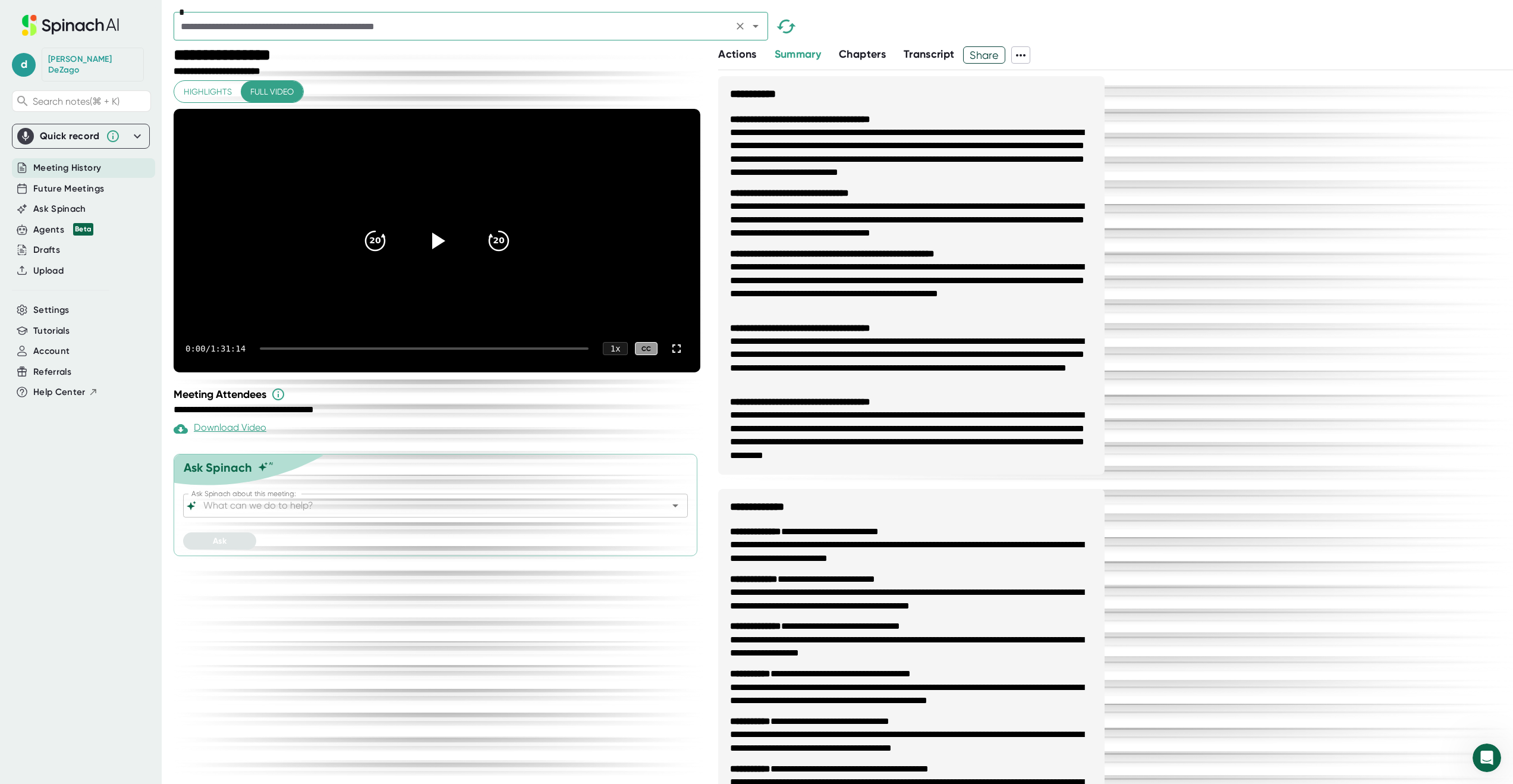
click at [756, 28] on icon "Open" at bounding box center [756, 26] width 14 height 14
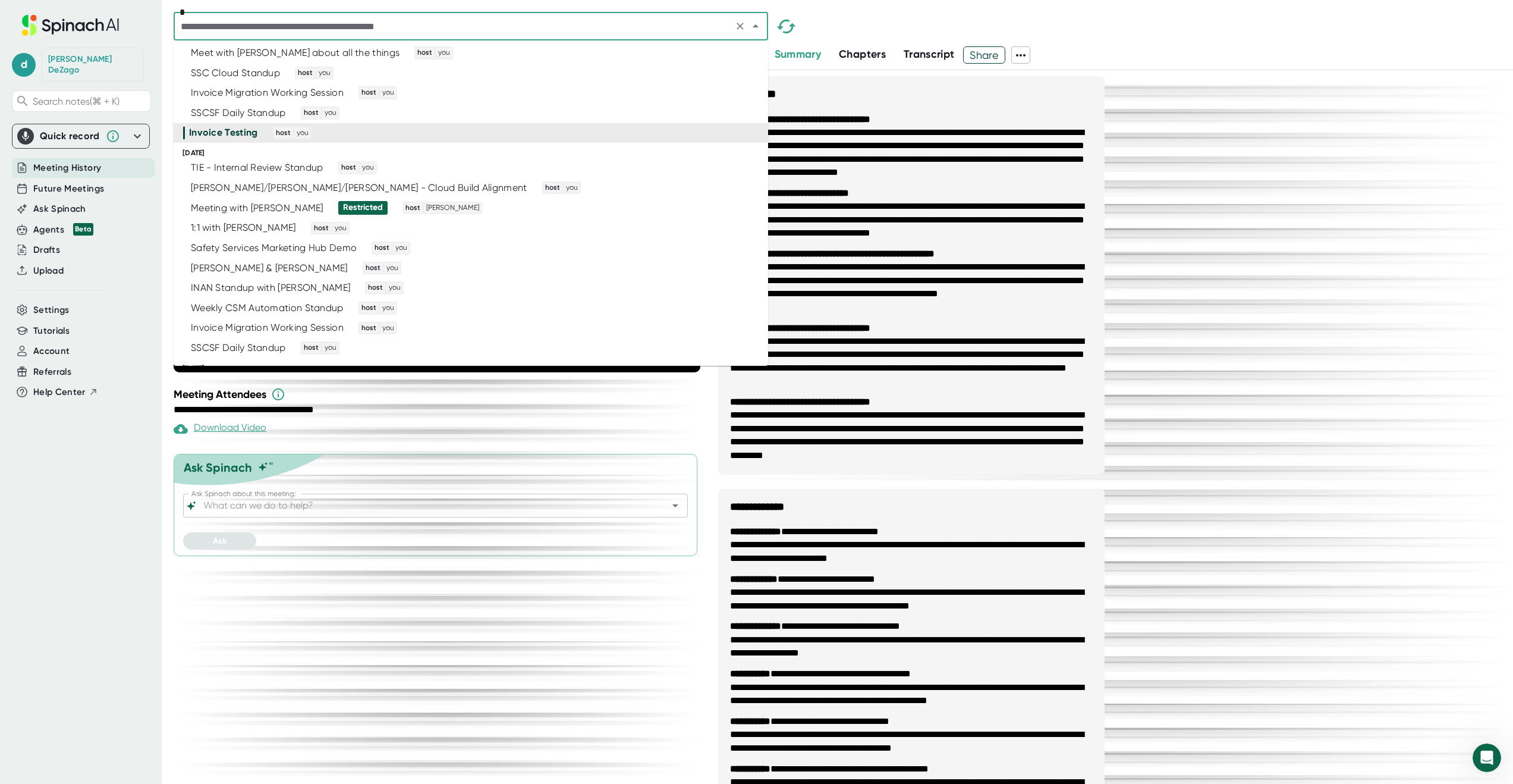
scroll to position [1697, 0]
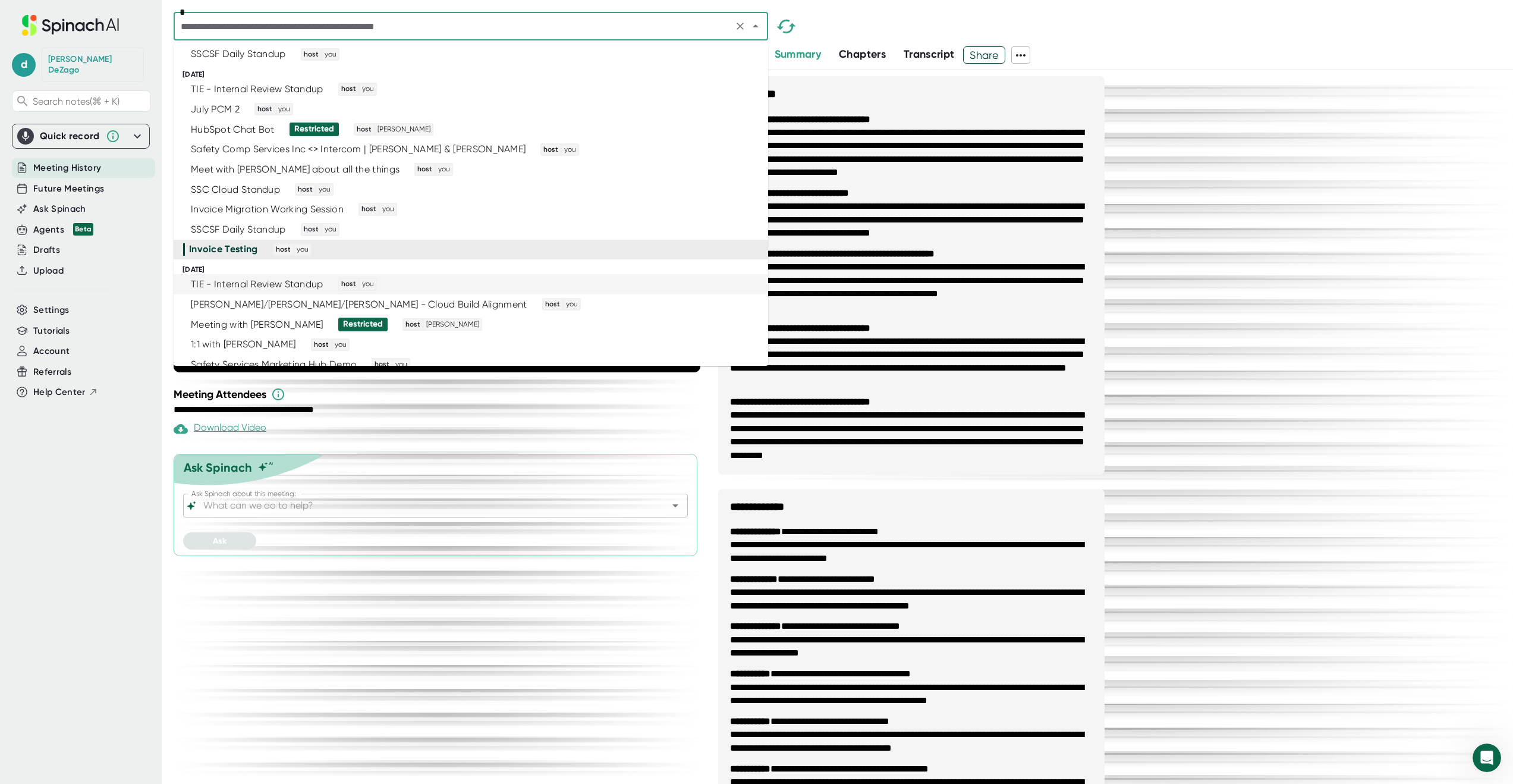
click at [556, 291] on li "TIE - Internal Review Standup host you" at bounding box center [471, 284] width 595 height 20
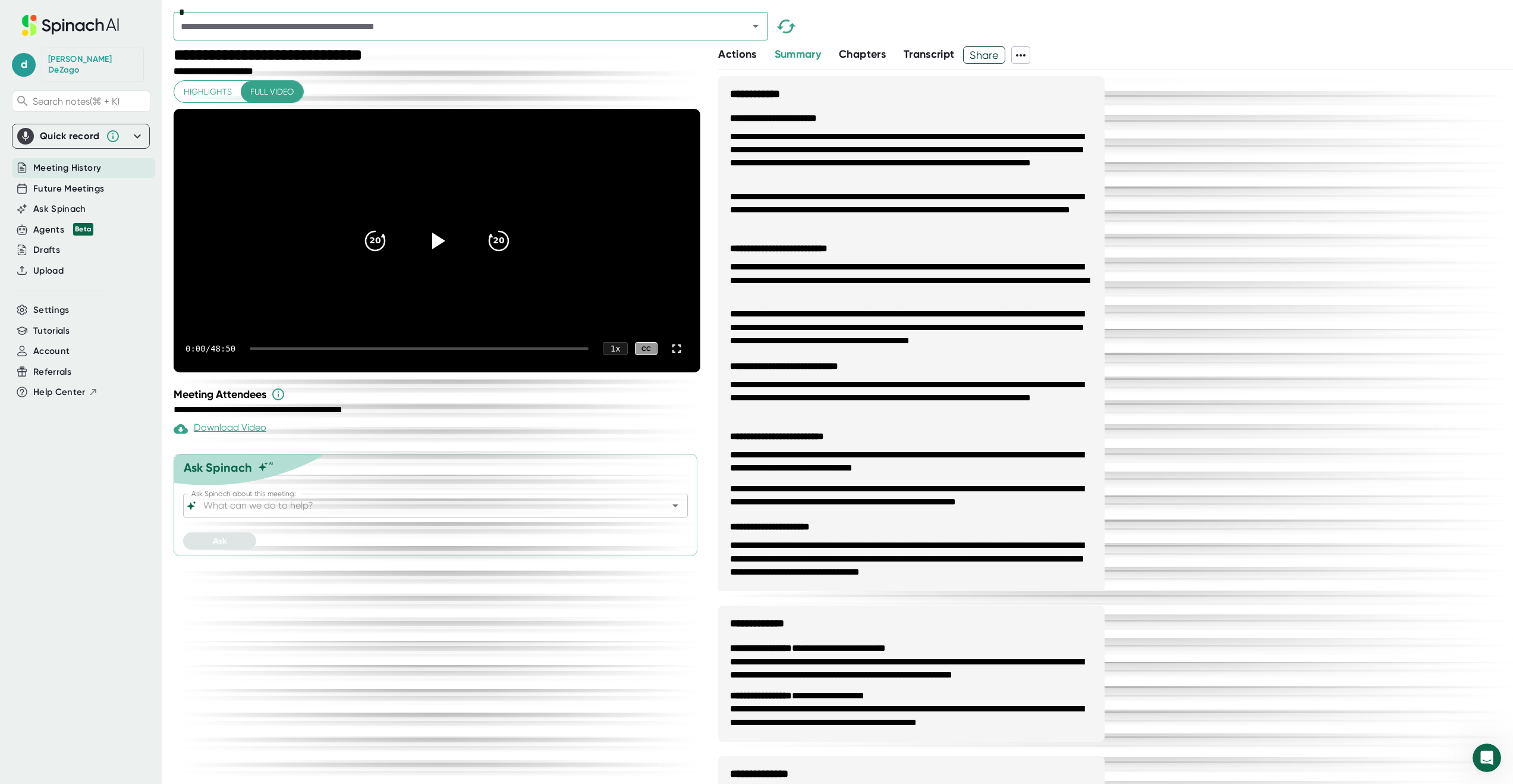
click at [1023, 54] on icon at bounding box center [1020, 55] width 9 height 3
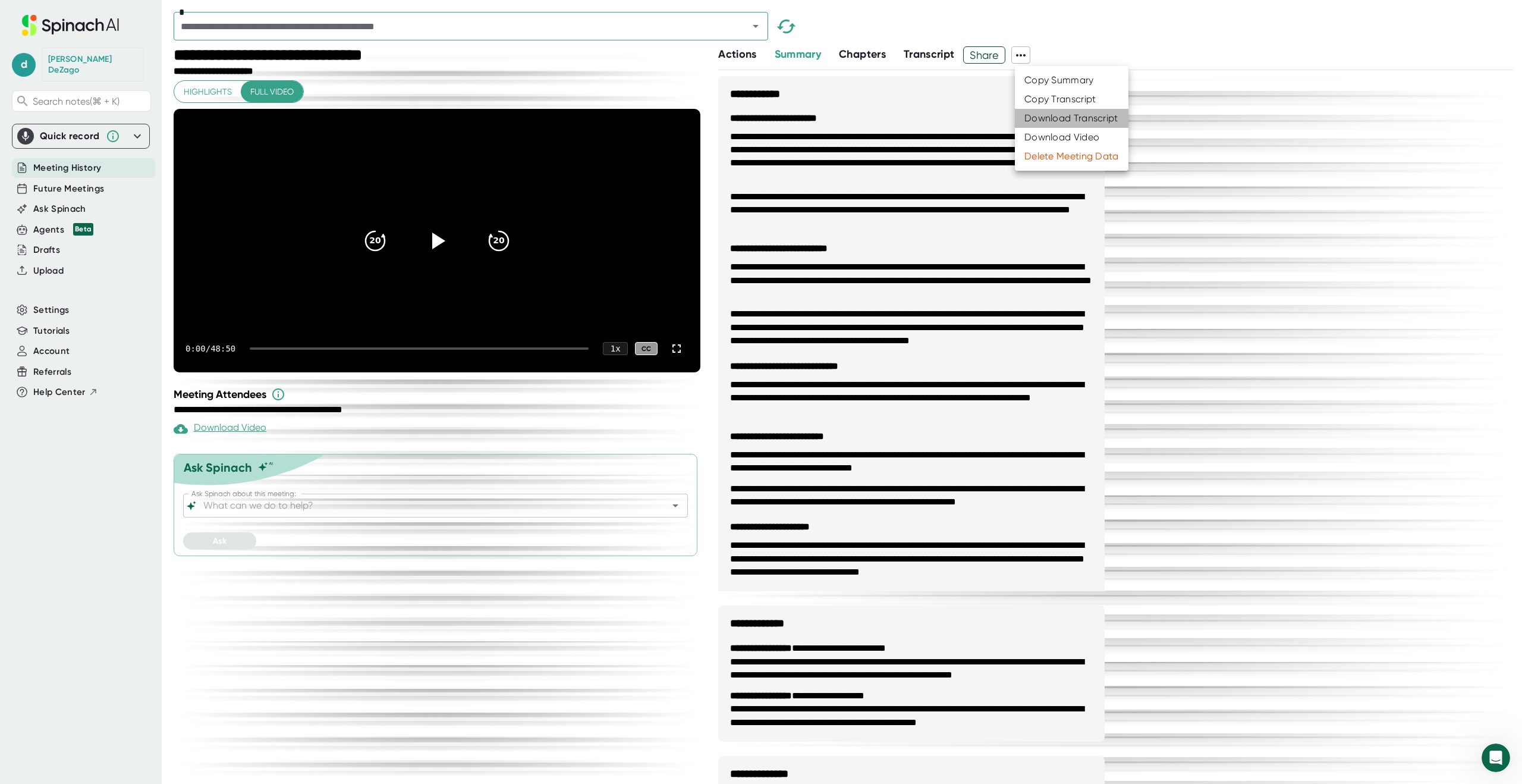
click at [1043, 115] on div "Download Transcript" at bounding box center [1071, 118] width 94 height 12
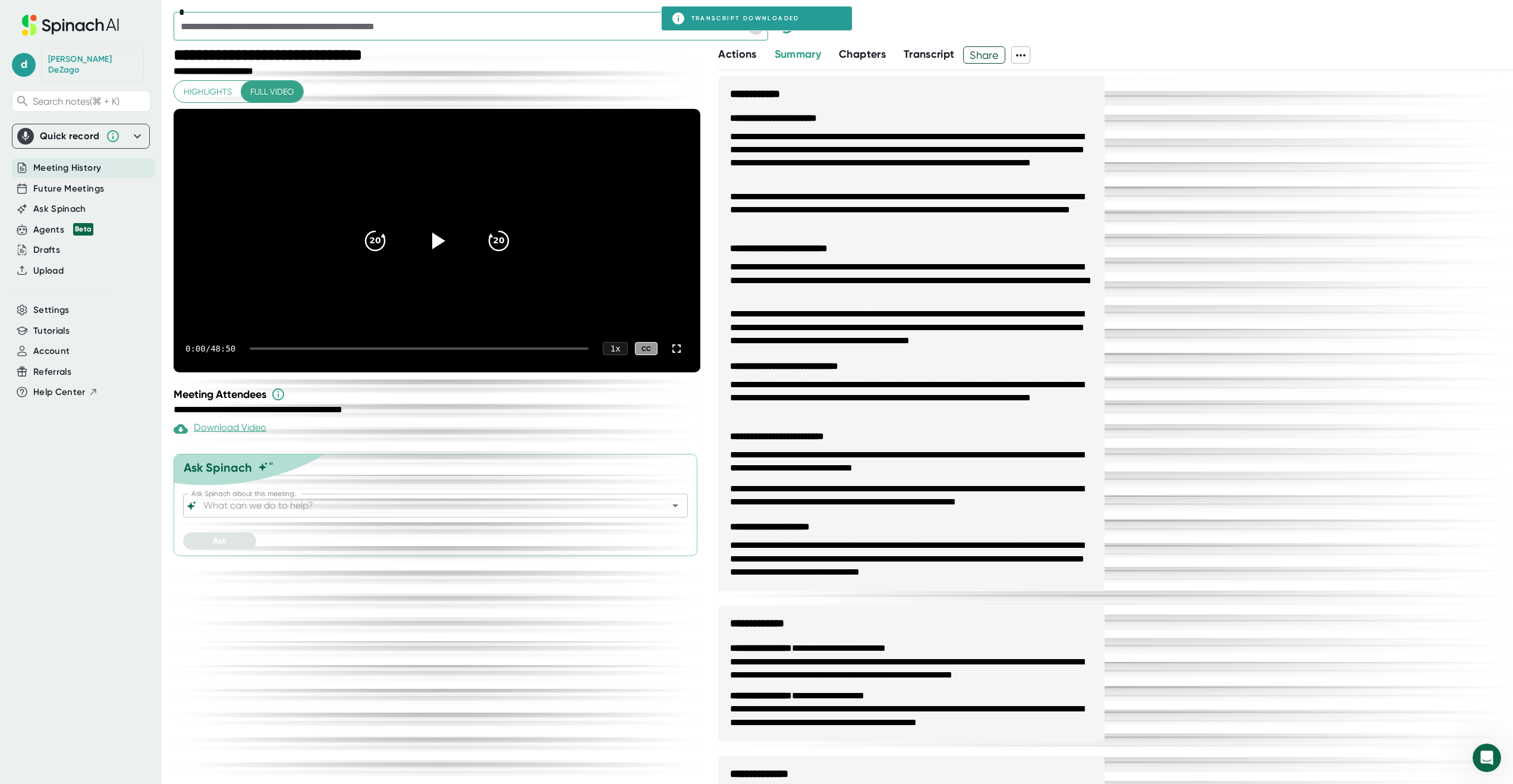
click at [750, 30] on icon "Open" at bounding box center [756, 26] width 14 height 14
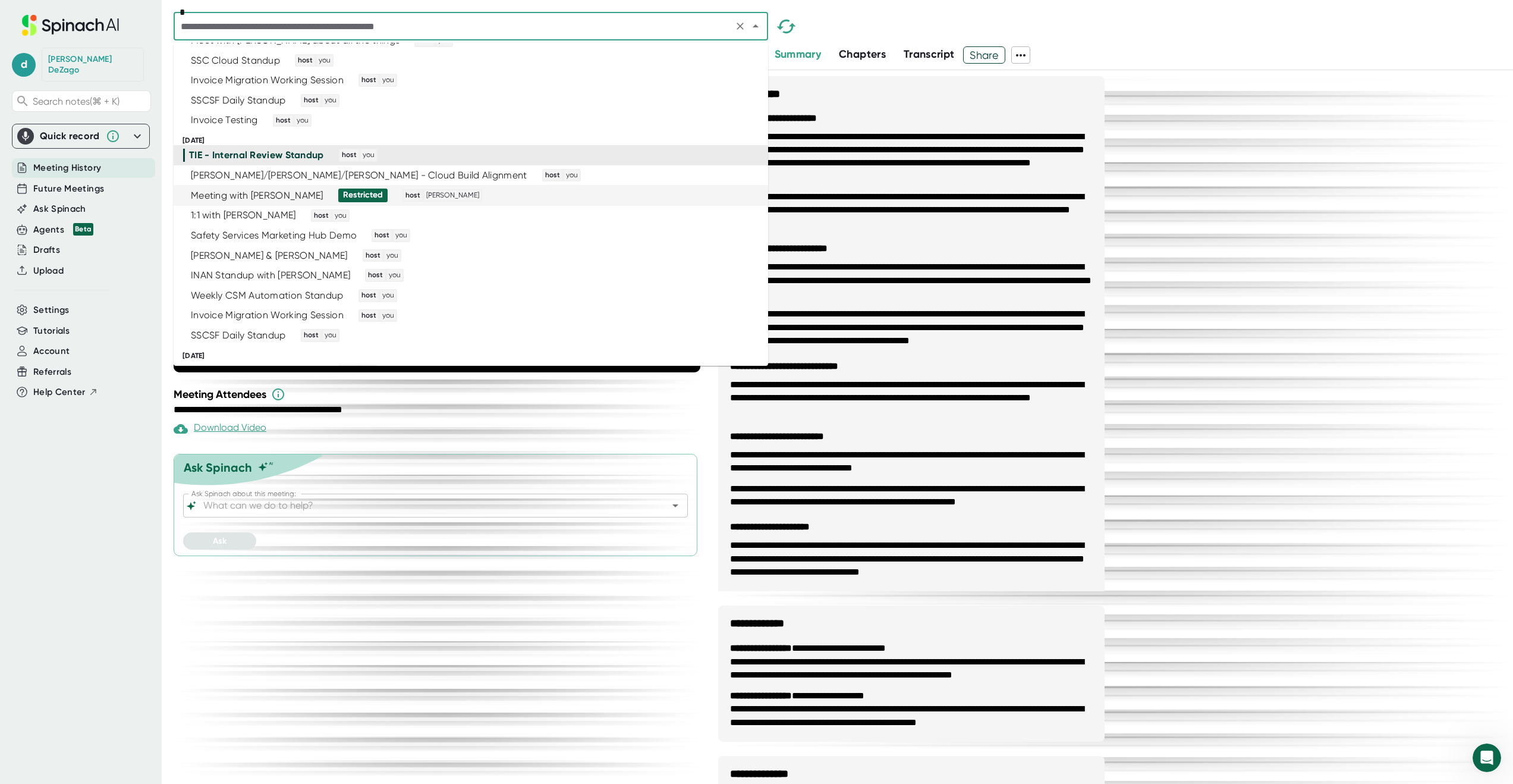
scroll to position [1830, 0]
click at [575, 173] on div "[PERSON_NAME]/[PERSON_NAME]/[PERSON_NAME] - Cloud Build Alignment host you" at bounding box center [466, 172] width 565 height 13
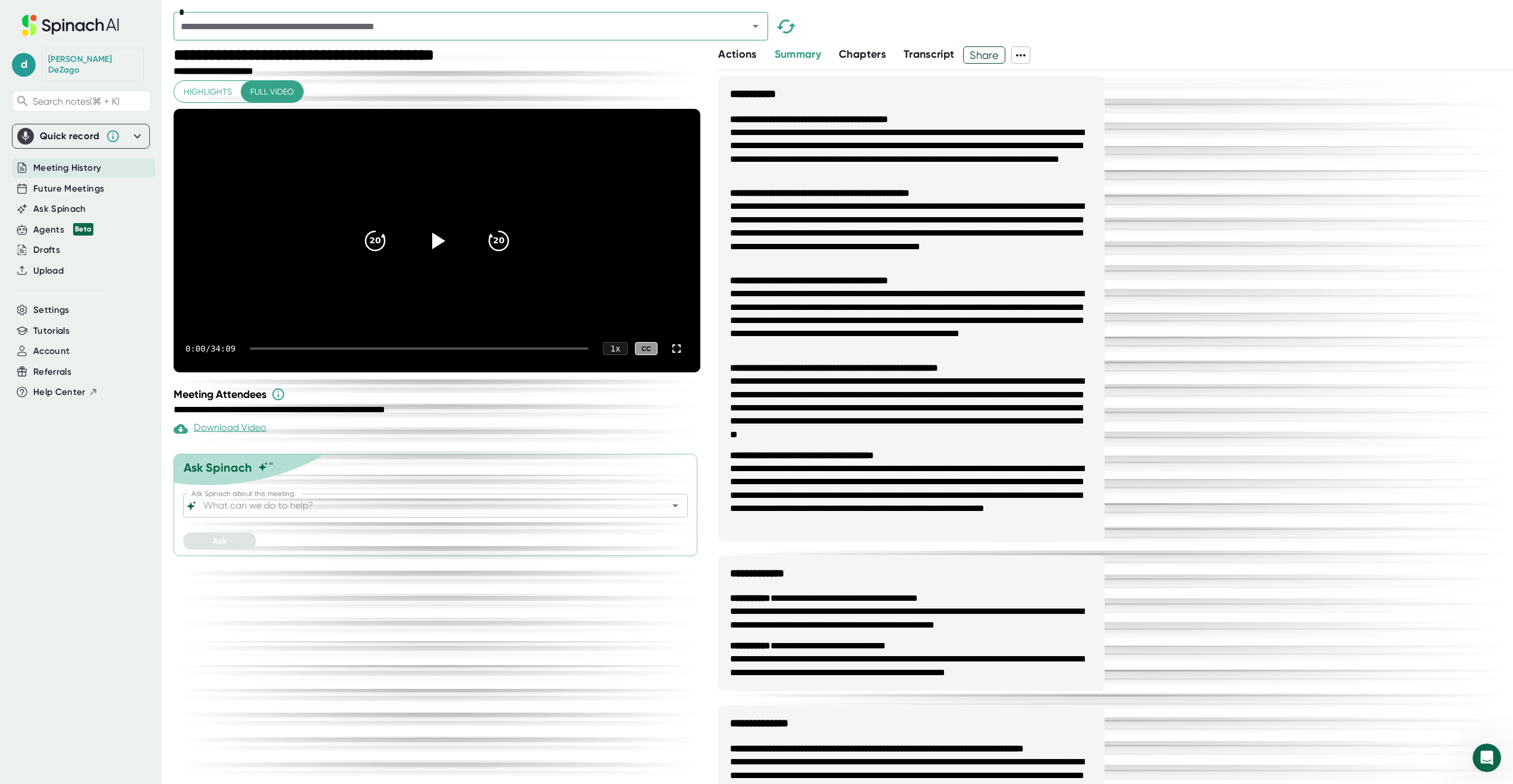
click at [1028, 53] on icon at bounding box center [1020, 54] width 14 height 14
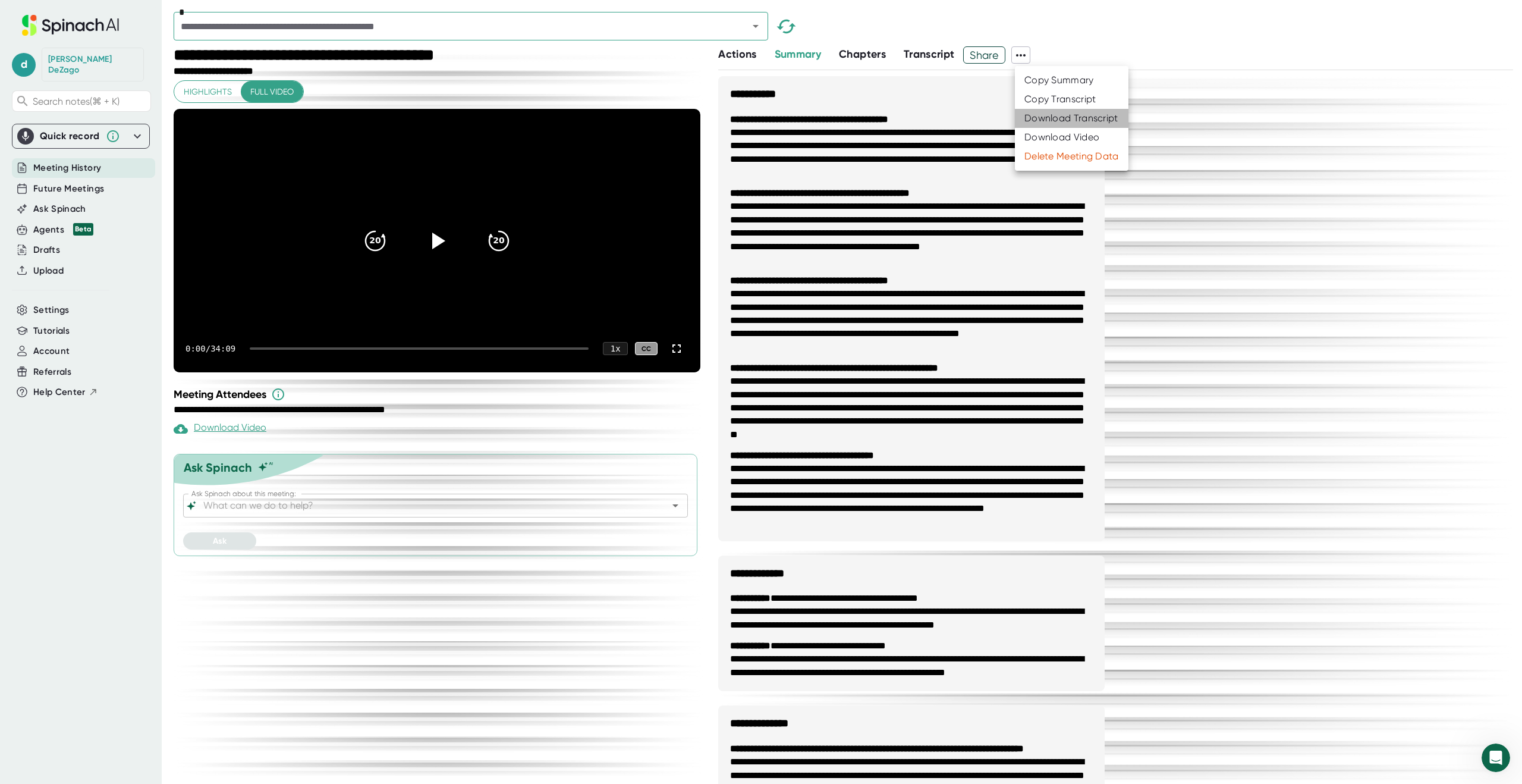
click at [1059, 118] on div "Download Transcript" at bounding box center [1071, 118] width 94 height 12
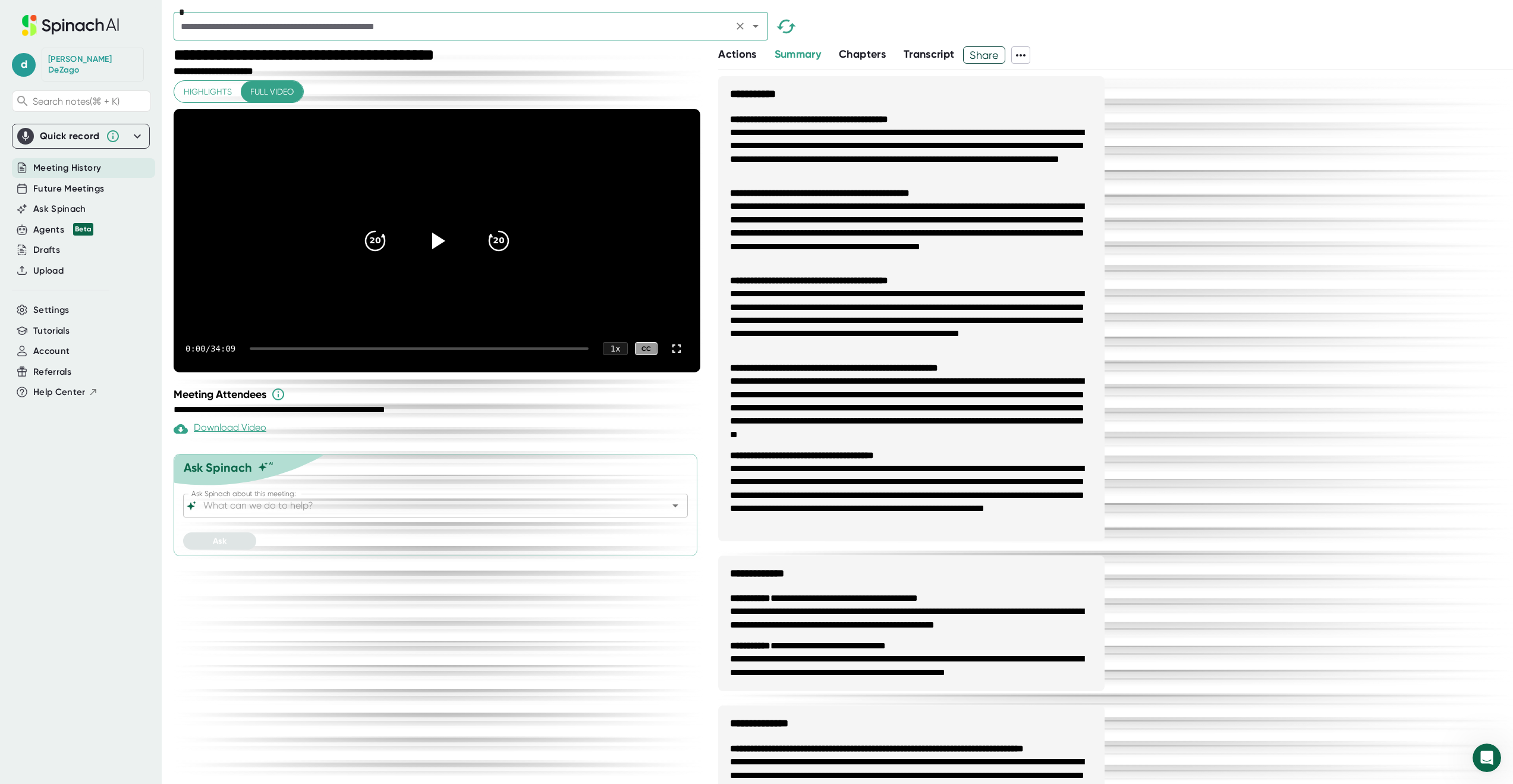
click at [756, 28] on icon "Open" at bounding box center [756, 26] width 14 height 14
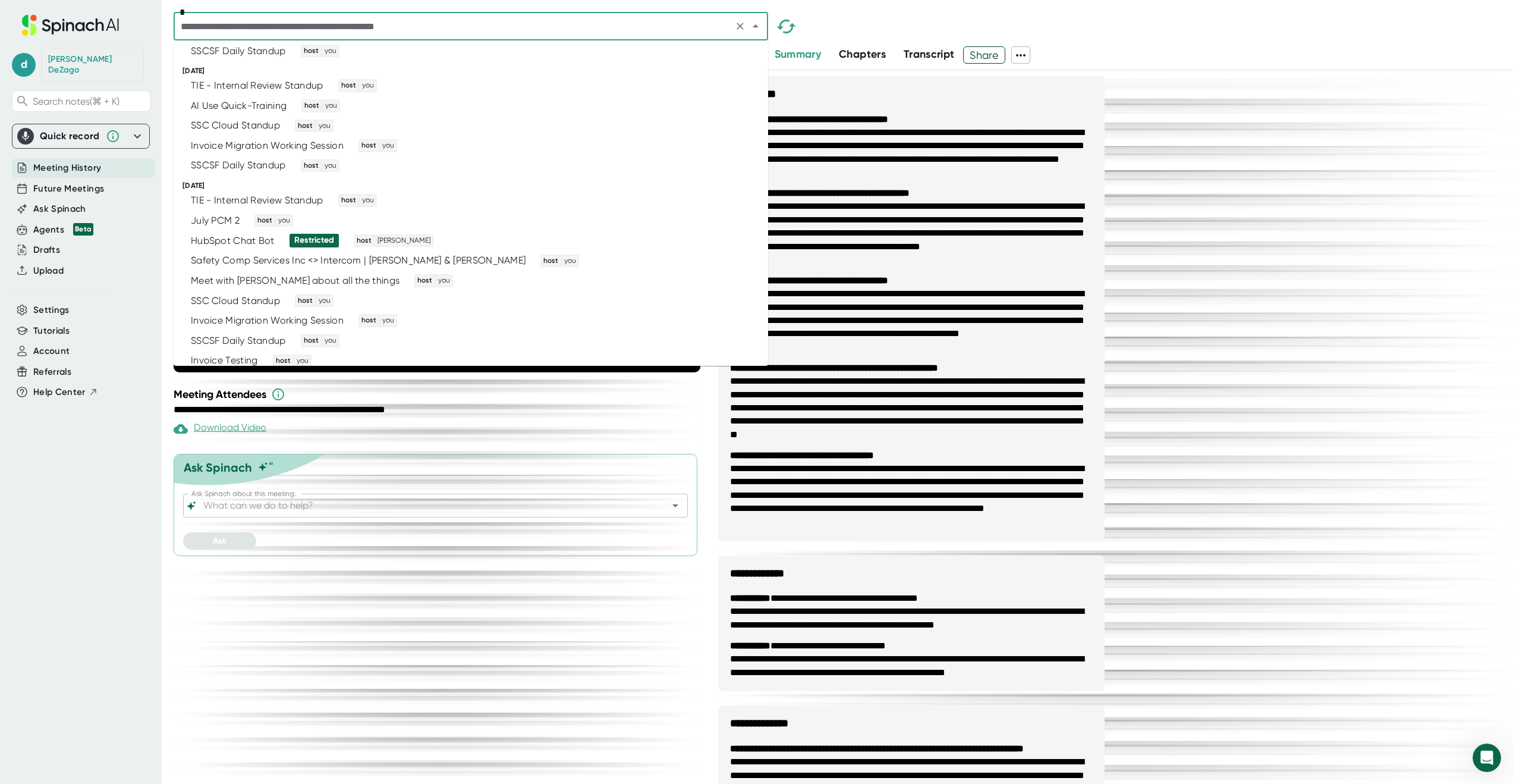
scroll to position [1893, 0]
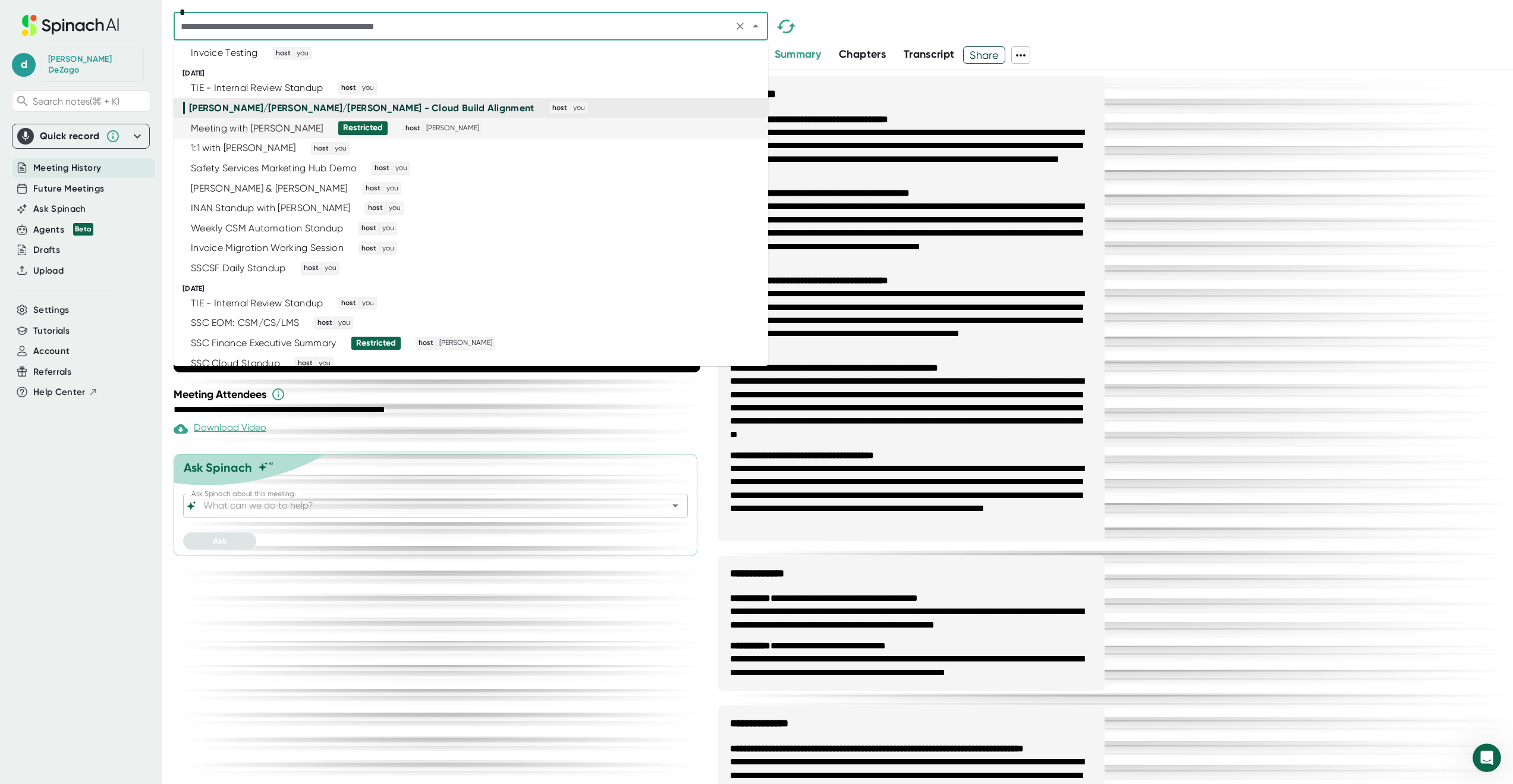
click at [464, 126] on div "Meeting with [PERSON_NAME] host [PERSON_NAME]" at bounding box center [466, 128] width 565 height 13
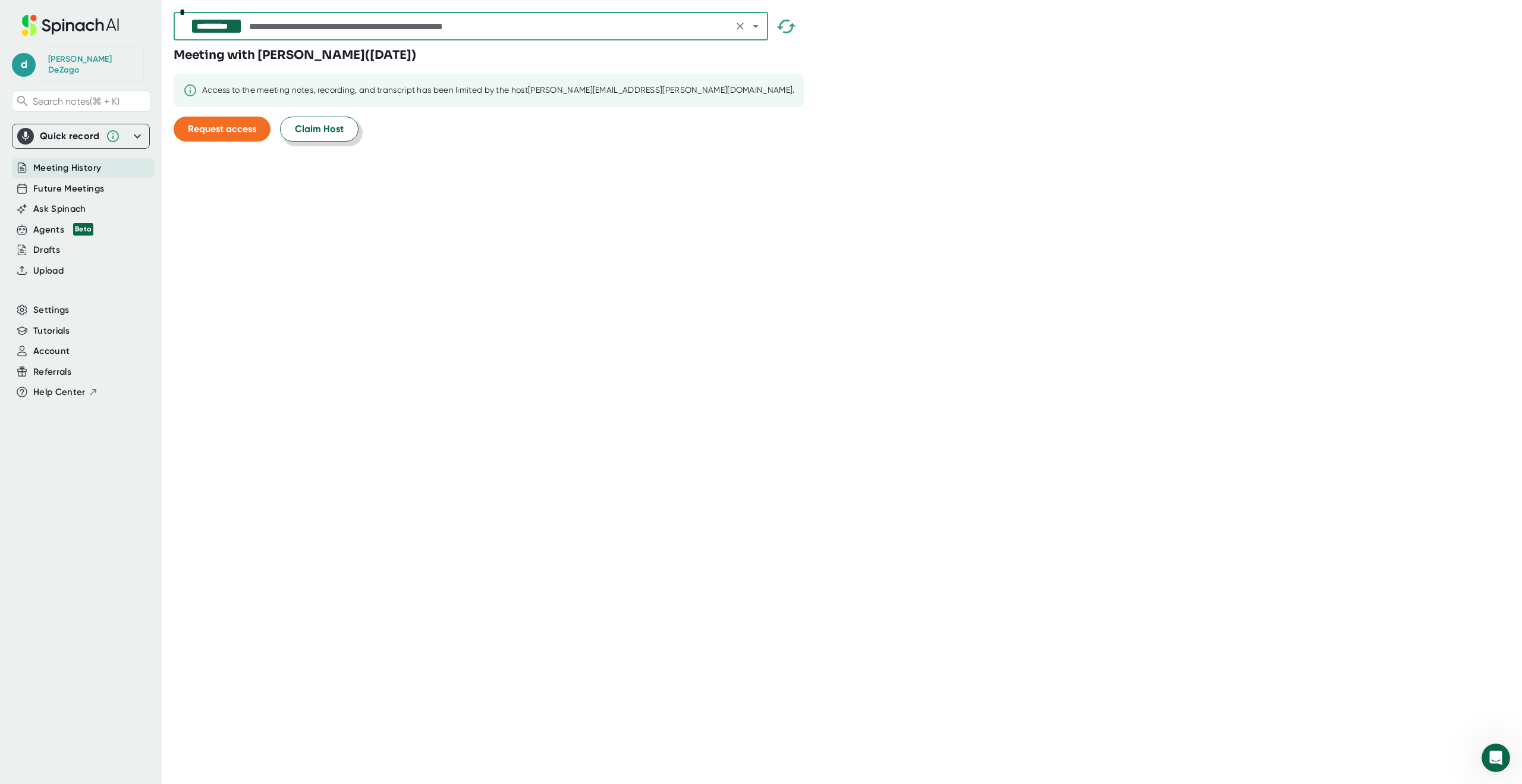
click at [345, 132] on button "Claim Host" at bounding box center [319, 129] width 79 height 25
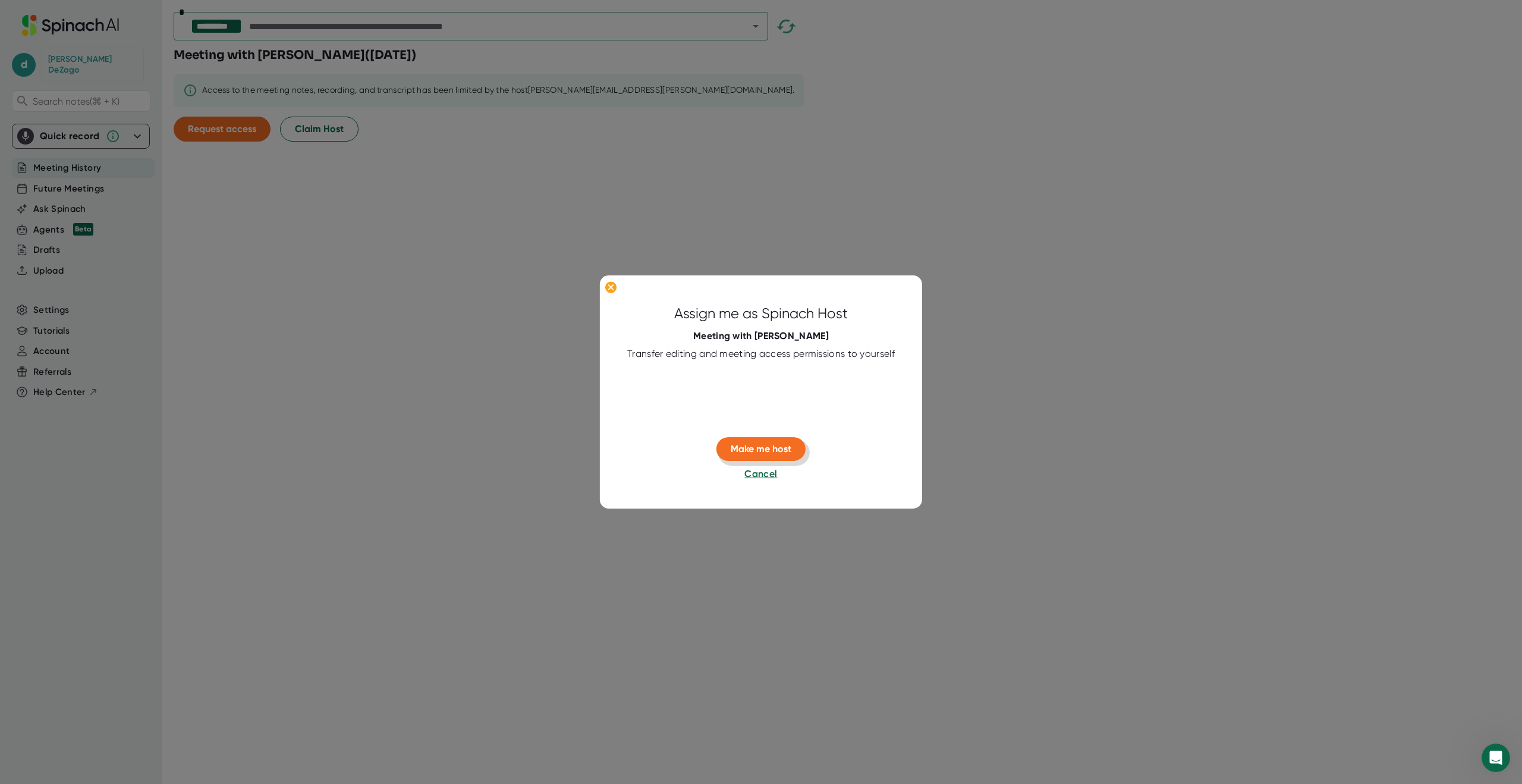
click at [786, 447] on span "Make me host" at bounding box center [761, 448] width 60 height 11
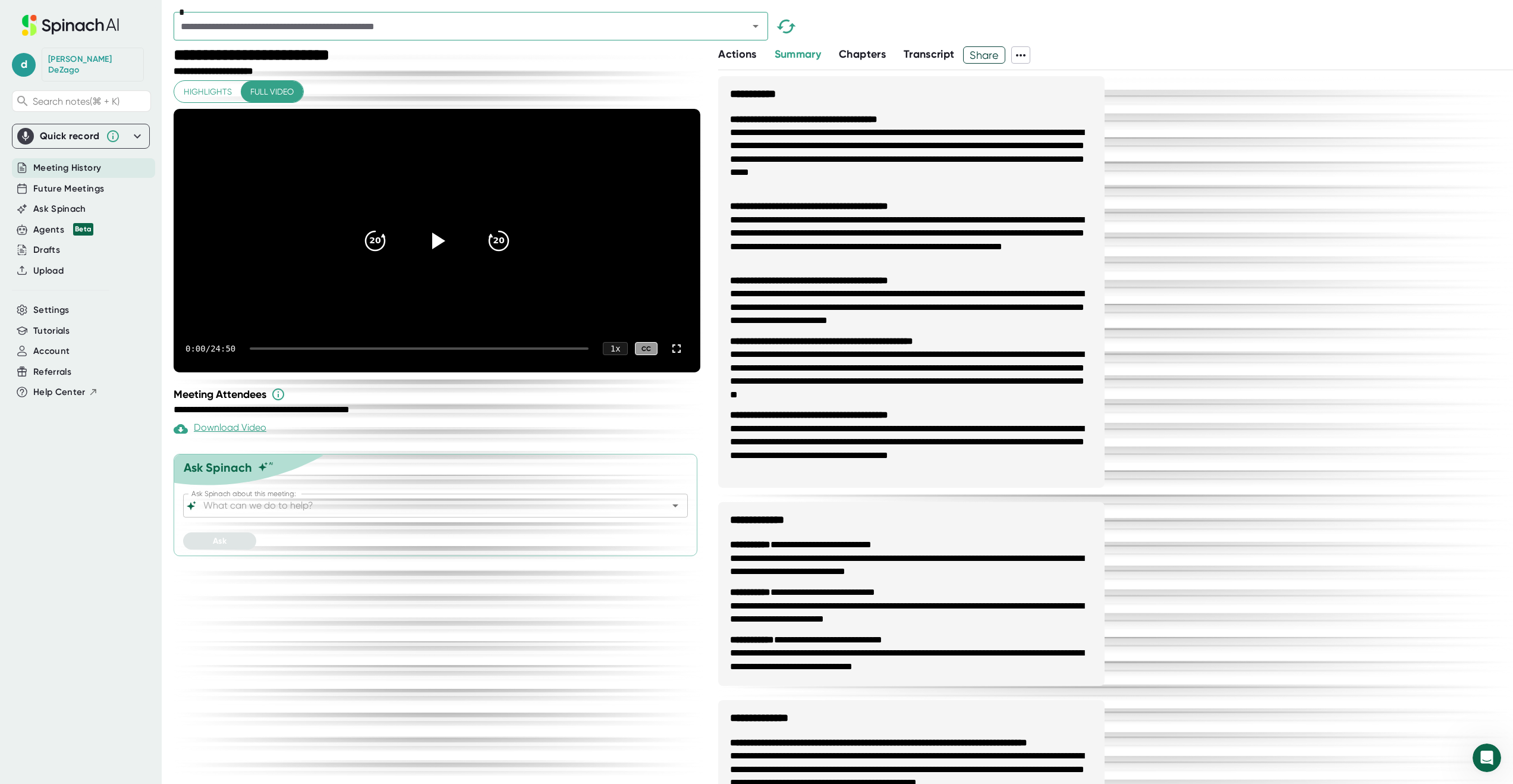
click at [1025, 56] on icon at bounding box center [1020, 55] width 9 height 3
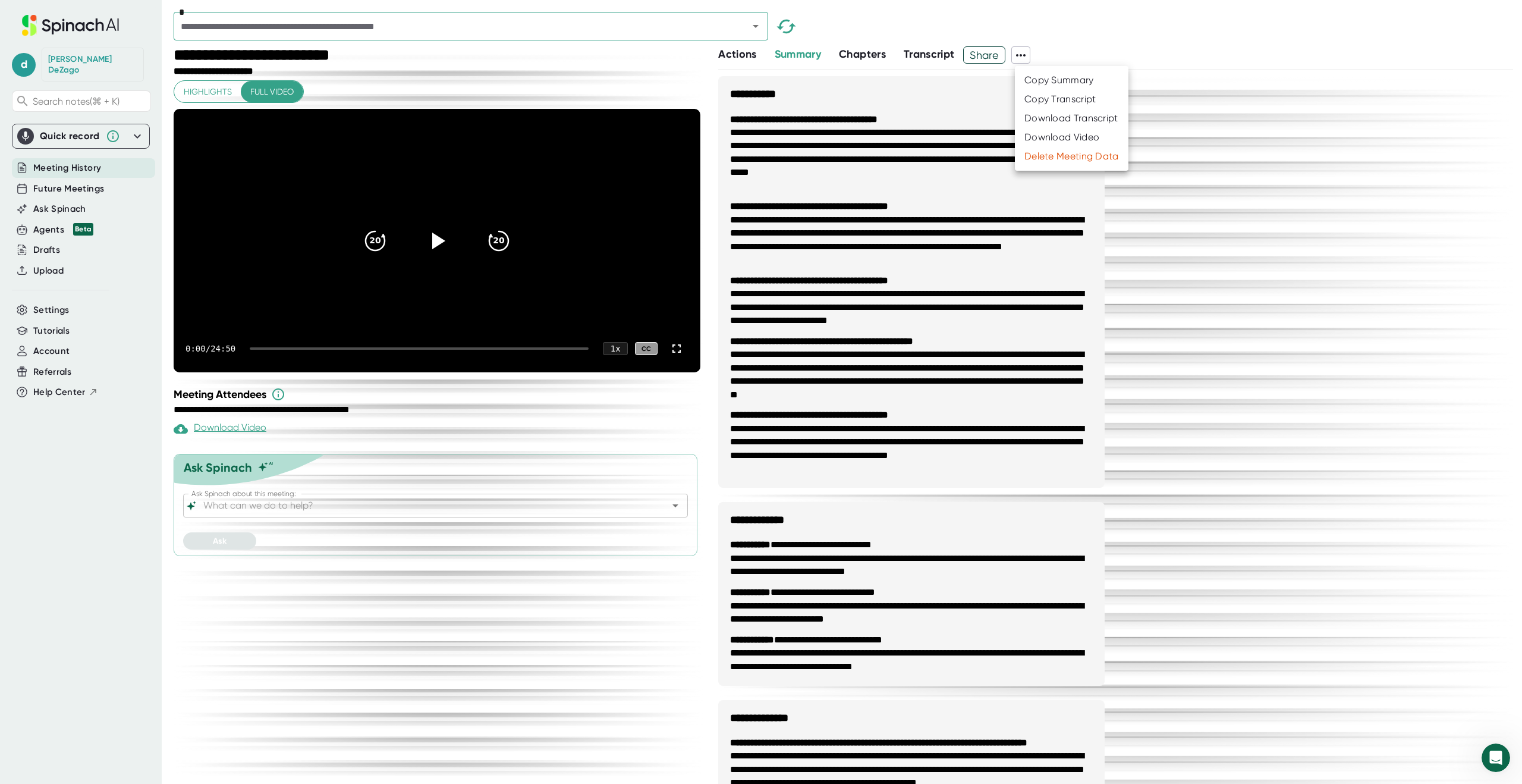
click at [1055, 116] on div "Download Transcript" at bounding box center [1071, 118] width 94 height 12
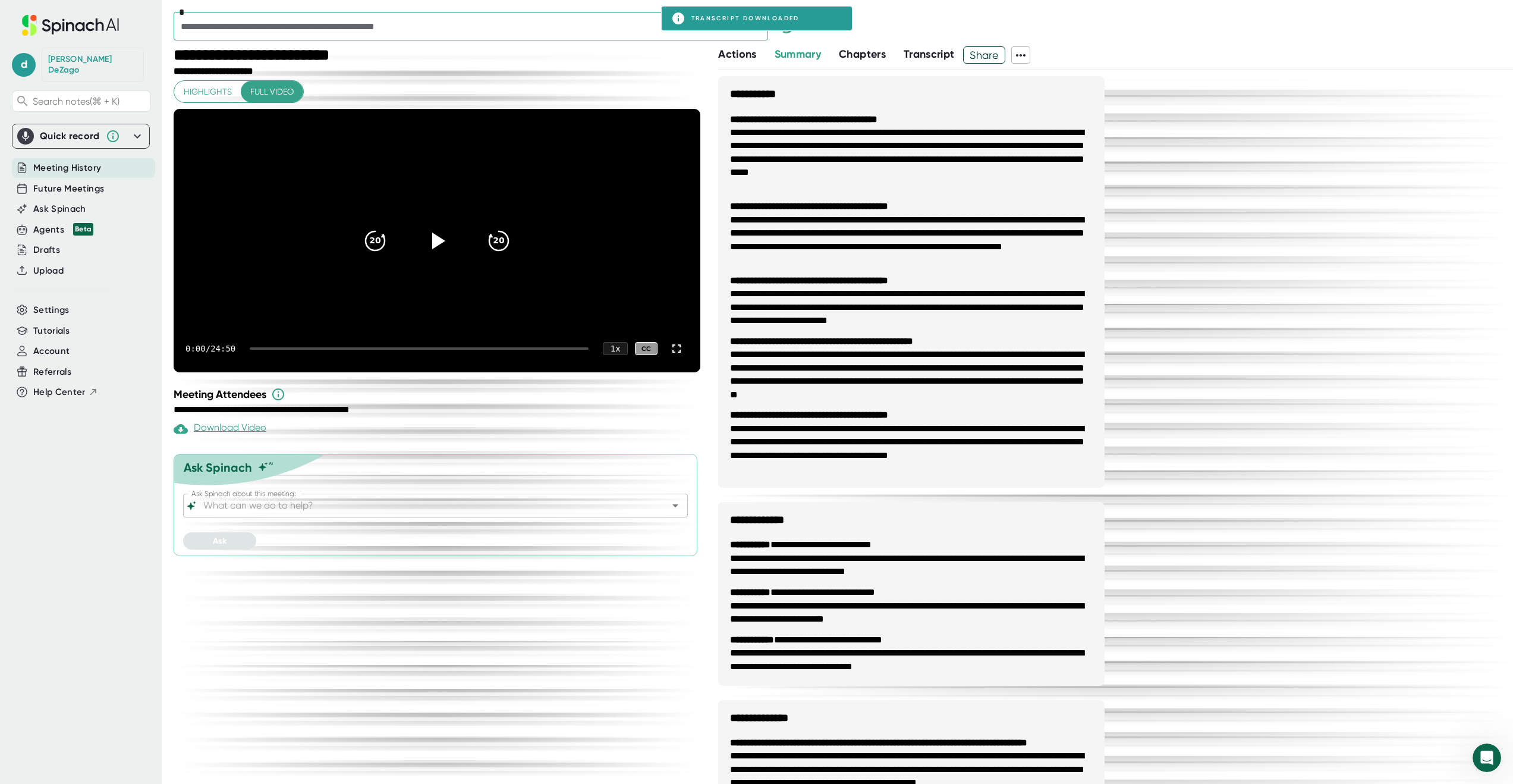
click at [759, 32] on icon "Open" at bounding box center [756, 26] width 14 height 14
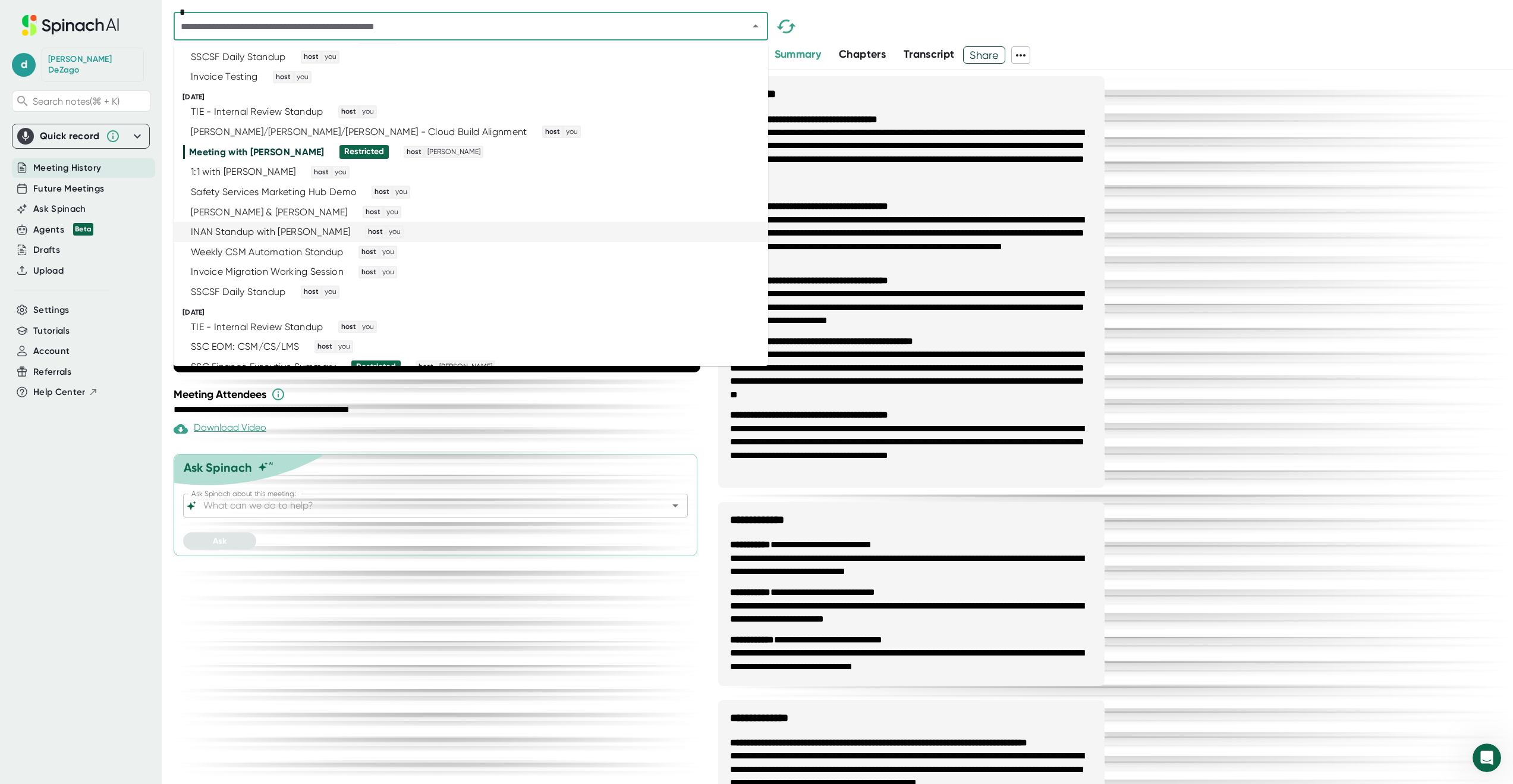
scroll to position [1872, 0]
click at [653, 173] on div "1:1 with [PERSON_NAME] Mess host you" at bounding box center [466, 170] width 565 height 13
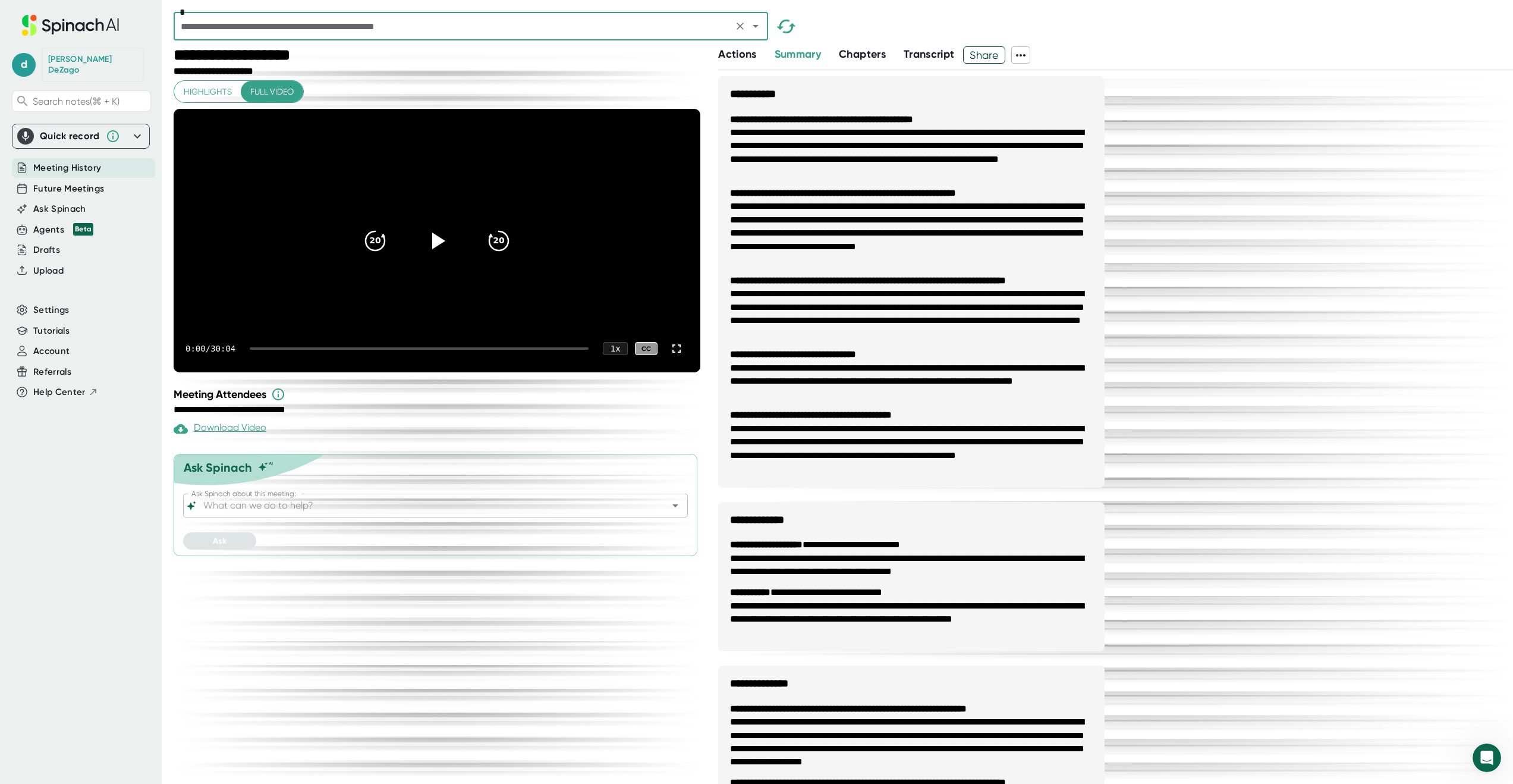
click at [1023, 53] on icon at bounding box center [1020, 54] width 14 height 14
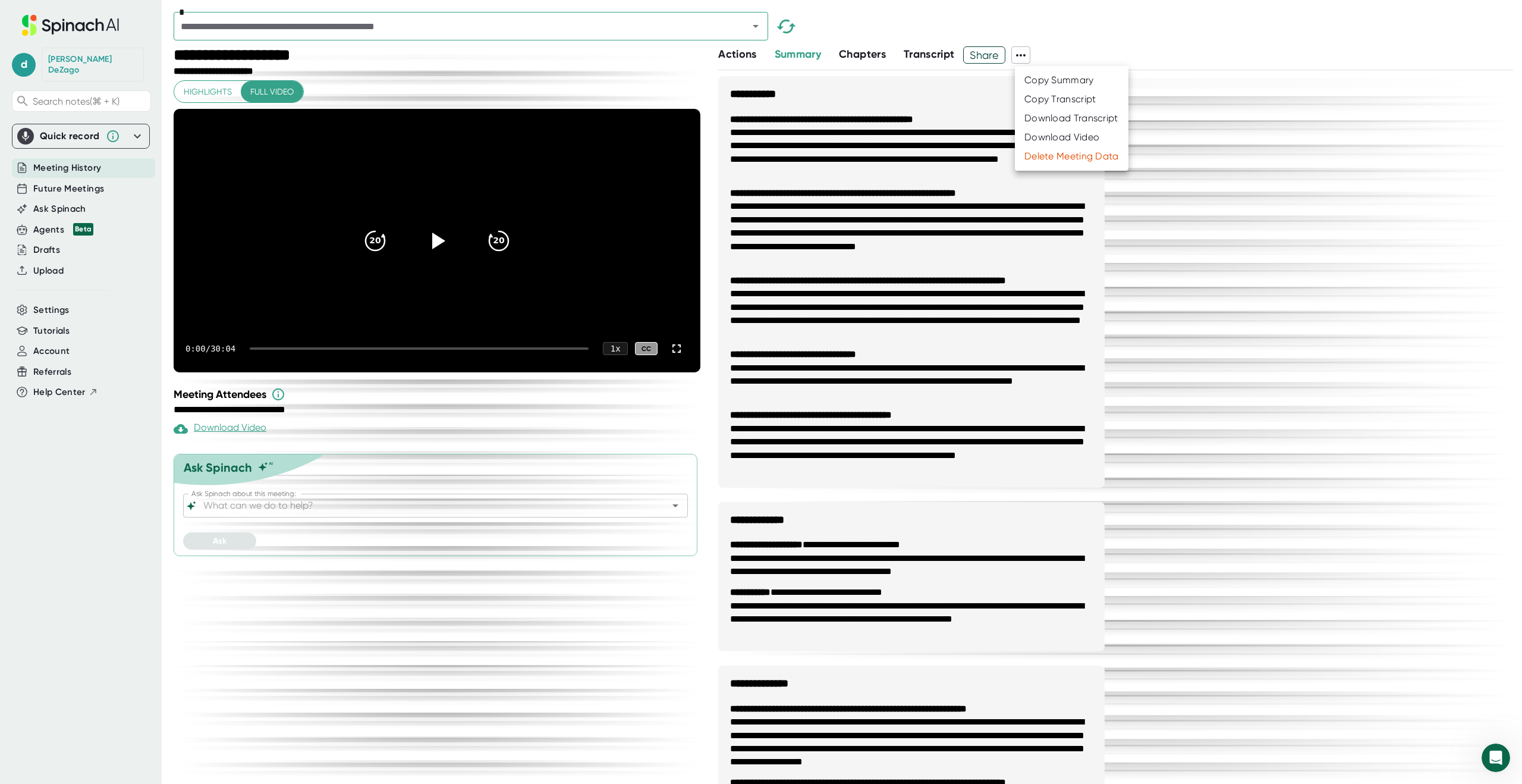
click at [1061, 116] on div "Download Transcript" at bounding box center [1071, 118] width 94 height 12
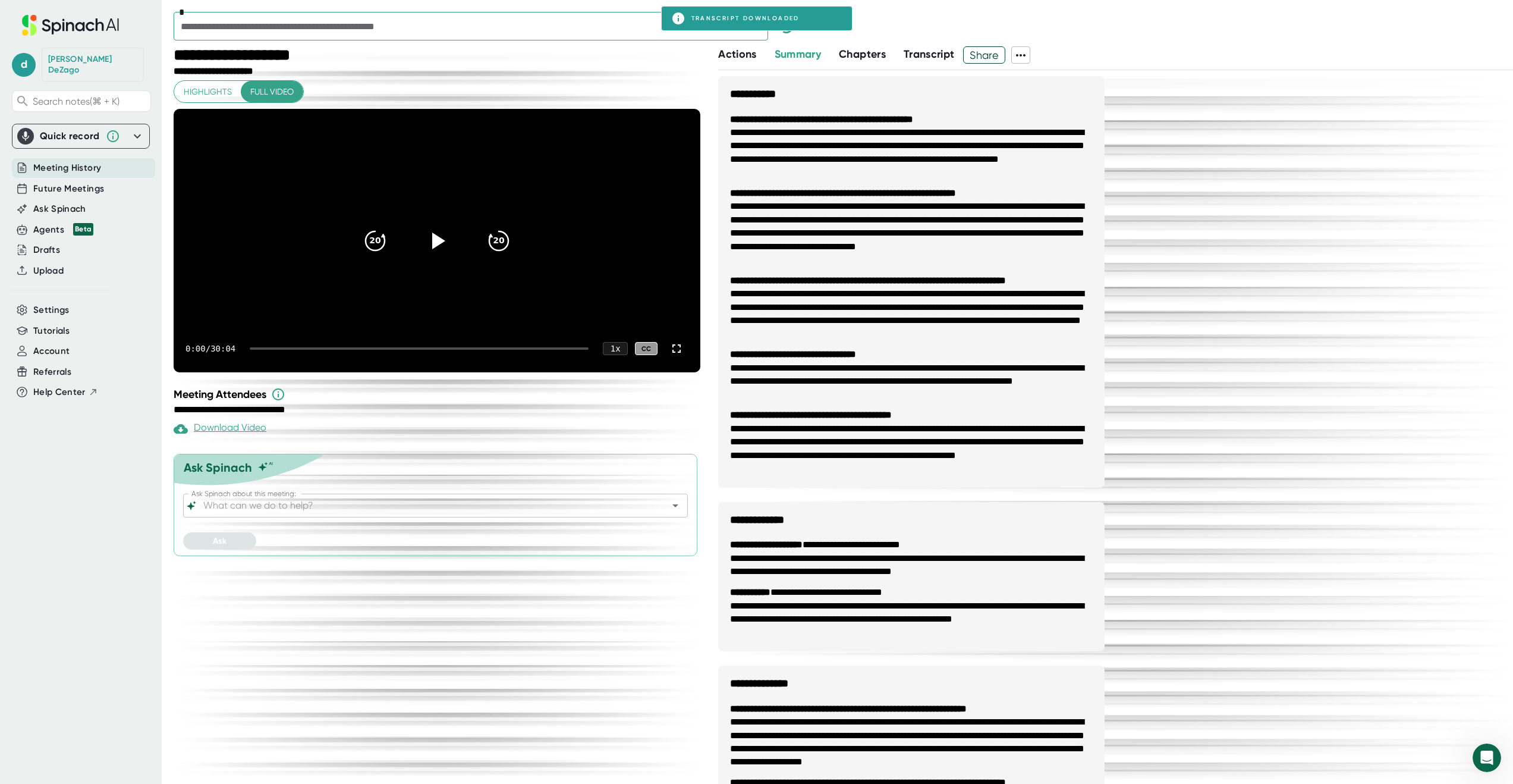
click at [762, 28] on icon "Open" at bounding box center [756, 26] width 14 height 14
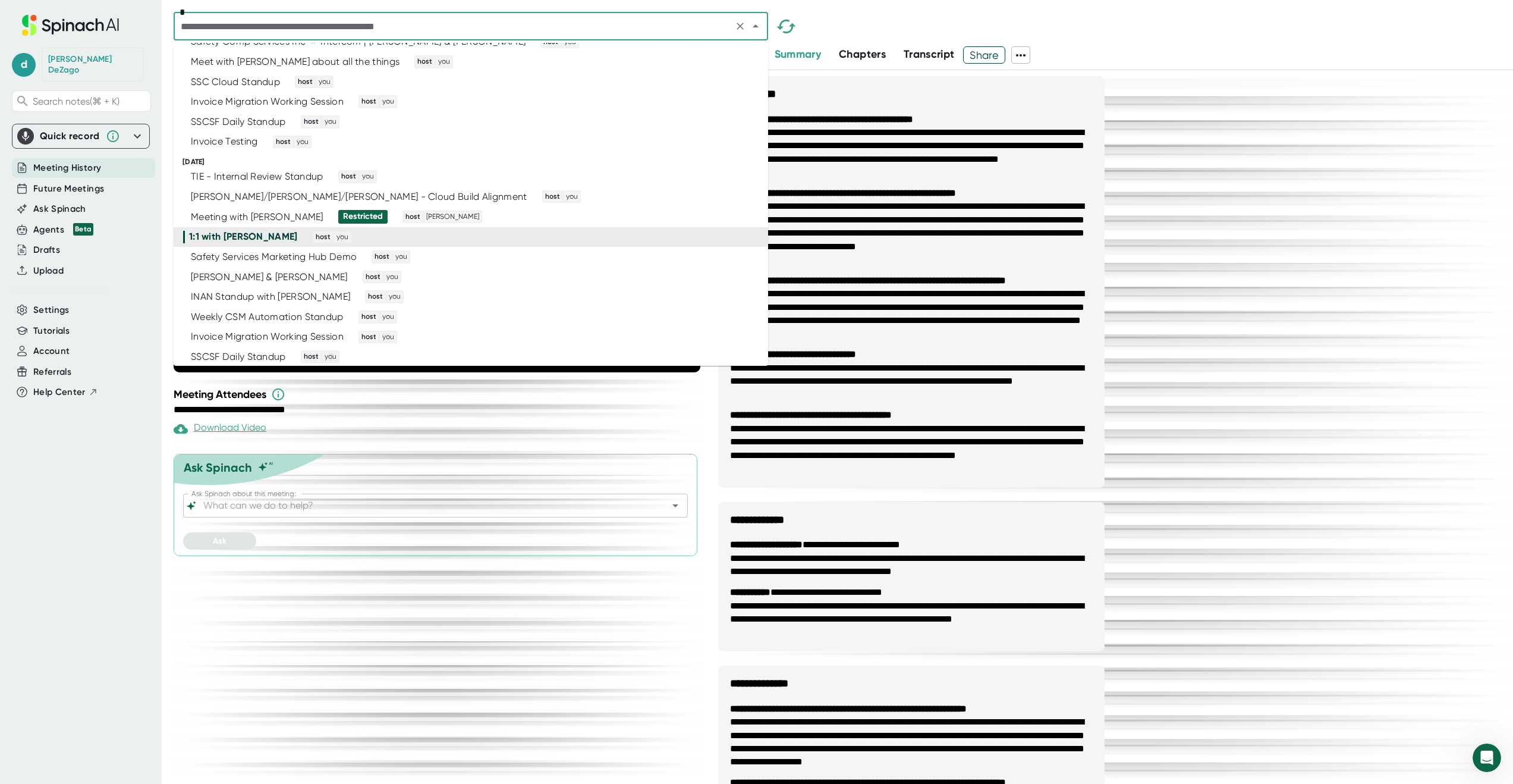
scroll to position [1855, 0]
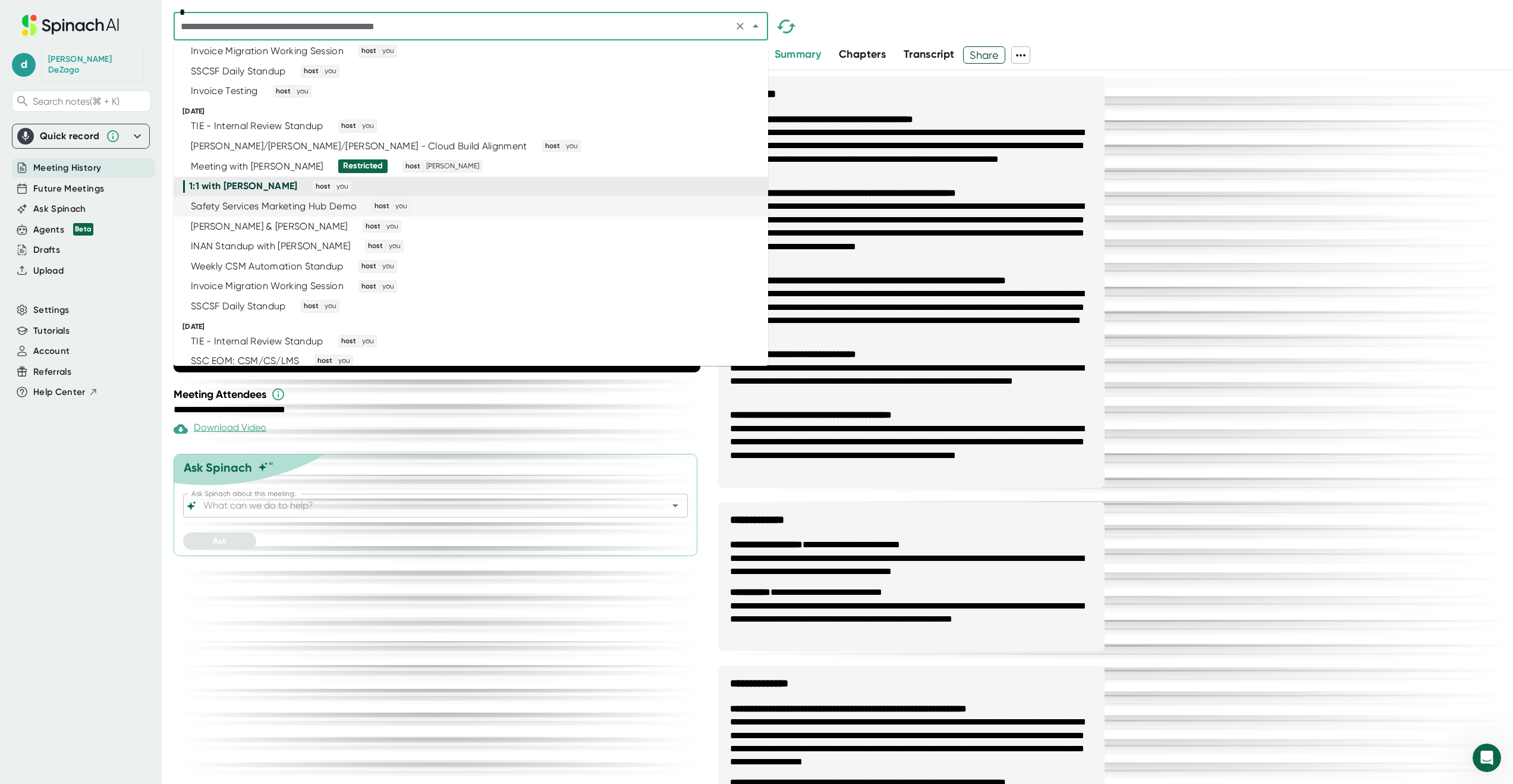
click at [681, 208] on div "Safety Services Marketing Hub Demo host you" at bounding box center [466, 206] width 565 height 13
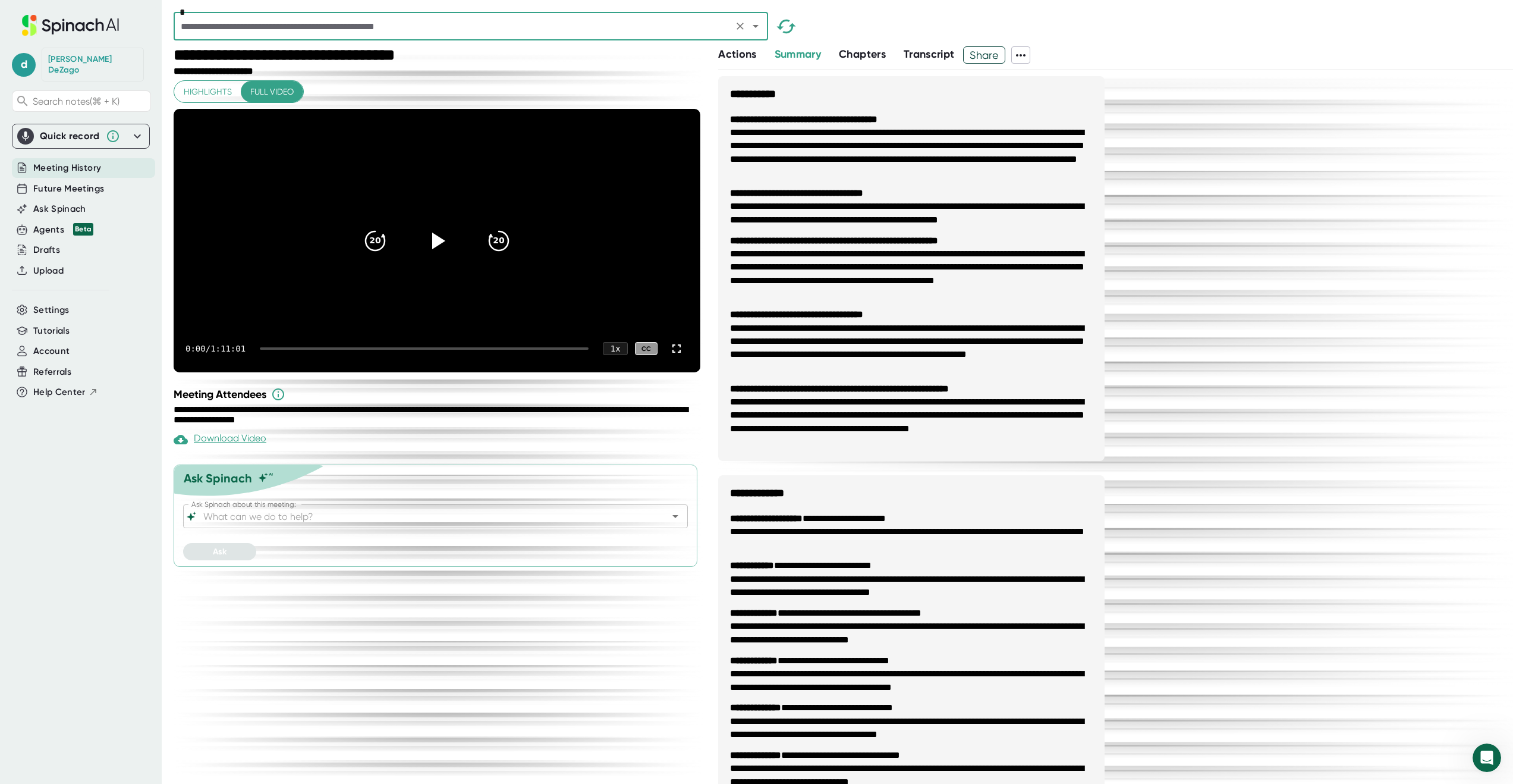
click at [1025, 50] on icon at bounding box center [1020, 54] width 14 height 14
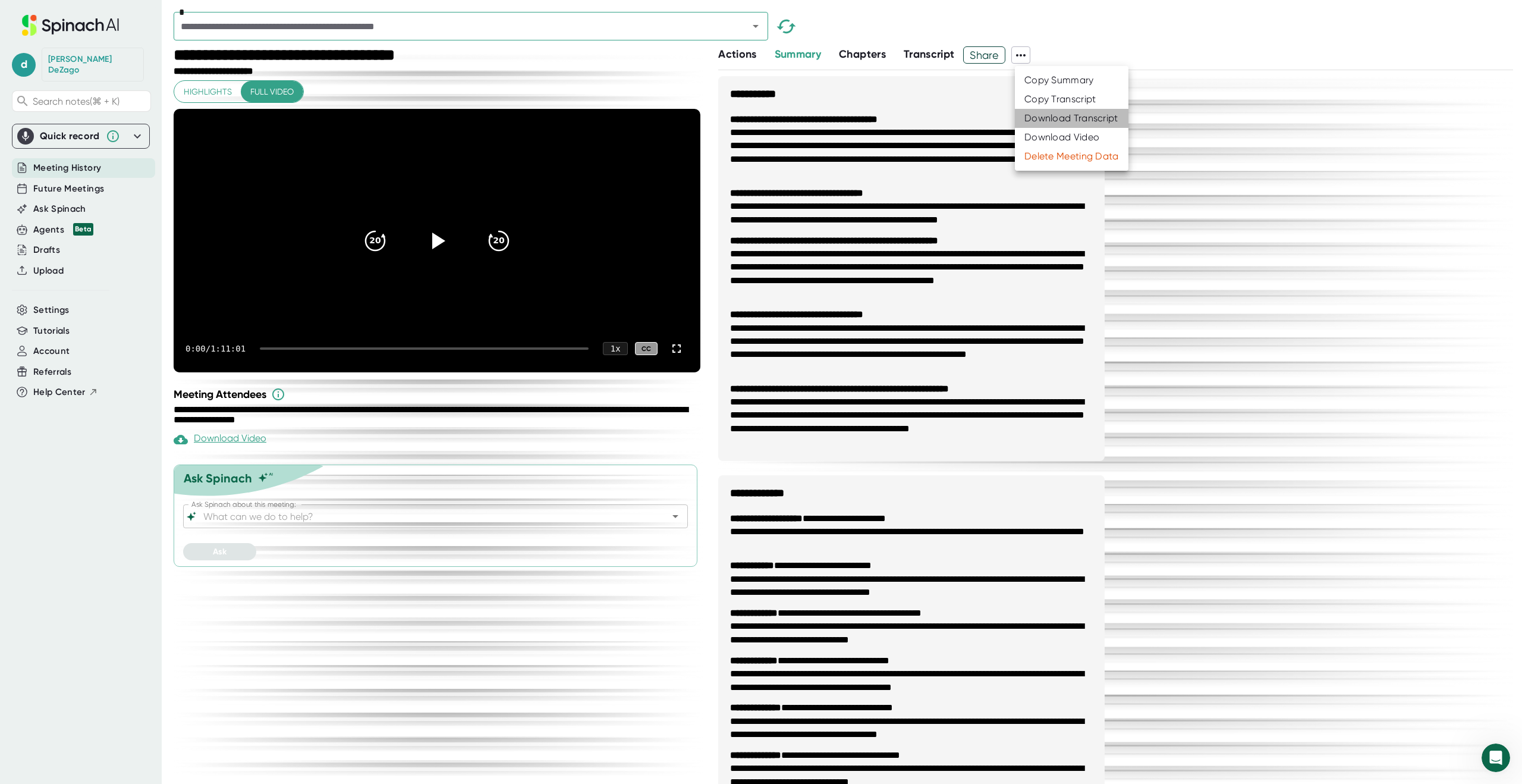
click at [1038, 115] on div "Download Transcript" at bounding box center [1071, 118] width 94 height 12
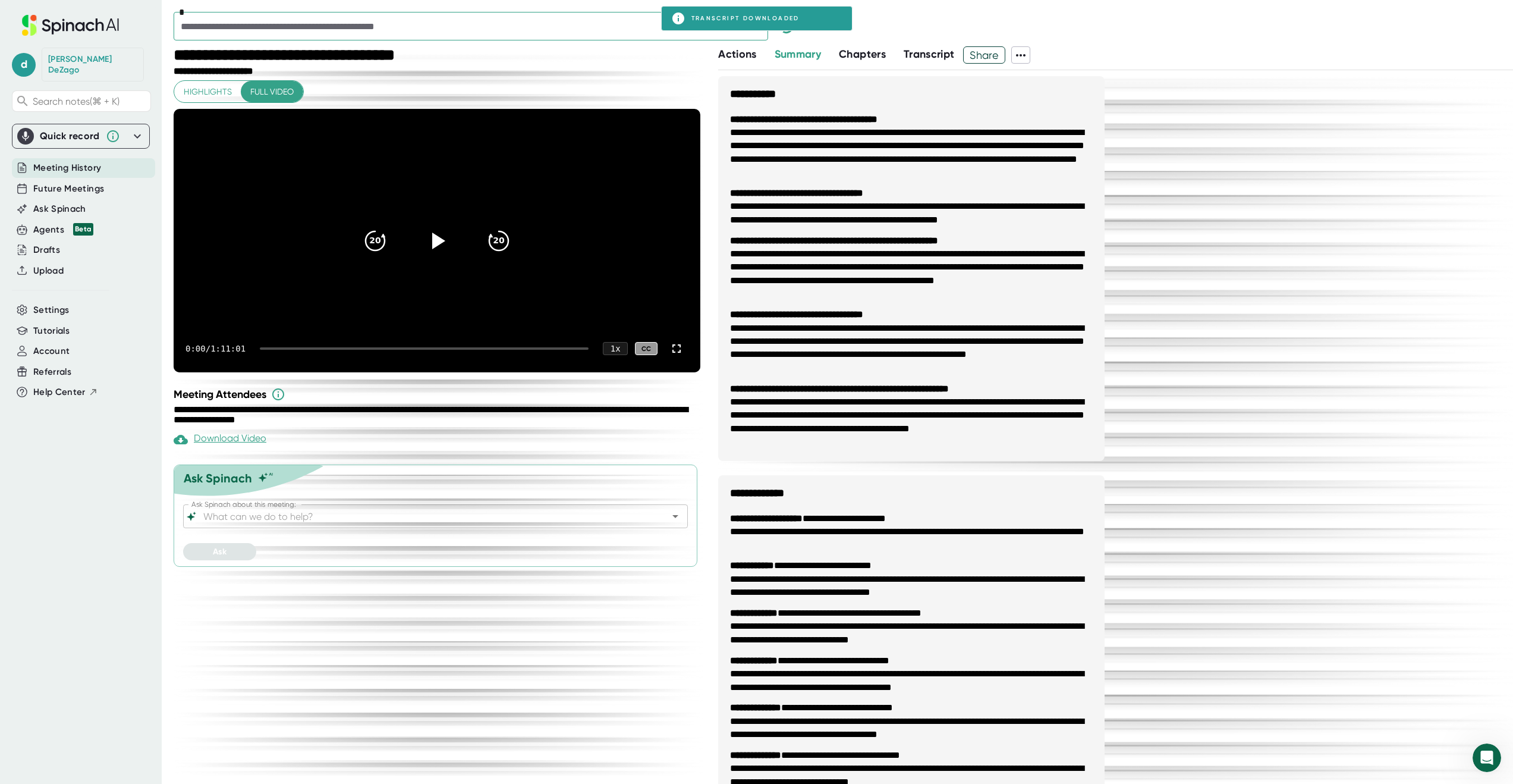
click at [758, 32] on icon "Open" at bounding box center [756, 26] width 14 height 14
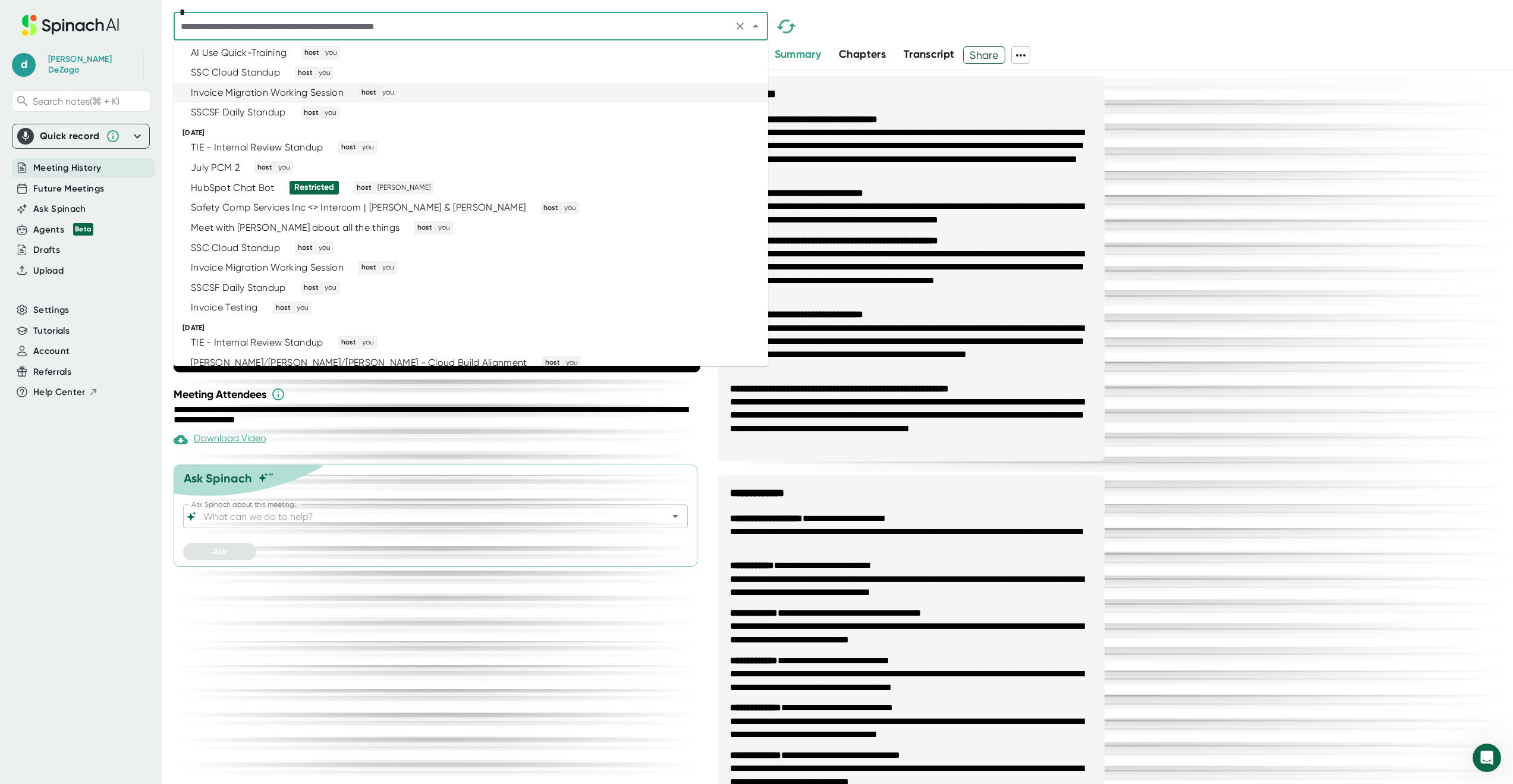
scroll to position [1674, 0]
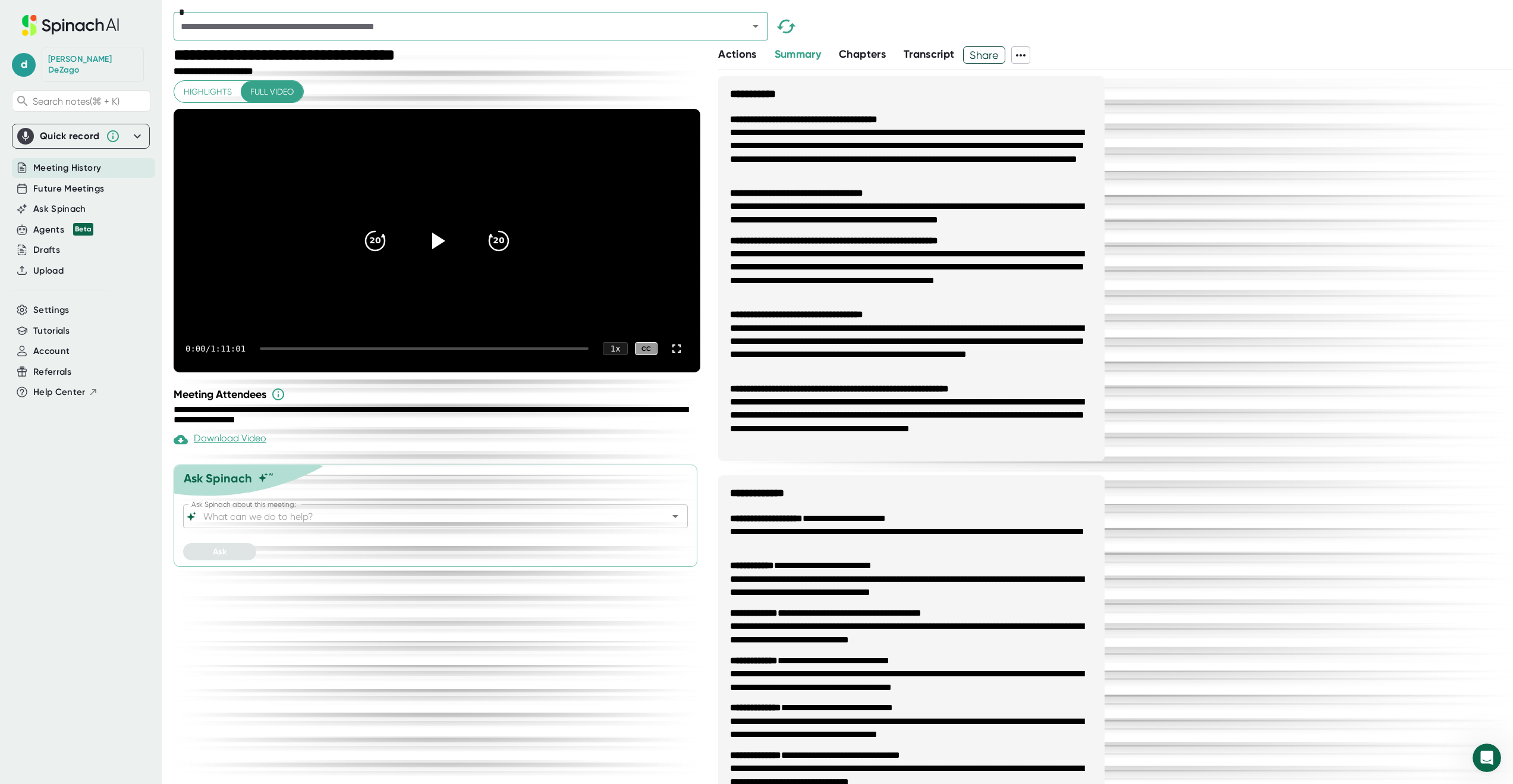
click at [1164, 149] on div "**********" at bounding box center [1115, 635] width 795 height 1117
click at [756, 27] on icon "Open" at bounding box center [756, 27] width 6 height 3
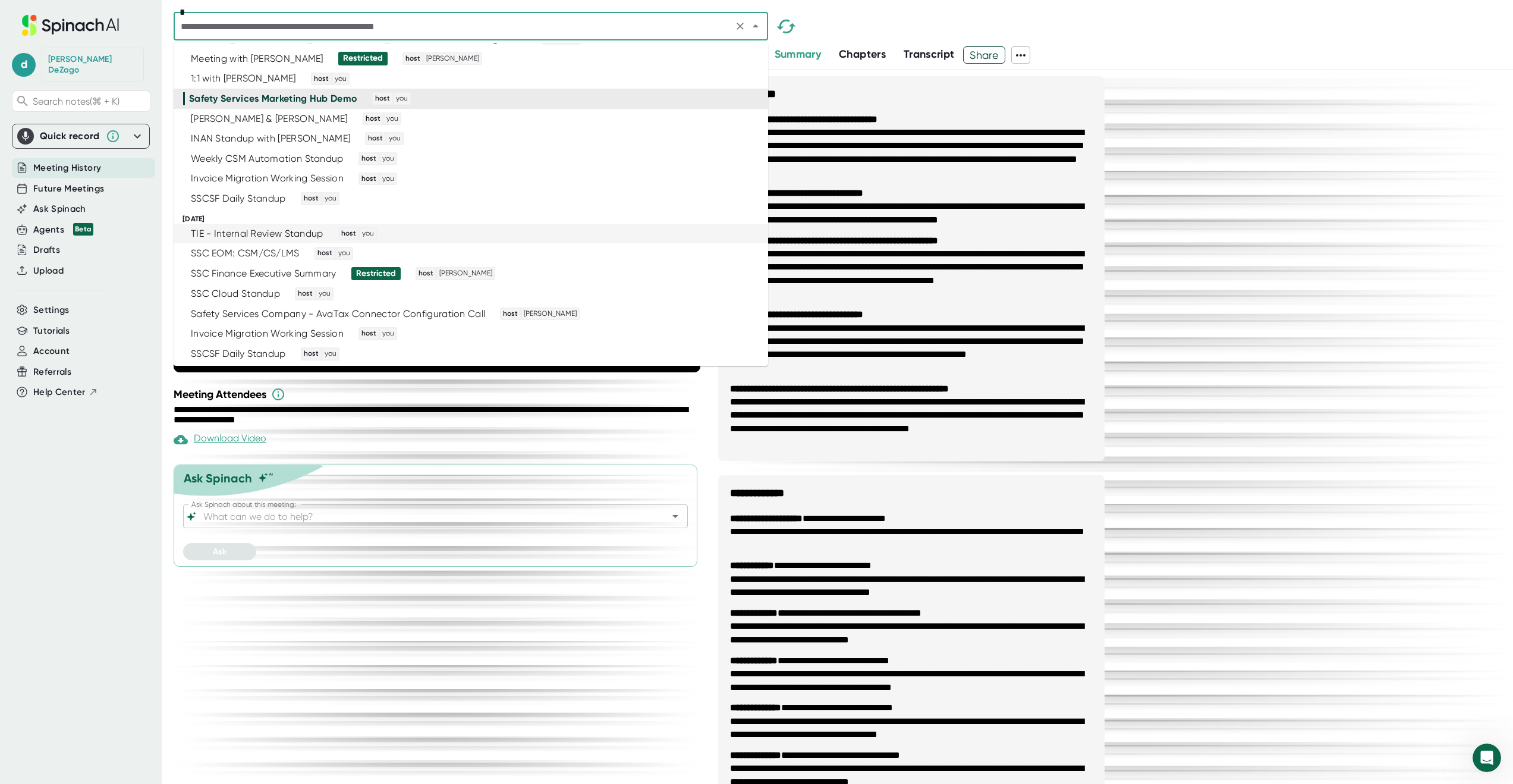
scroll to position [1953, 0]
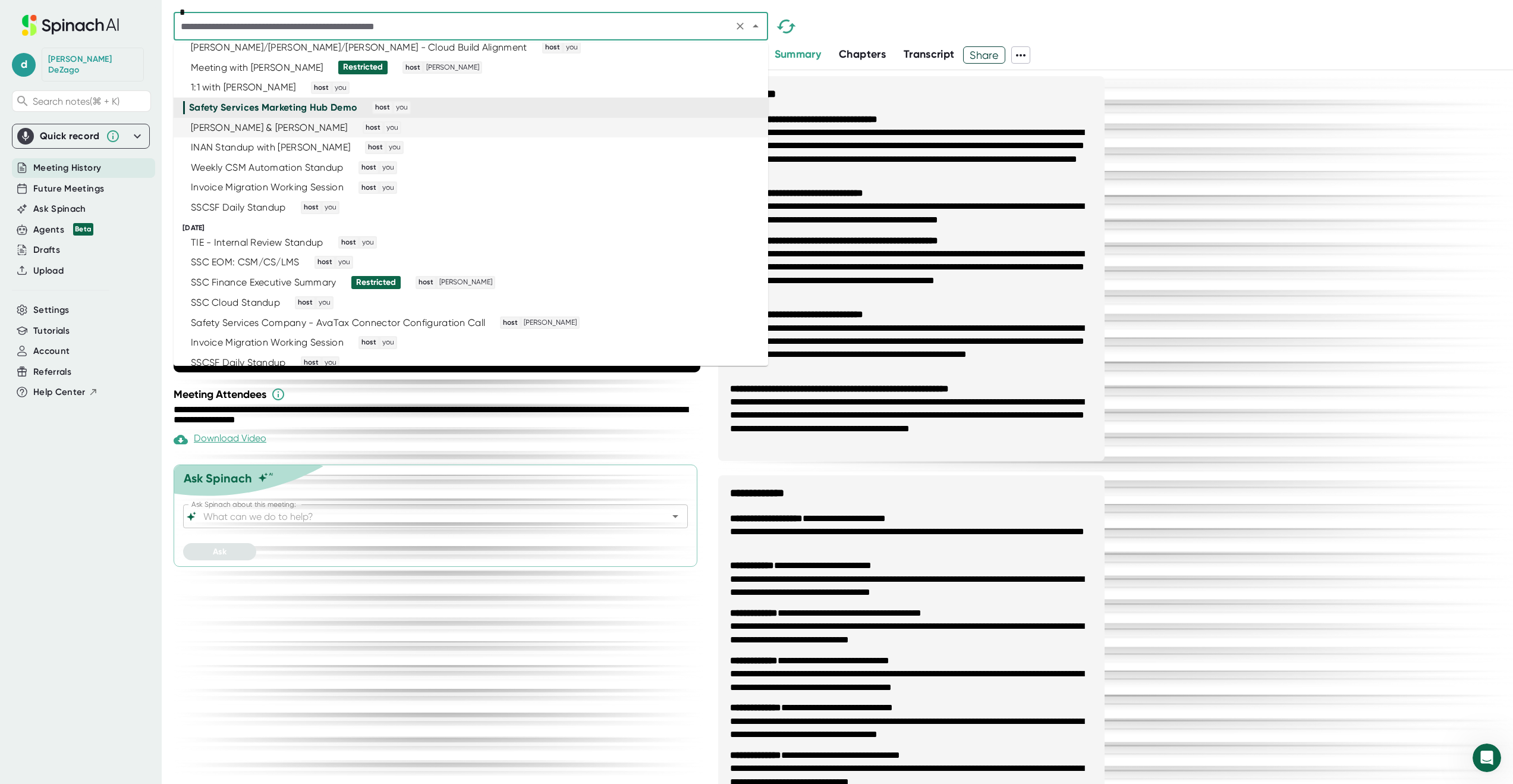
click at [565, 132] on div "[PERSON_NAME] & [PERSON_NAME] Standup host you" at bounding box center [466, 128] width 565 height 13
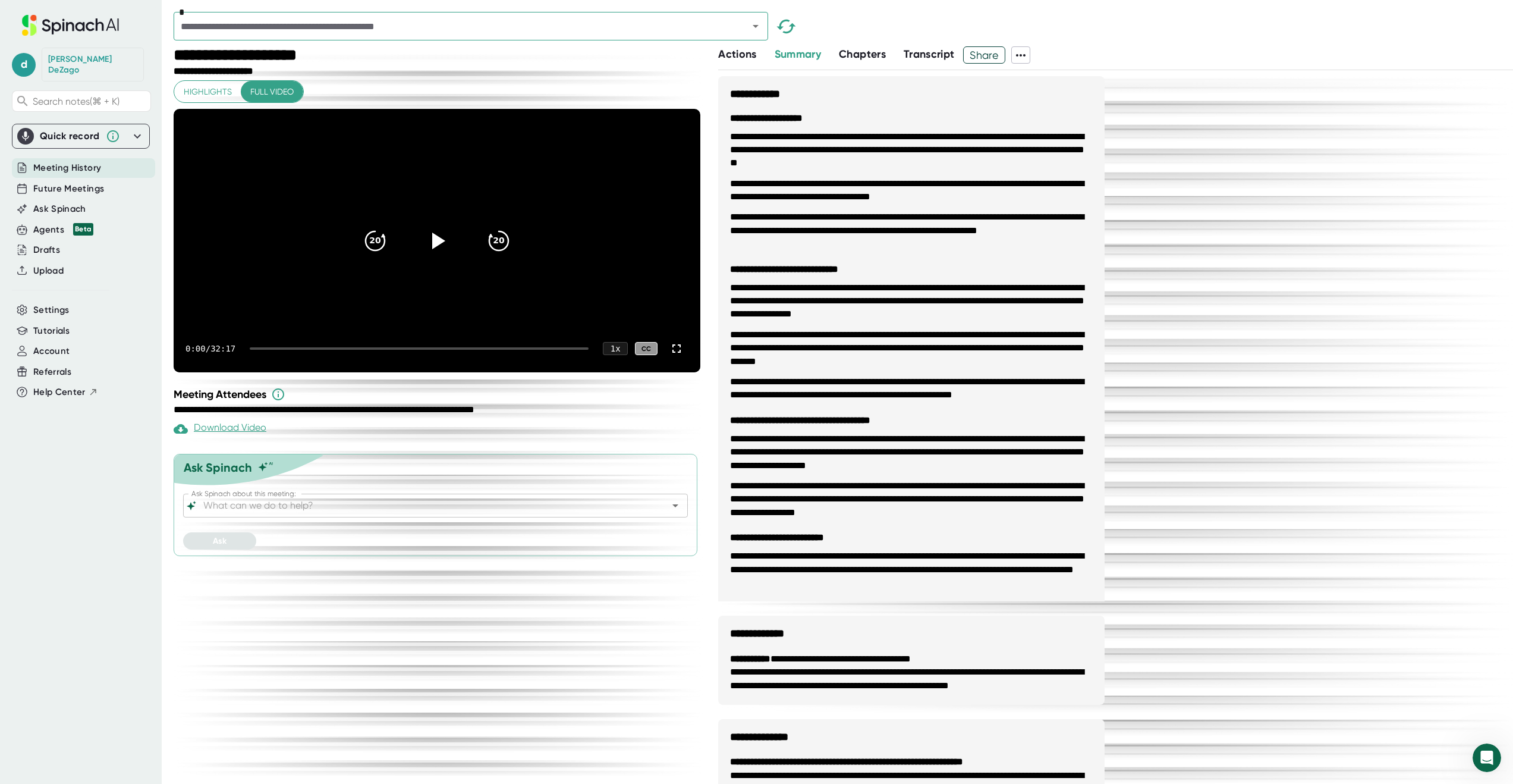
click at [1024, 56] on icon at bounding box center [1020, 54] width 14 height 14
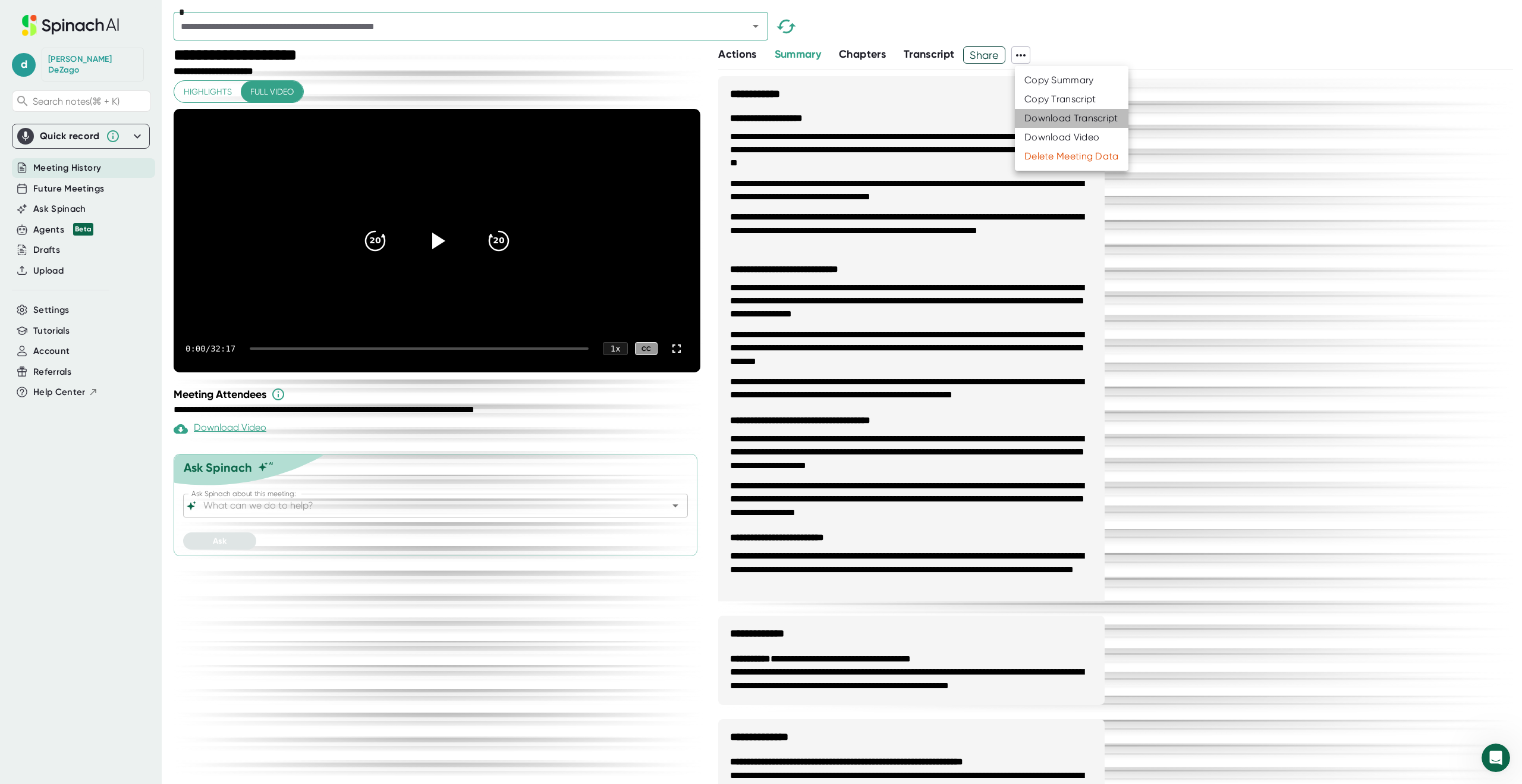
click at [1058, 116] on div "Download Transcript" at bounding box center [1071, 118] width 94 height 12
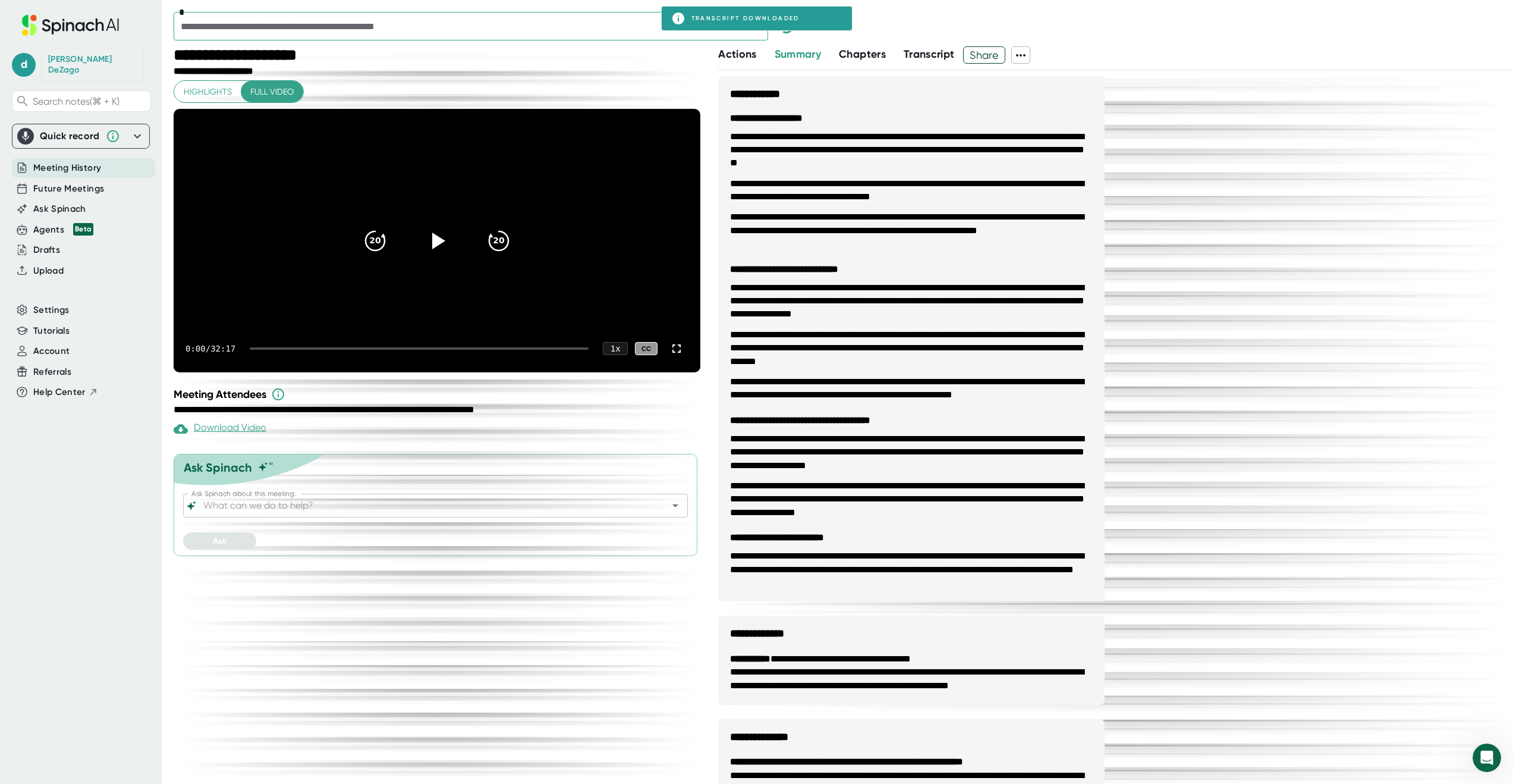
click at [758, 33] on icon "Open" at bounding box center [756, 26] width 14 height 14
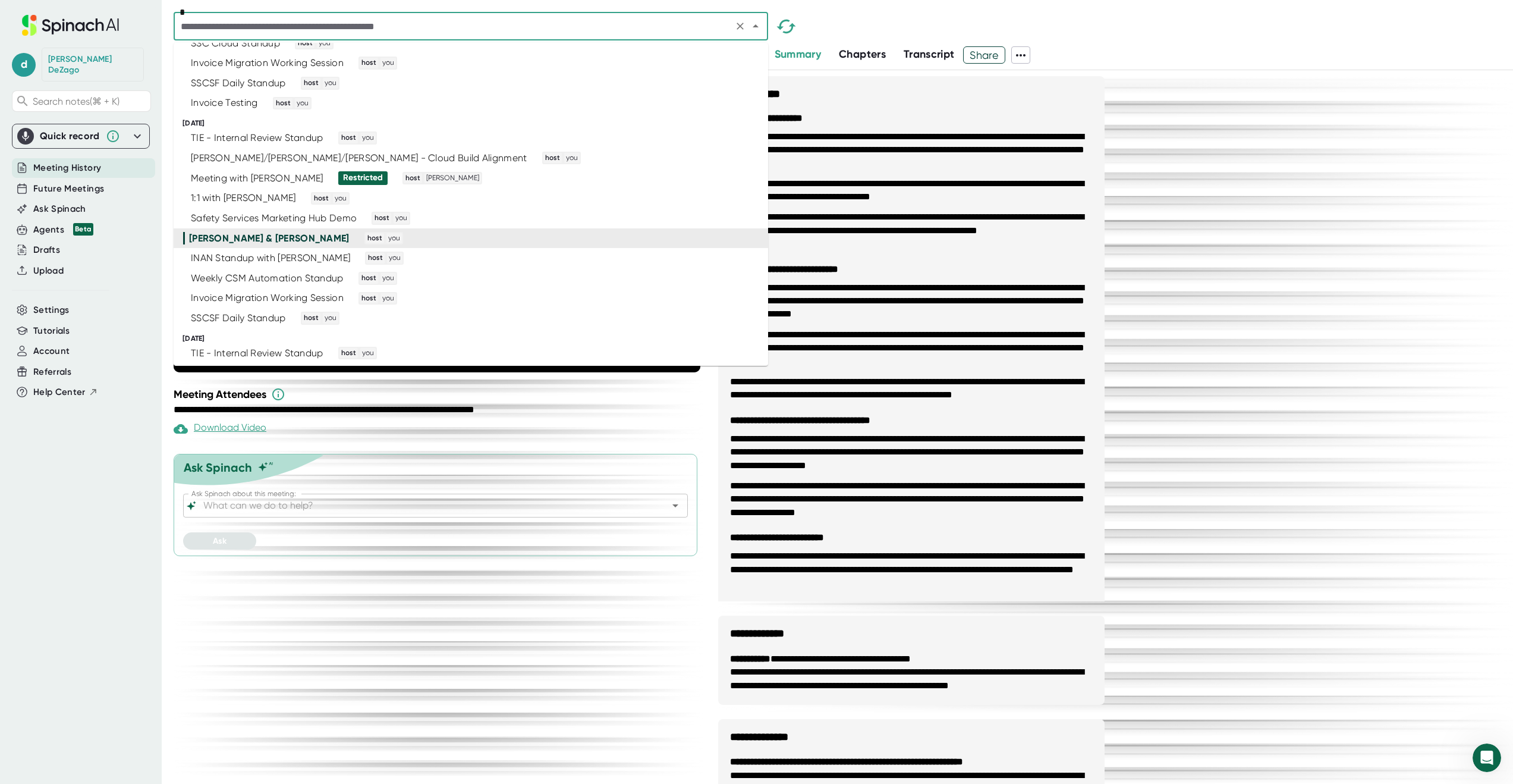
scroll to position [1884, 0]
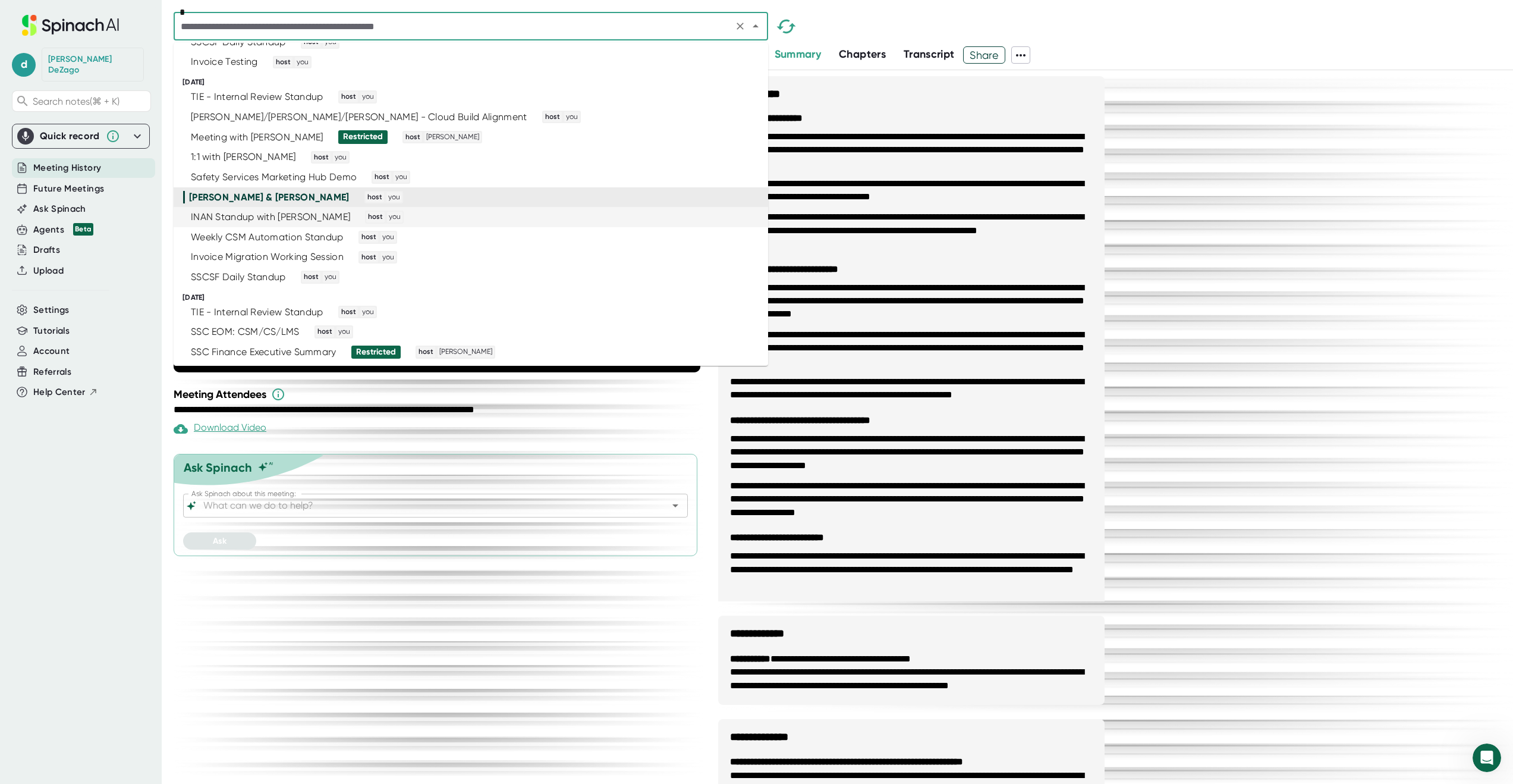
click at [668, 222] on div "INAN Standup with [PERSON_NAME] host you" at bounding box center [466, 217] width 565 height 13
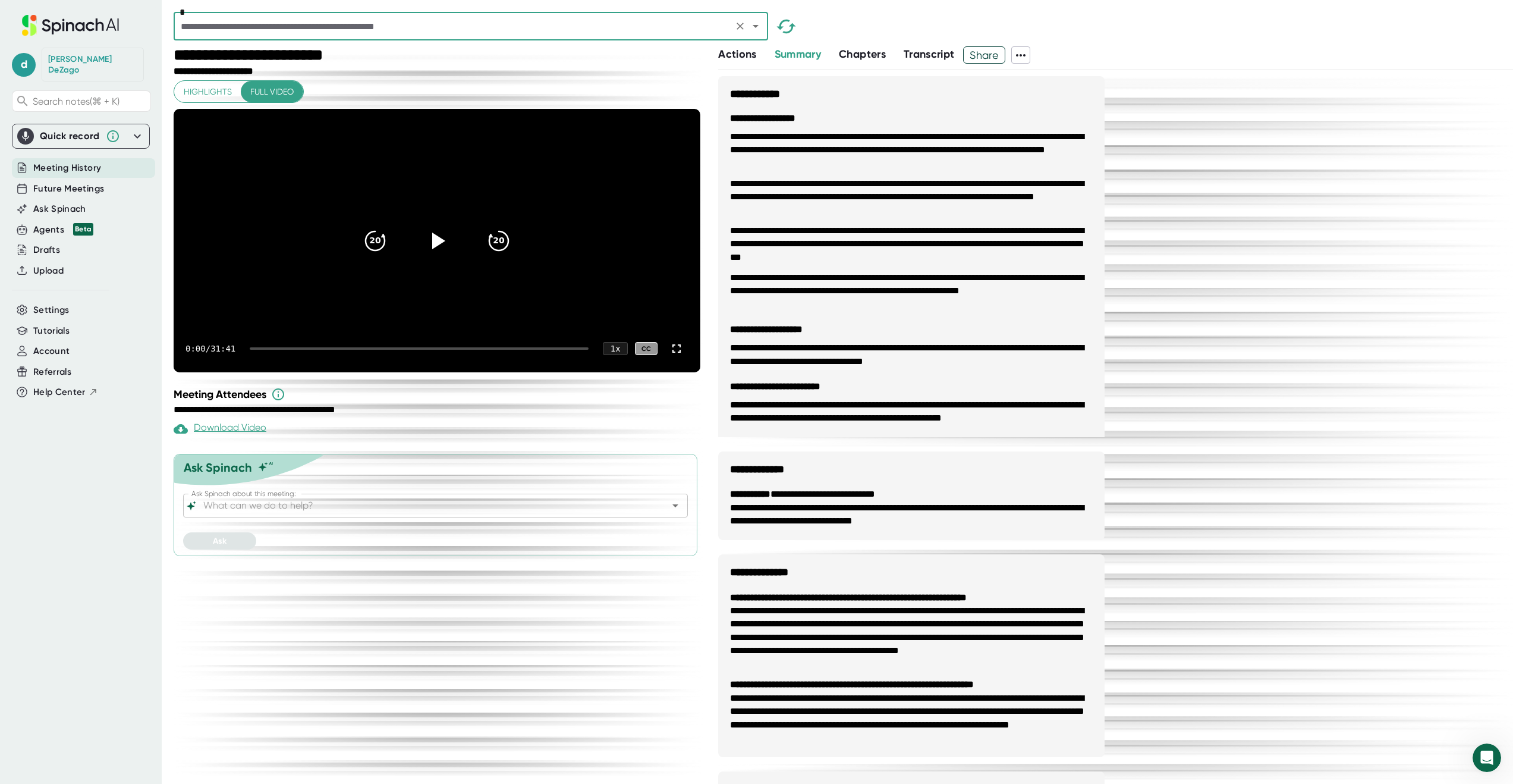
click at [1022, 53] on icon at bounding box center [1020, 54] width 14 height 14
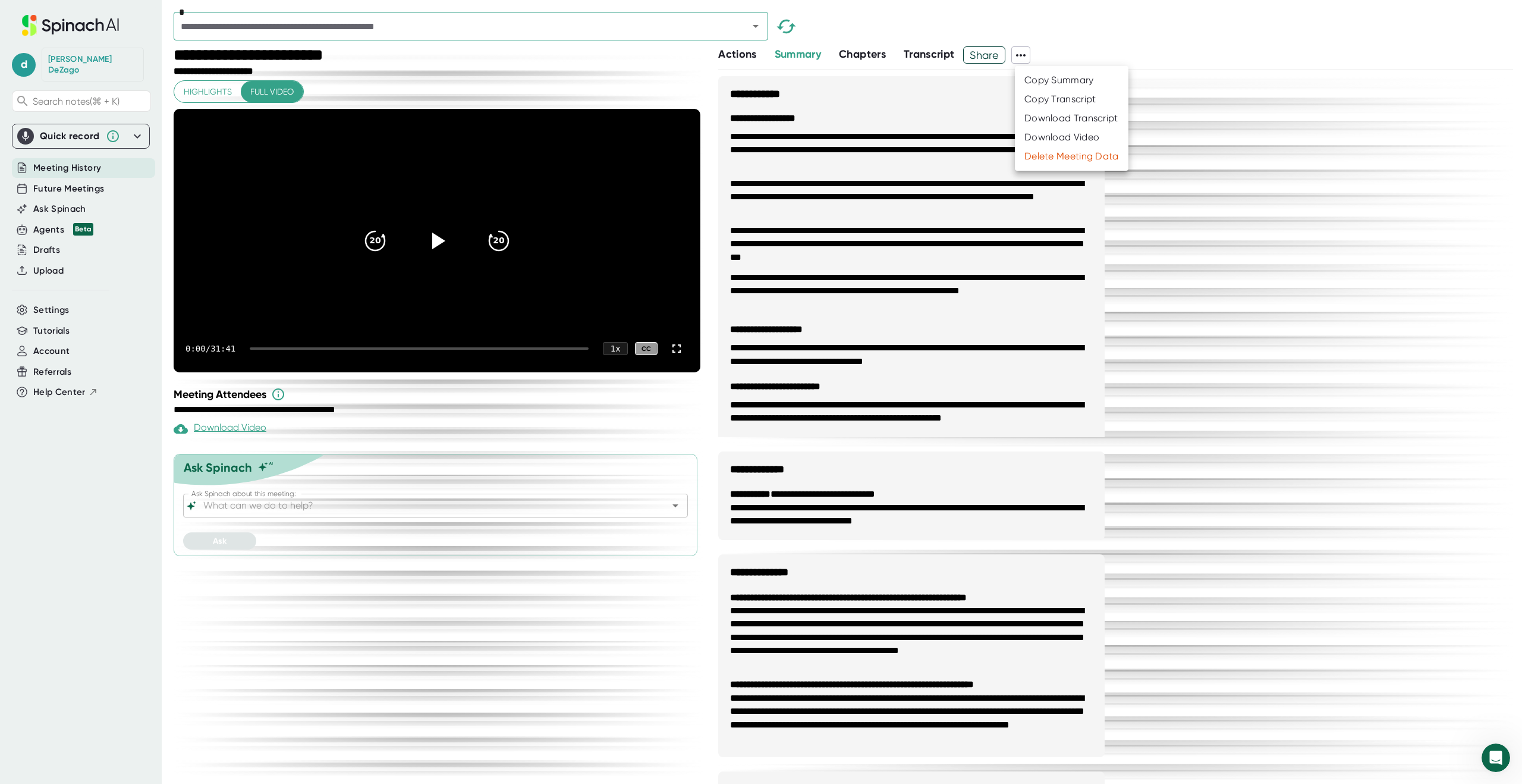
click at [1053, 118] on div "Download Transcript" at bounding box center [1071, 118] width 94 height 12
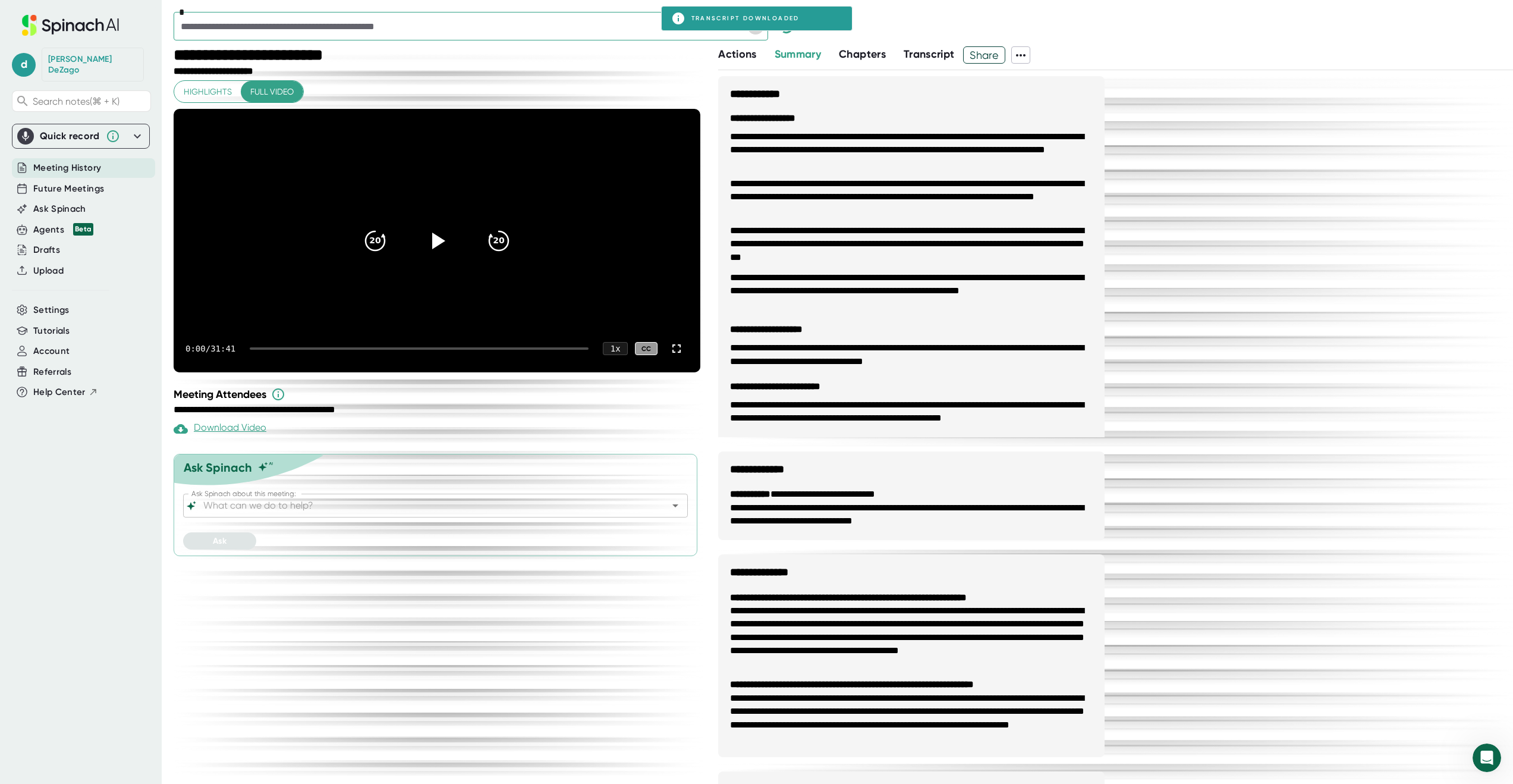
click at [755, 30] on icon "Open" at bounding box center [756, 26] width 14 height 14
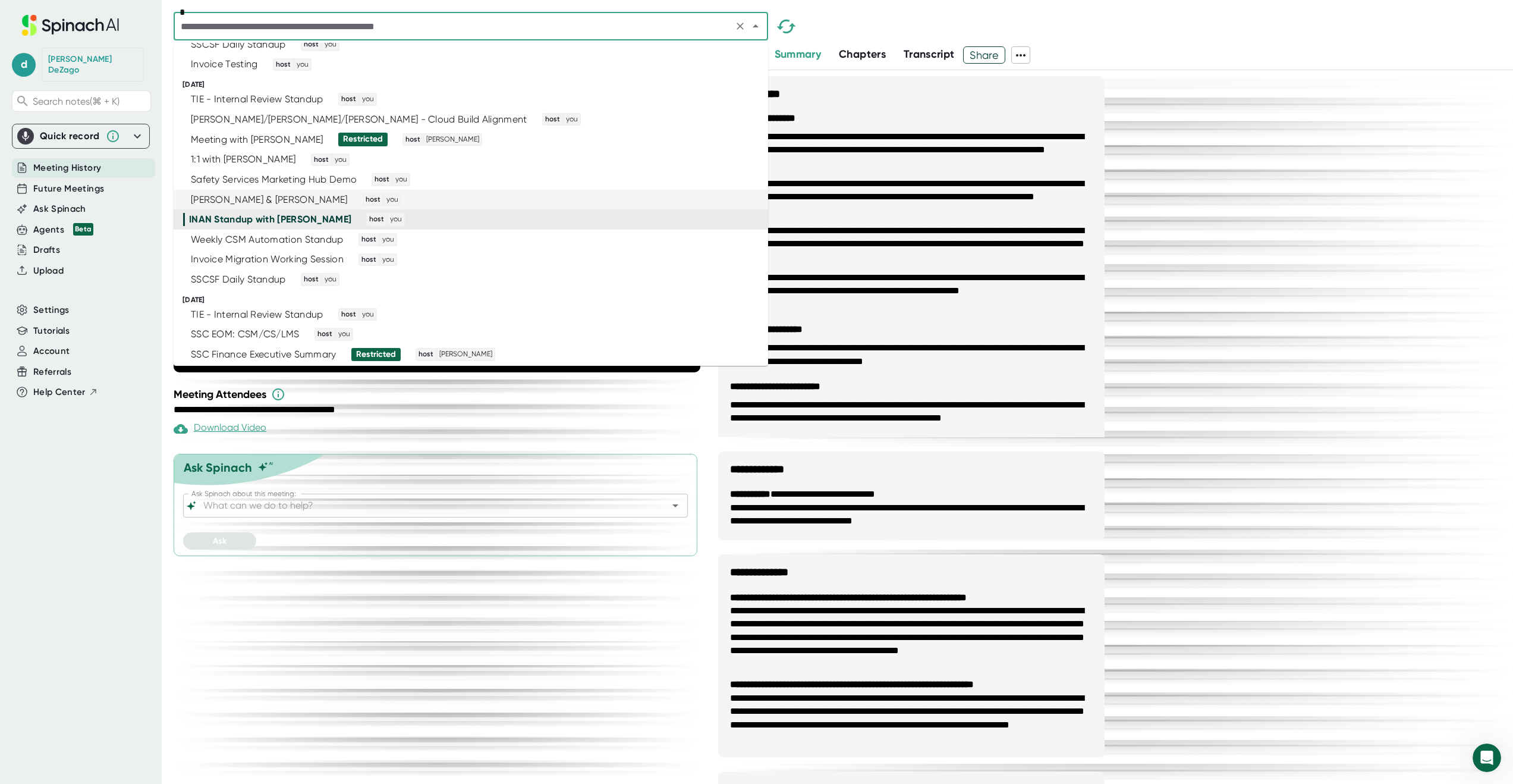
scroll to position [1882, 0]
click at [675, 239] on div "Weekly CSM Automation Standup host you" at bounding box center [466, 240] width 565 height 13
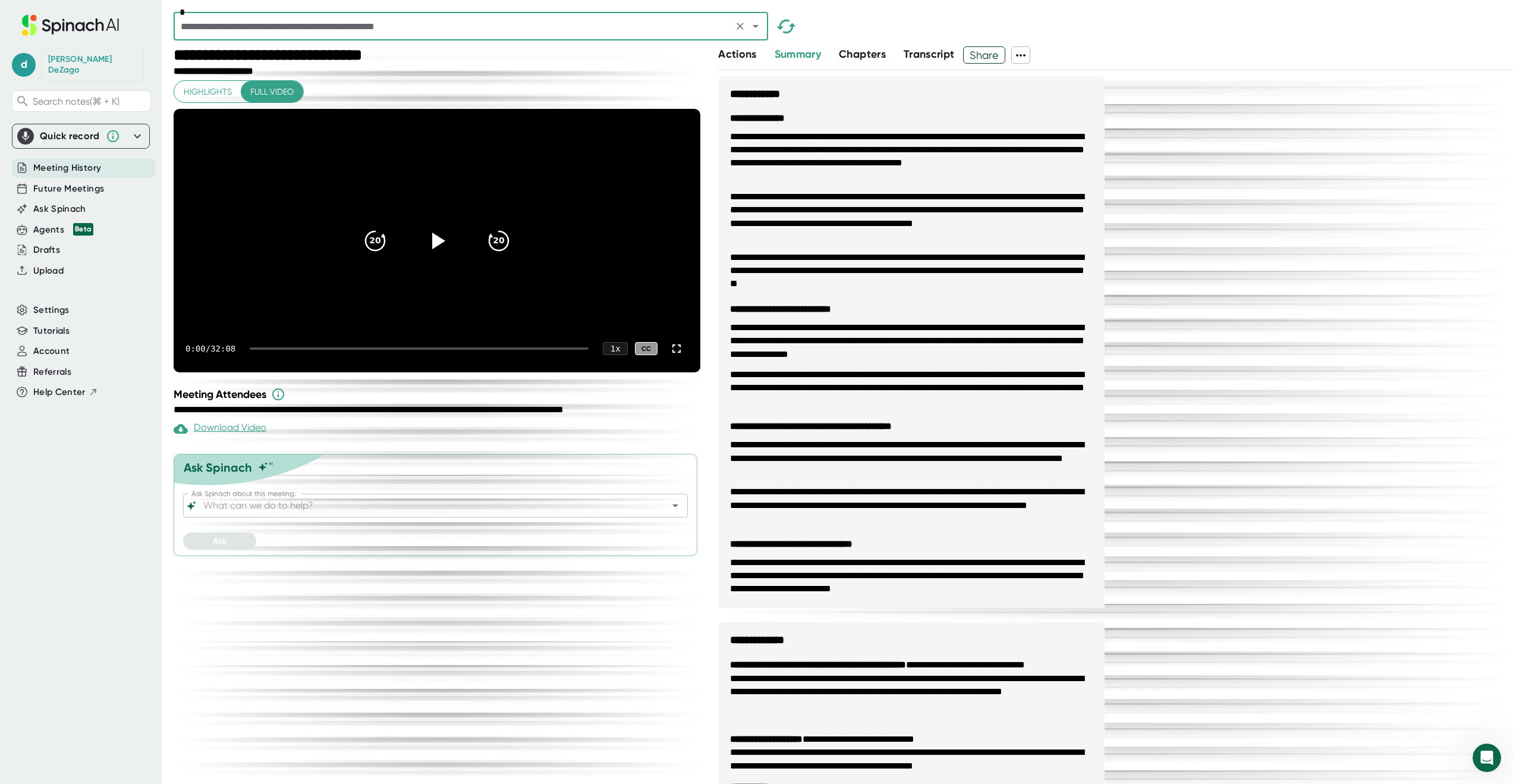
click at [1025, 54] on icon at bounding box center [1020, 55] width 9 height 3
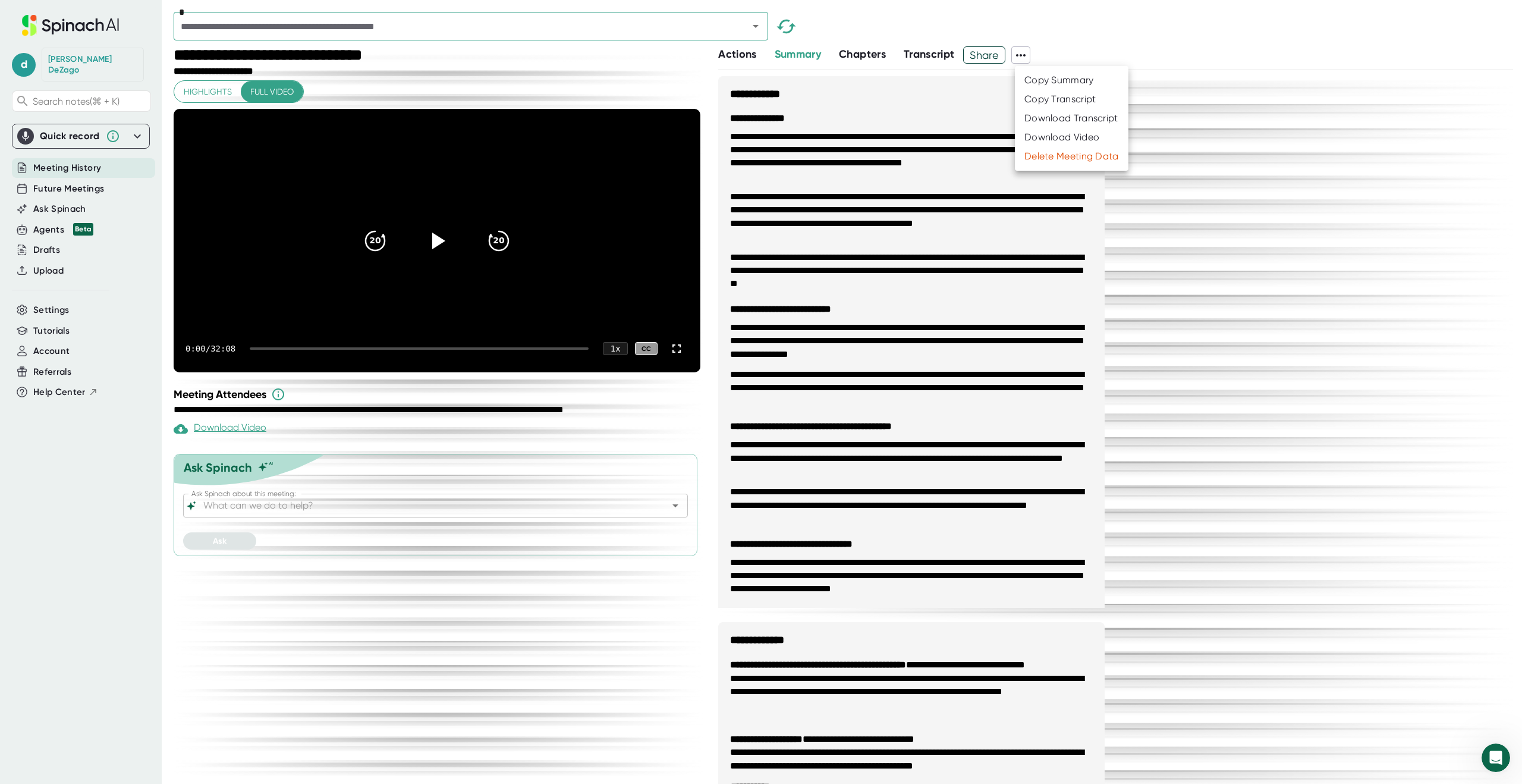
click at [1042, 116] on div "Download Transcript" at bounding box center [1071, 118] width 94 height 12
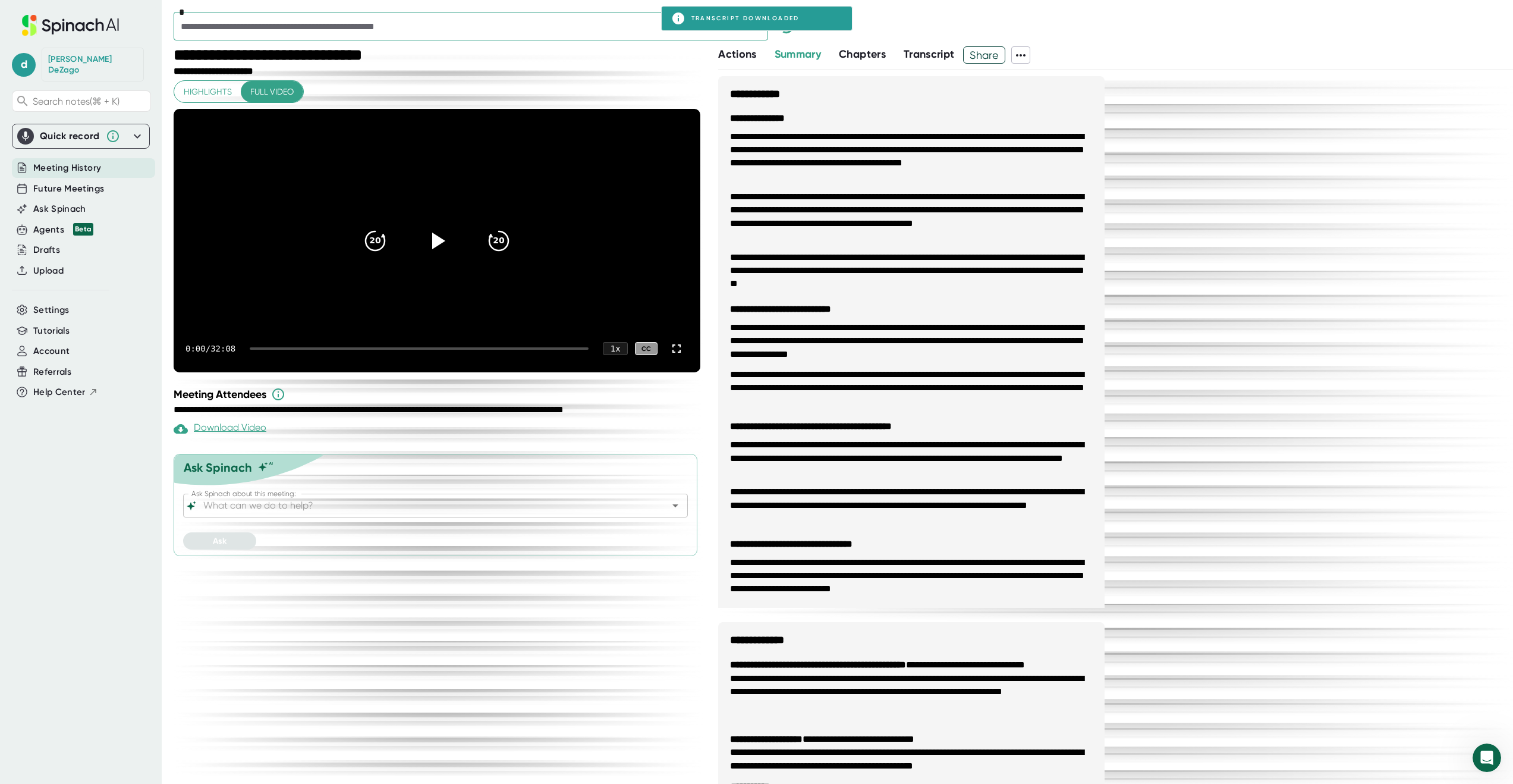
click at [755, 32] on icon "Open" at bounding box center [756, 26] width 14 height 14
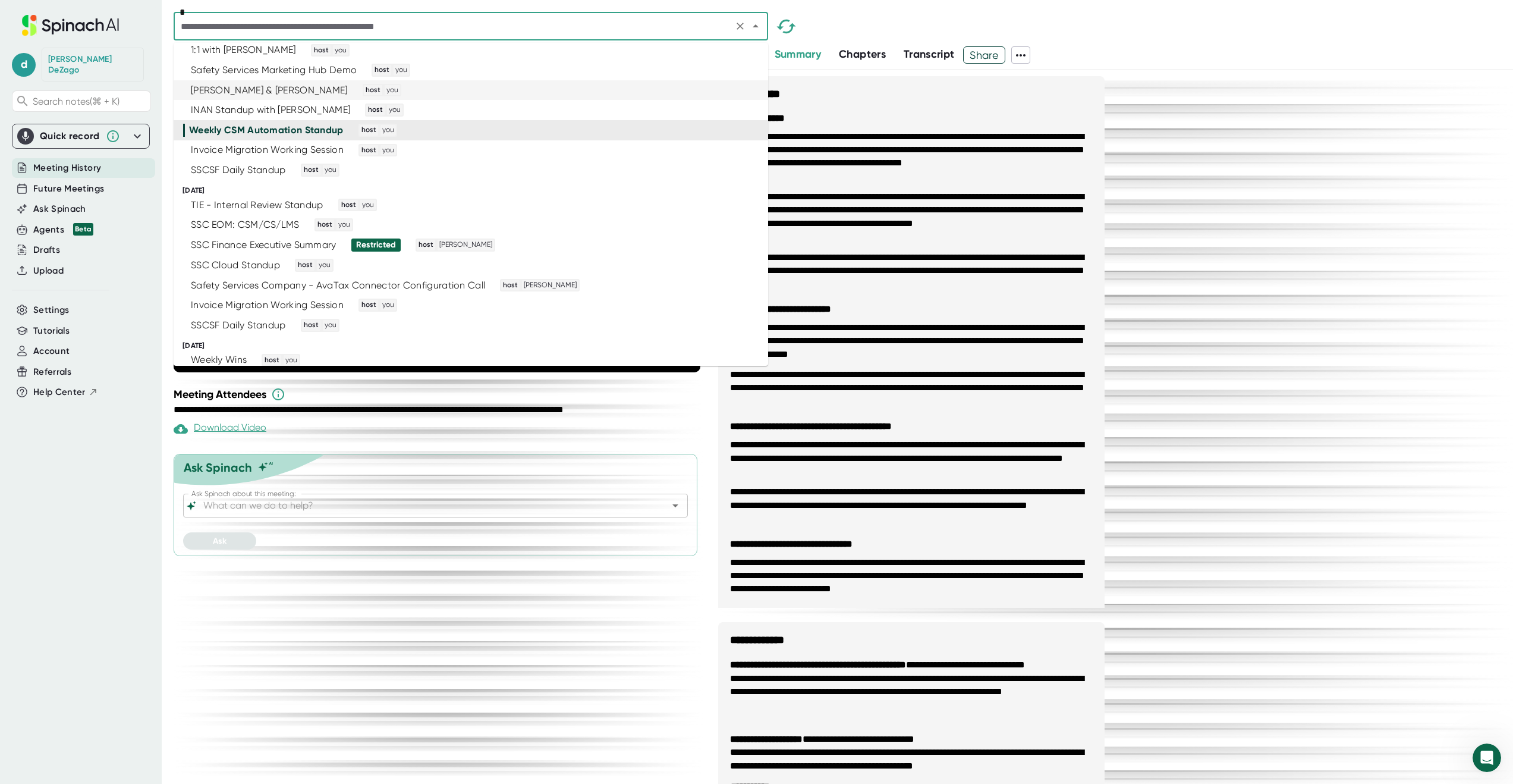
scroll to position [1998, 0]
click at [666, 144] on div "Invoice Migration Working Session host you" at bounding box center [466, 144] width 565 height 13
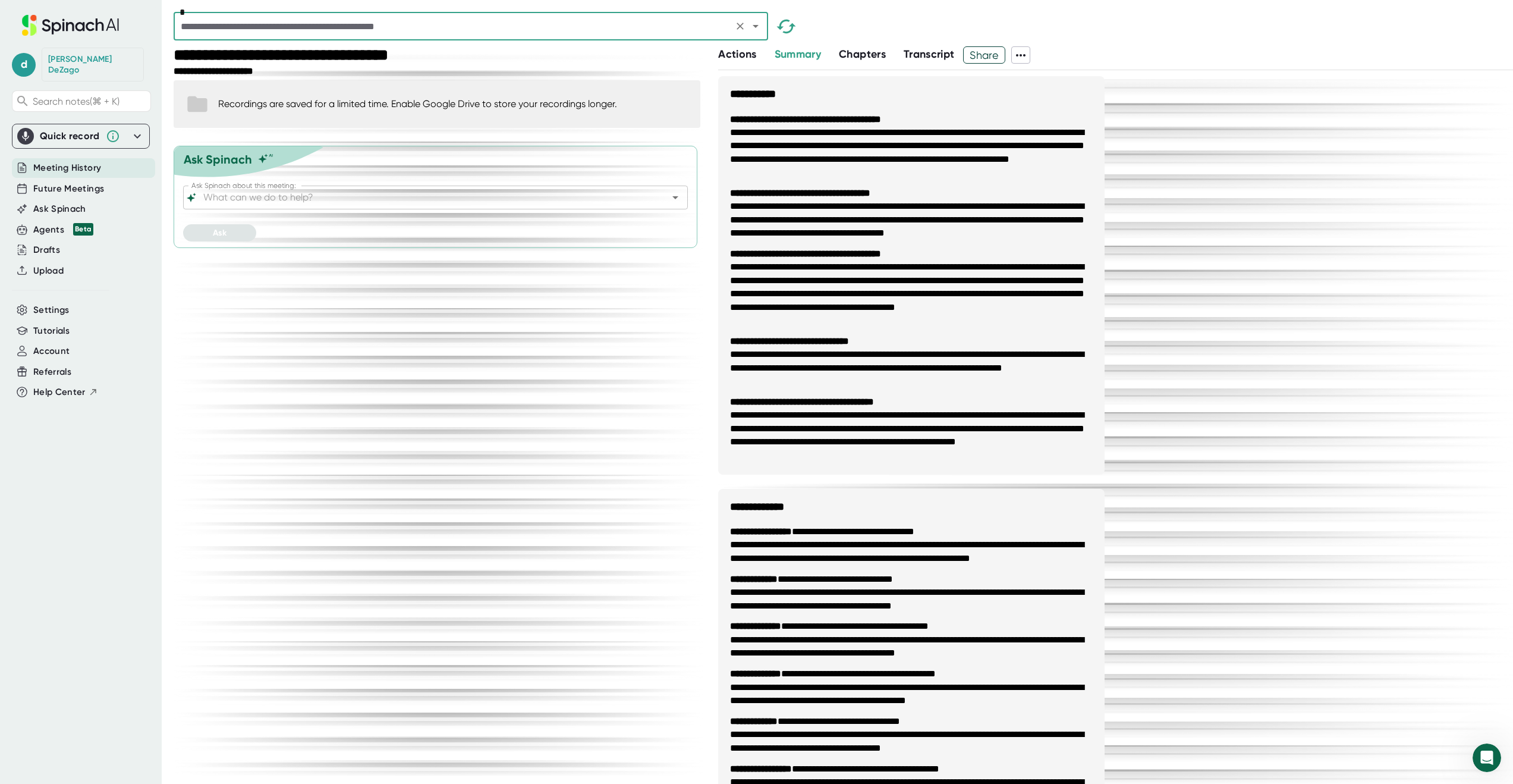
click at [1025, 55] on icon at bounding box center [1020, 55] width 9 height 3
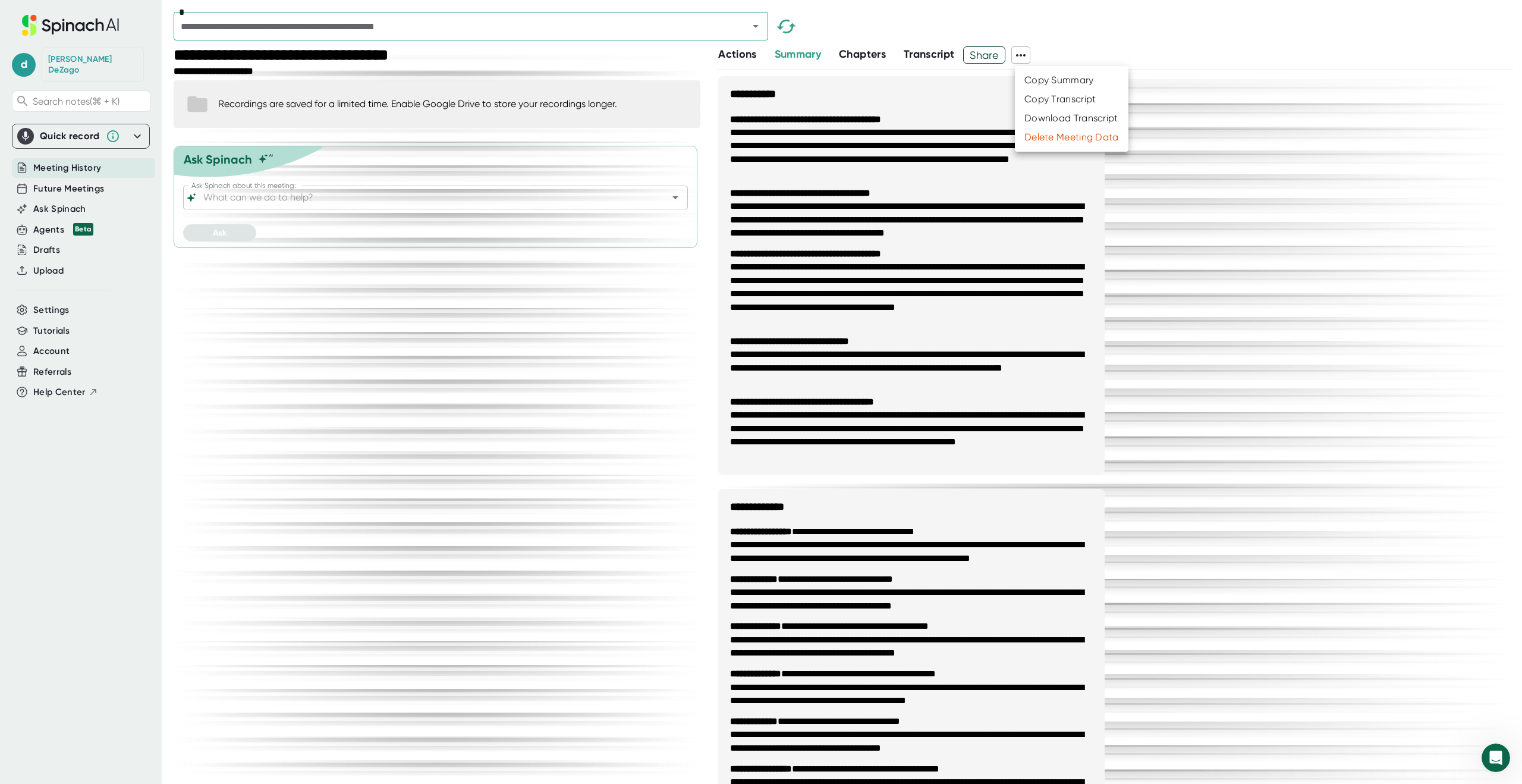
click at [1044, 116] on div "Download Transcript" at bounding box center [1071, 118] width 94 height 12
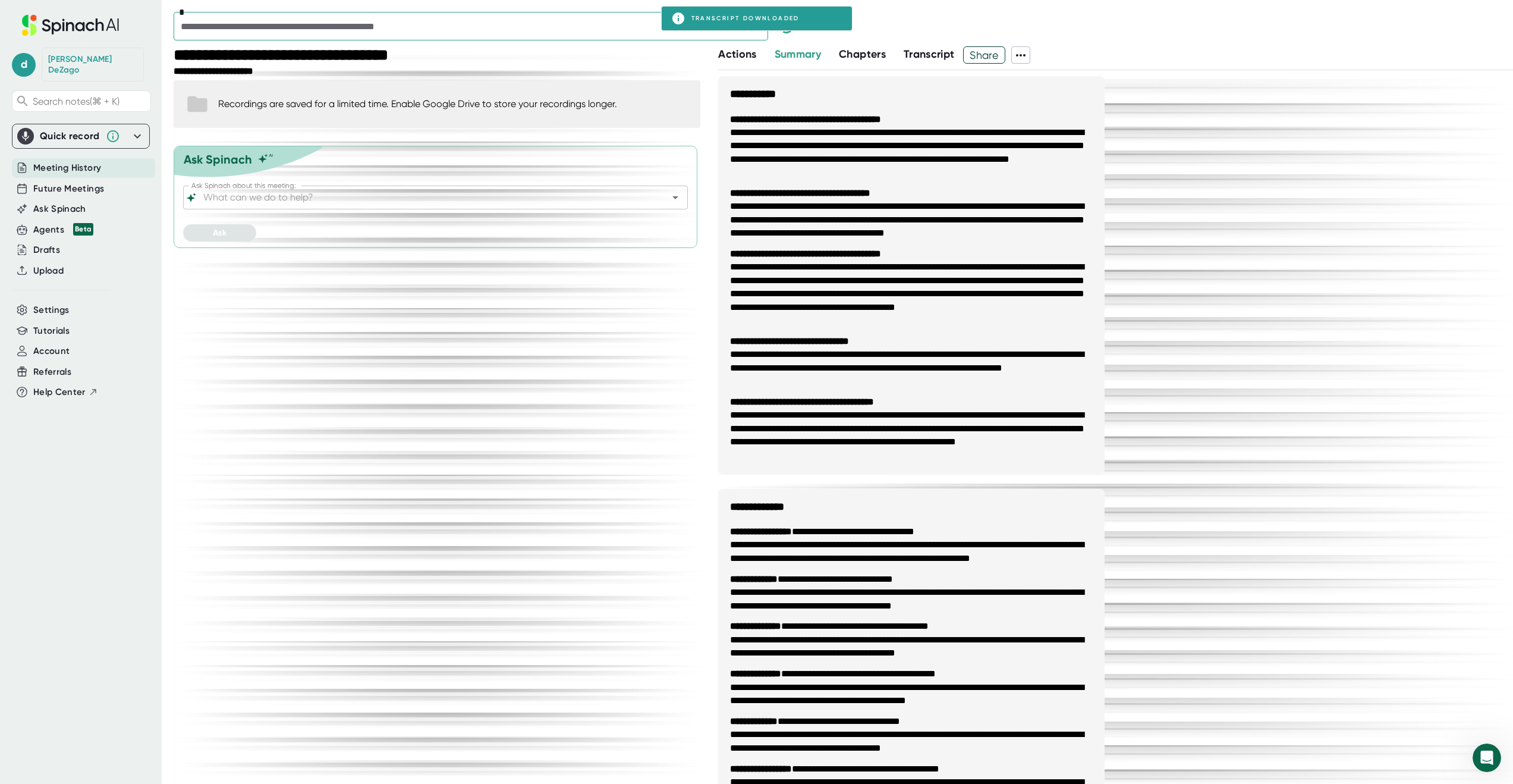
click at [756, 28] on icon "Open" at bounding box center [756, 26] width 14 height 14
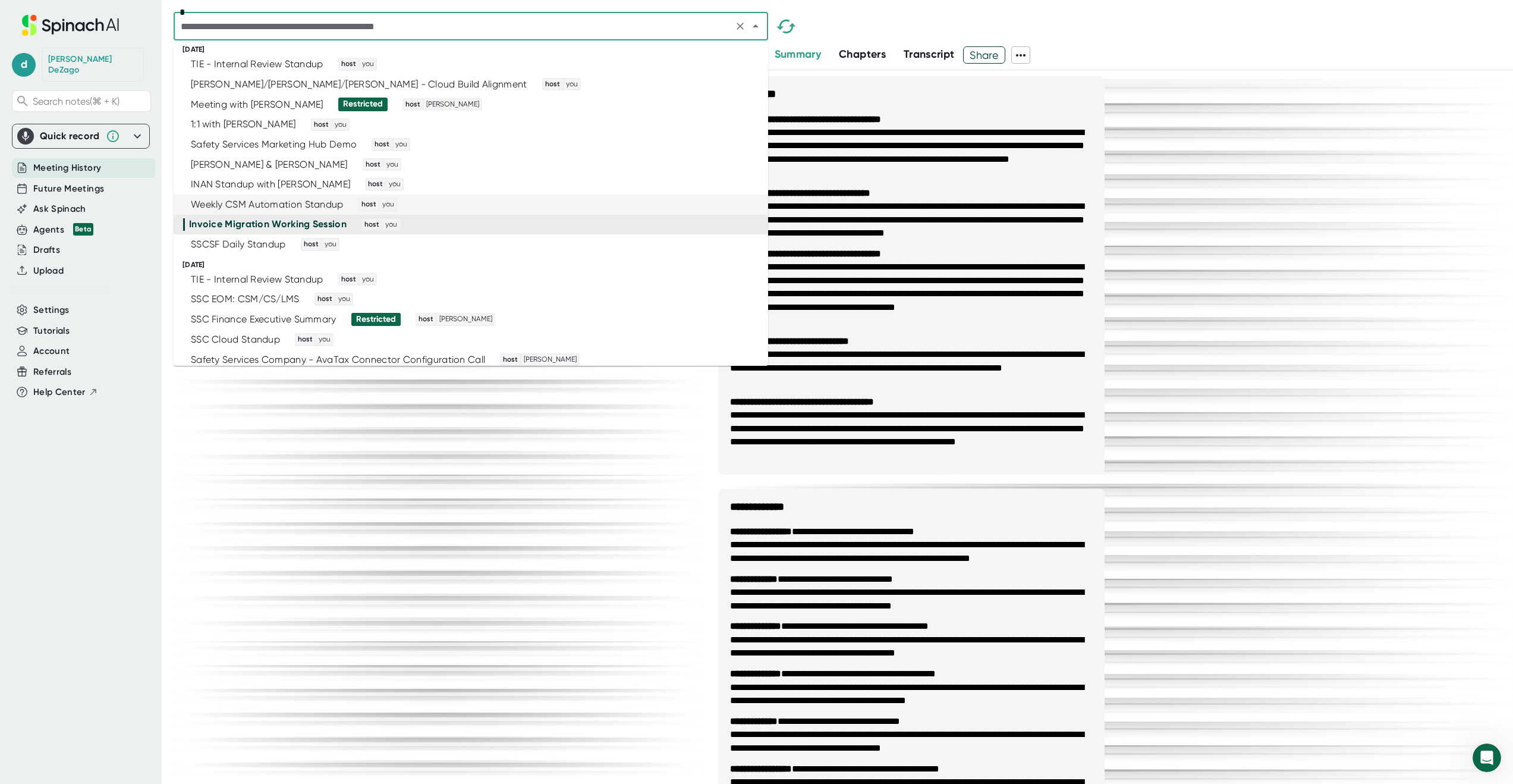
scroll to position [1932, 0]
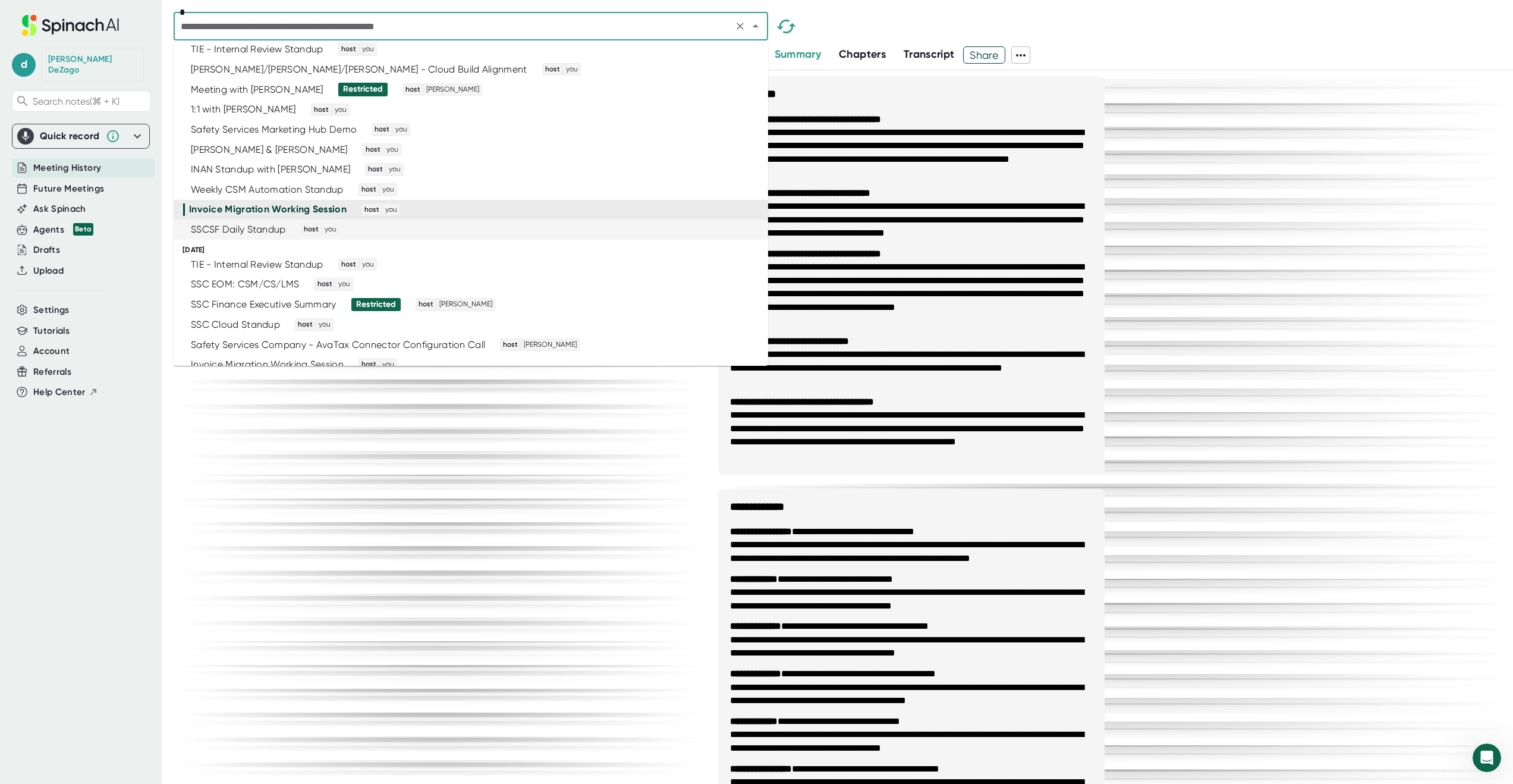
click at [623, 227] on div "SSCSF Daily Standup host you" at bounding box center [466, 230] width 565 height 13
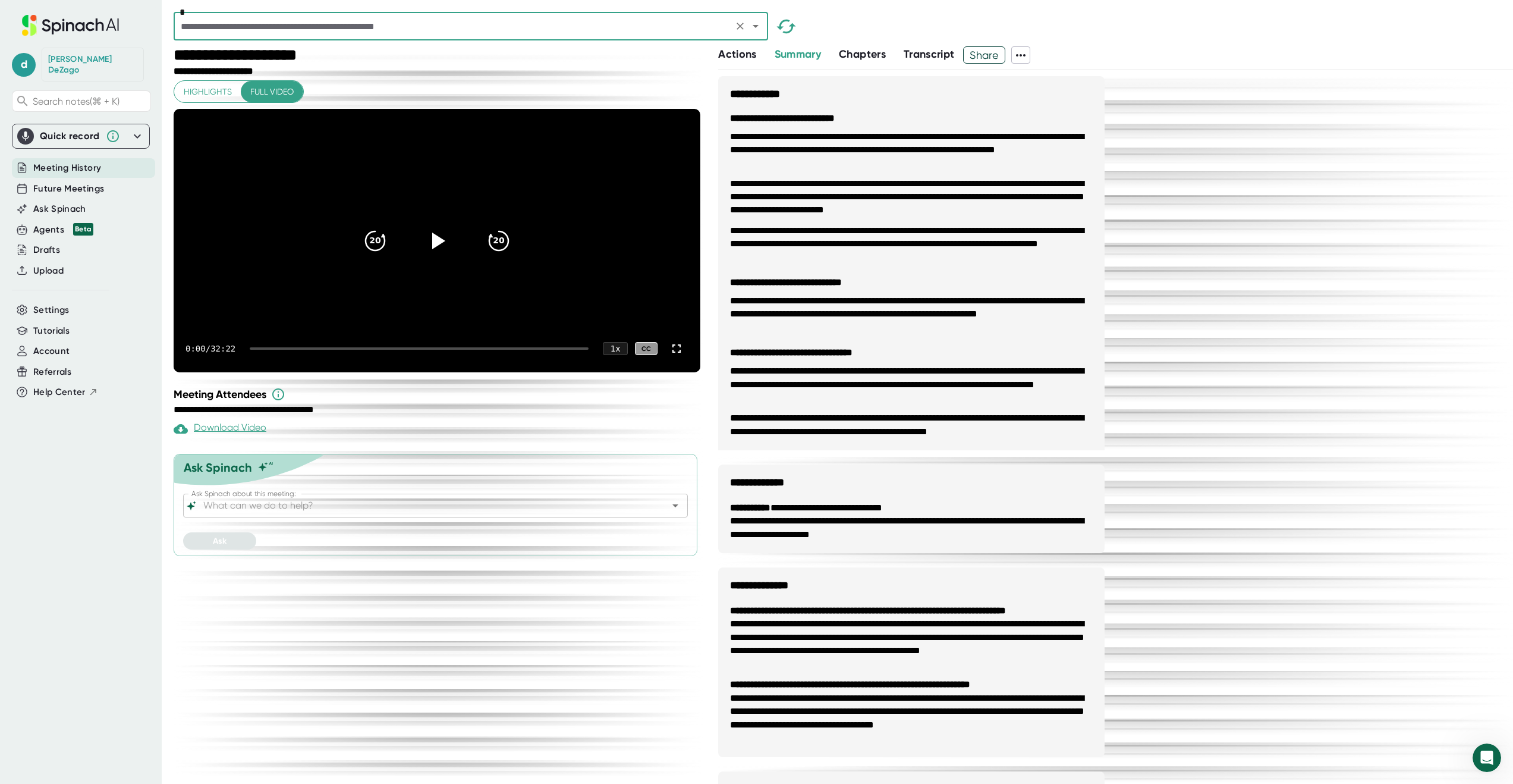
click at [1025, 56] on icon at bounding box center [1020, 55] width 9 height 3
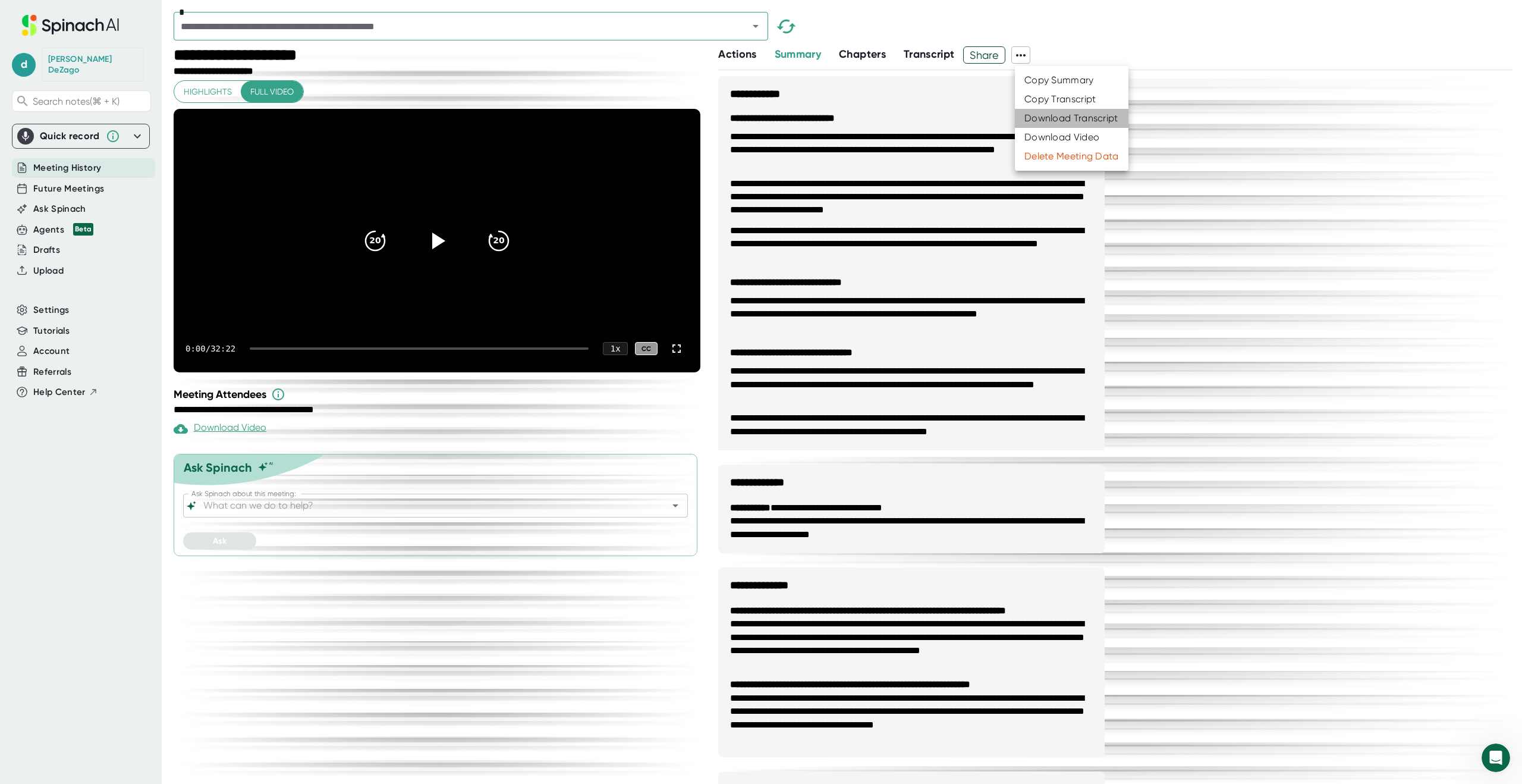
click at [1041, 116] on div "Download Transcript" at bounding box center [1071, 118] width 94 height 12
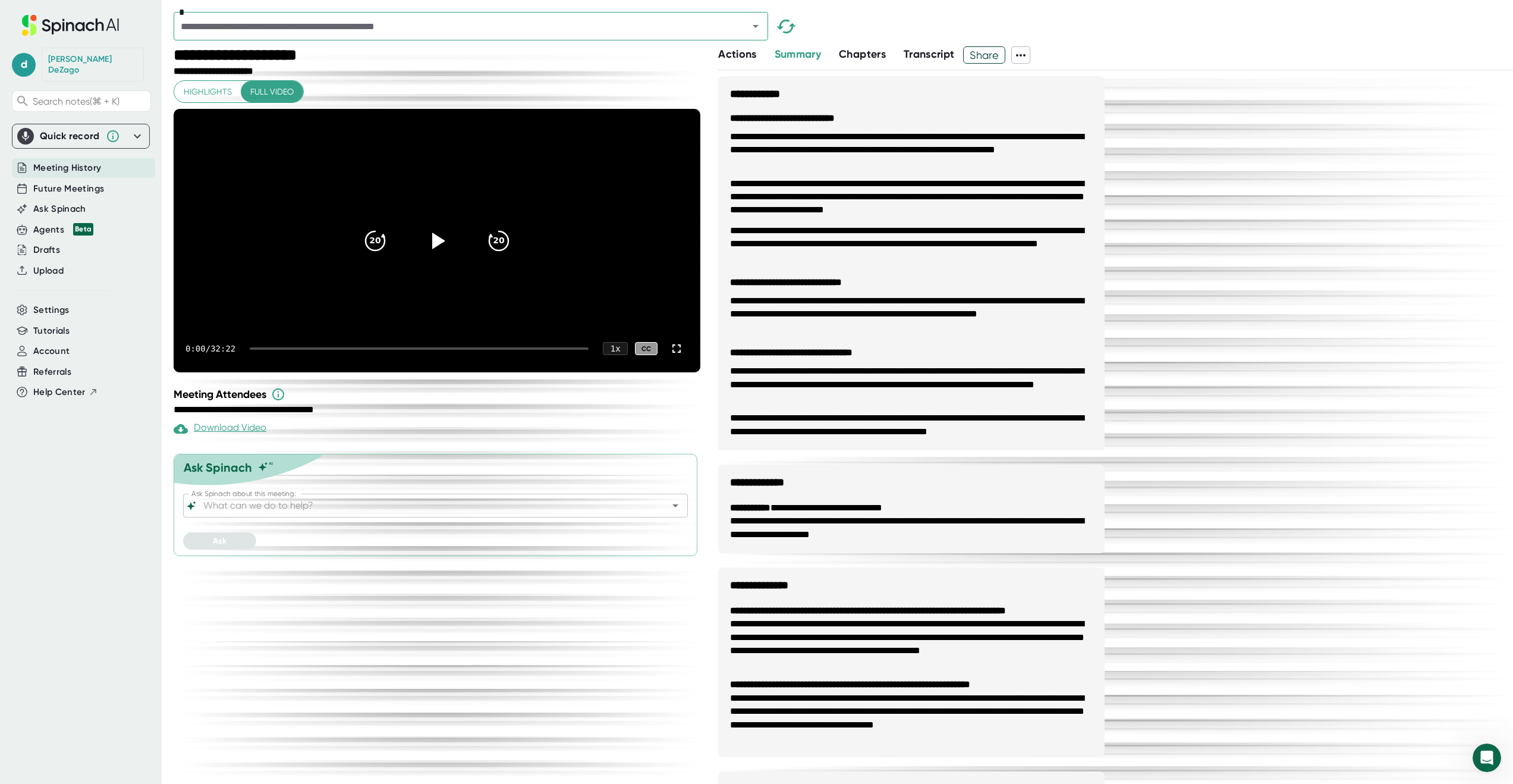
click at [1024, 55] on icon at bounding box center [1020, 55] width 9 height 3
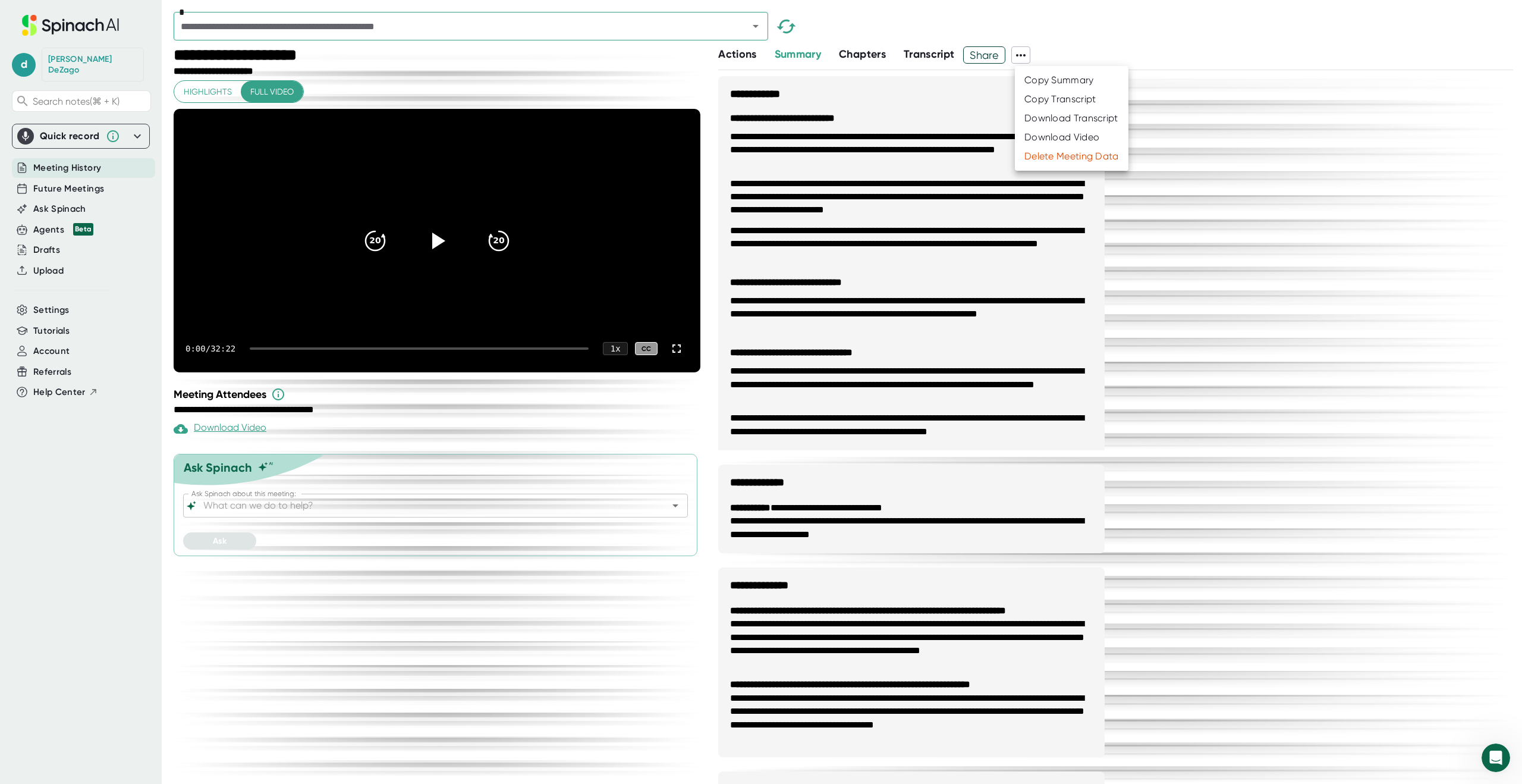
click at [1040, 114] on div "Download Transcript" at bounding box center [1071, 118] width 94 height 12
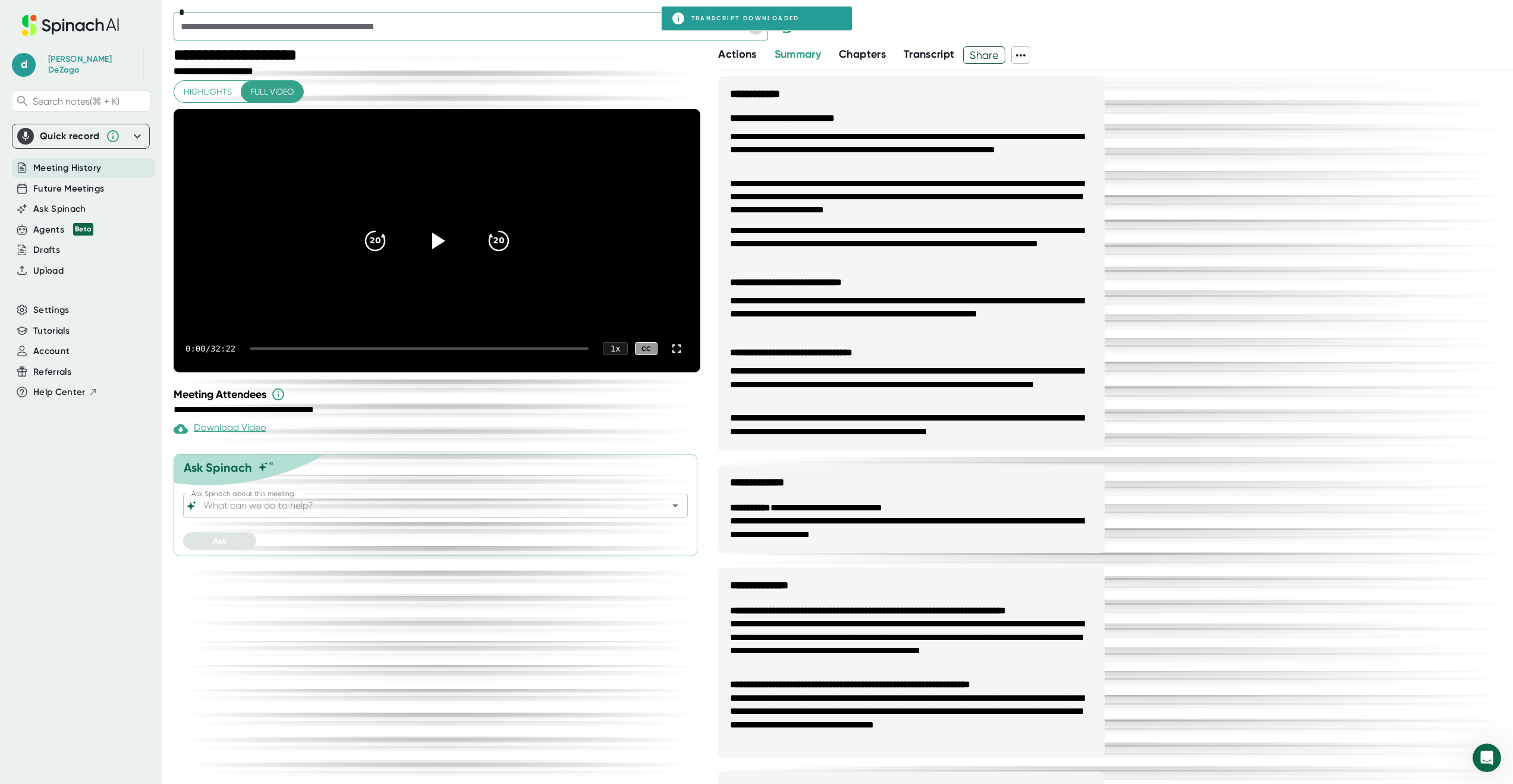
click at [760, 32] on icon "Open" at bounding box center [756, 26] width 14 height 14
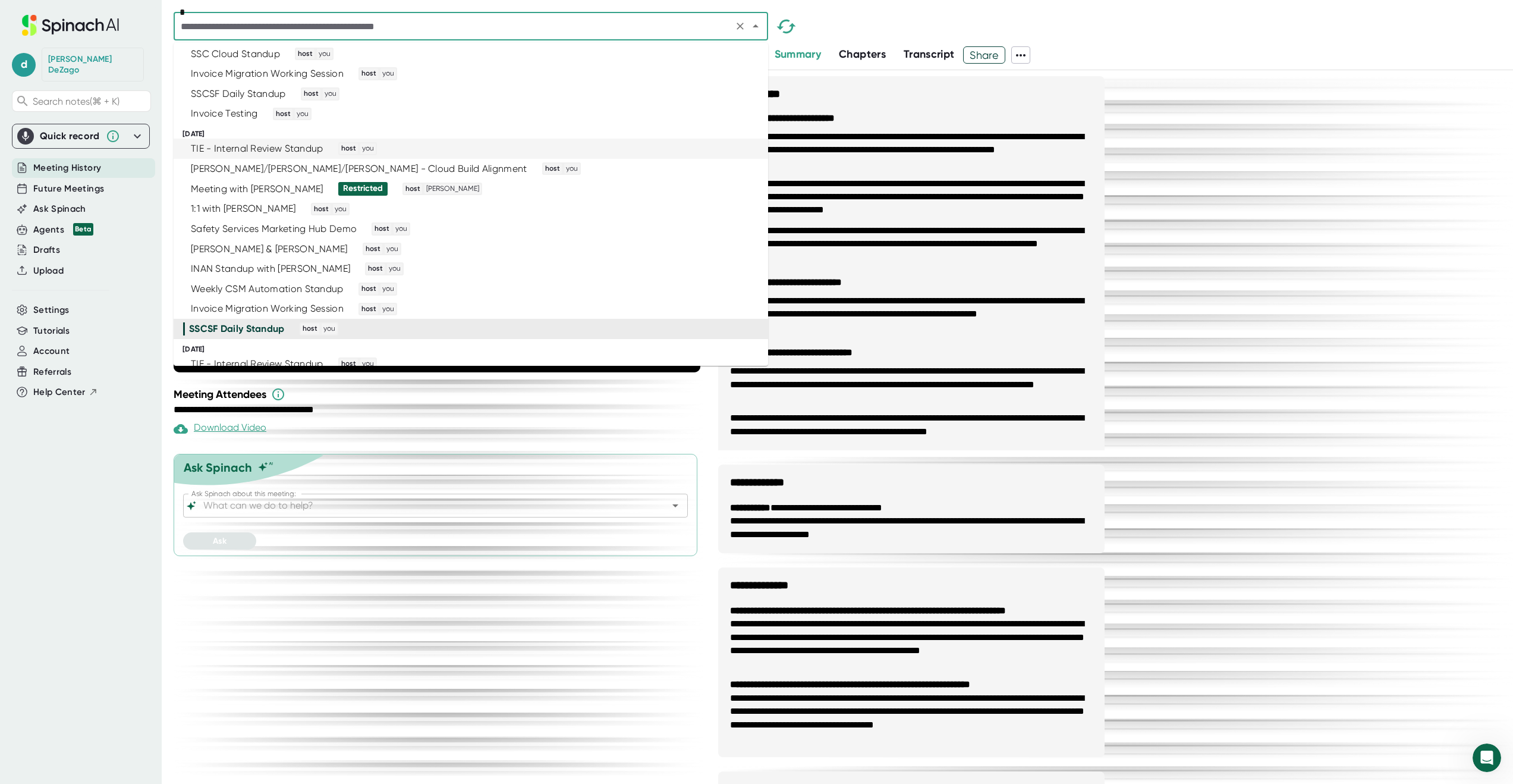
scroll to position [1996, 0]
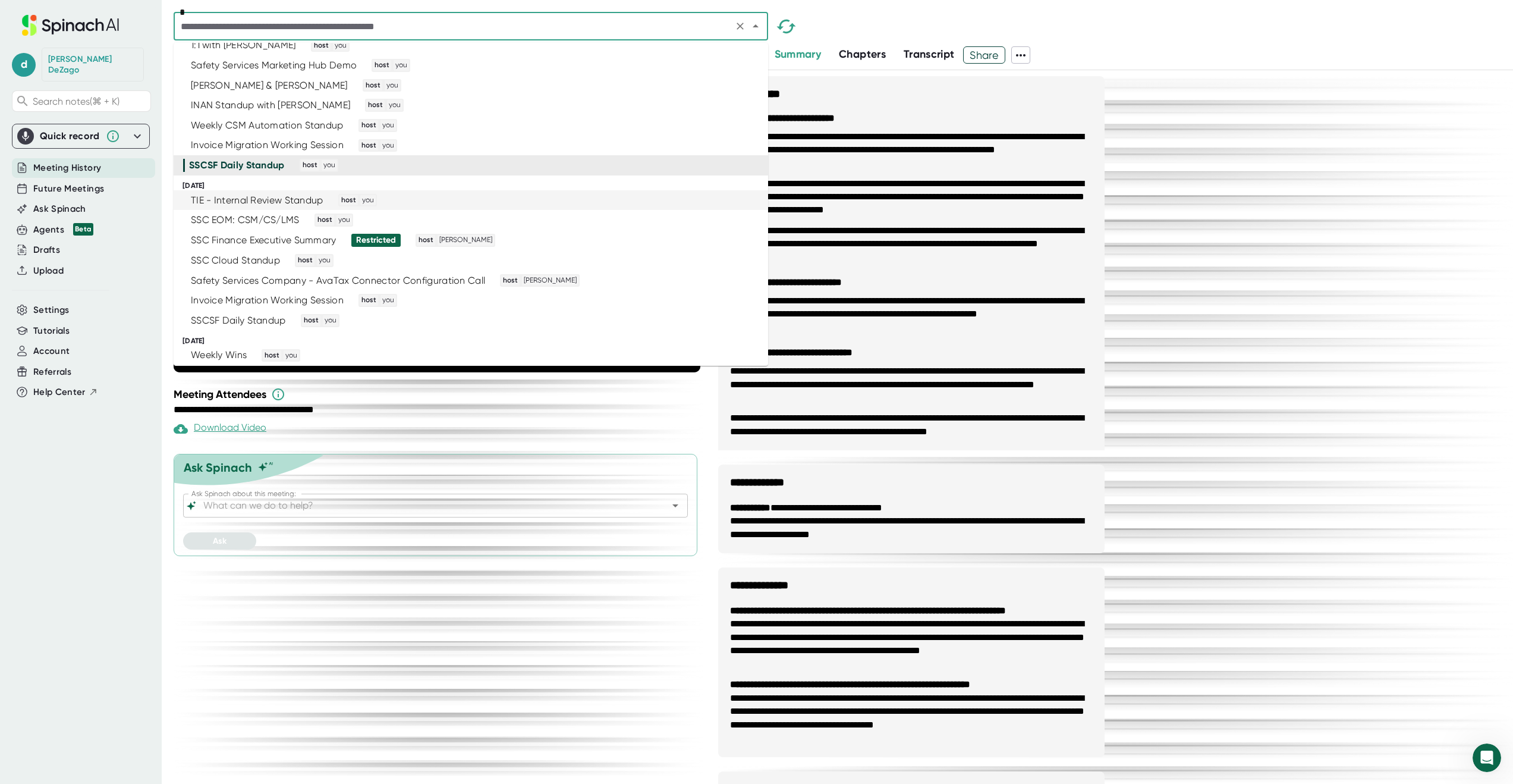
click at [648, 204] on div "TIE - Internal Review Standup host you" at bounding box center [466, 200] width 565 height 13
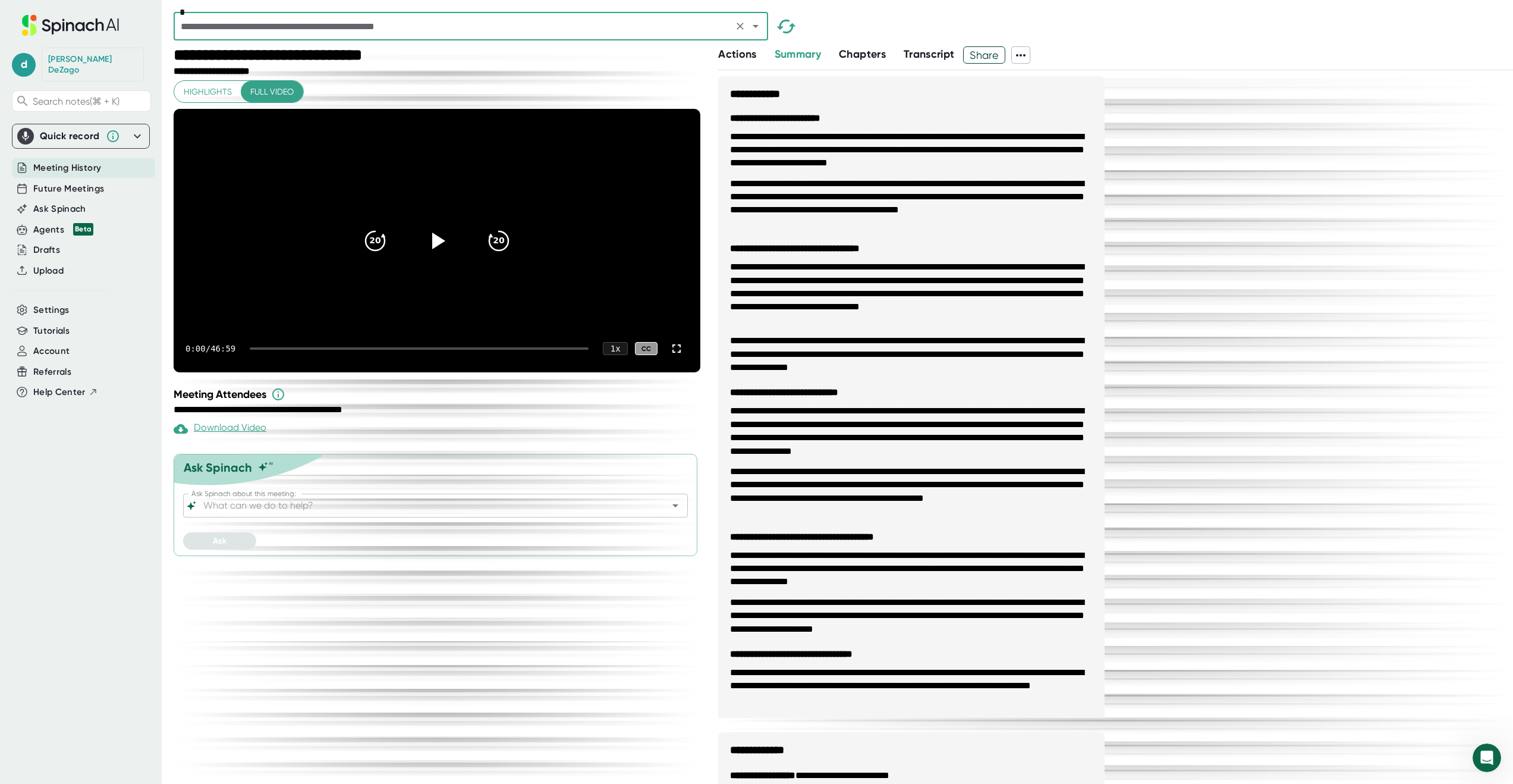
click at [1025, 55] on icon at bounding box center [1020, 55] width 9 height 3
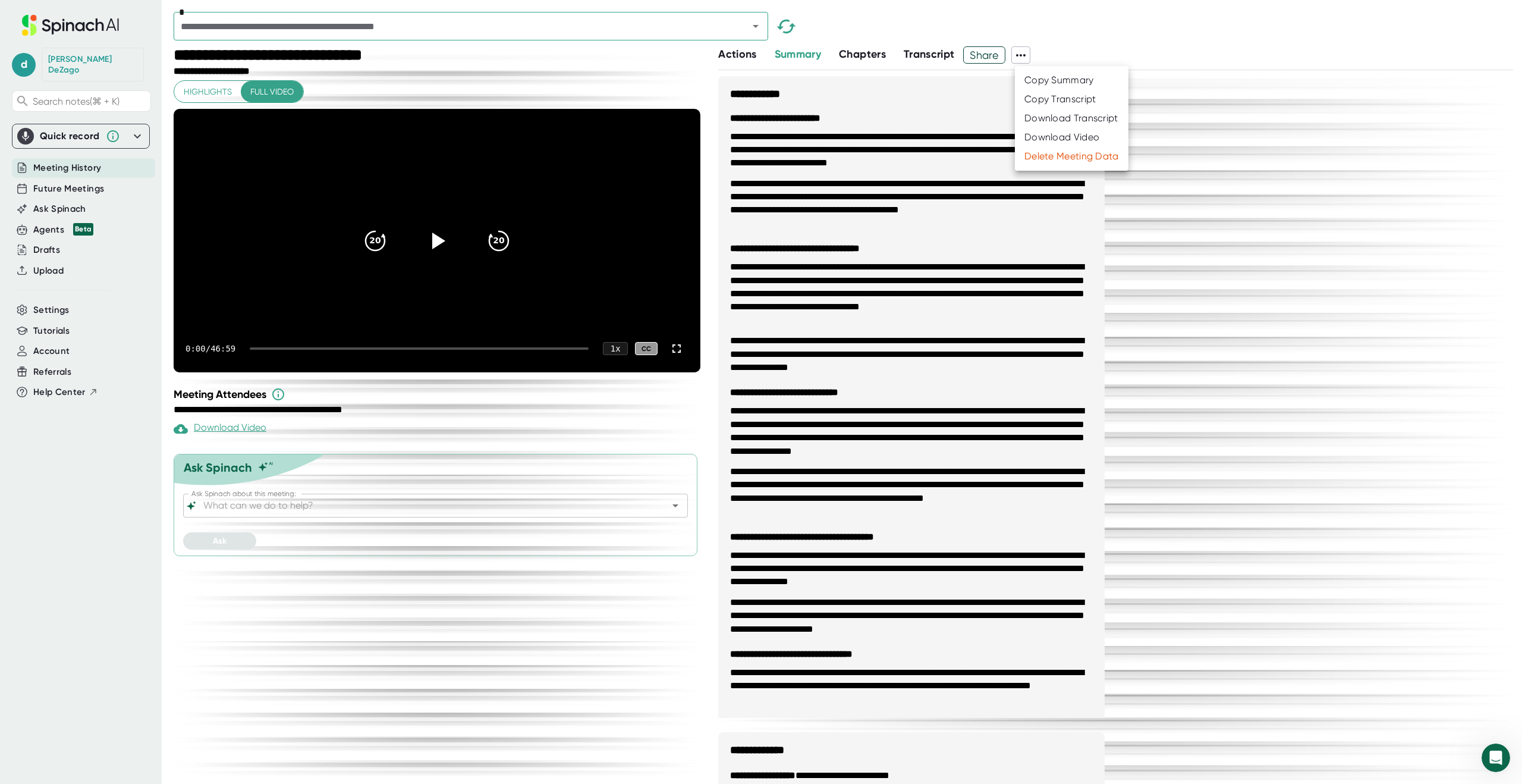
click at [1048, 116] on div "Download Transcript" at bounding box center [1071, 118] width 94 height 12
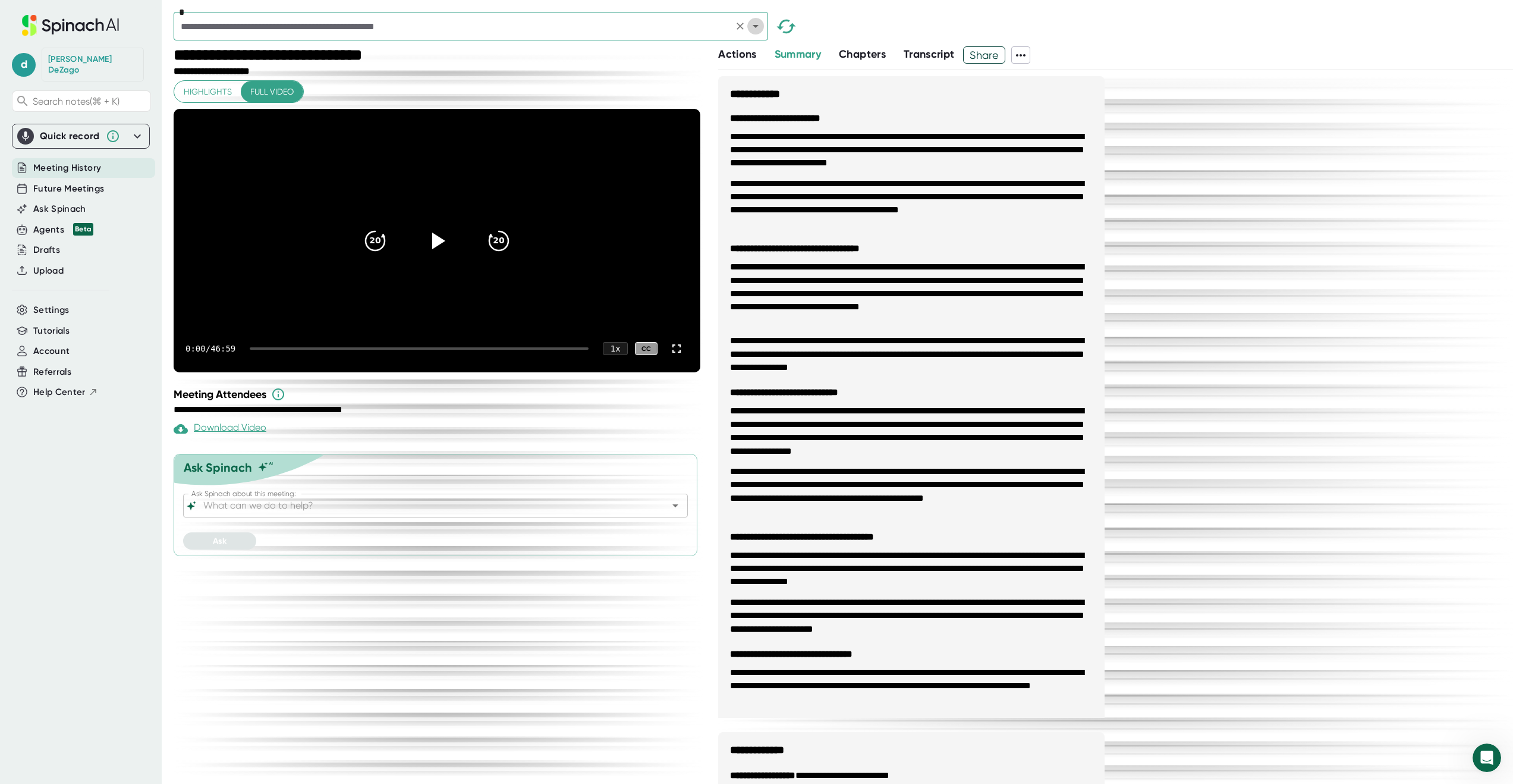
click at [756, 28] on icon "Open" at bounding box center [756, 26] width 14 height 14
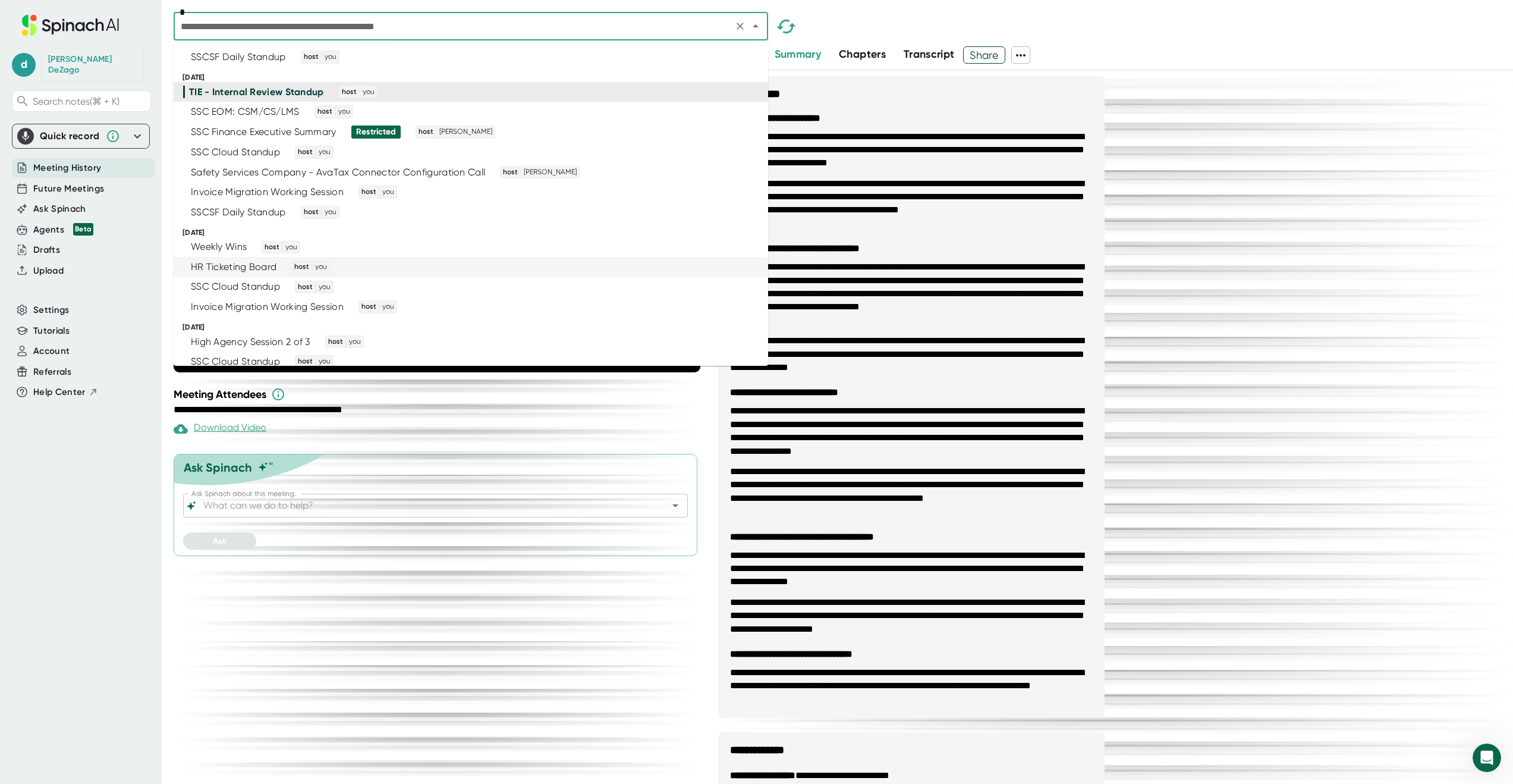
scroll to position [2103, 0]
click at [619, 111] on div "SSC EOM: CSM/CS/LMS host you" at bounding box center [466, 112] width 565 height 13
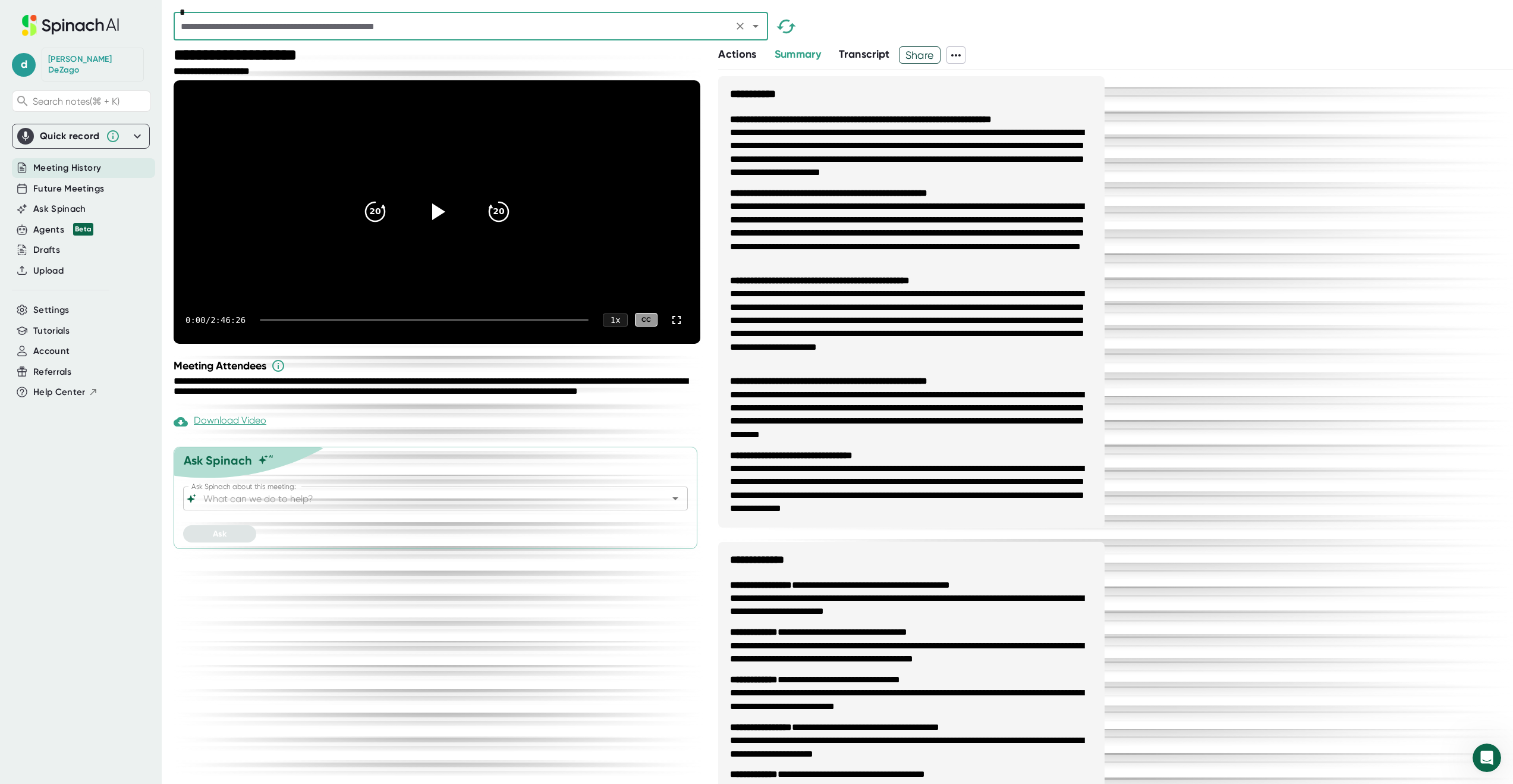
click at [957, 54] on icon at bounding box center [956, 54] width 14 height 14
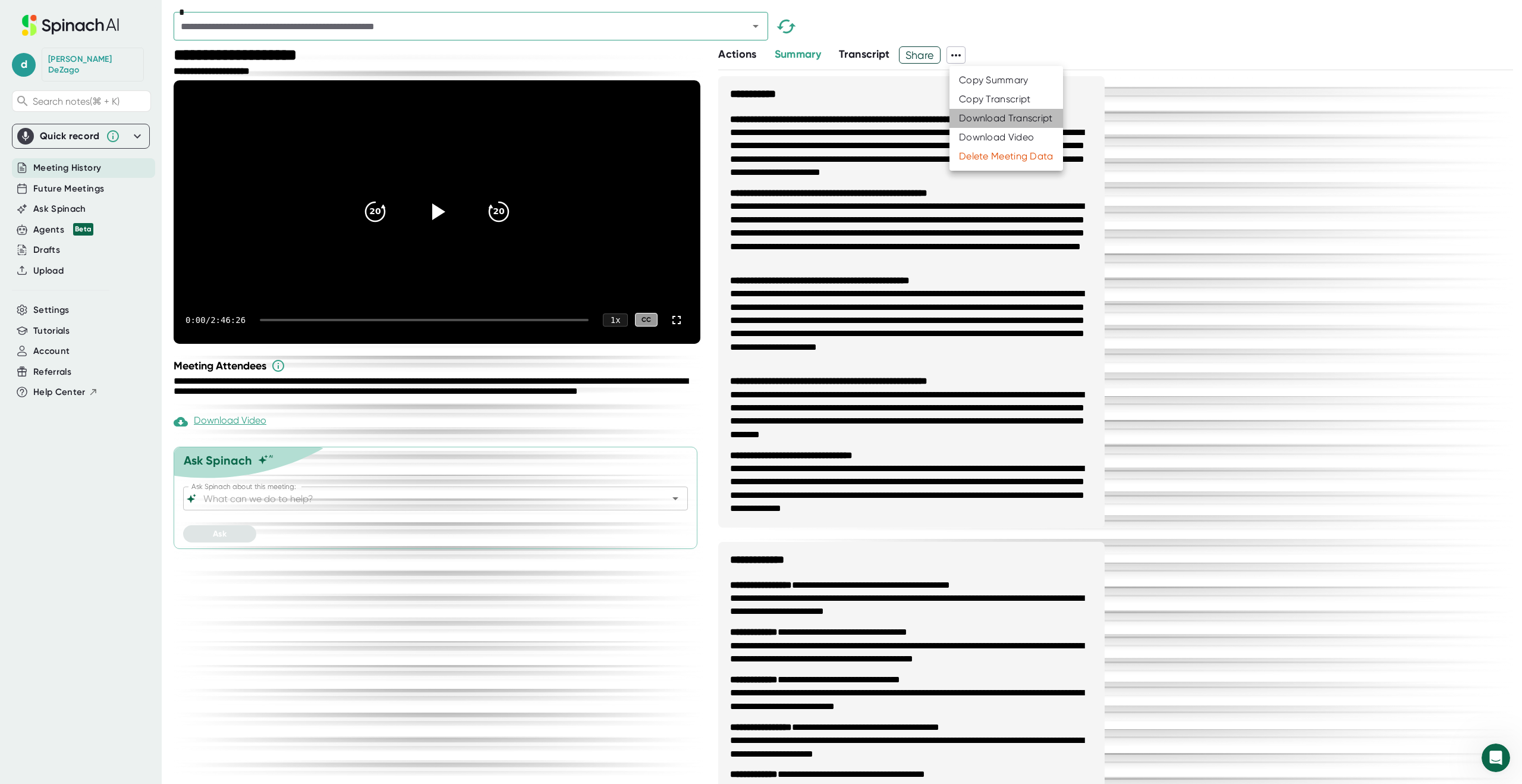
click at [987, 116] on div "Download Transcript" at bounding box center [1006, 118] width 94 height 12
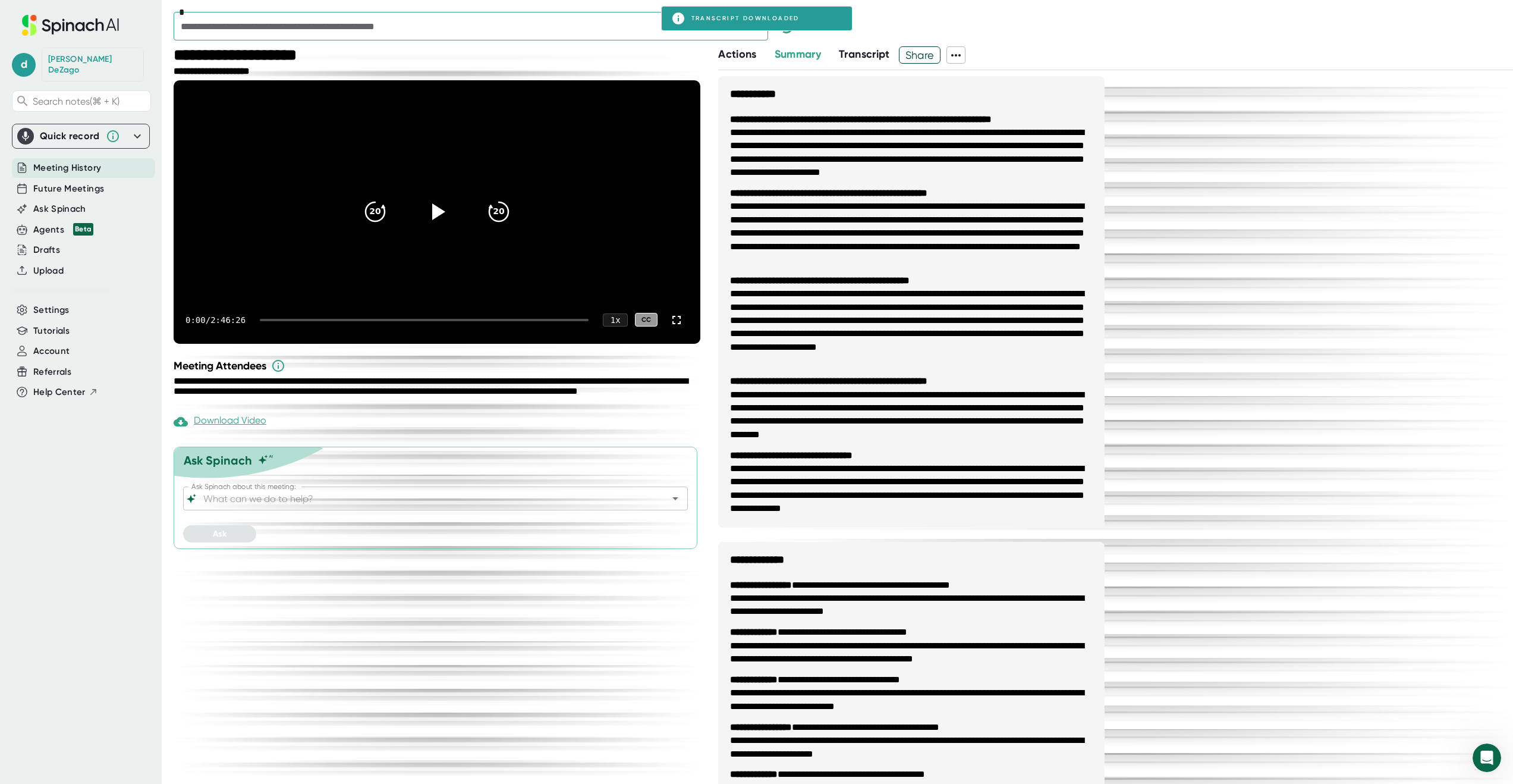
click at [762, 32] on icon "Open" at bounding box center [756, 26] width 14 height 14
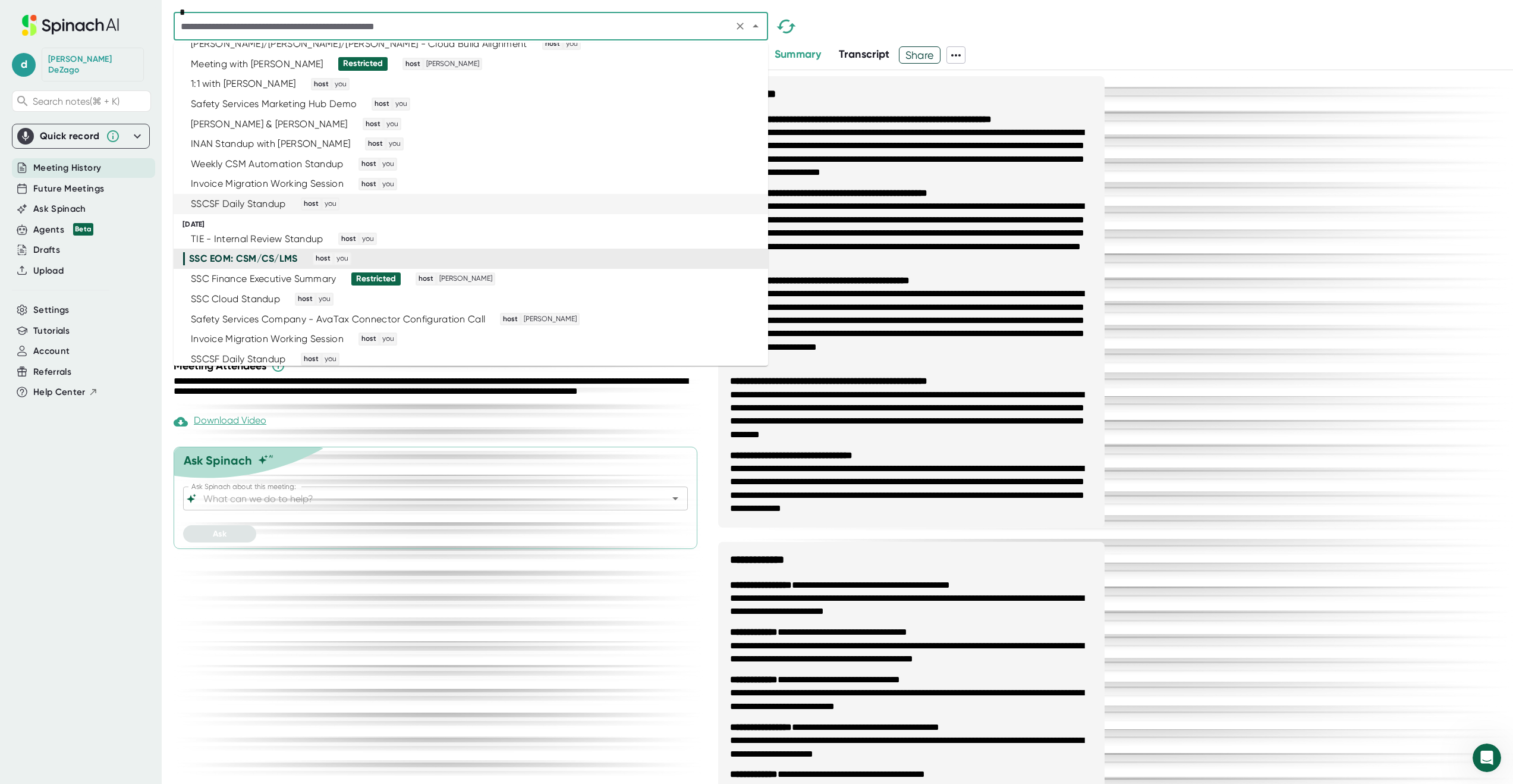
scroll to position [1987, 0]
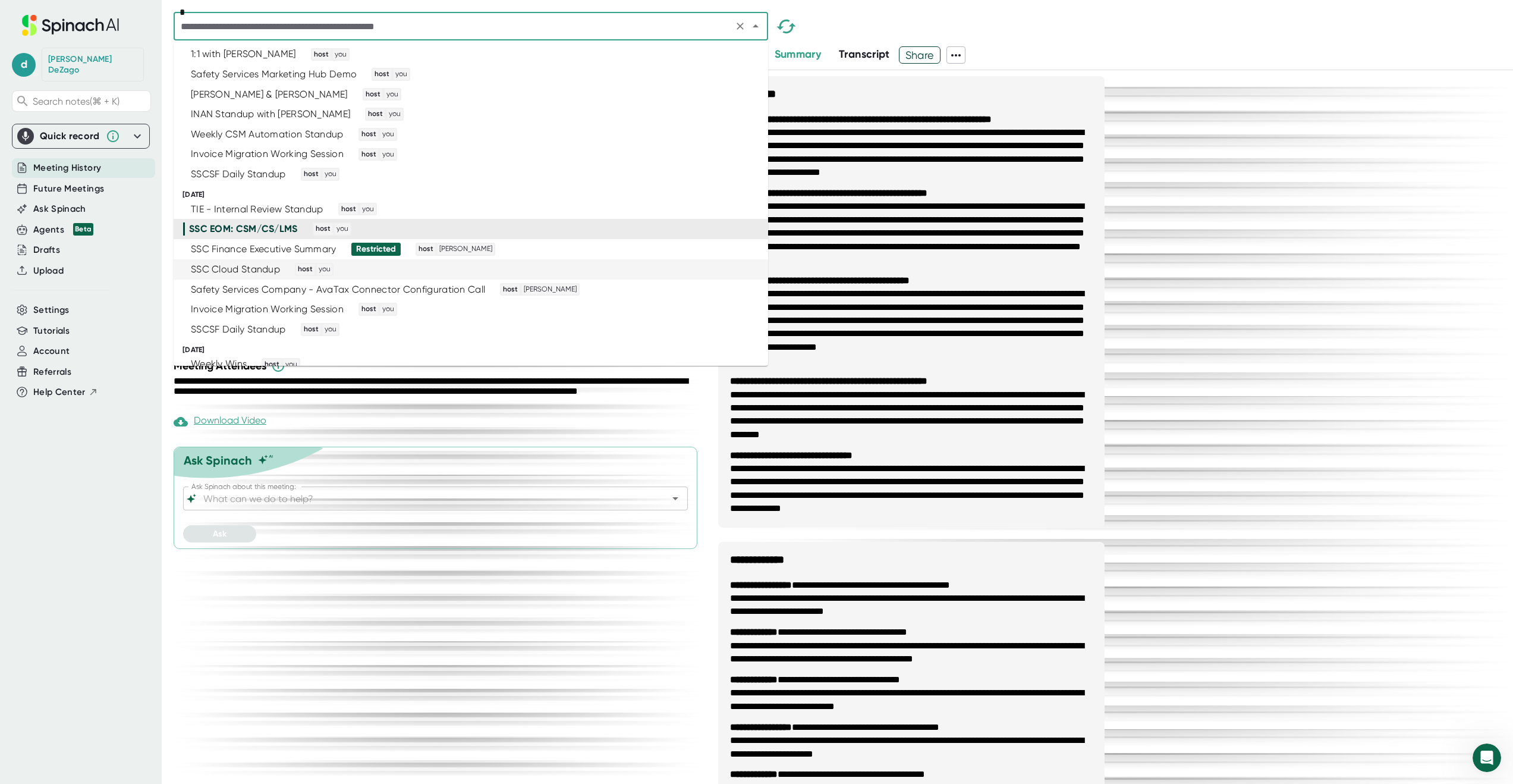
click at [627, 271] on div "SSC Cloud Standup host you" at bounding box center [466, 270] width 565 height 13
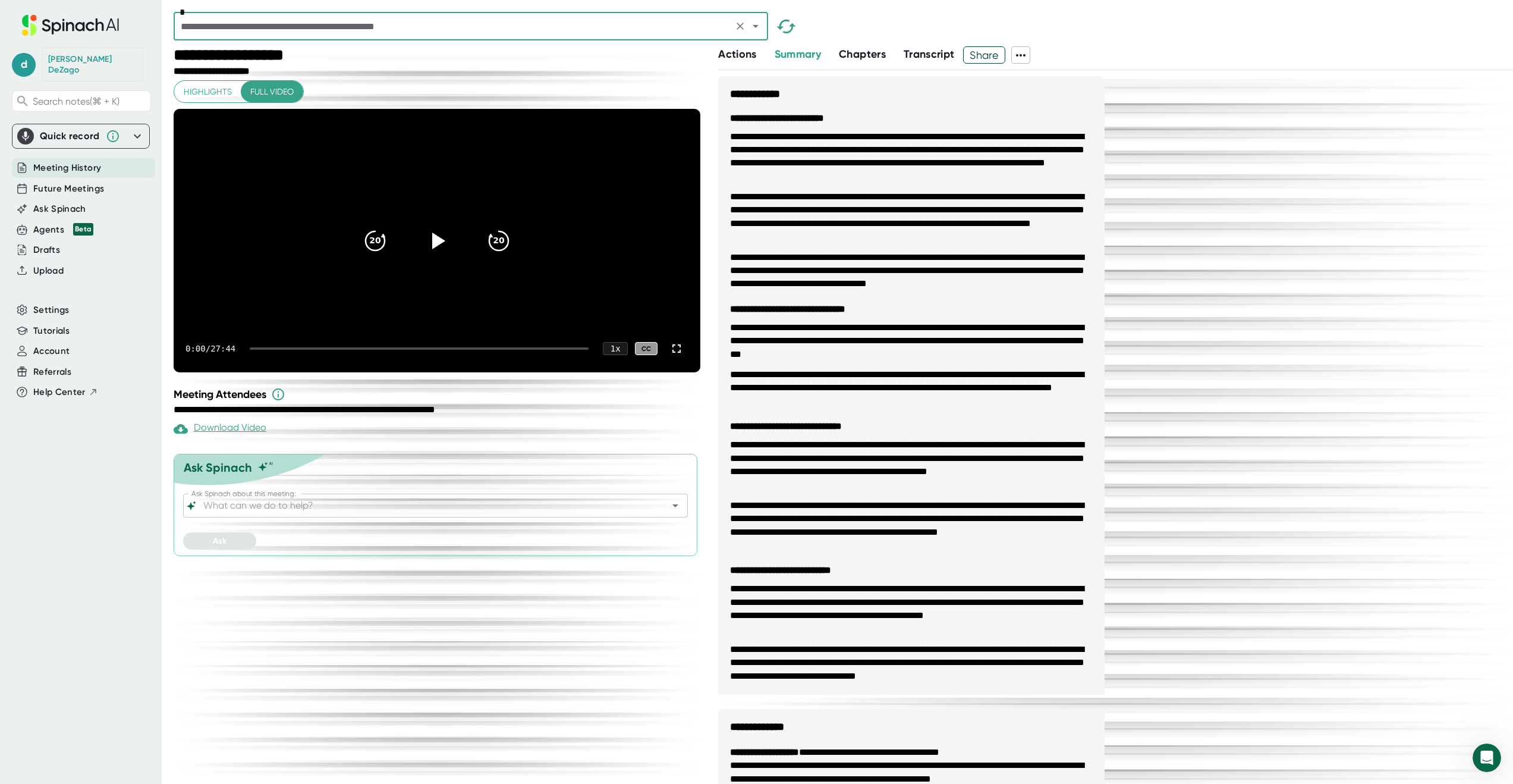
click at [1025, 54] on icon at bounding box center [1020, 54] width 14 height 14
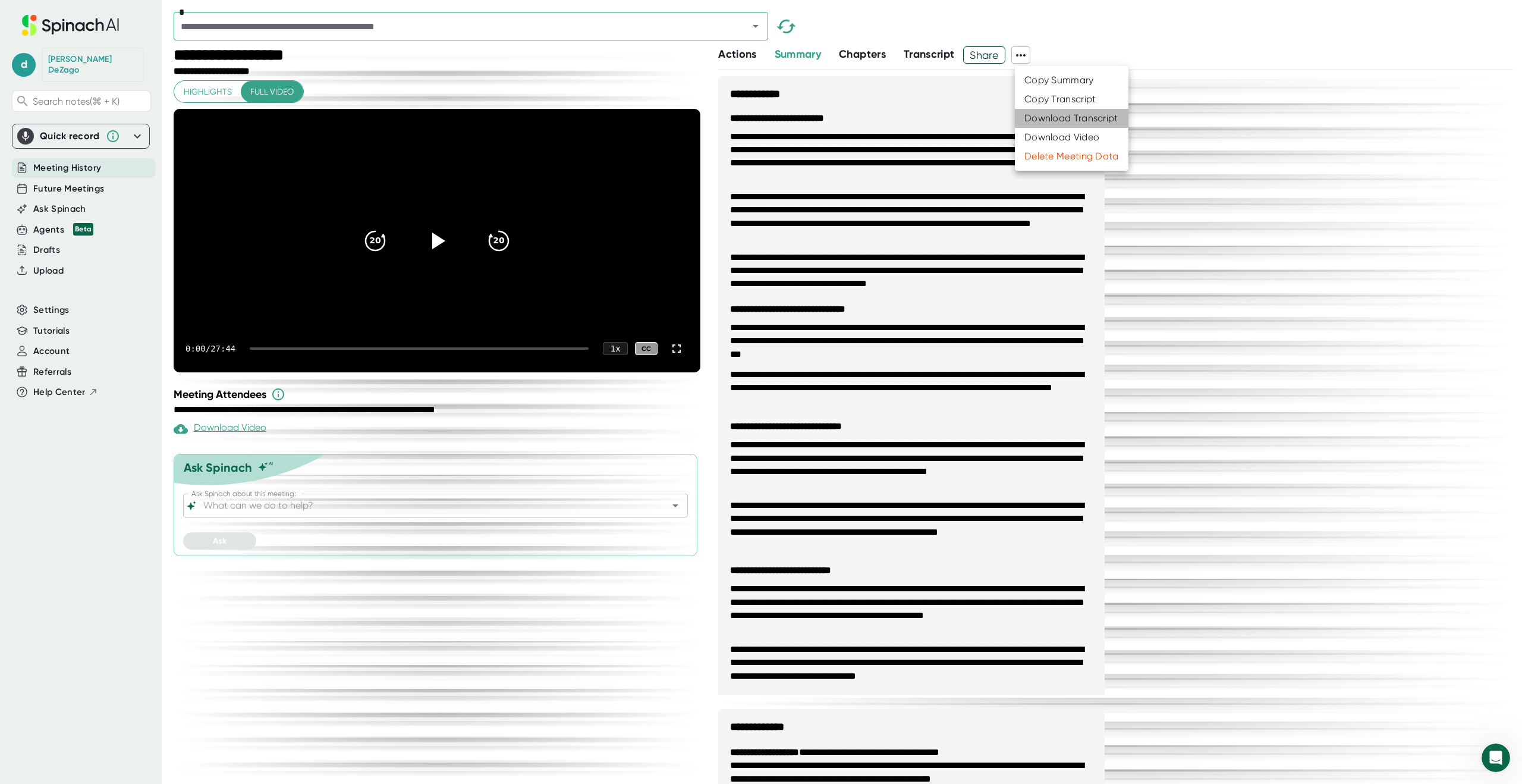
click at [1052, 116] on div "Download Transcript" at bounding box center [1071, 118] width 94 height 12
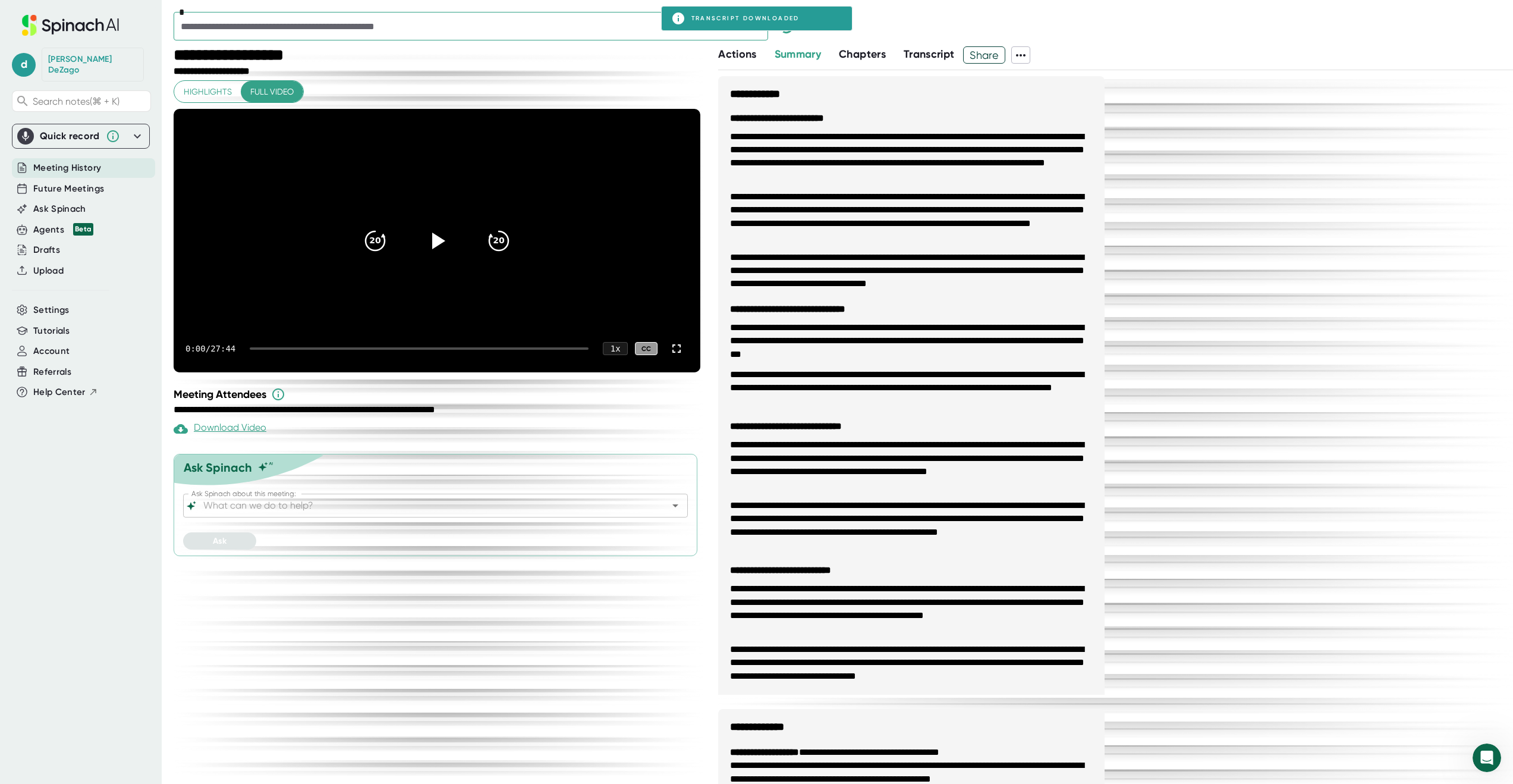
click at [760, 32] on icon "Open" at bounding box center [756, 26] width 14 height 14
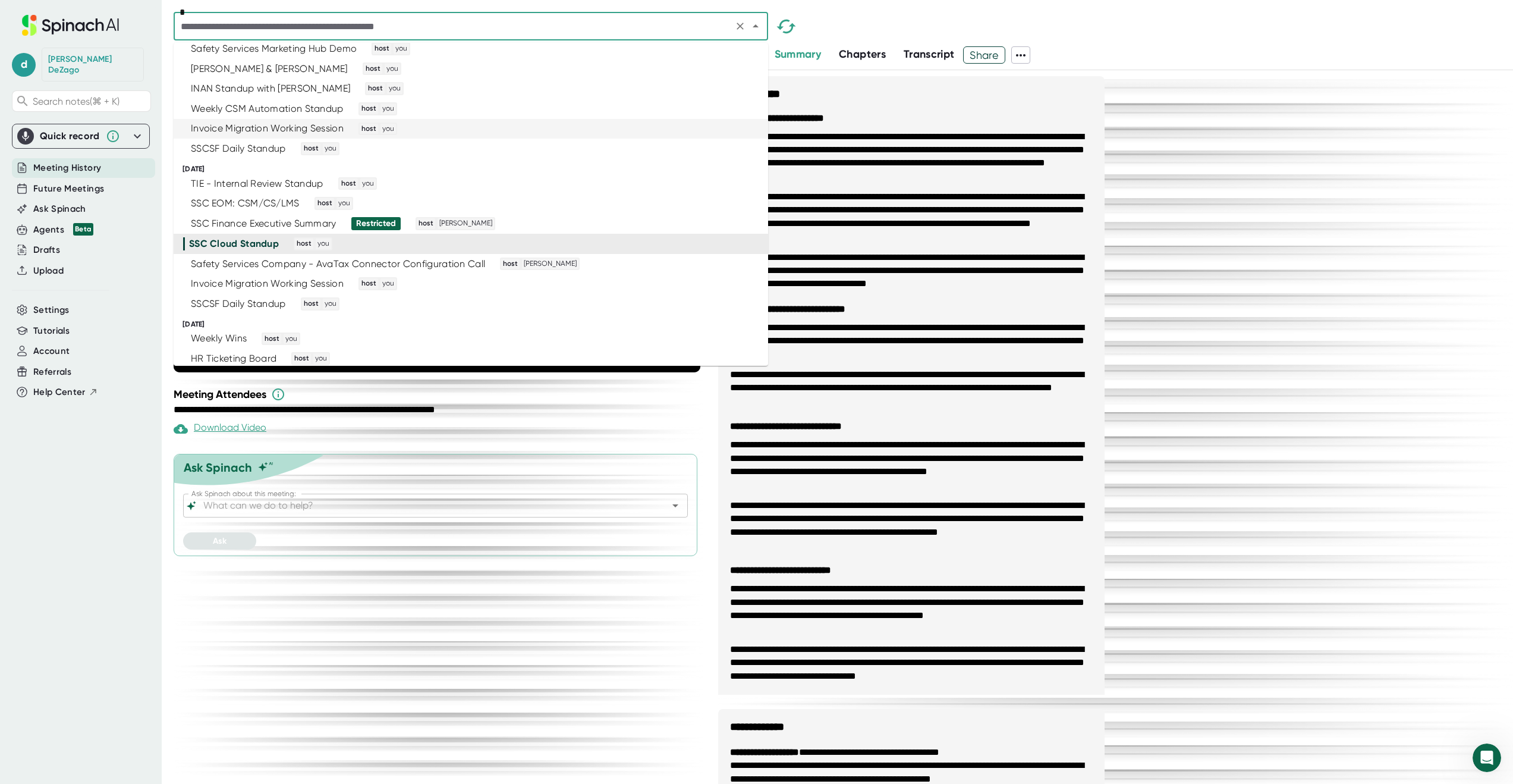
scroll to position [2014, 0]
click at [674, 261] on div "Safety Services Company - AvaTax Connector Configuration Call host [PERSON_NAME]" at bounding box center [466, 263] width 565 height 13
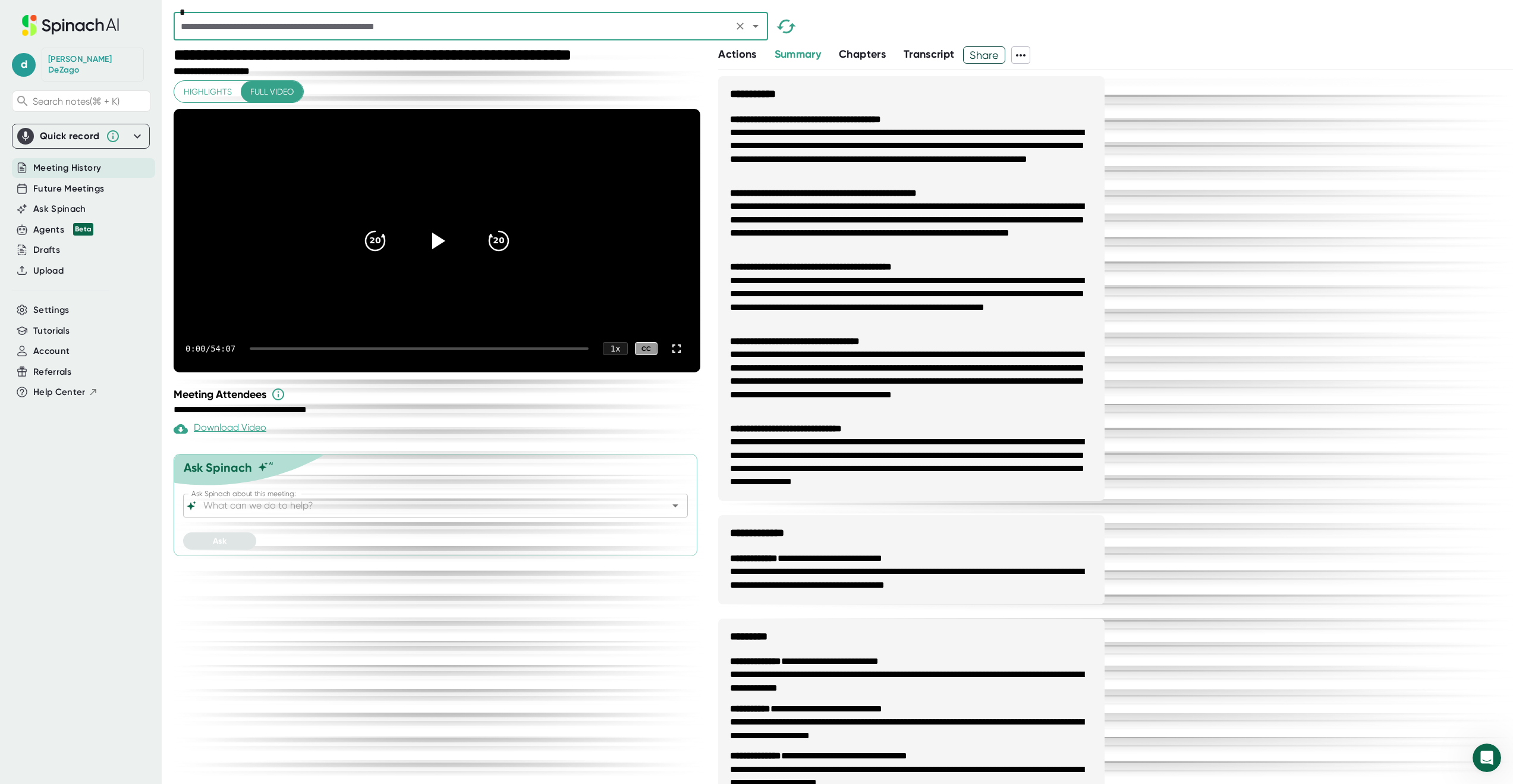
click at [1025, 54] on icon at bounding box center [1020, 54] width 14 height 14
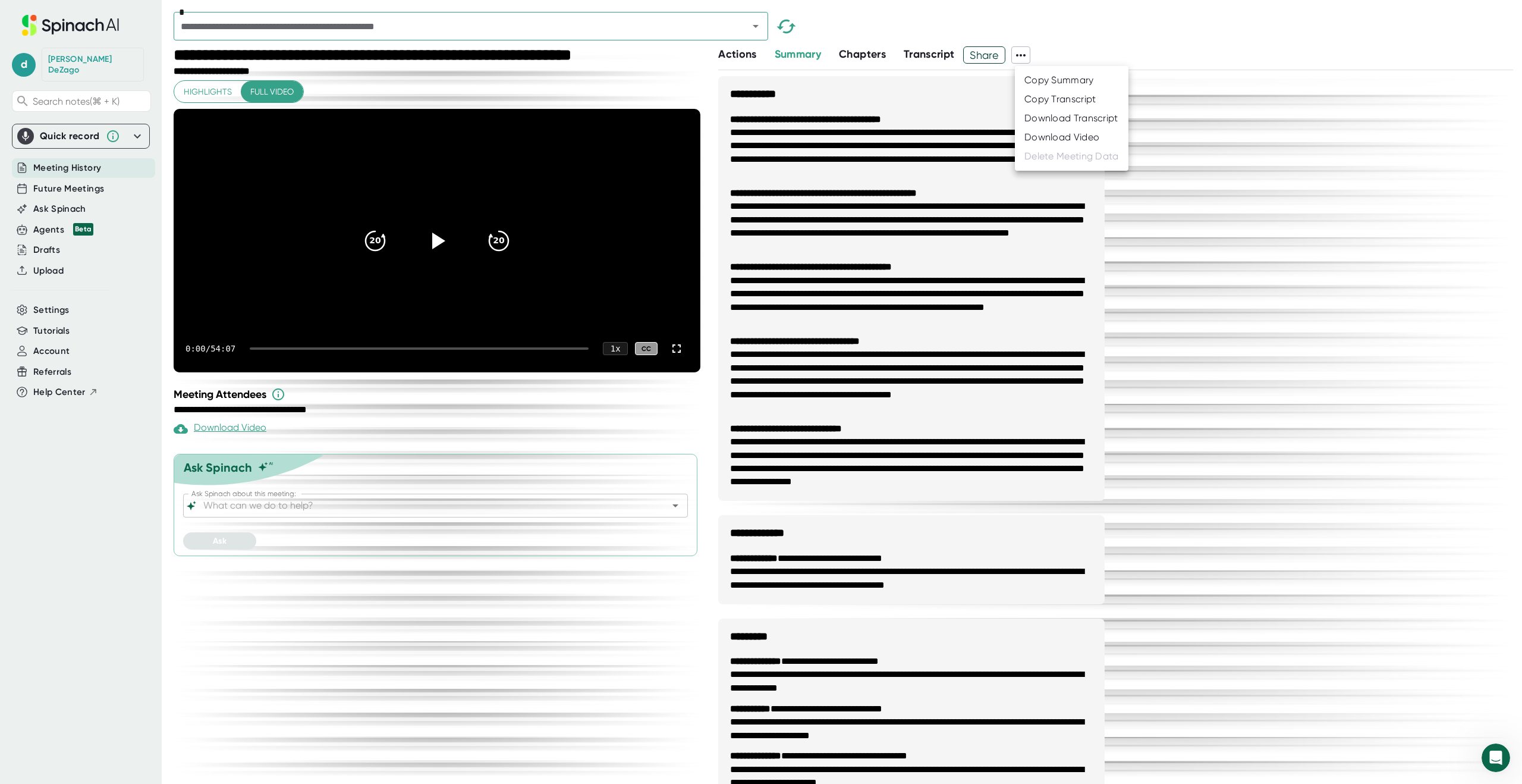
click at [1028, 115] on div "Download Transcript" at bounding box center [1071, 118] width 94 height 12
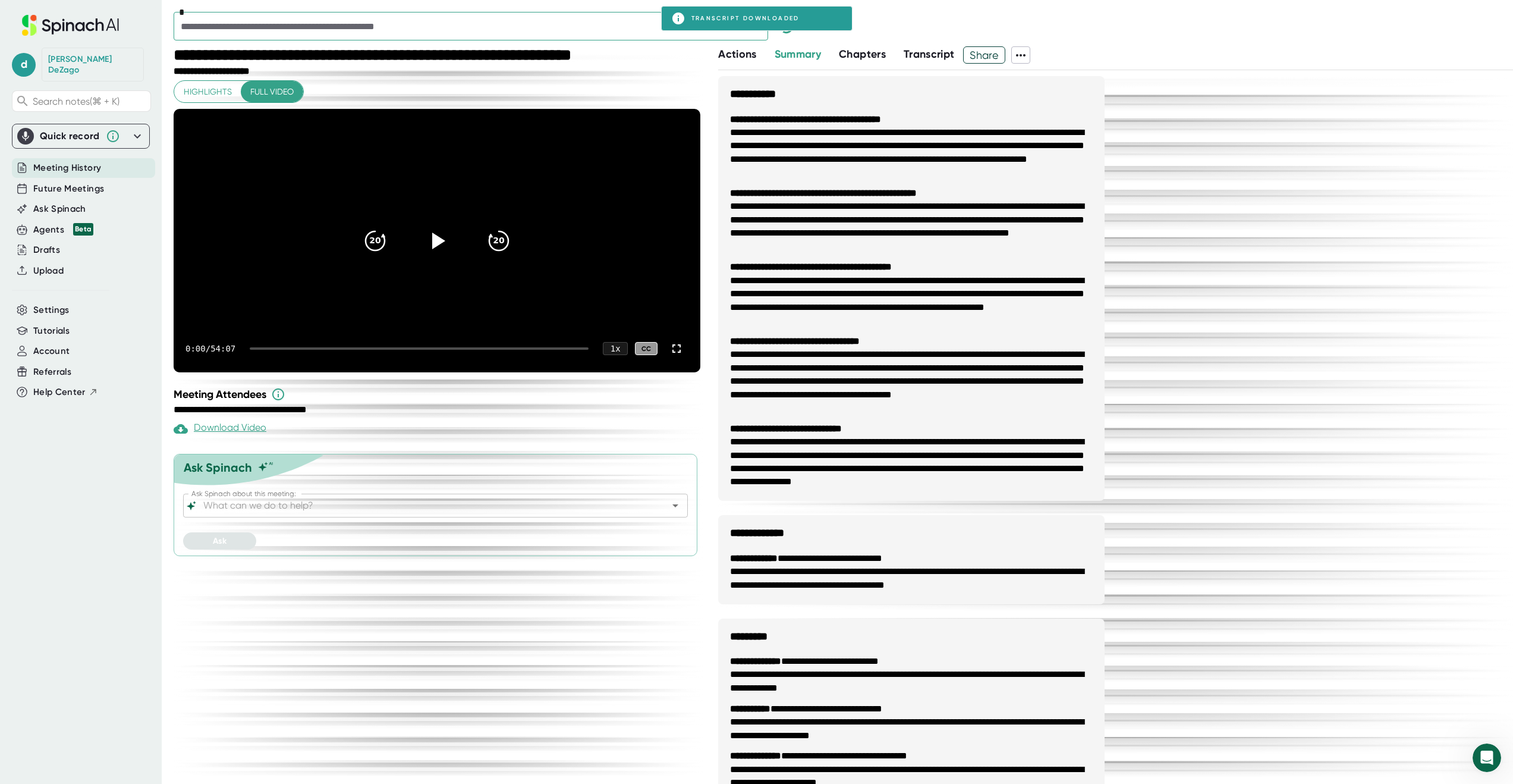
click at [759, 30] on icon "Open" at bounding box center [756, 26] width 14 height 14
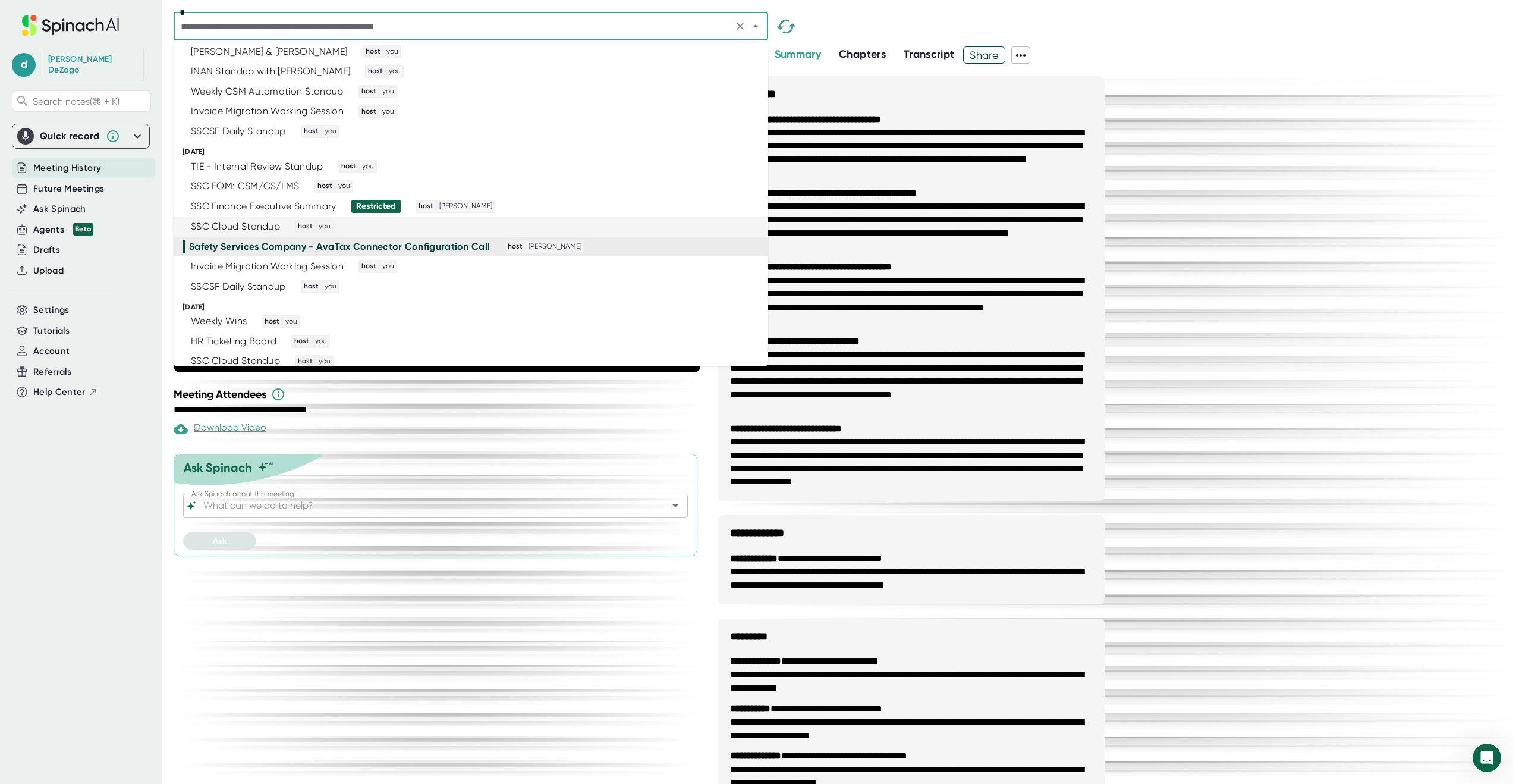
scroll to position [2036, 0]
click at [643, 263] on div "Invoice Migration Working Session host you" at bounding box center [466, 260] width 565 height 13
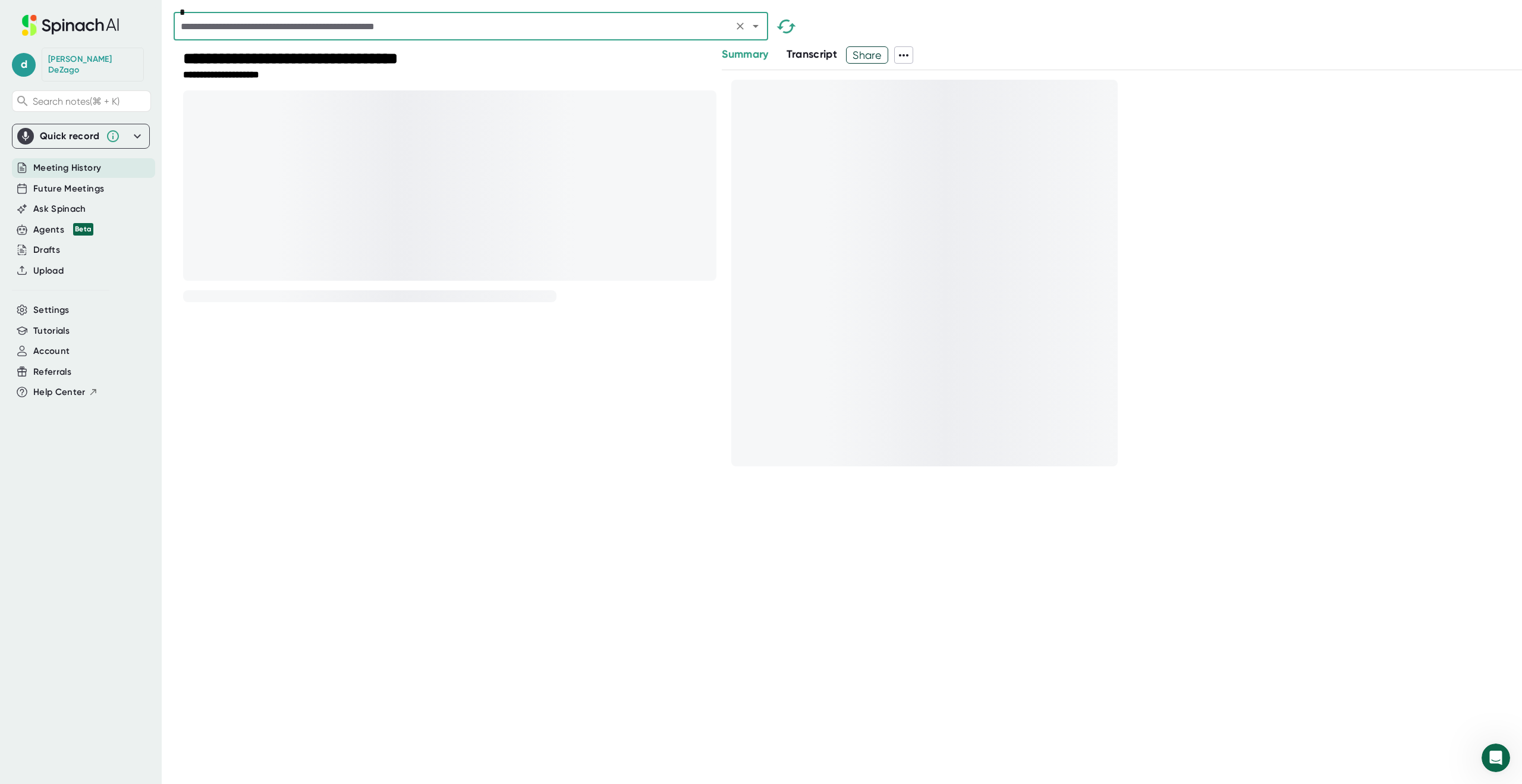
click at [909, 56] on icon at bounding box center [903, 55] width 9 height 3
click at [973, 31] on div at bounding box center [761, 392] width 1522 height 784
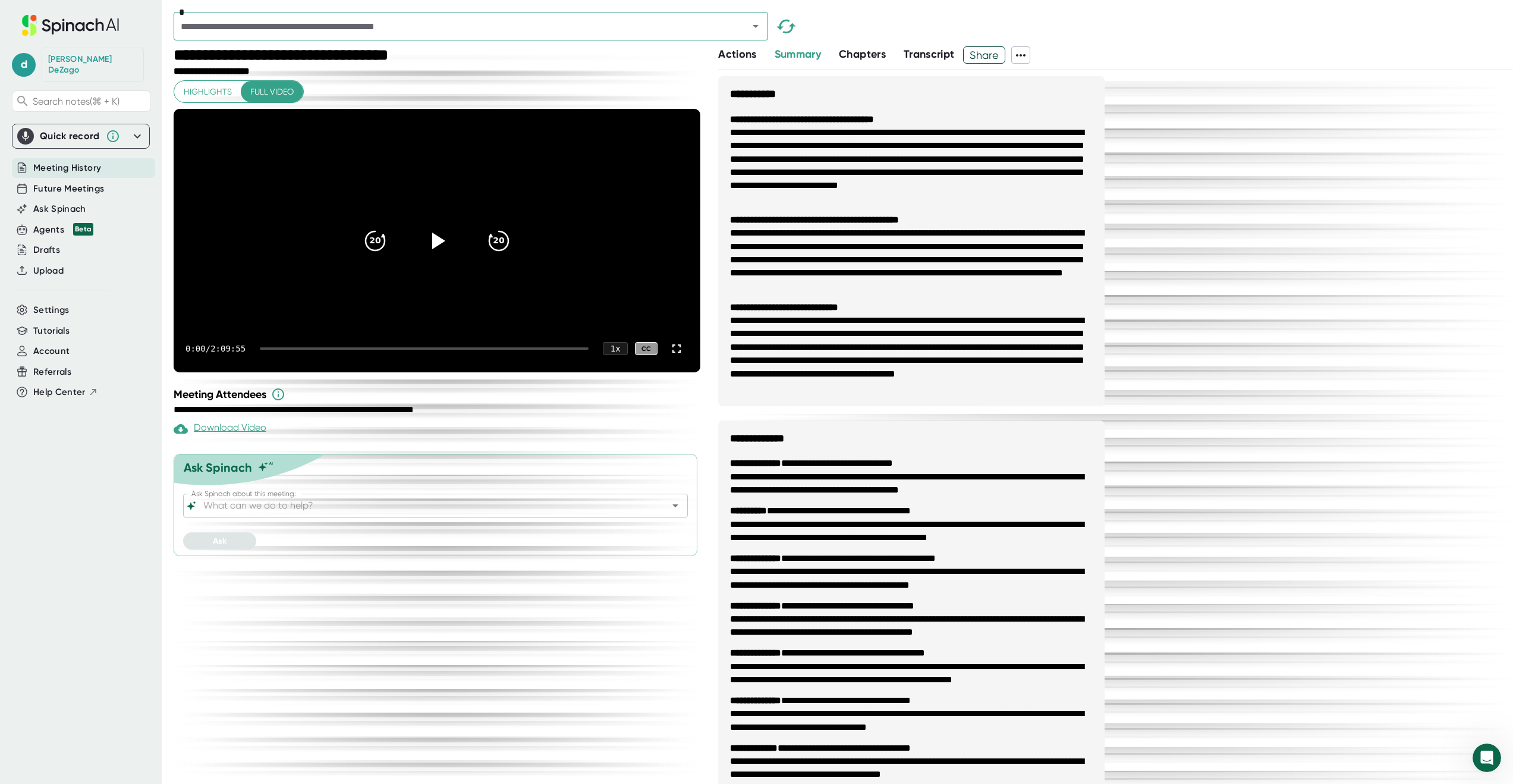
click at [1026, 51] on icon at bounding box center [1020, 54] width 14 height 14
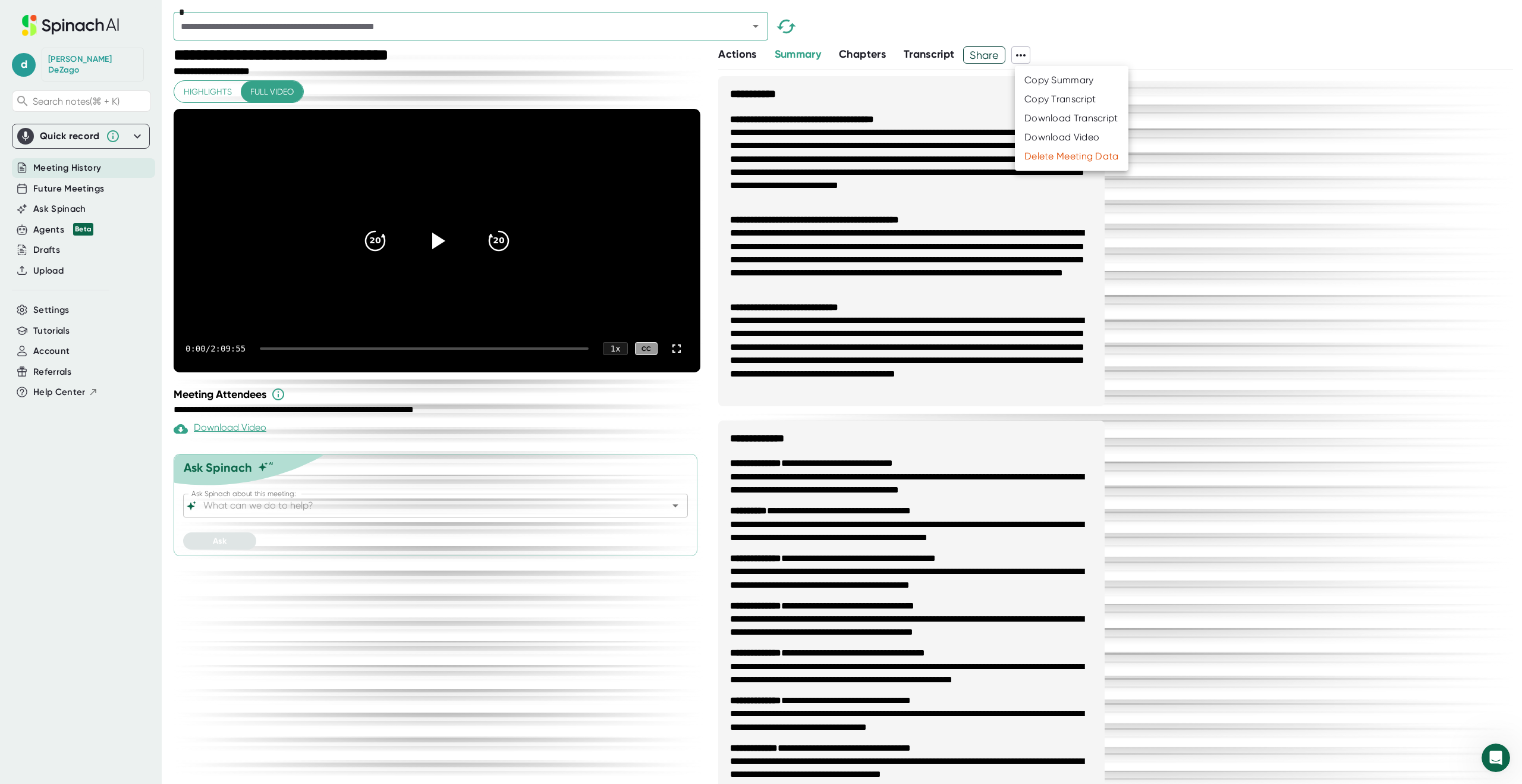
click at [1051, 117] on div "Download Transcript" at bounding box center [1071, 118] width 94 height 12
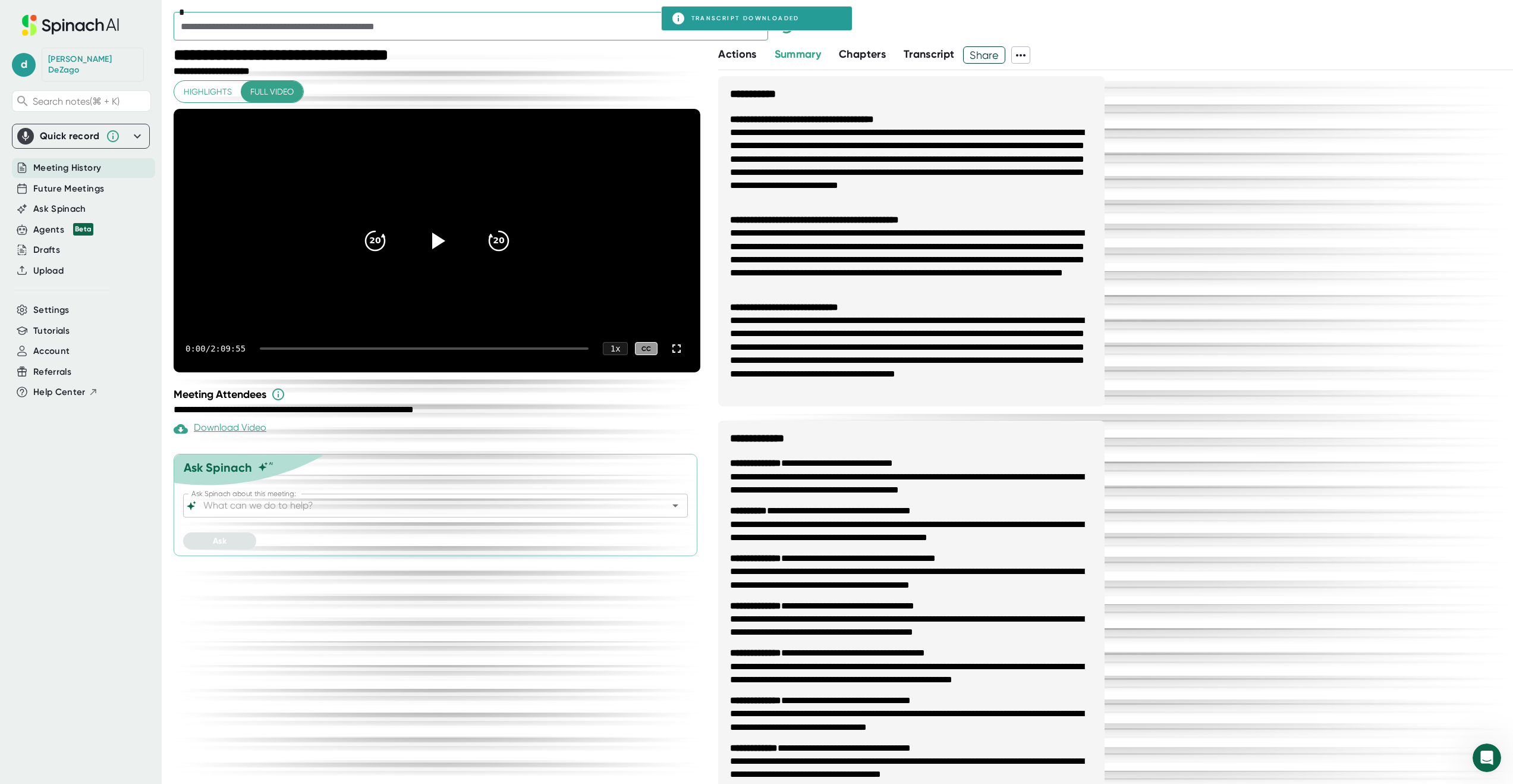
click at [682, 78] on div "**********" at bounding box center [438, 415] width 529 height 737
click at [754, 27] on icon "Open" at bounding box center [756, 26] width 14 height 14
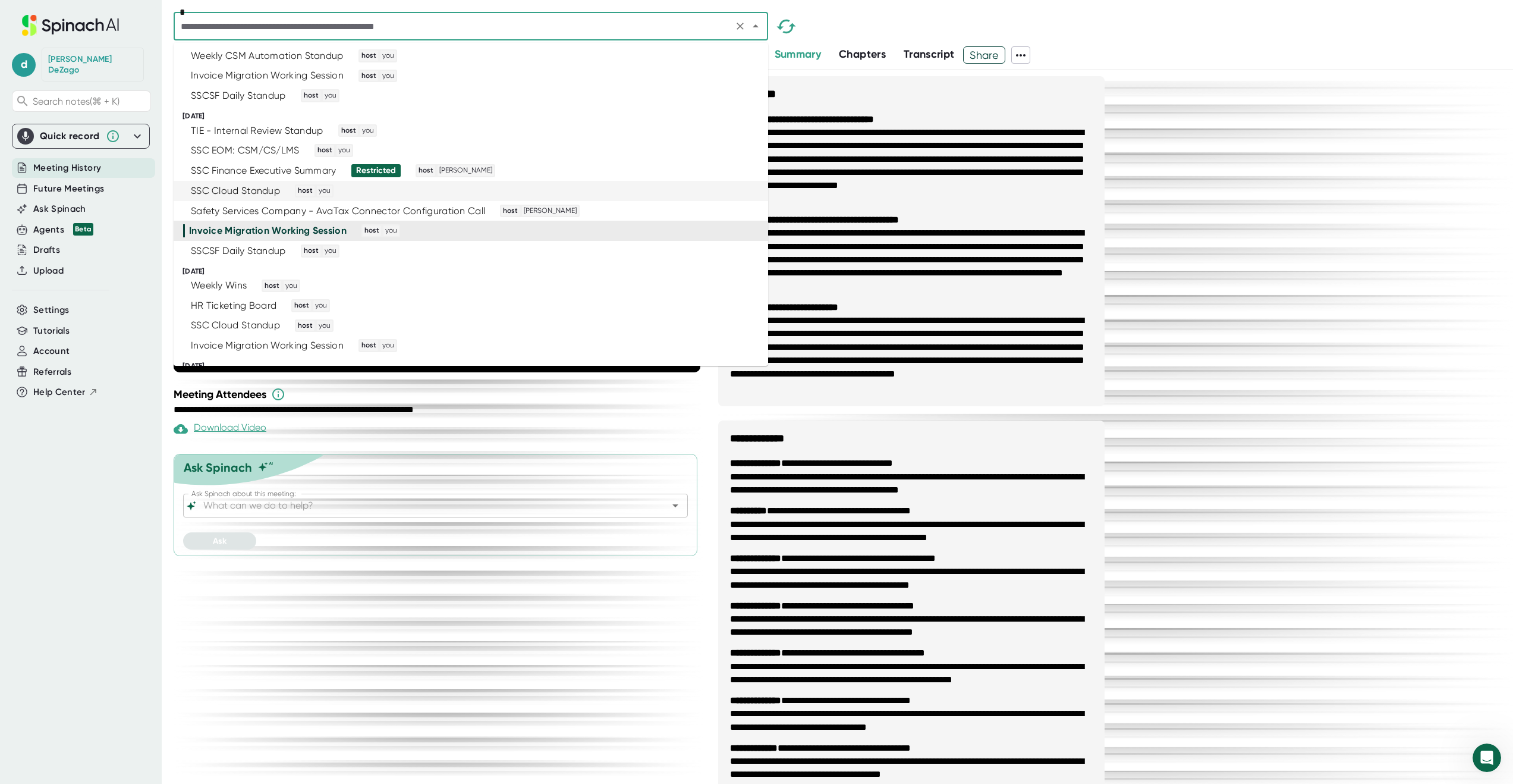
scroll to position [2066, 0]
click at [581, 251] on div "SSCSF Daily Standup host you" at bounding box center [466, 251] width 565 height 13
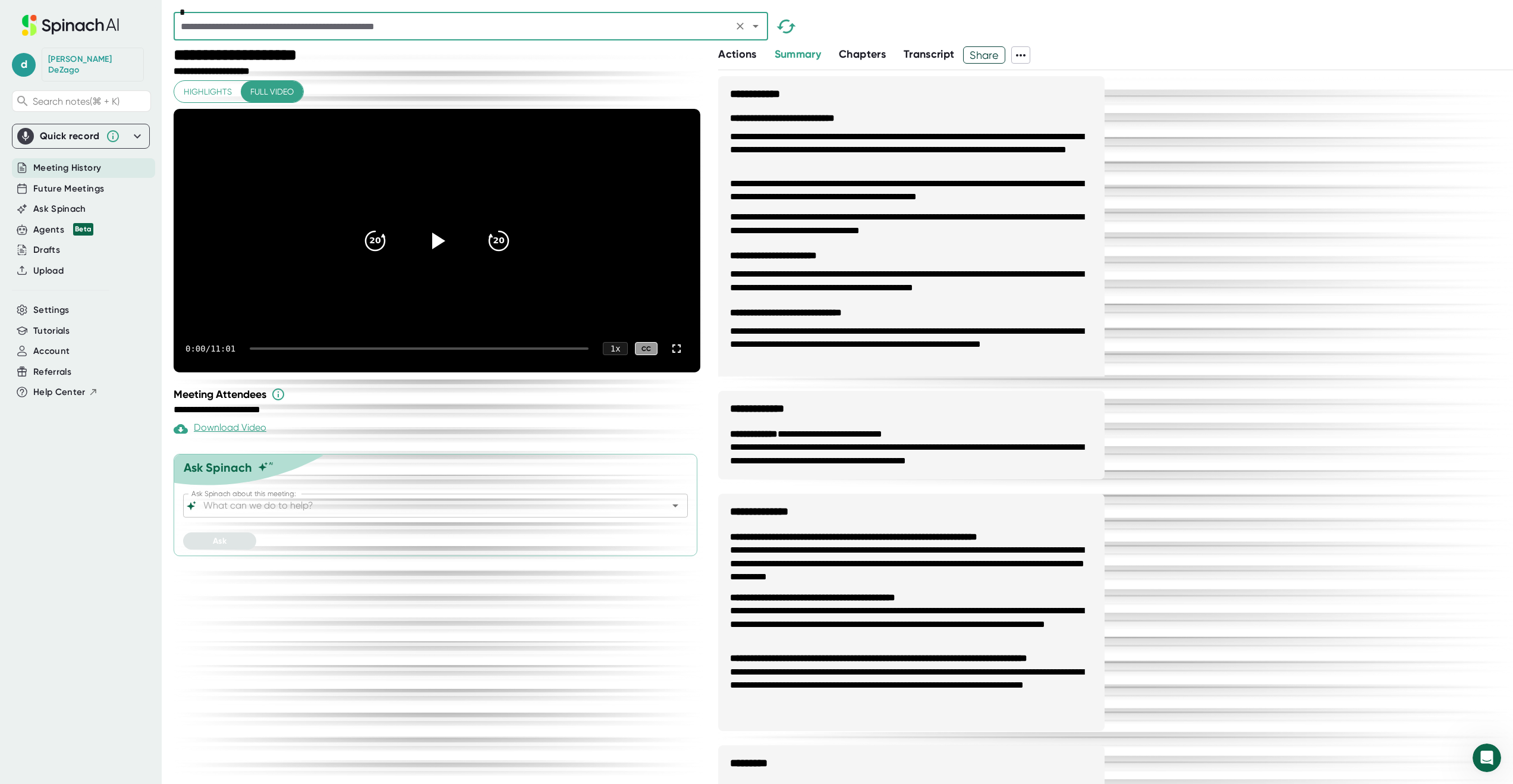
click at [1021, 53] on icon at bounding box center [1020, 54] width 14 height 14
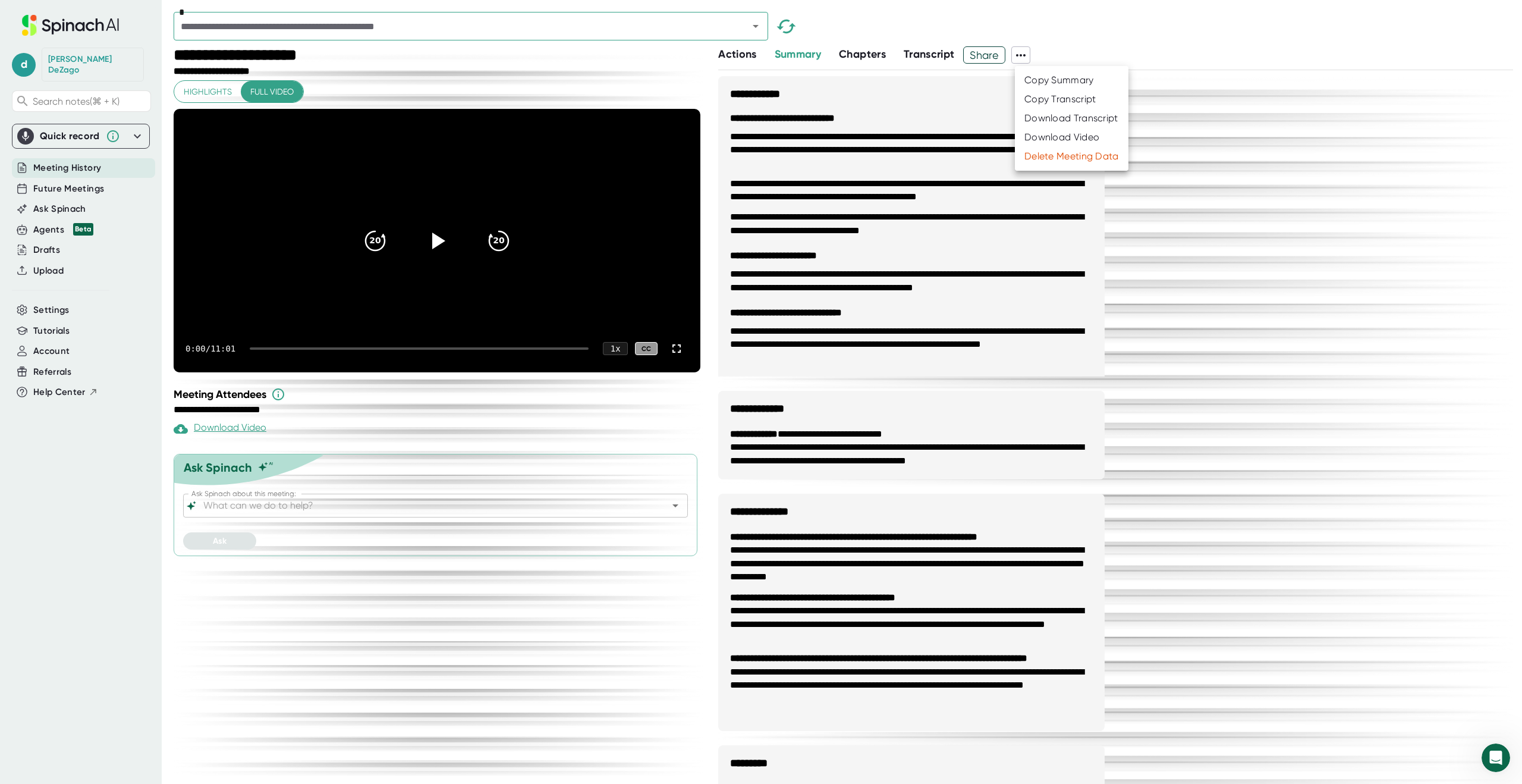
click at [1048, 116] on div "Download Transcript" at bounding box center [1071, 118] width 94 height 12
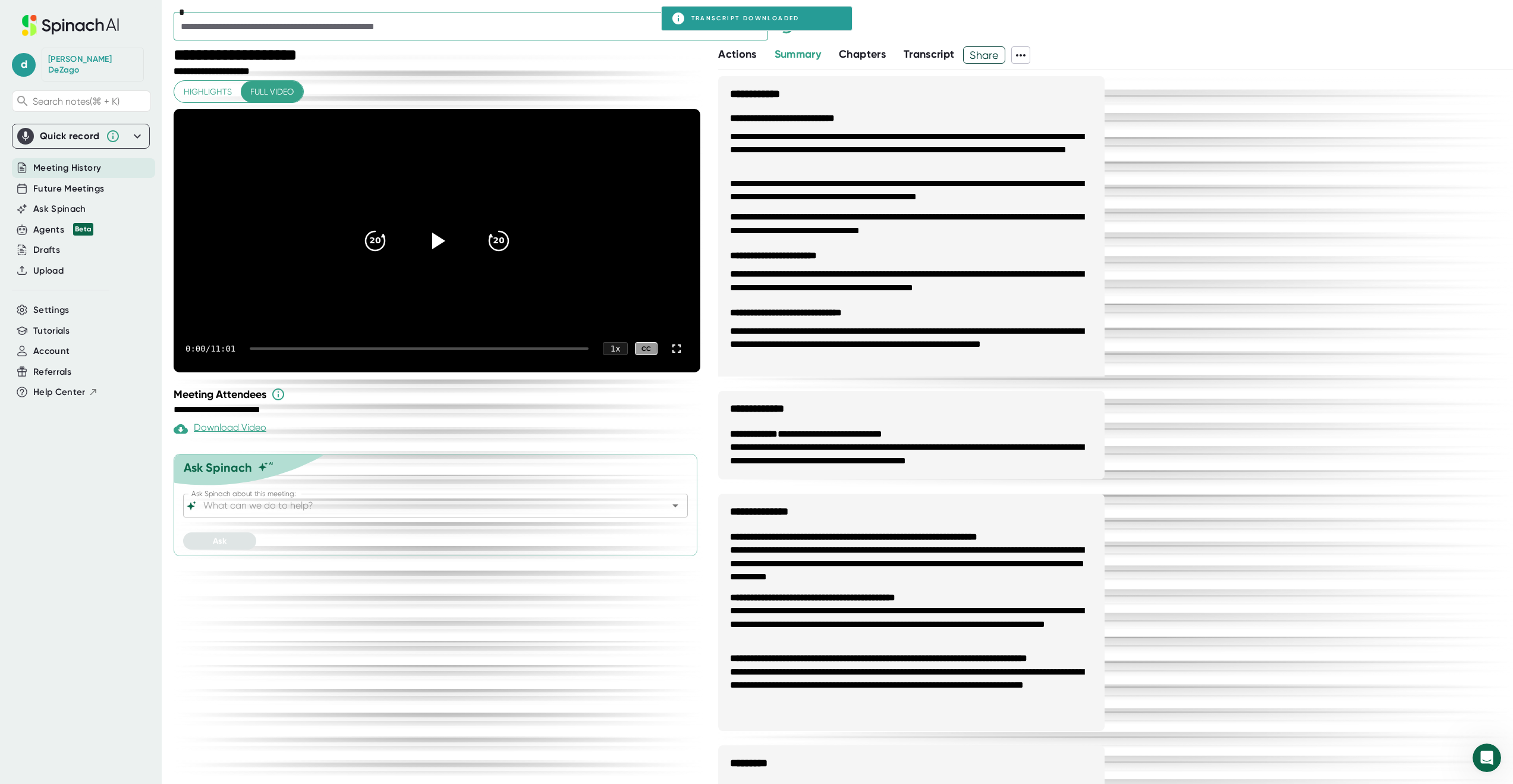
click at [761, 32] on icon "Open" at bounding box center [756, 26] width 14 height 14
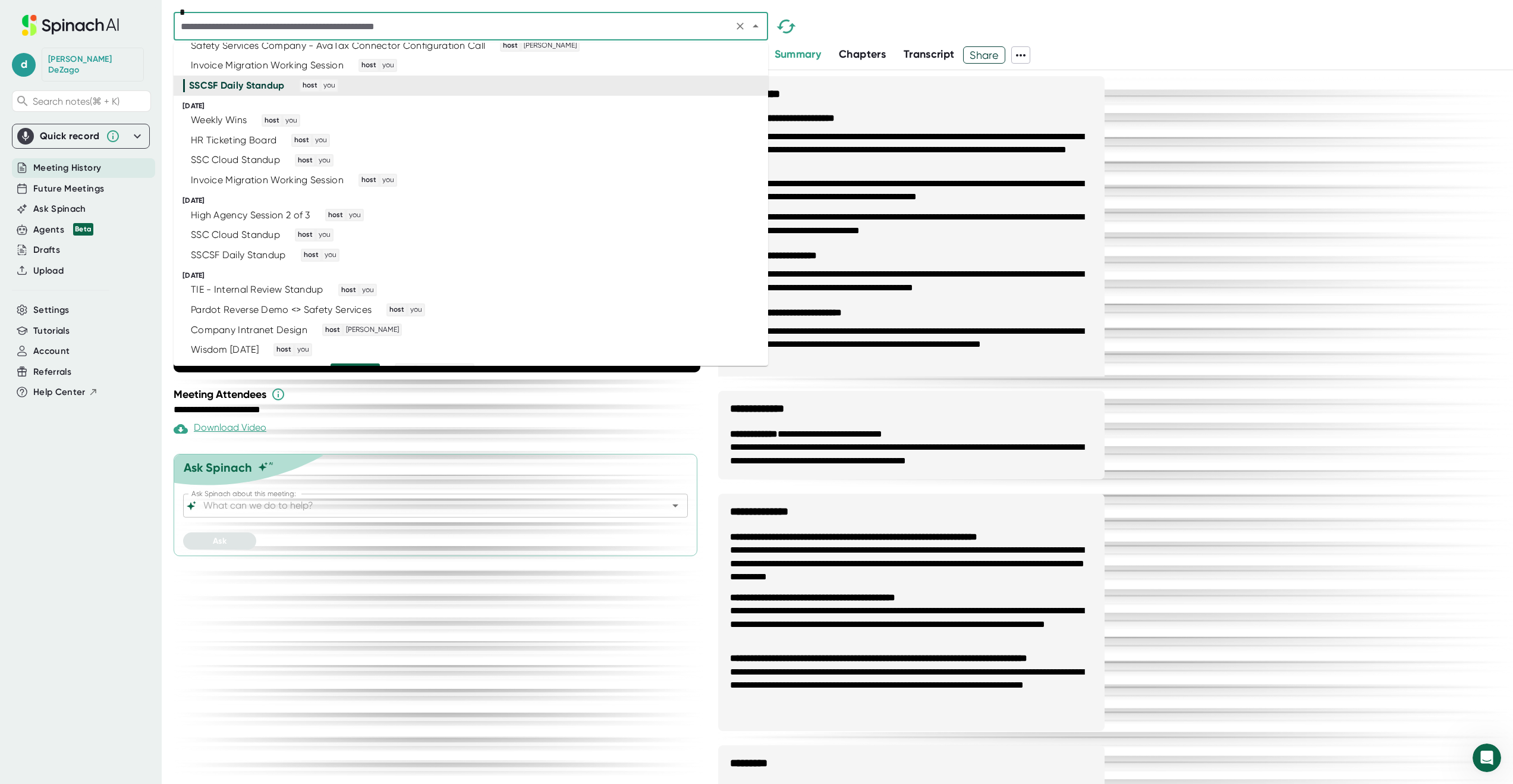
scroll to position [2249, 0]
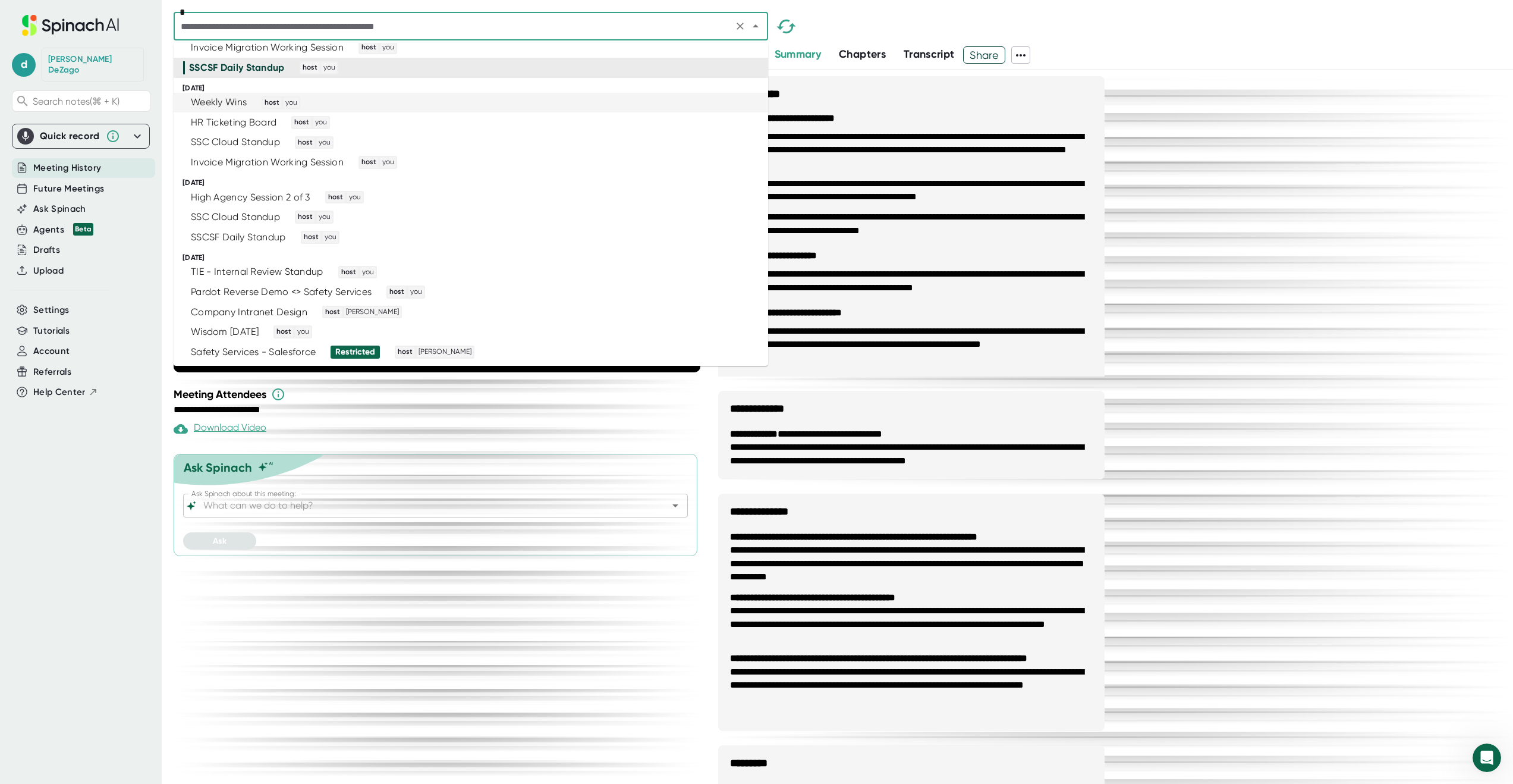
click at [599, 102] on div "Weekly Wins host you" at bounding box center [466, 103] width 565 height 13
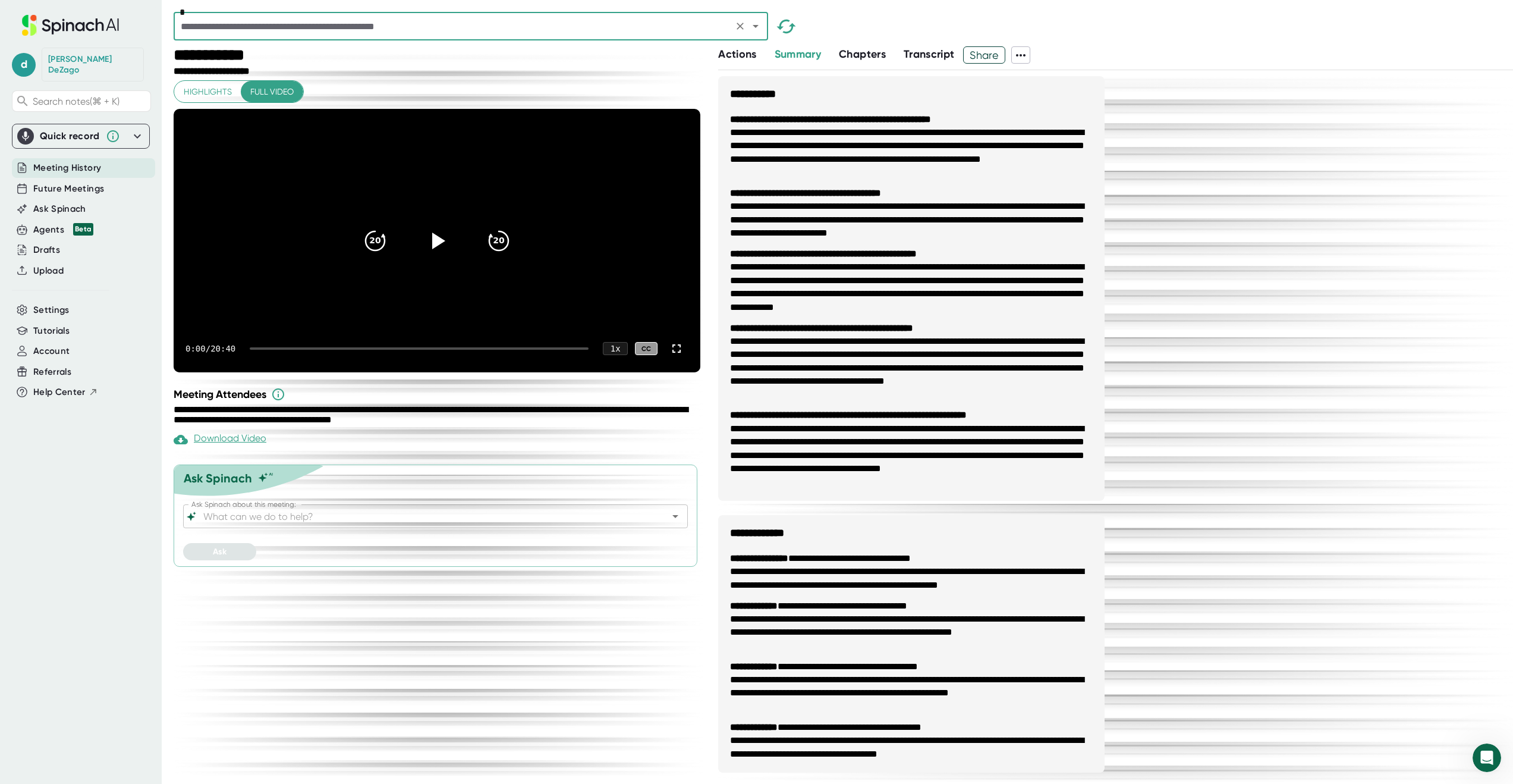
click at [1025, 54] on icon at bounding box center [1020, 55] width 9 height 3
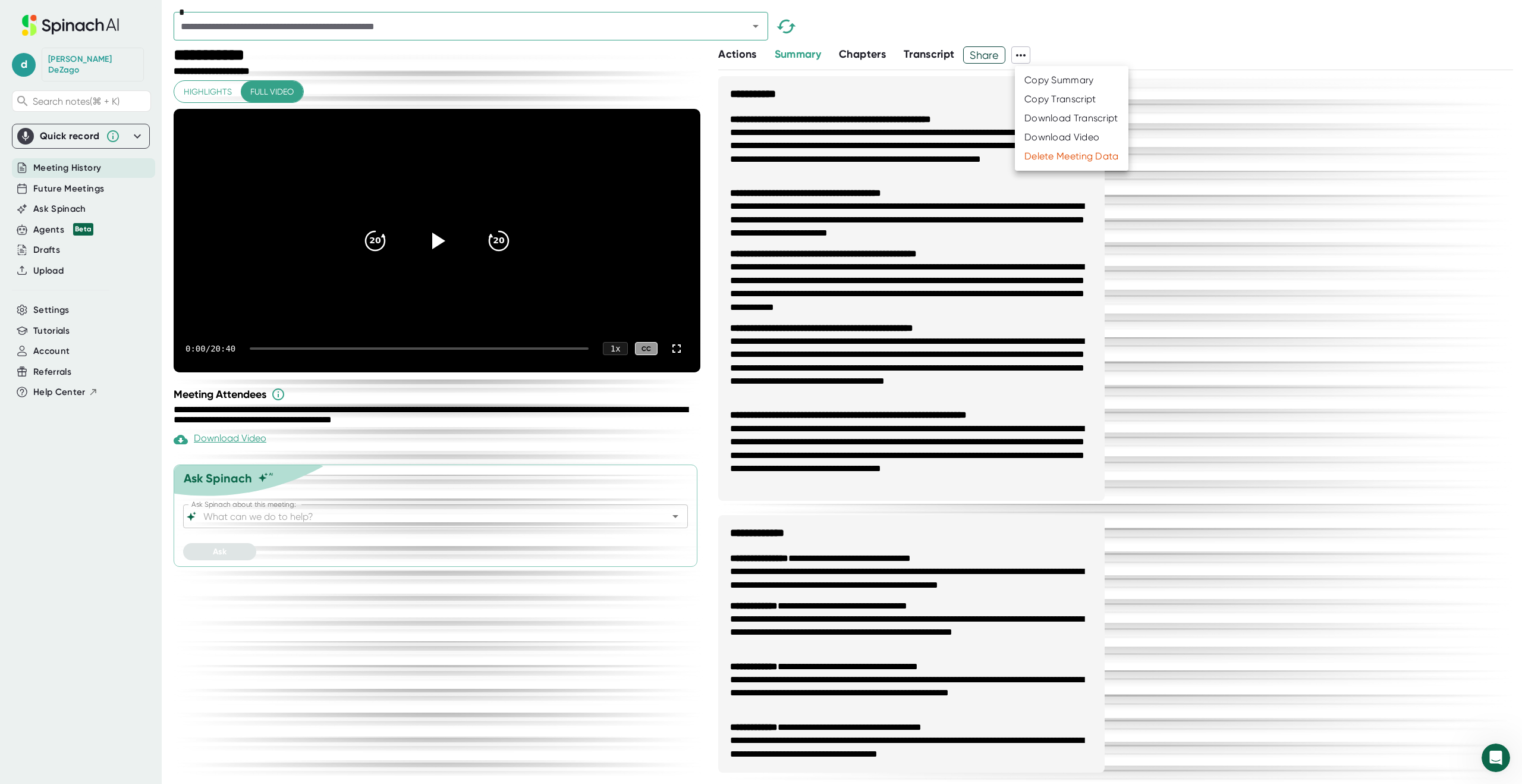
click at [1060, 117] on div "Download Transcript" at bounding box center [1071, 118] width 94 height 12
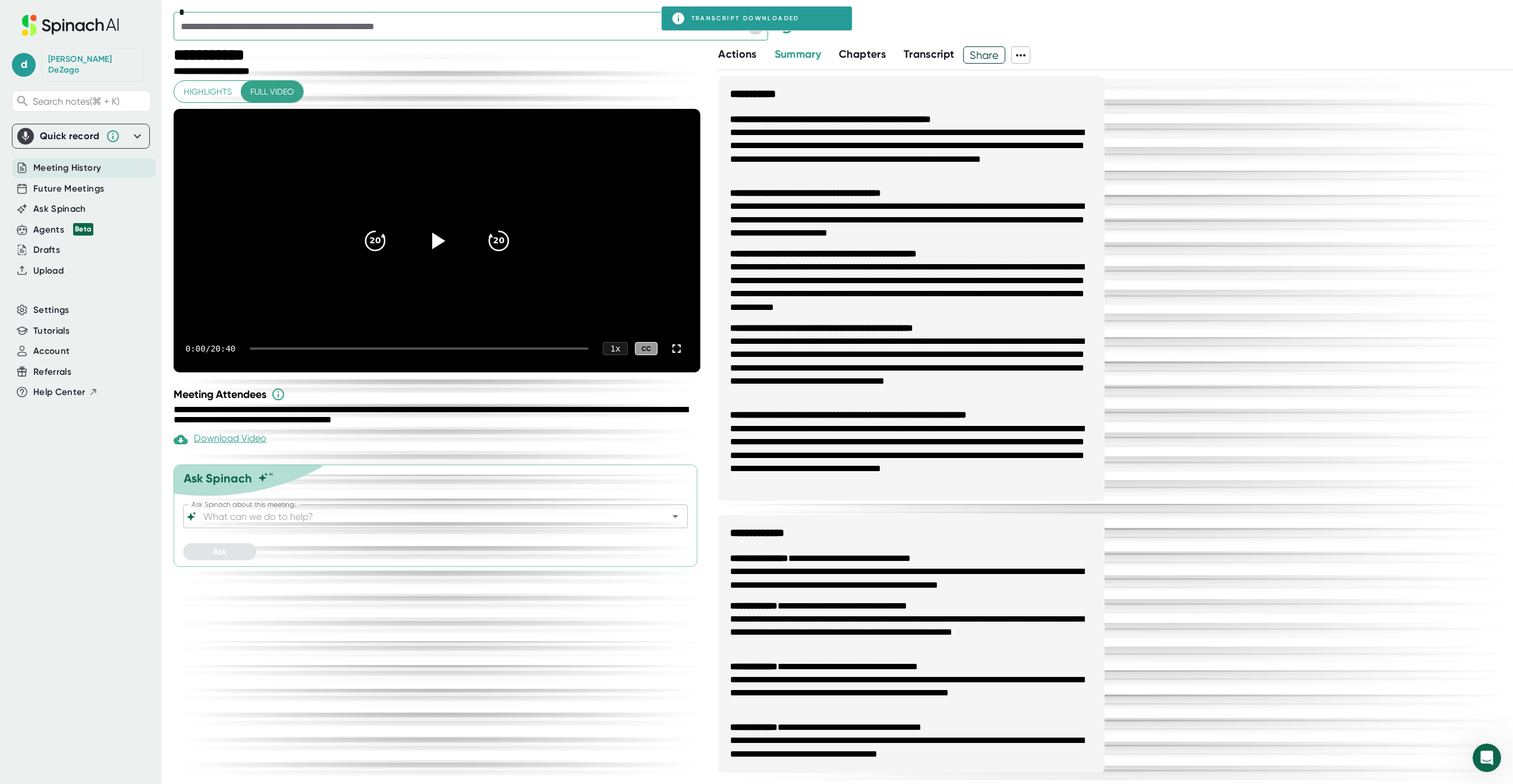
click at [759, 29] on icon "Open" at bounding box center [756, 26] width 14 height 14
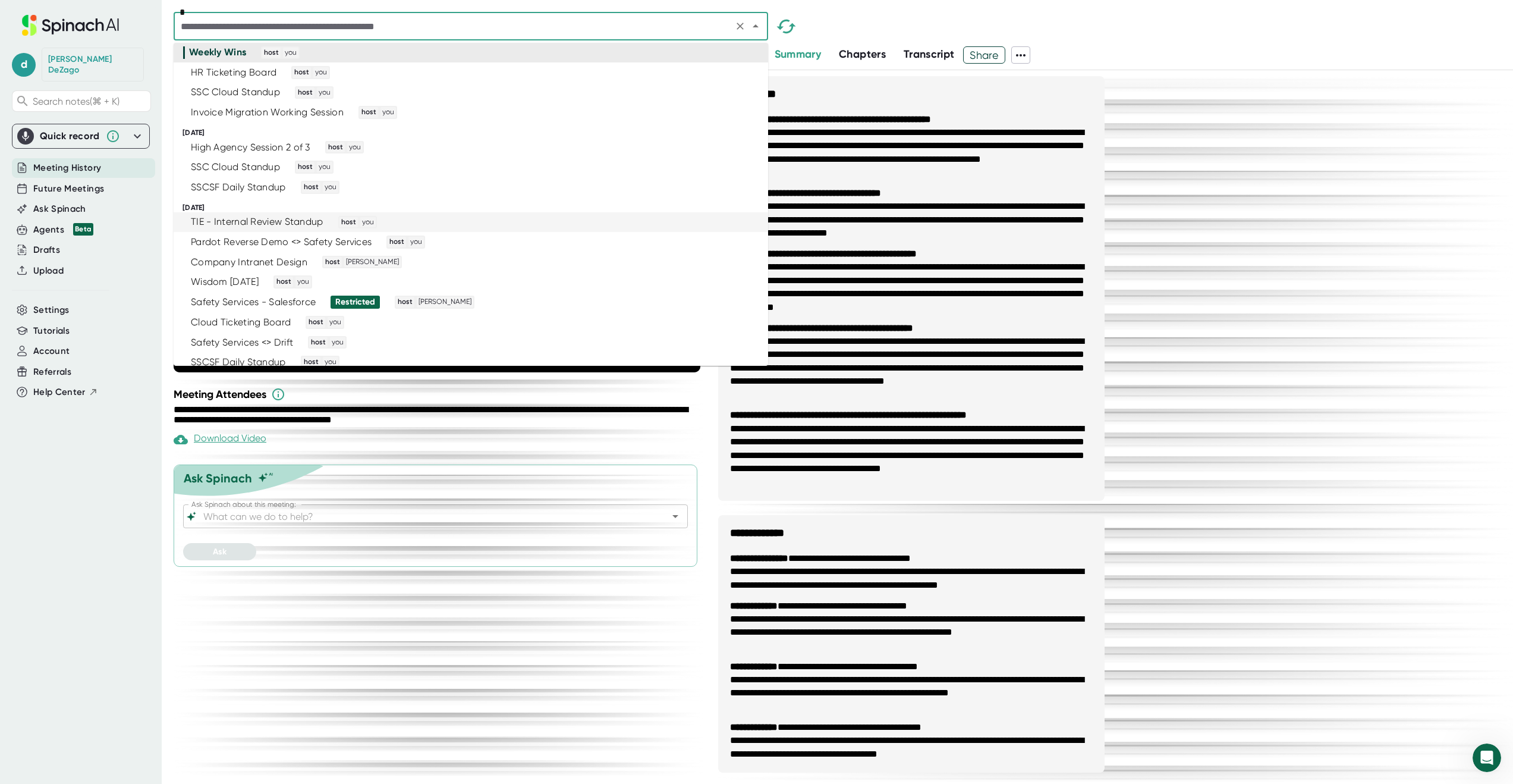
scroll to position [2292, 0]
click at [674, 87] on li "HR Ticketing Board host you" at bounding box center [471, 79] width 595 height 20
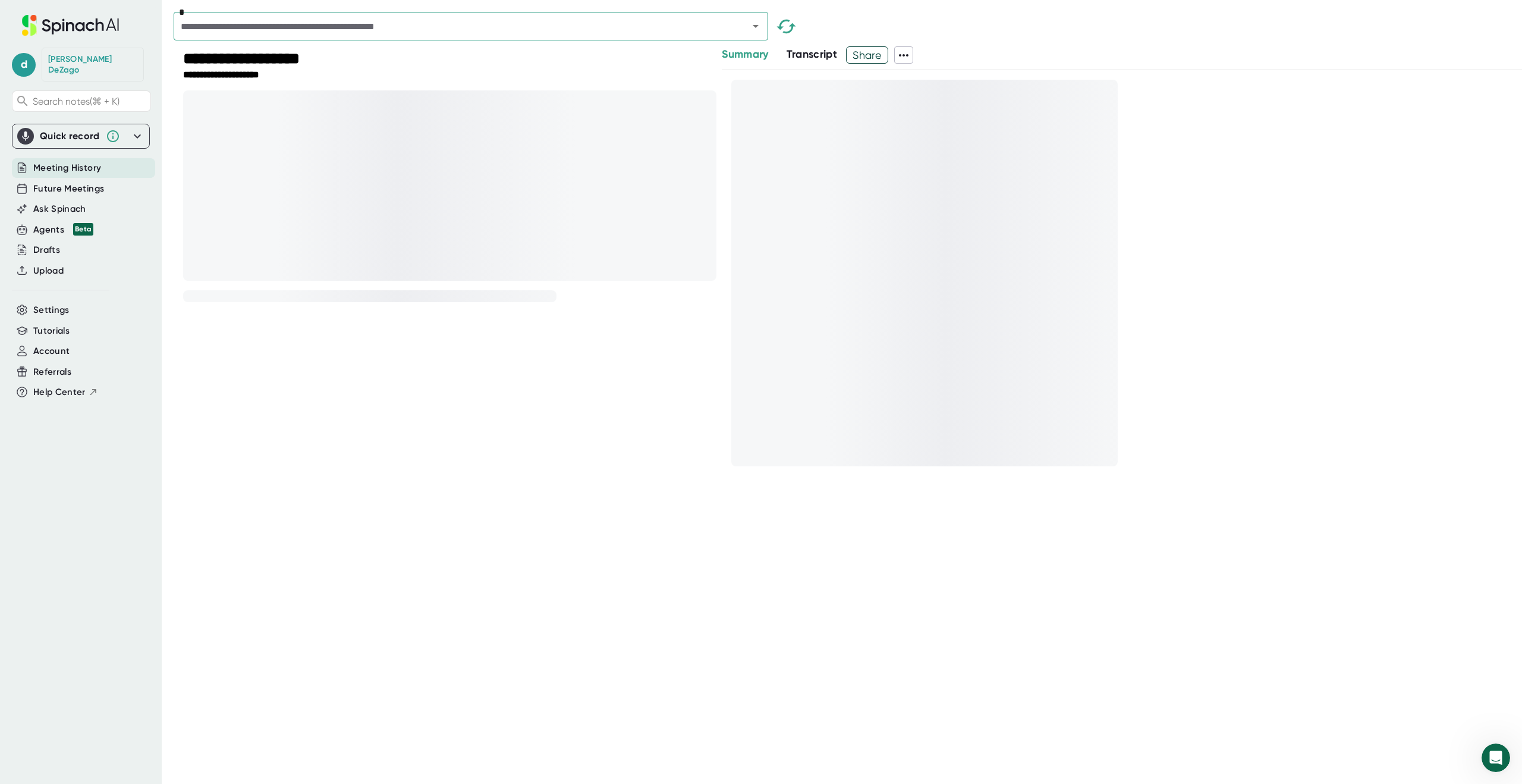
click at [911, 52] on icon at bounding box center [903, 54] width 14 height 14
click at [964, 32] on div at bounding box center [761, 392] width 1522 height 784
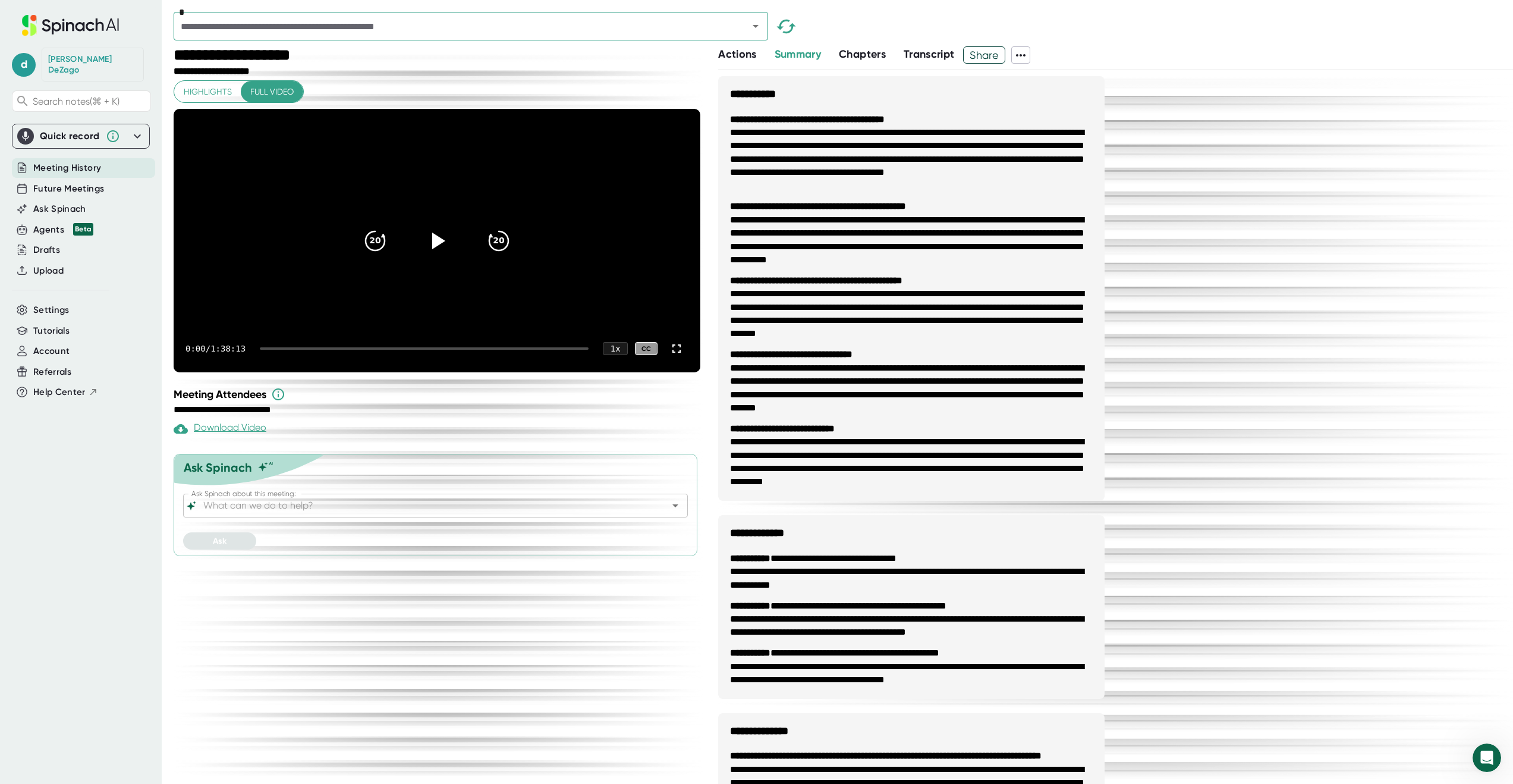
click at [1025, 54] on icon at bounding box center [1020, 55] width 9 height 3
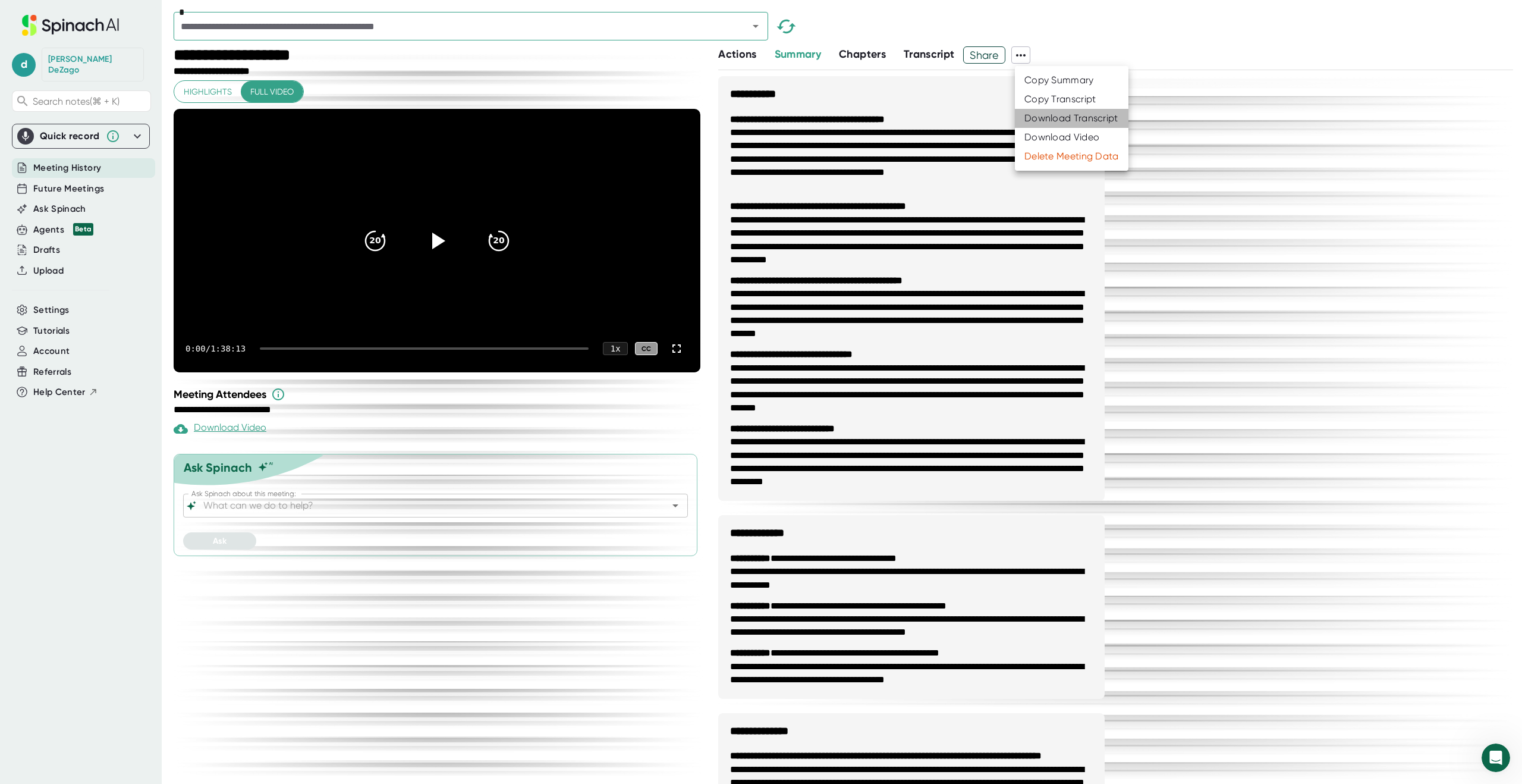
click at [1040, 120] on div "Download Transcript" at bounding box center [1071, 118] width 94 height 12
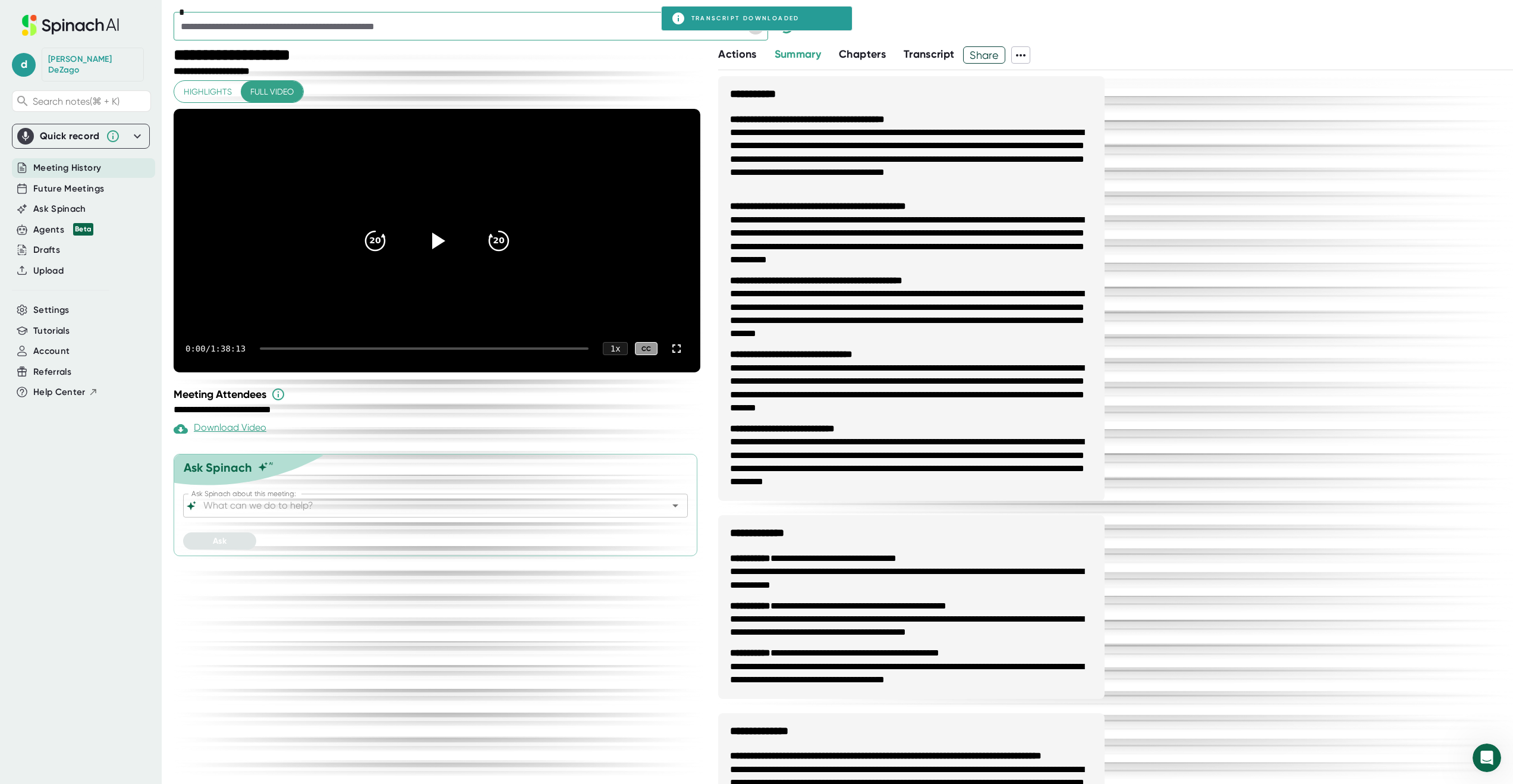
click at [759, 32] on icon "Open" at bounding box center [756, 26] width 14 height 14
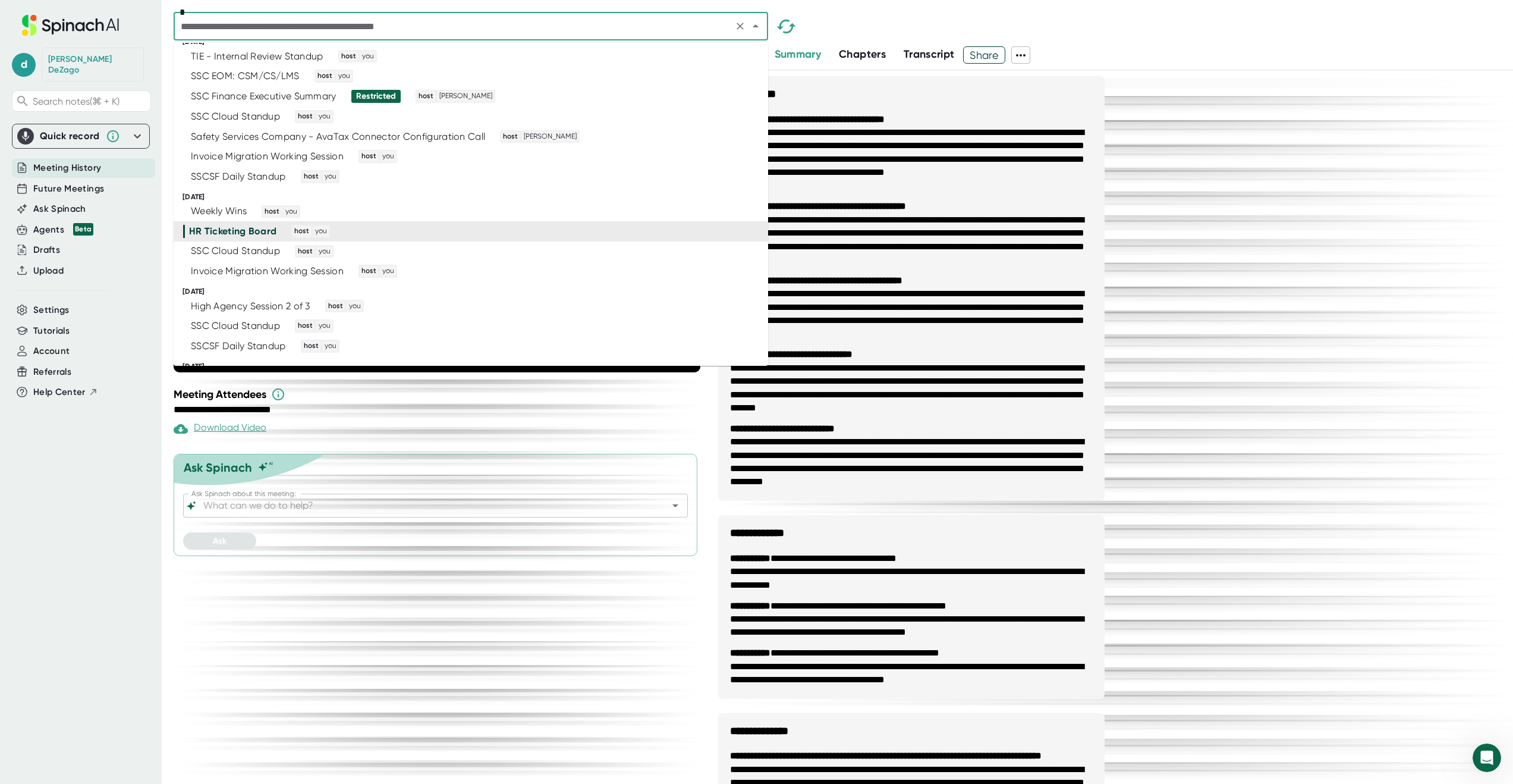
scroll to position [2171, 0]
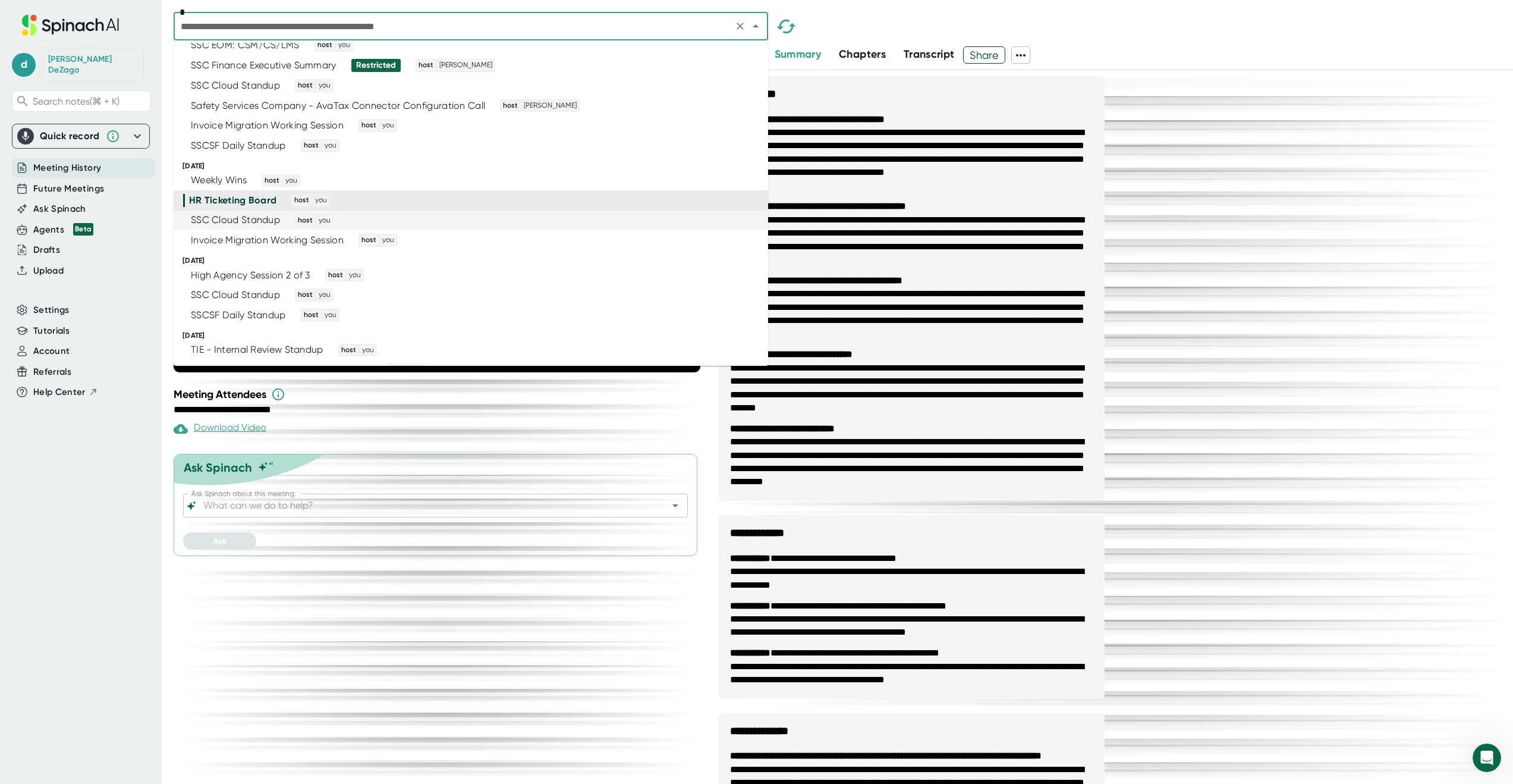
click at [566, 221] on div "SSC Cloud Standup host you" at bounding box center [466, 221] width 565 height 13
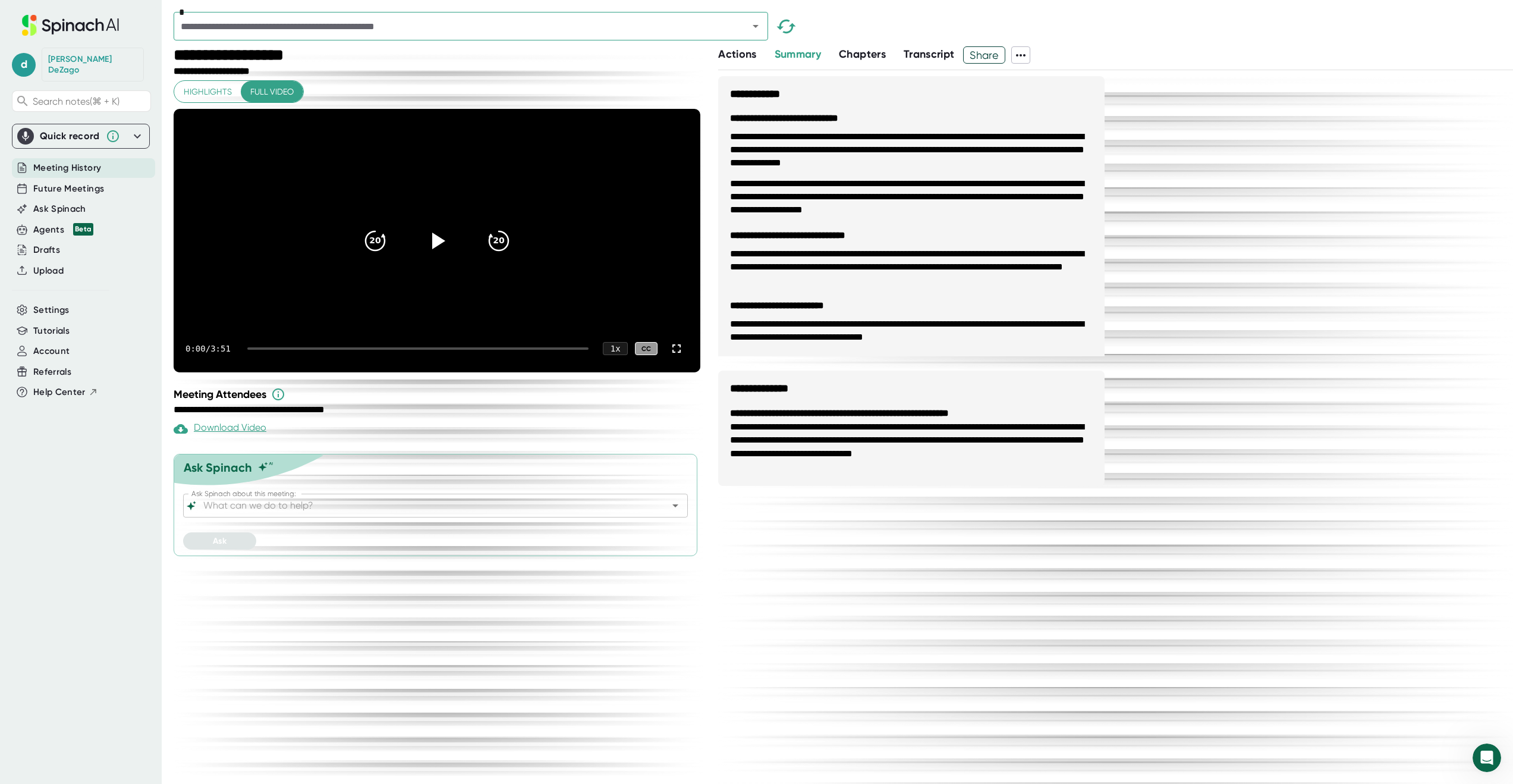
click at [1025, 55] on icon at bounding box center [1020, 54] width 14 height 14
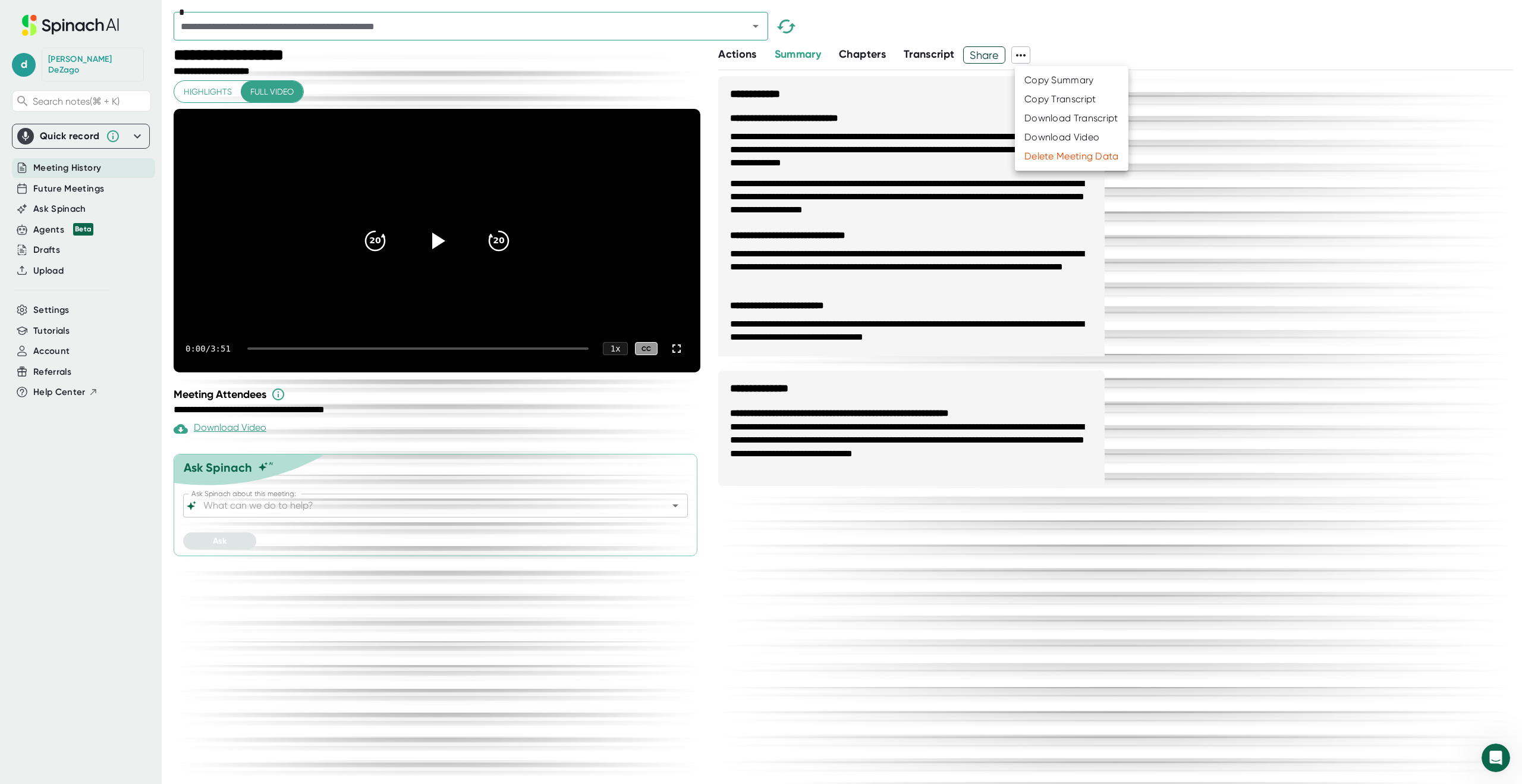
click at [1061, 116] on div "Download Transcript" at bounding box center [1071, 118] width 94 height 12
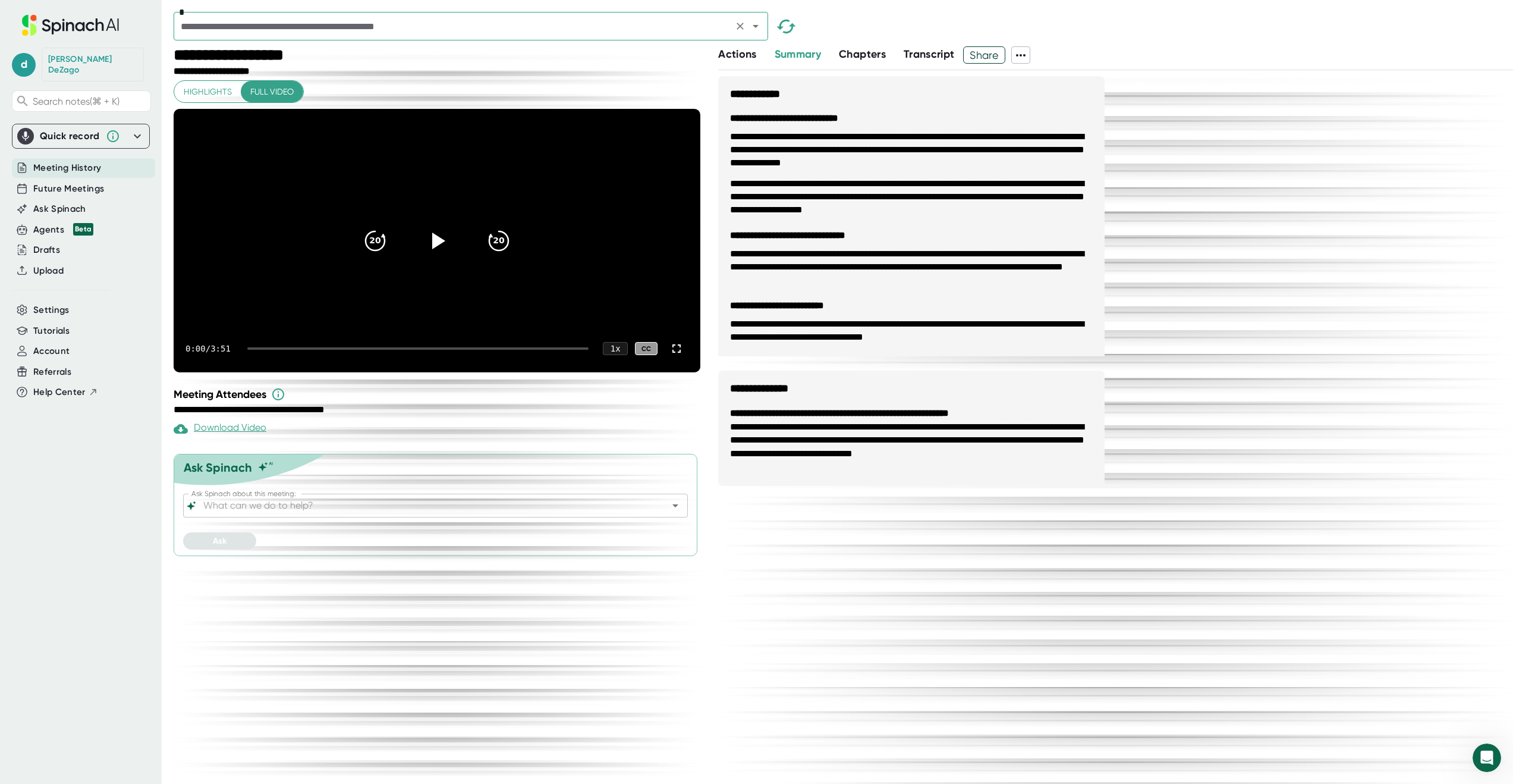
click at [756, 26] on icon "Open" at bounding box center [756, 27] width 6 height 3
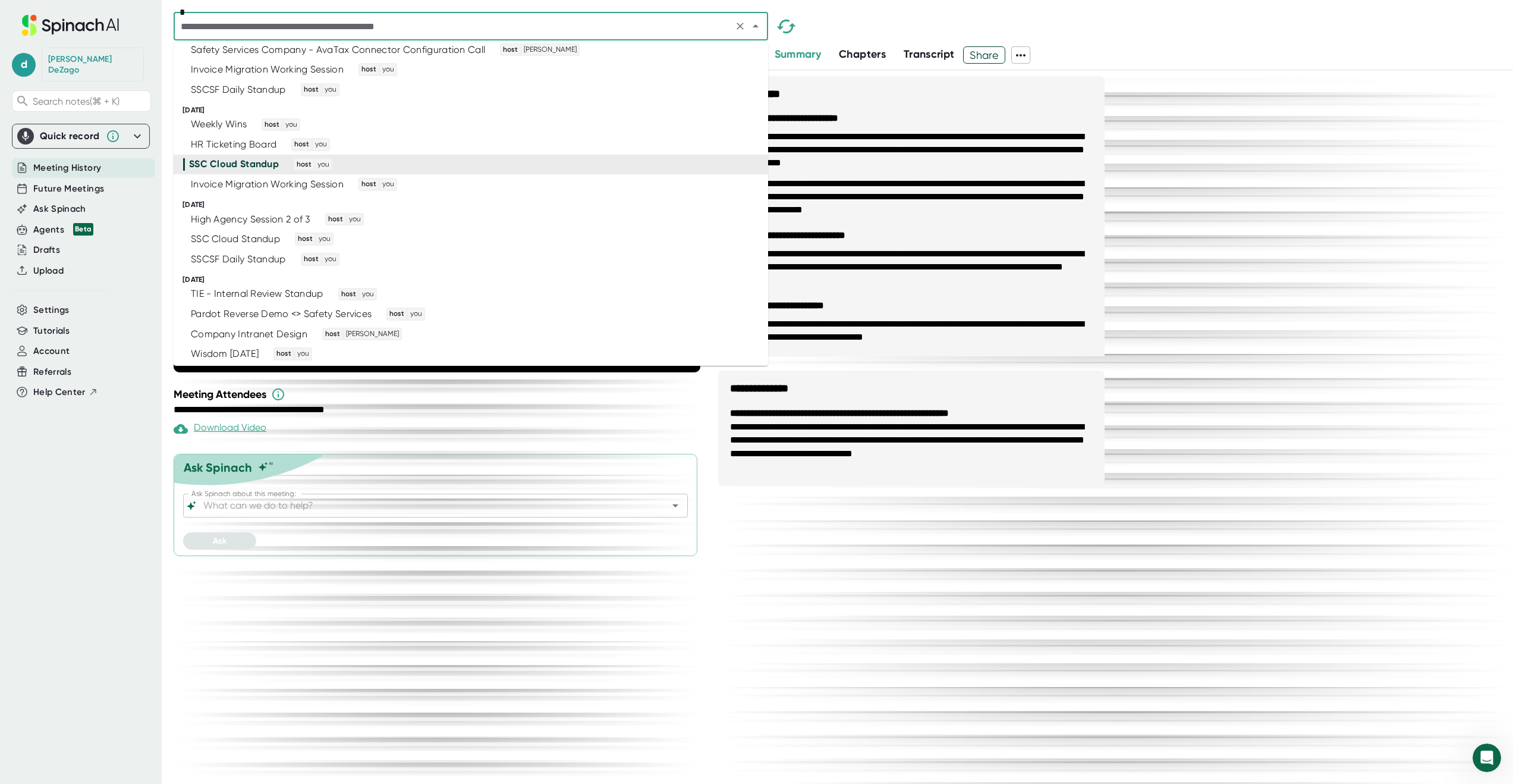
scroll to position [2231, 0]
click at [538, 181] on div "Invoice Migration Working Session host you" at bounding box center [466, 181] width 565 height 13
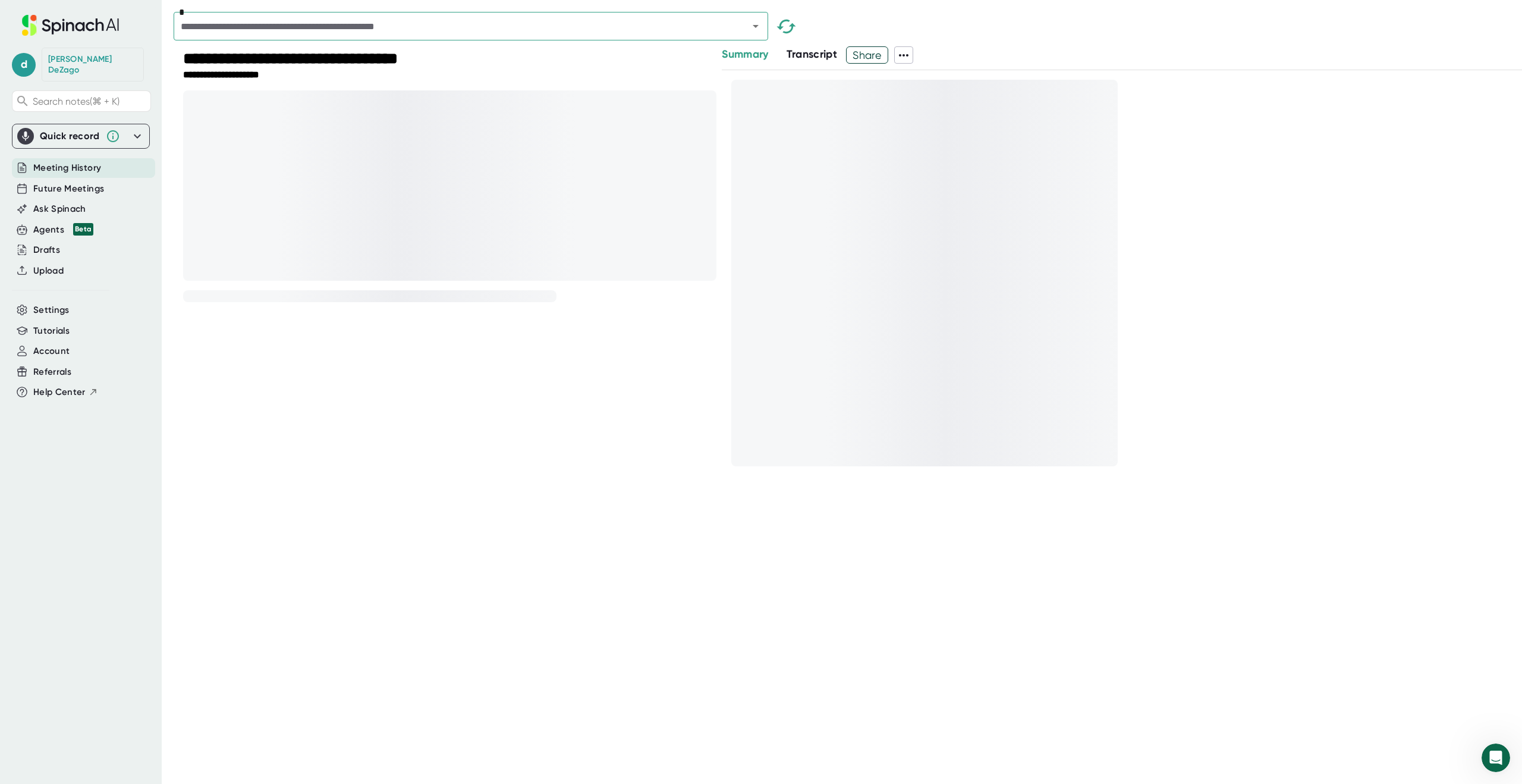
click at [906, 53] on icon at bounding box center [903, 54] width 14 height 14
click at [982, 20] on div at bounding box center [761, 392] width 1522 height 784
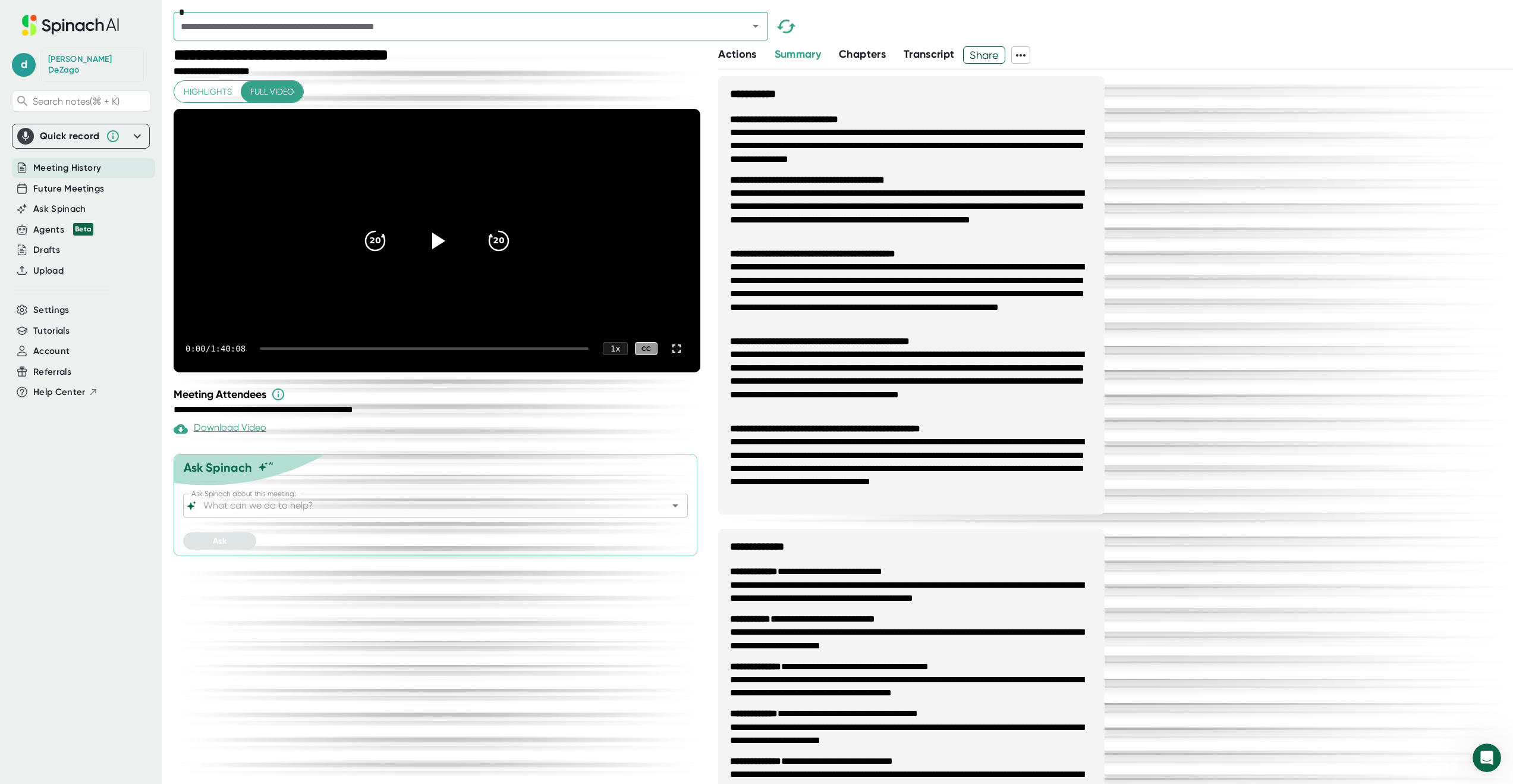
click at [1025, 57] on icon at bounding box center [1020, 54] width 14 height 14
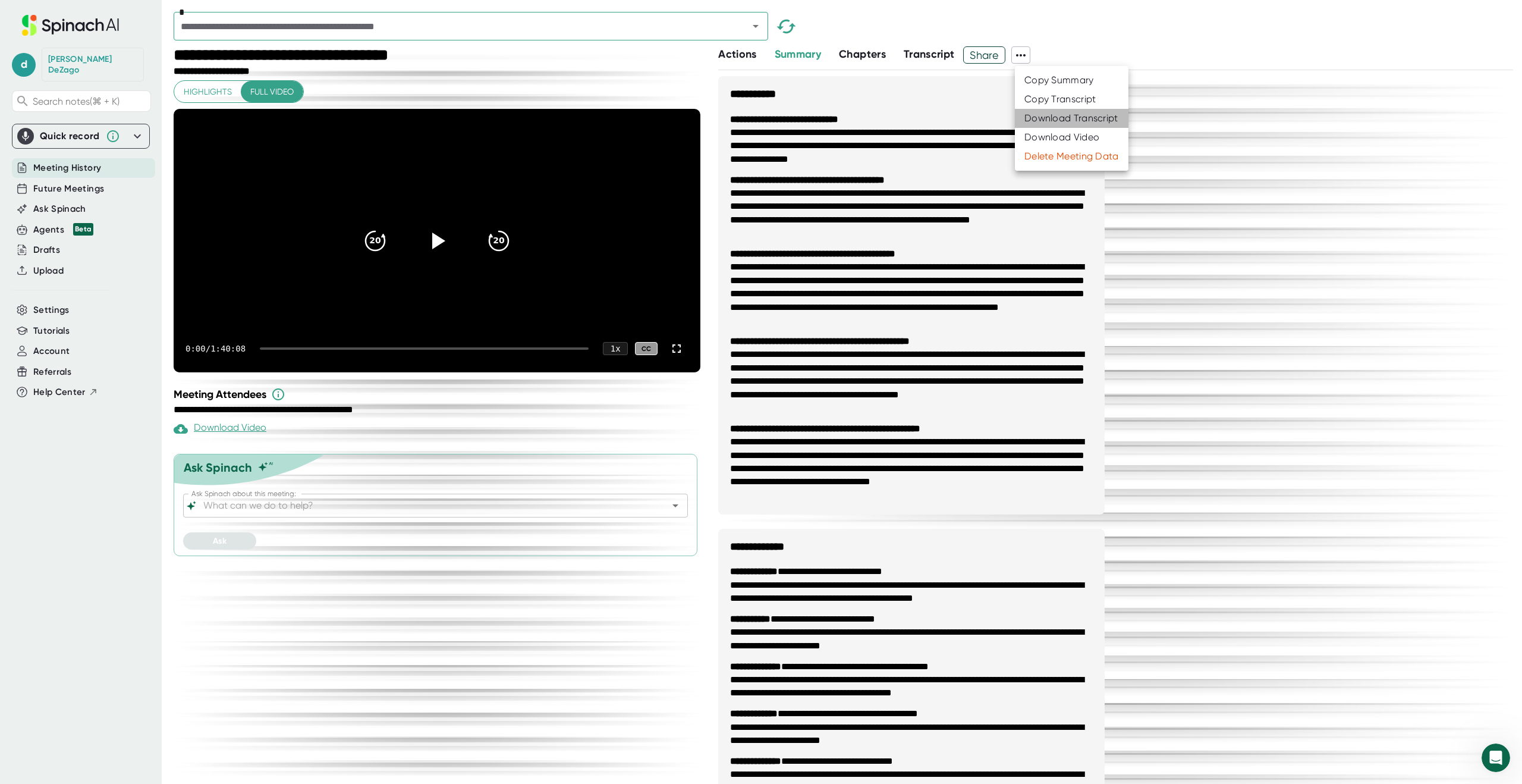
click at [1048, 125] on li "Download Transcript" at bounding box center [1072, 118] width 114 height 19
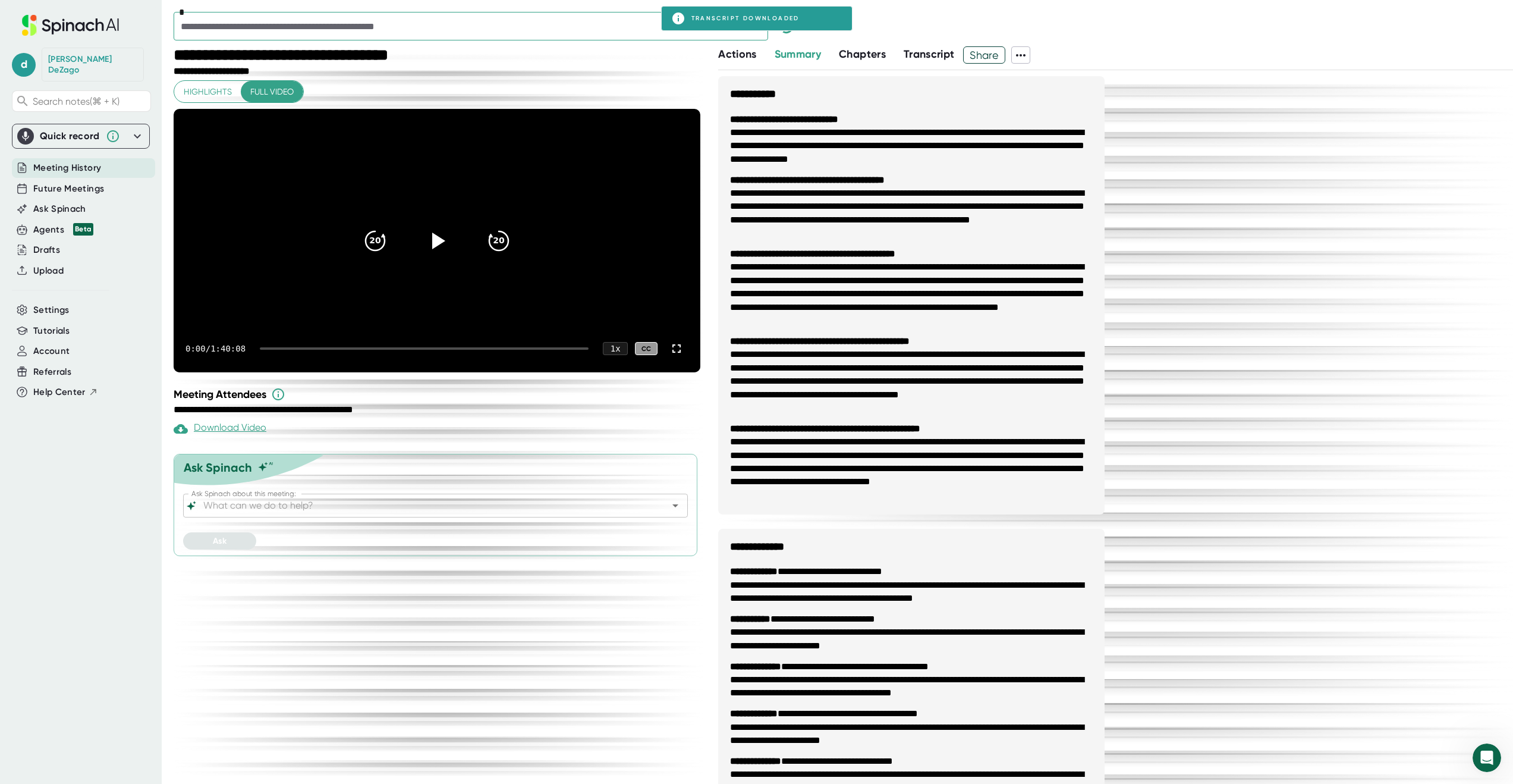
click at [911, 19] on div "*" at bounding box center [843, 28] width 1340 height 34
click at [757, 28] on icon "Open" at bounding box center [756, 26] width 14 height 14
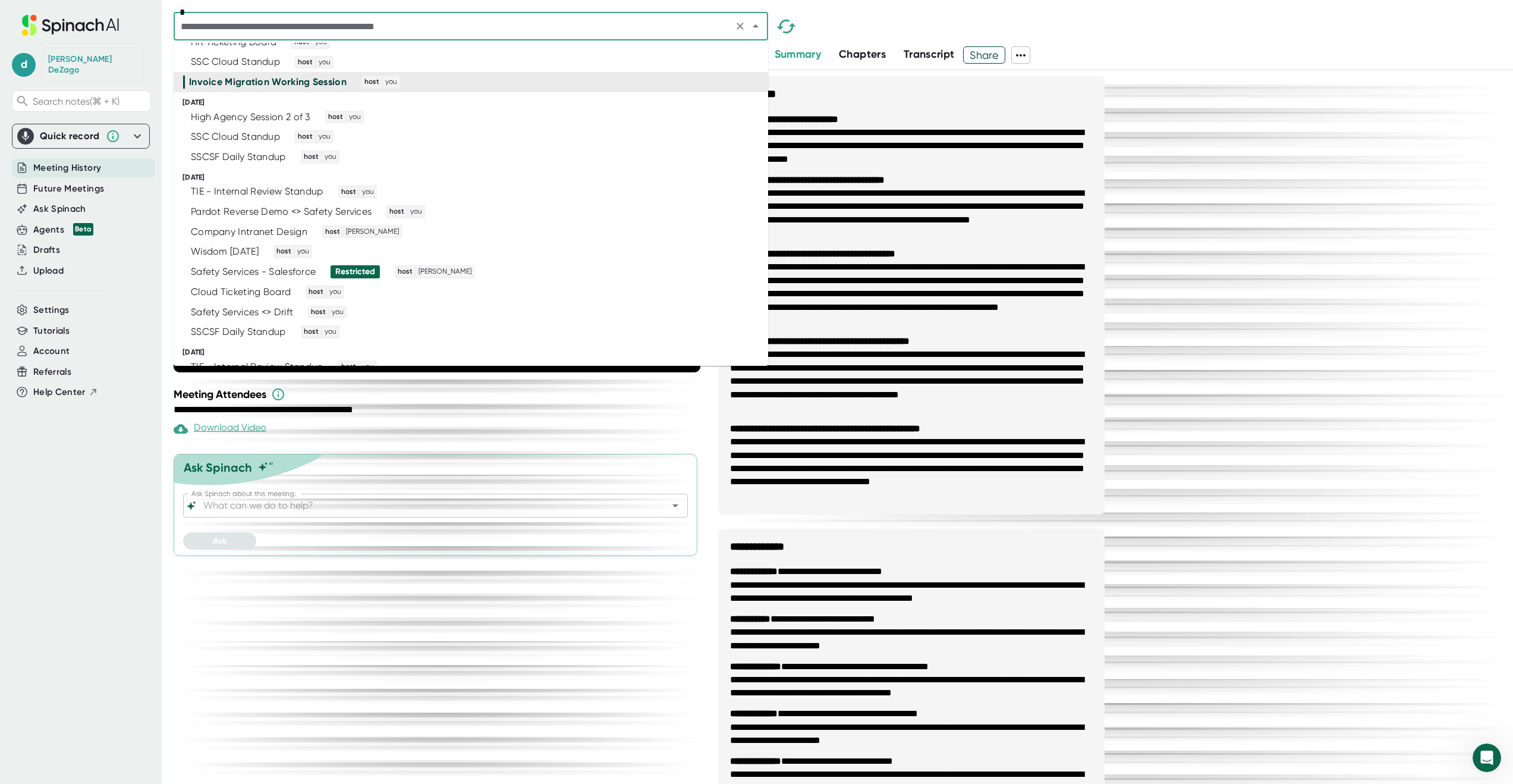
scroll to position [2332, 0]
click at [561, 111] on div "High Agency Session 2 of 3 host you" at bounding box center [466, 114] width 565 height 13
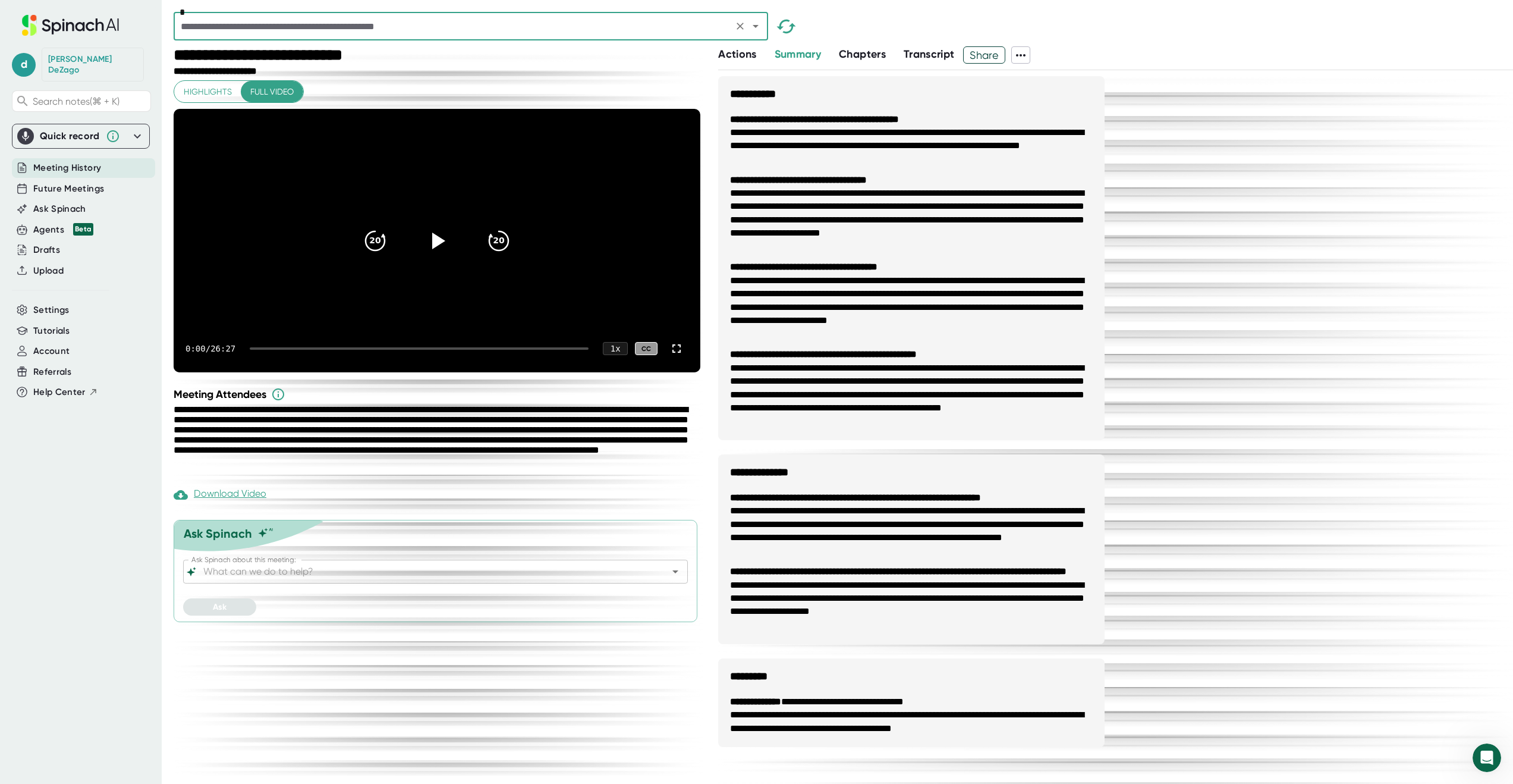
click at [1026, 55] on icon at bounding box center [1020, 54] width 14 height 14
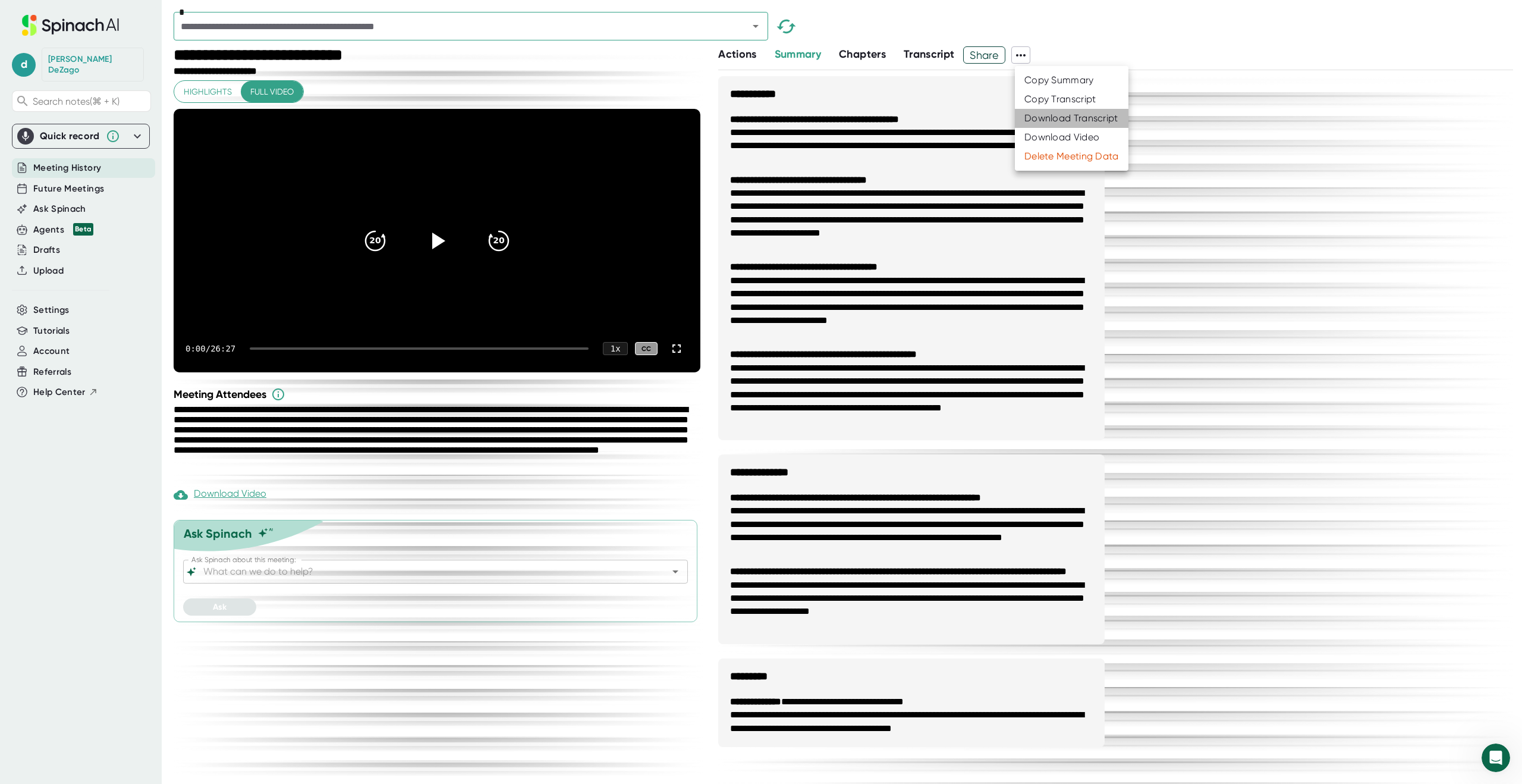
click at [1042, 121] on div "Download Transcript" at bounding box center [1071, 118] width 94 height 12
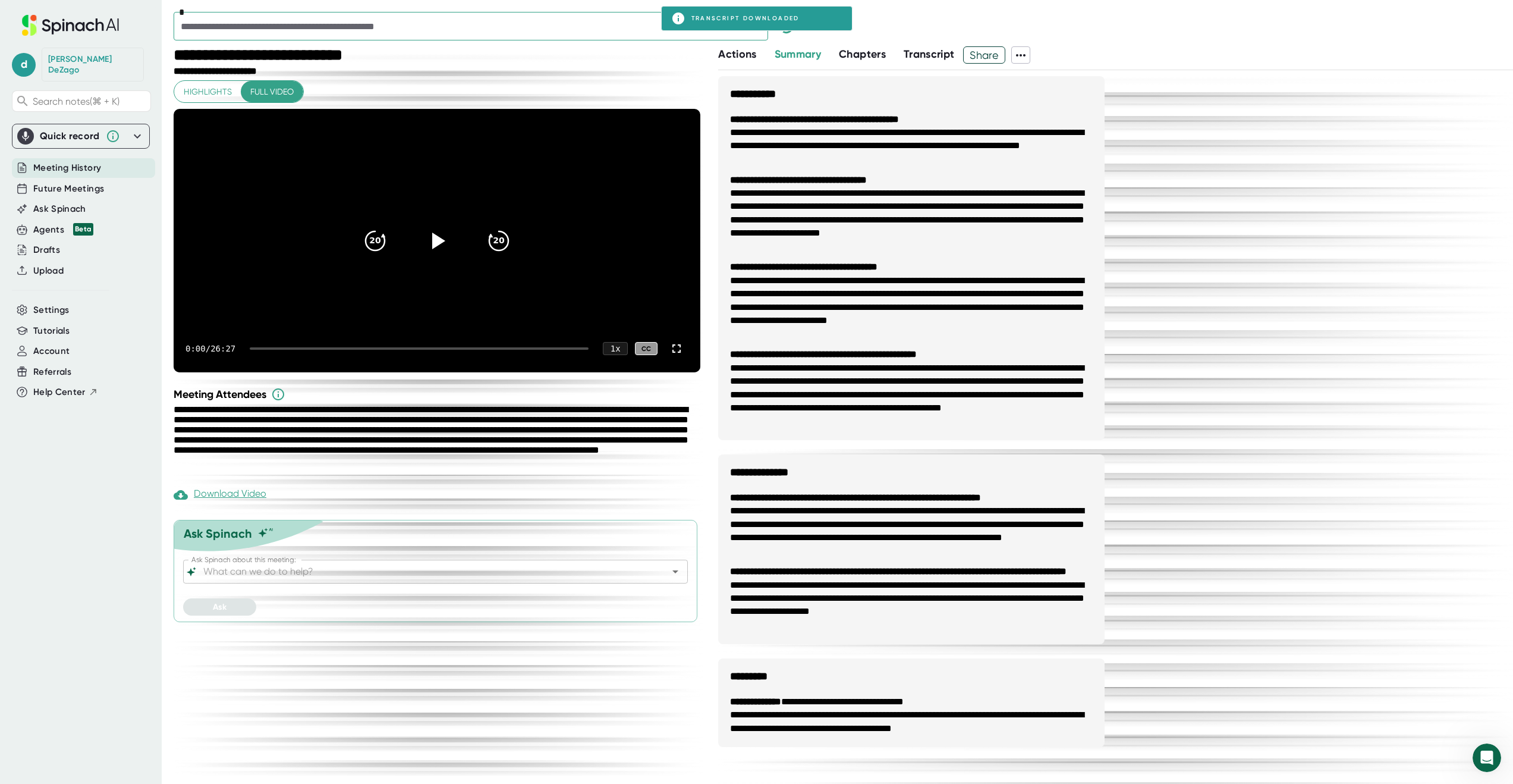
click at [658, 84] on div "Highlights Full video 20 20 0:00 / 26:27 1 x CC" at bounding box center [436, 226] width 527 height 292
click at [755, 27] on icon "Open" at bounding box center [756, 27] width 6 height 3
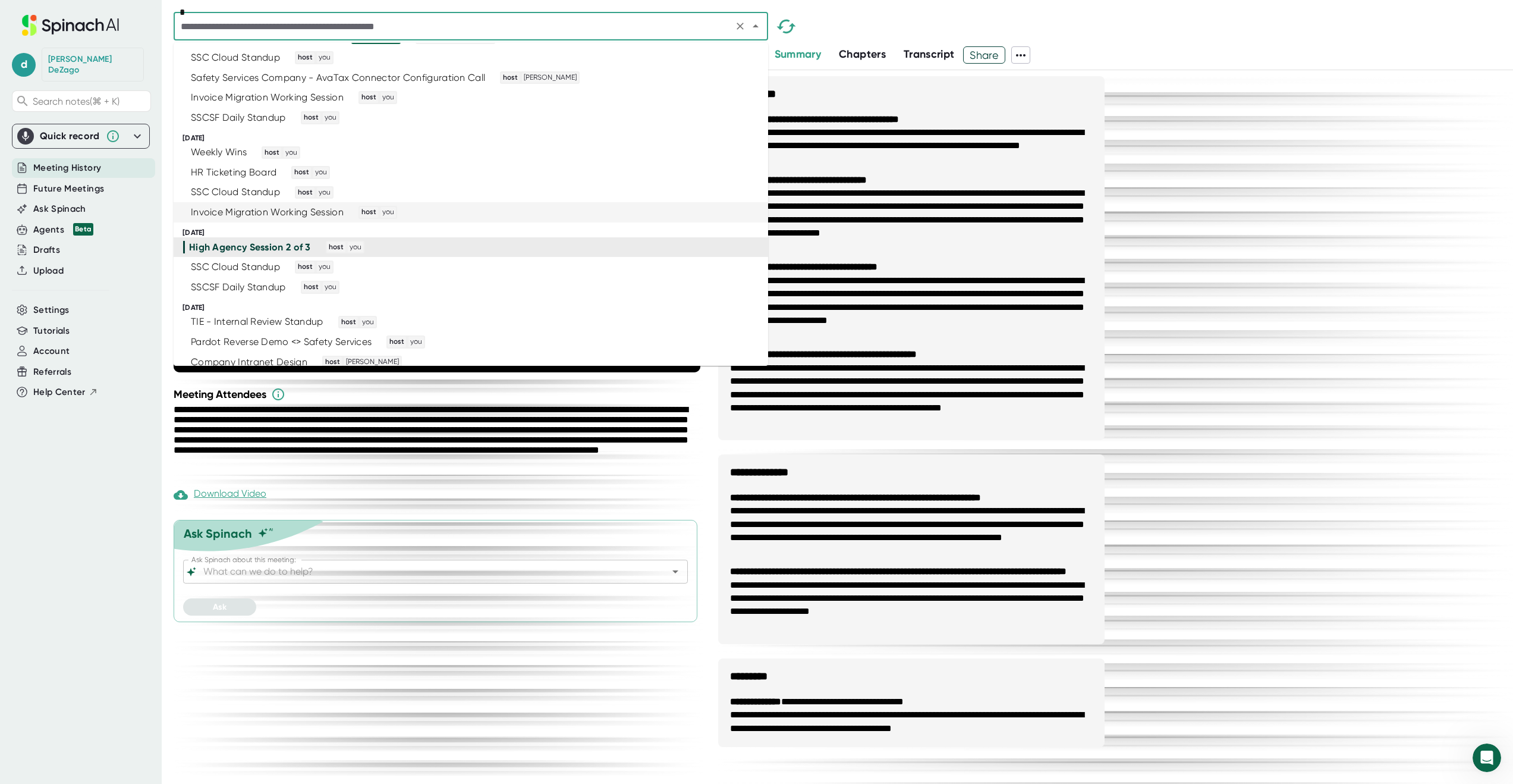
scroll to position [2200, 0]
click at [601, 263] on div "SSC Cloud Standup host you" at bounding box center [466, 266] width 565 height 13
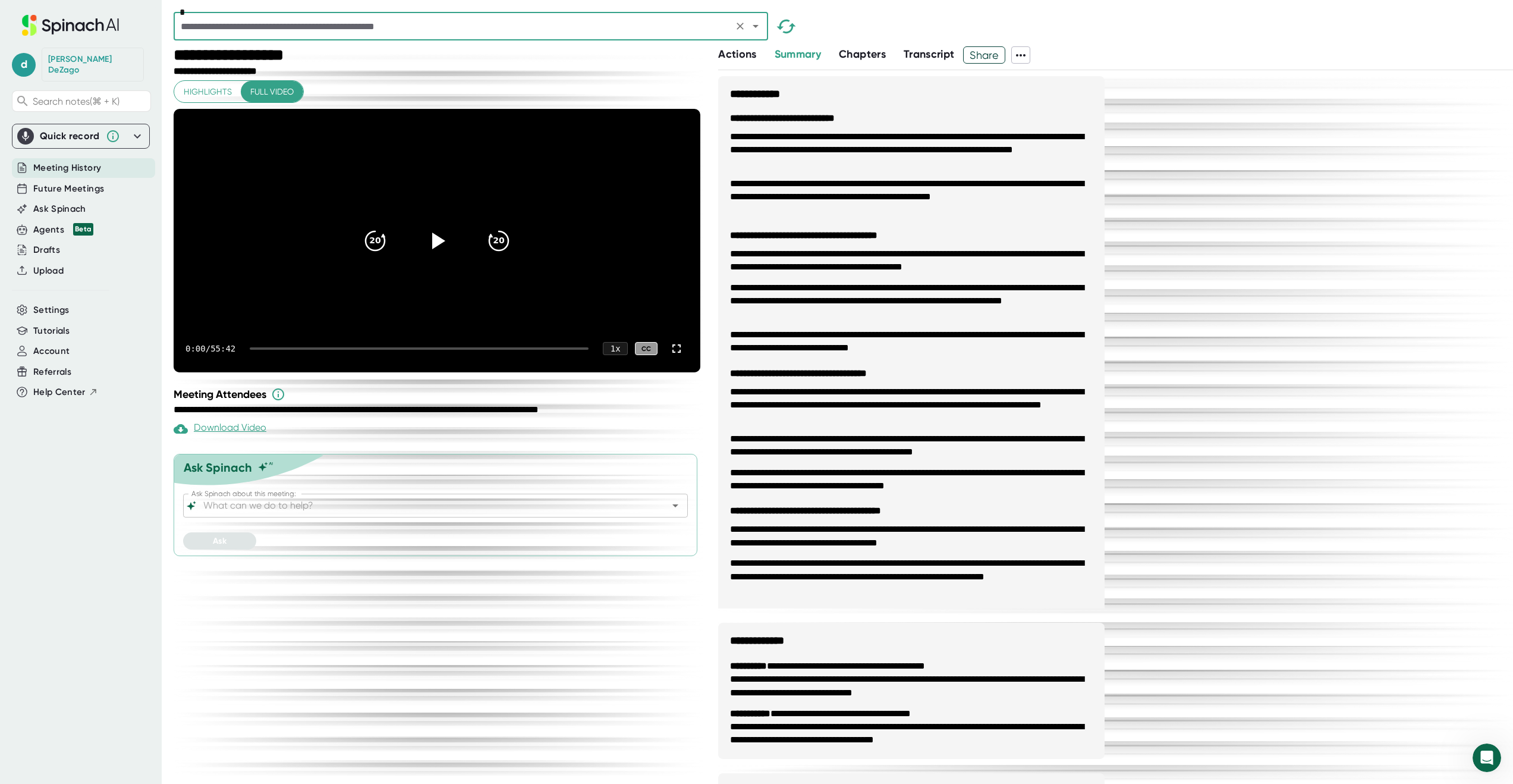
click at [1024, 55] on icon at bounding box center [1020, 54] width 14 height 14
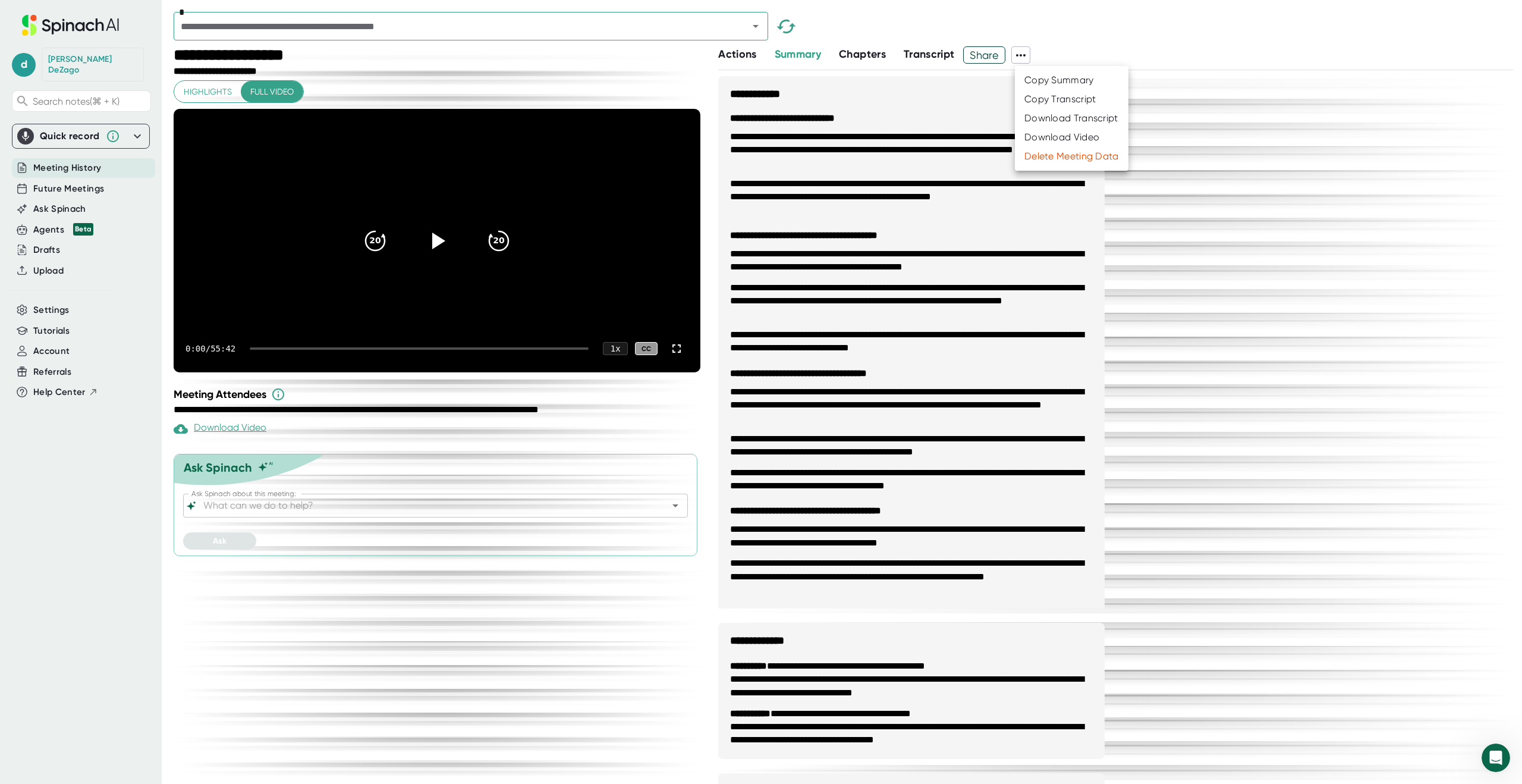
click at [1049, 116] on div "Download Transcript" at bounding box center [1071, 118] width 94 height 12
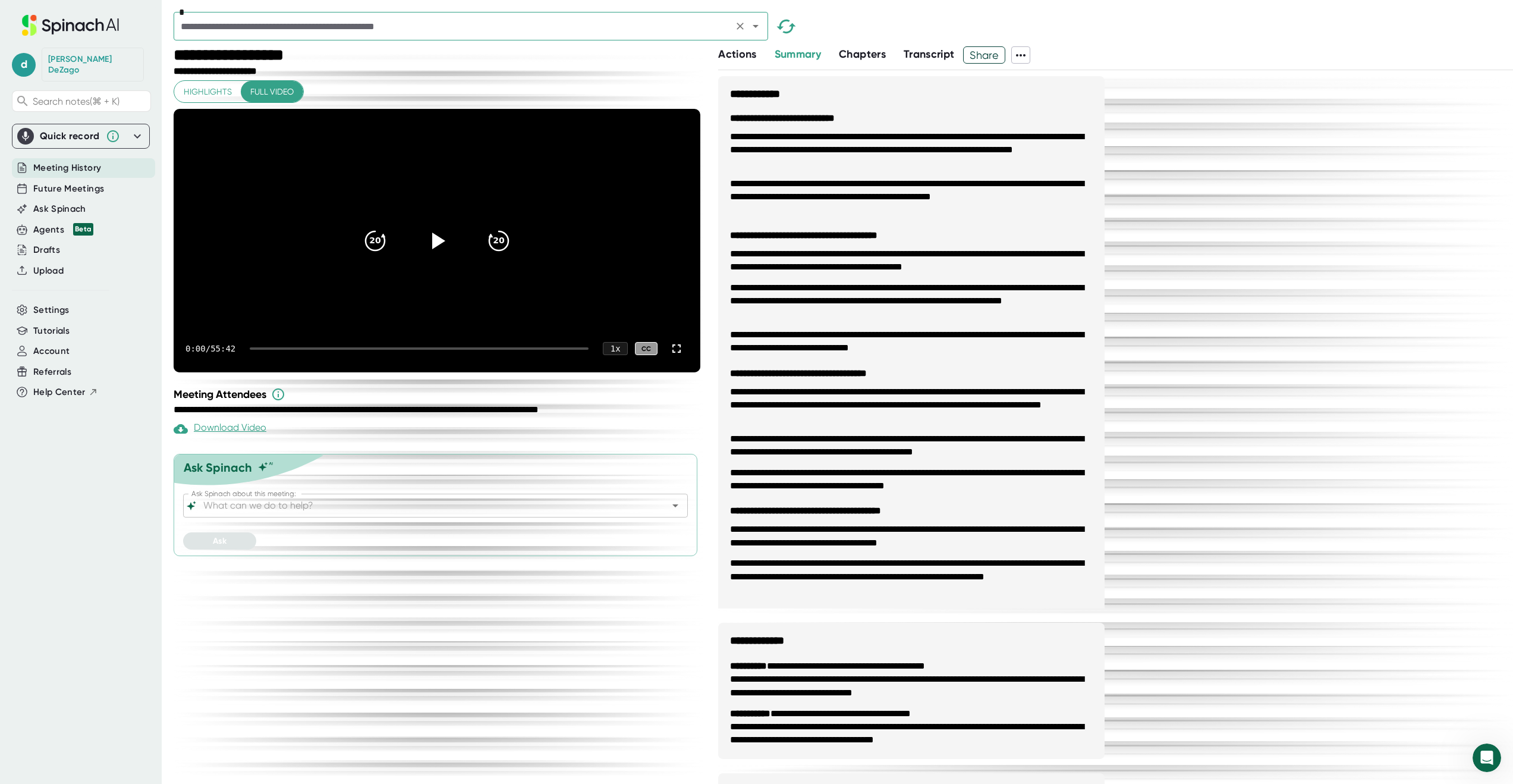
click at [757, 26] on icon "Open" at bounding box center [756, 26] width 14 height 14
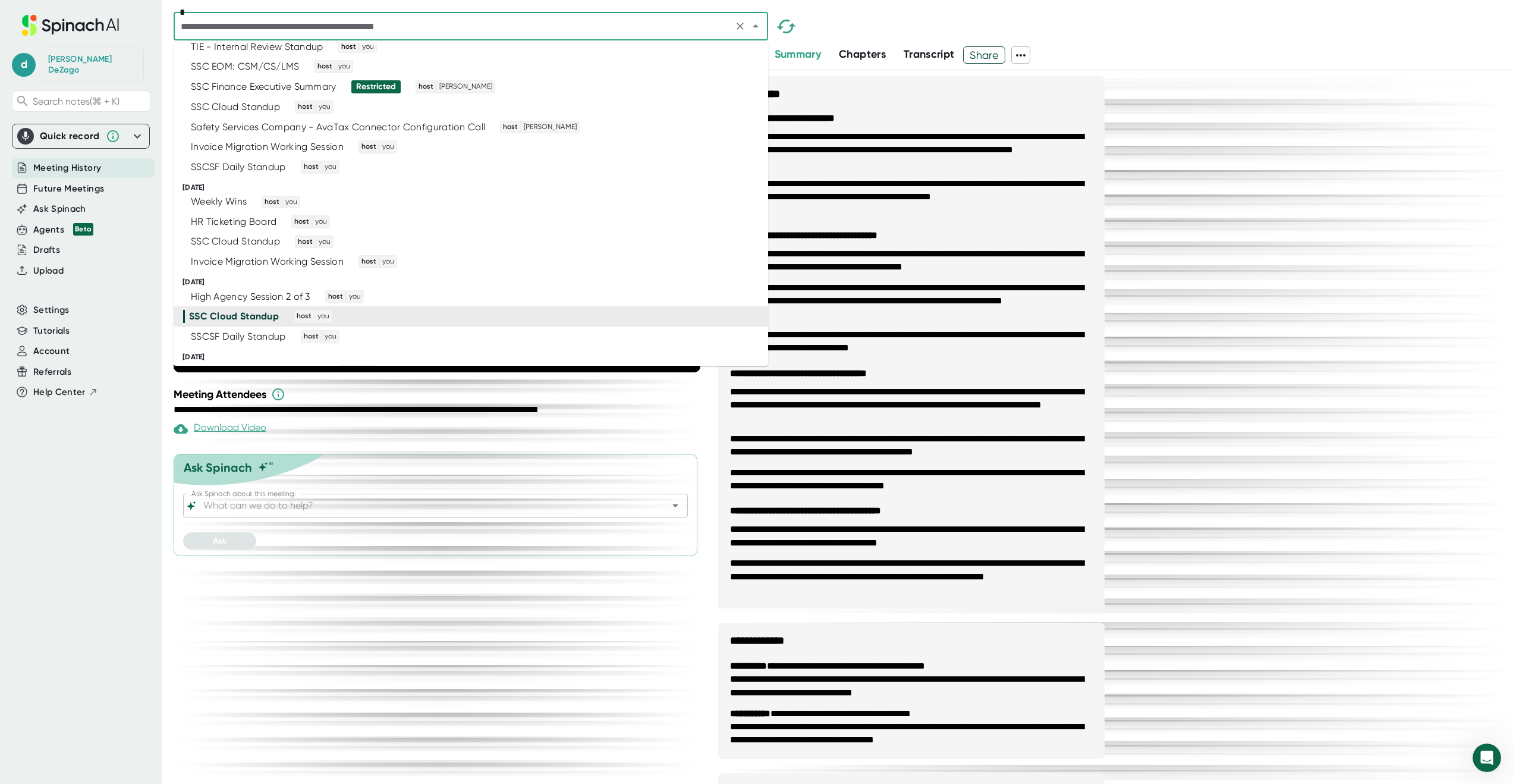
scroll to position [2242, 0]
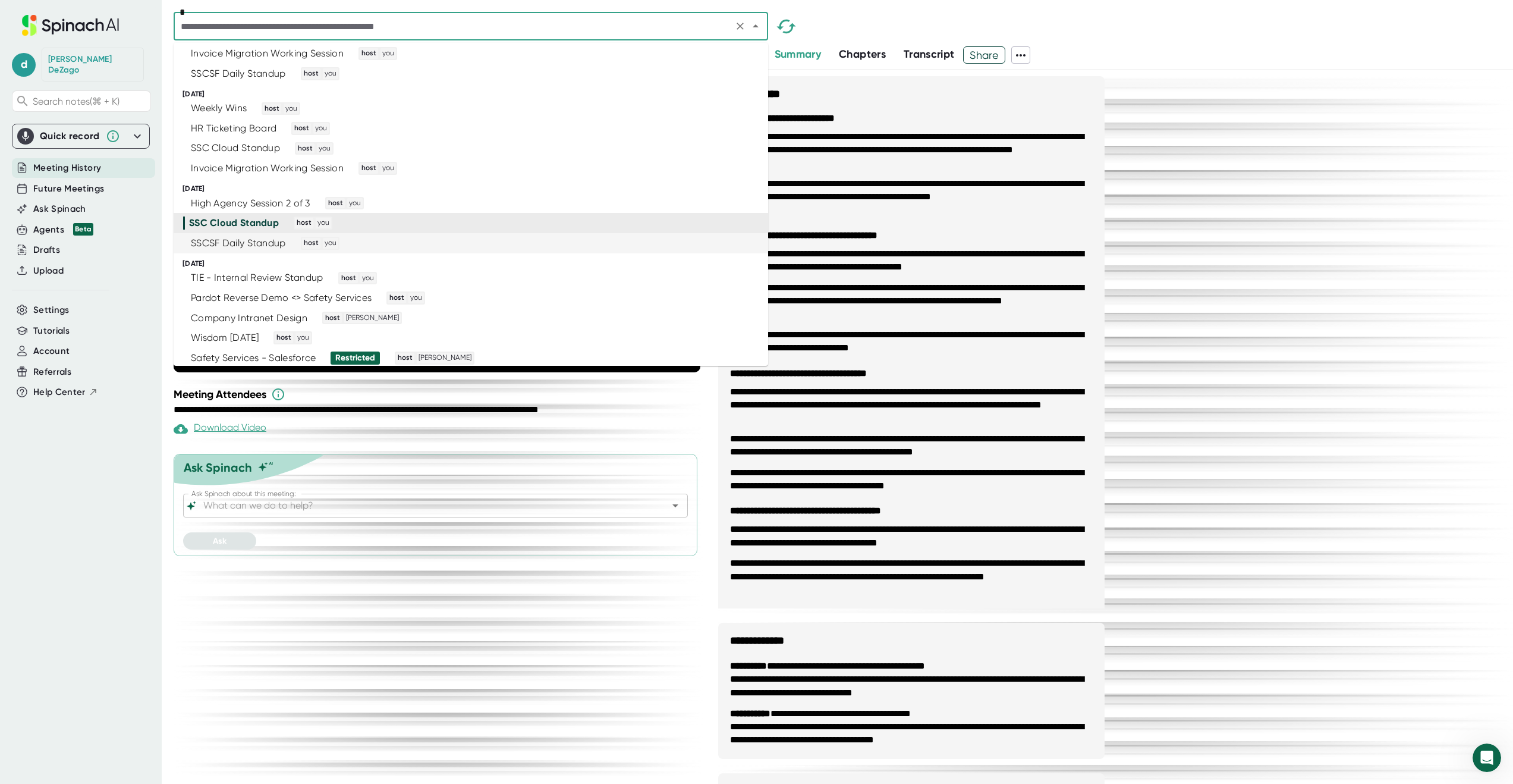
click at [631, 239] on div "SSCSF Daily Standup host you" at bounding box center [466, 244] width 565 height 13
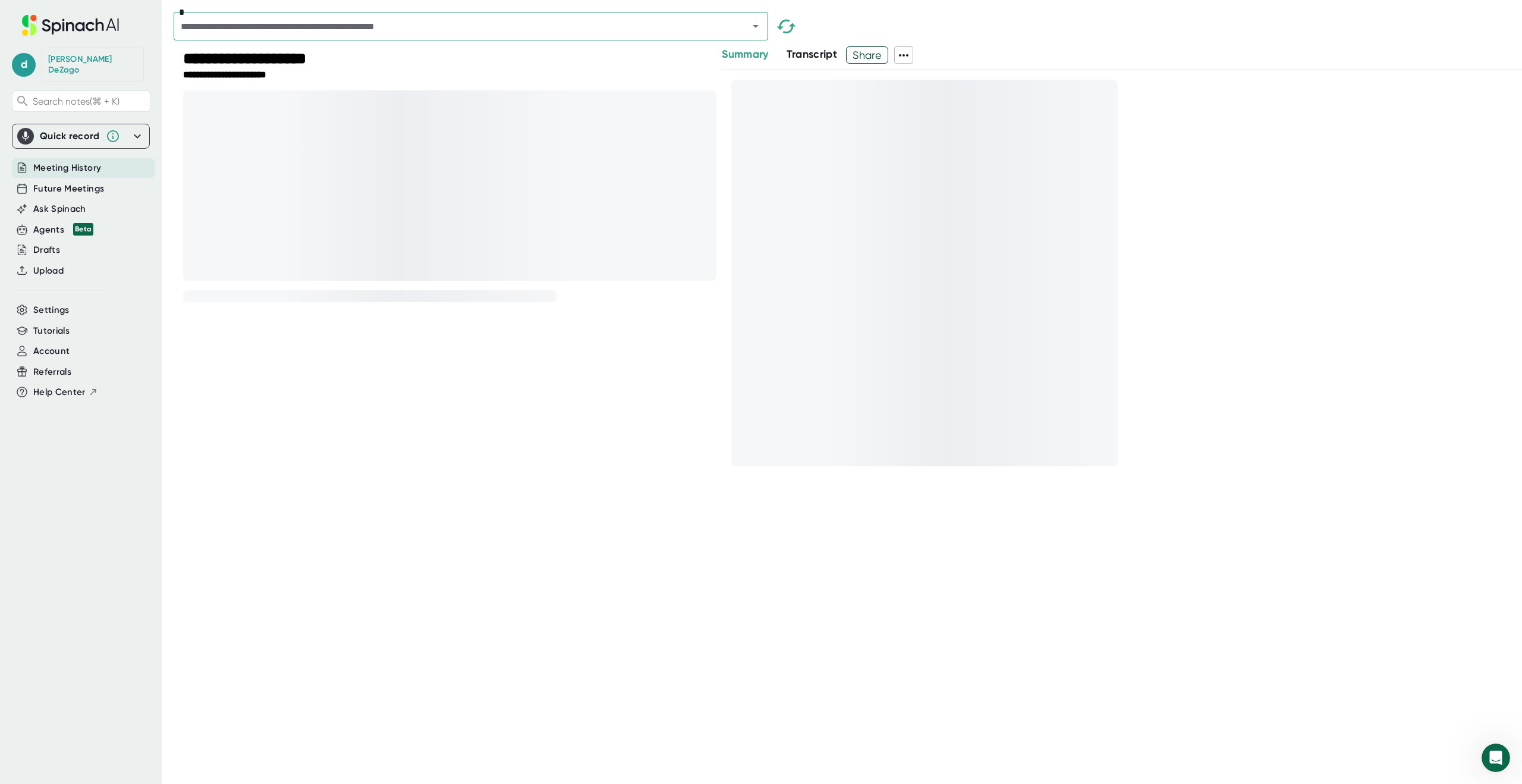
click at [907, 54] on icon at bounding box center [903, 54] width 14 height 14
click at [974, 34] on div at bounding box center [761, 392] width 1522 height 784
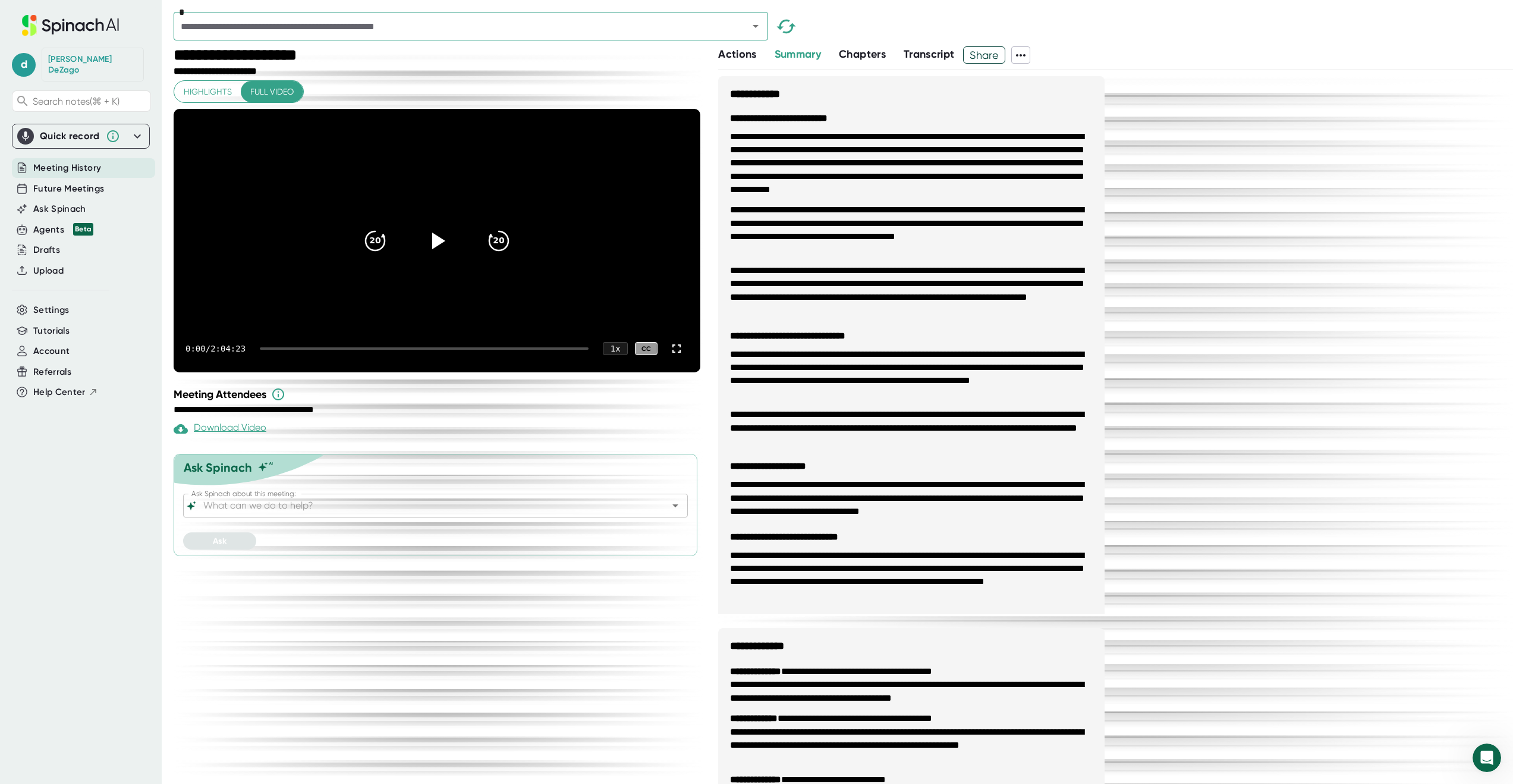
click at [1024, 52] on icon at bounding box center [1020, 54] width 14 height 14
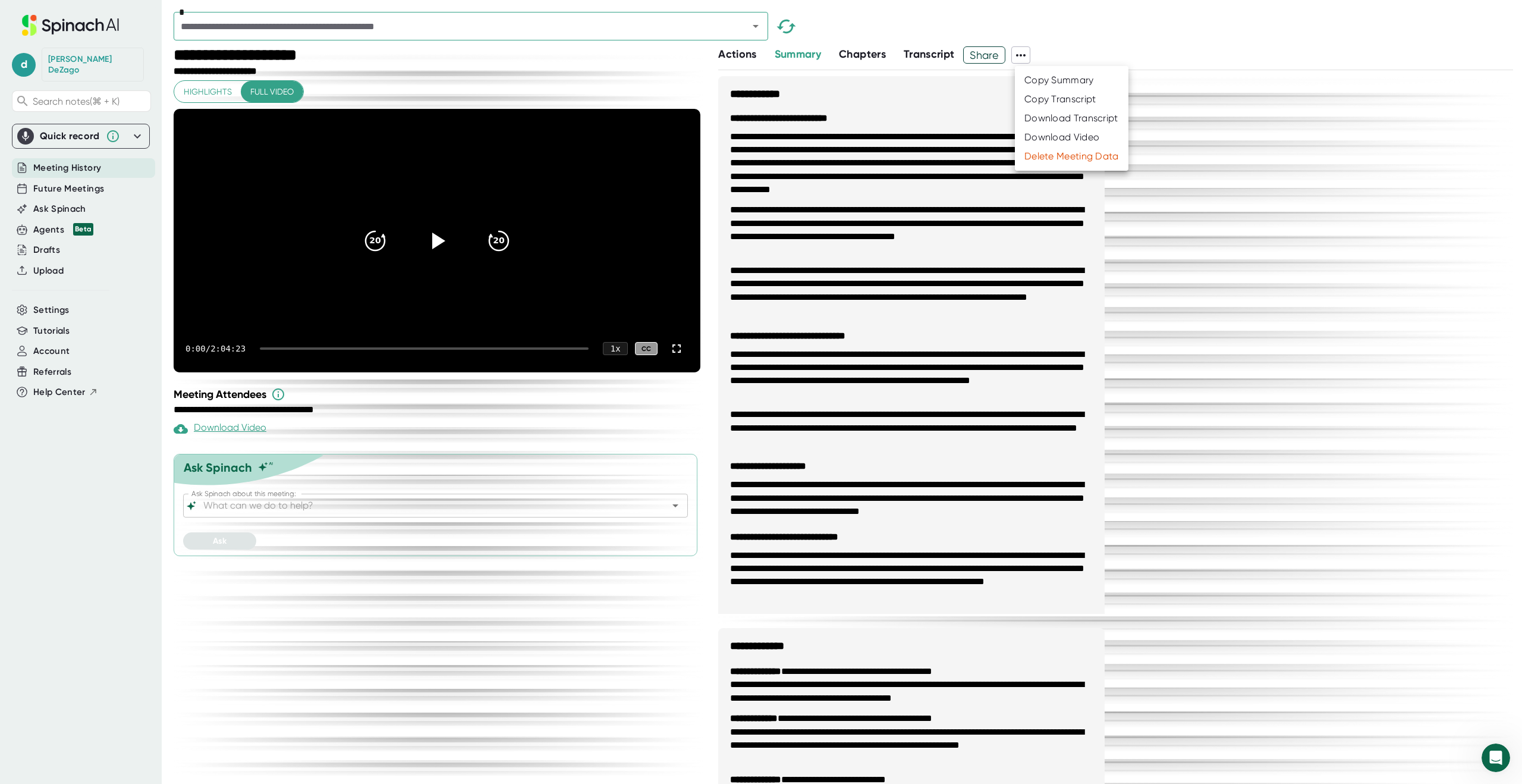
click at [1044, 114] on div "Download Transcript" at bounding box center [1071, 118] width 94 height 12
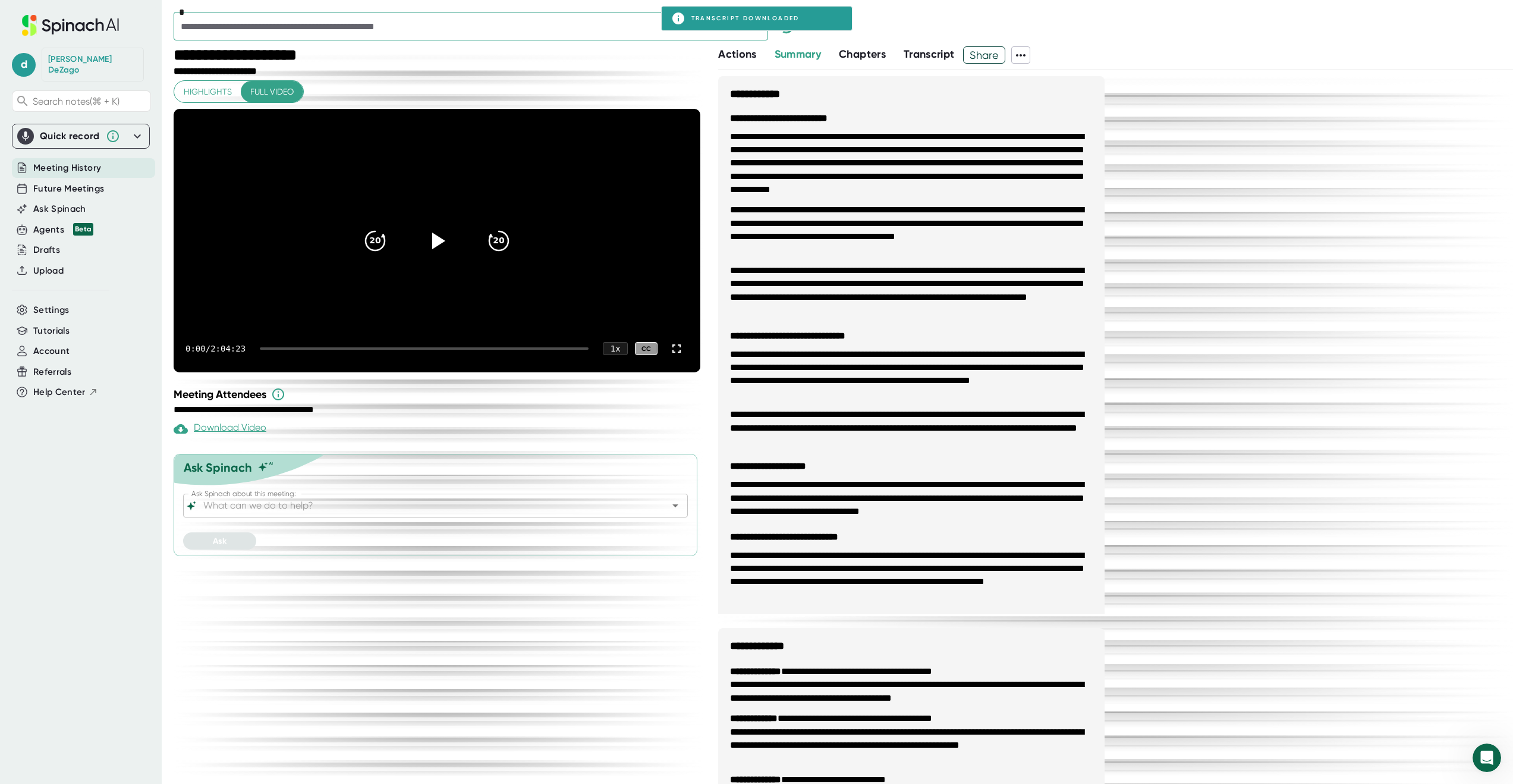
click at [762, 30] on icon "Open" at bounding box center [756, 26] width 14 height 14
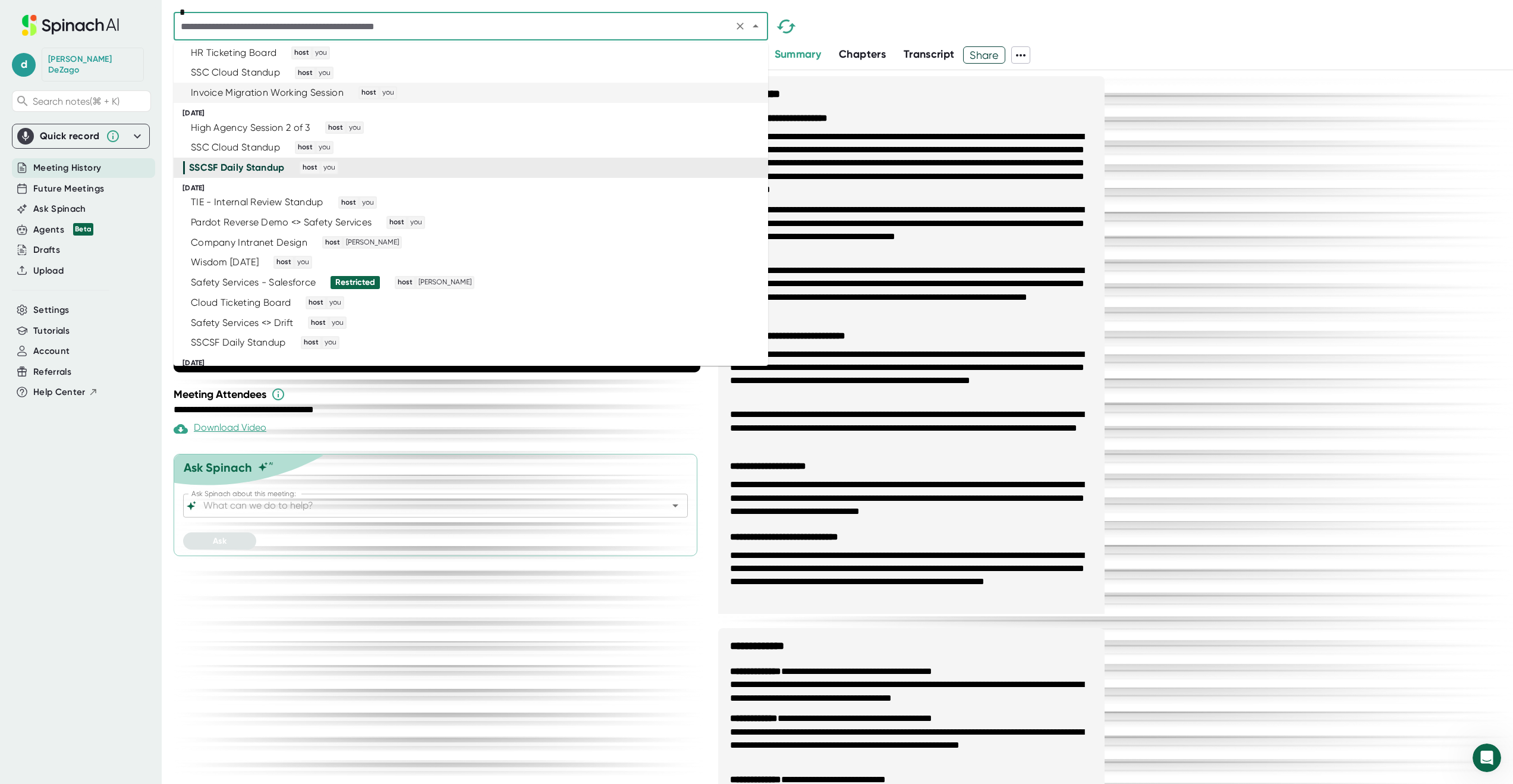
scroll to position [2318, 0]
click at [672, 200] on div "TIE - Internal Review Standup host you" at bounding box center [466, 203] width 565 height 13
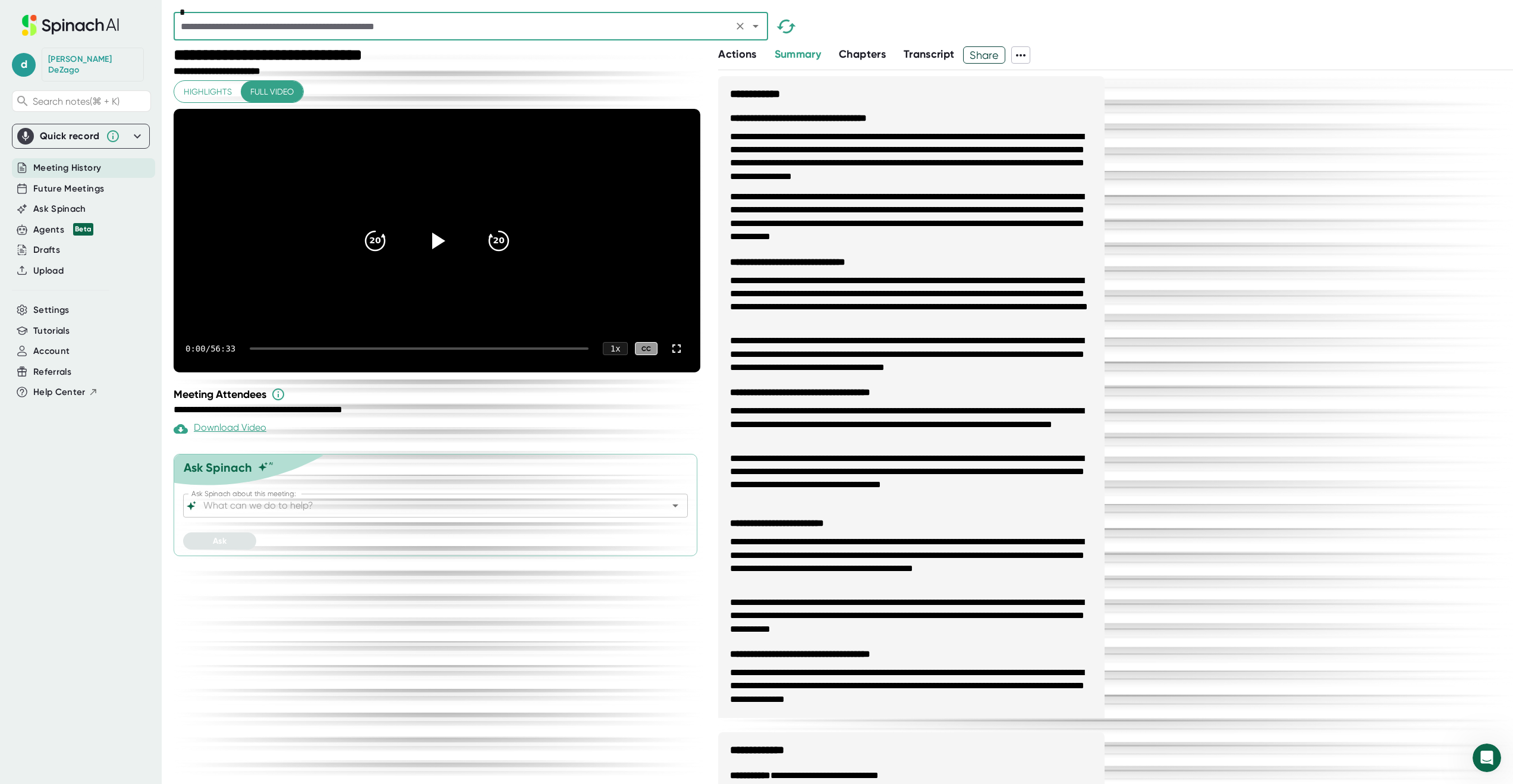
click at [1025, 54] on icon at bounding box center [1020, 55] width 9 height 3
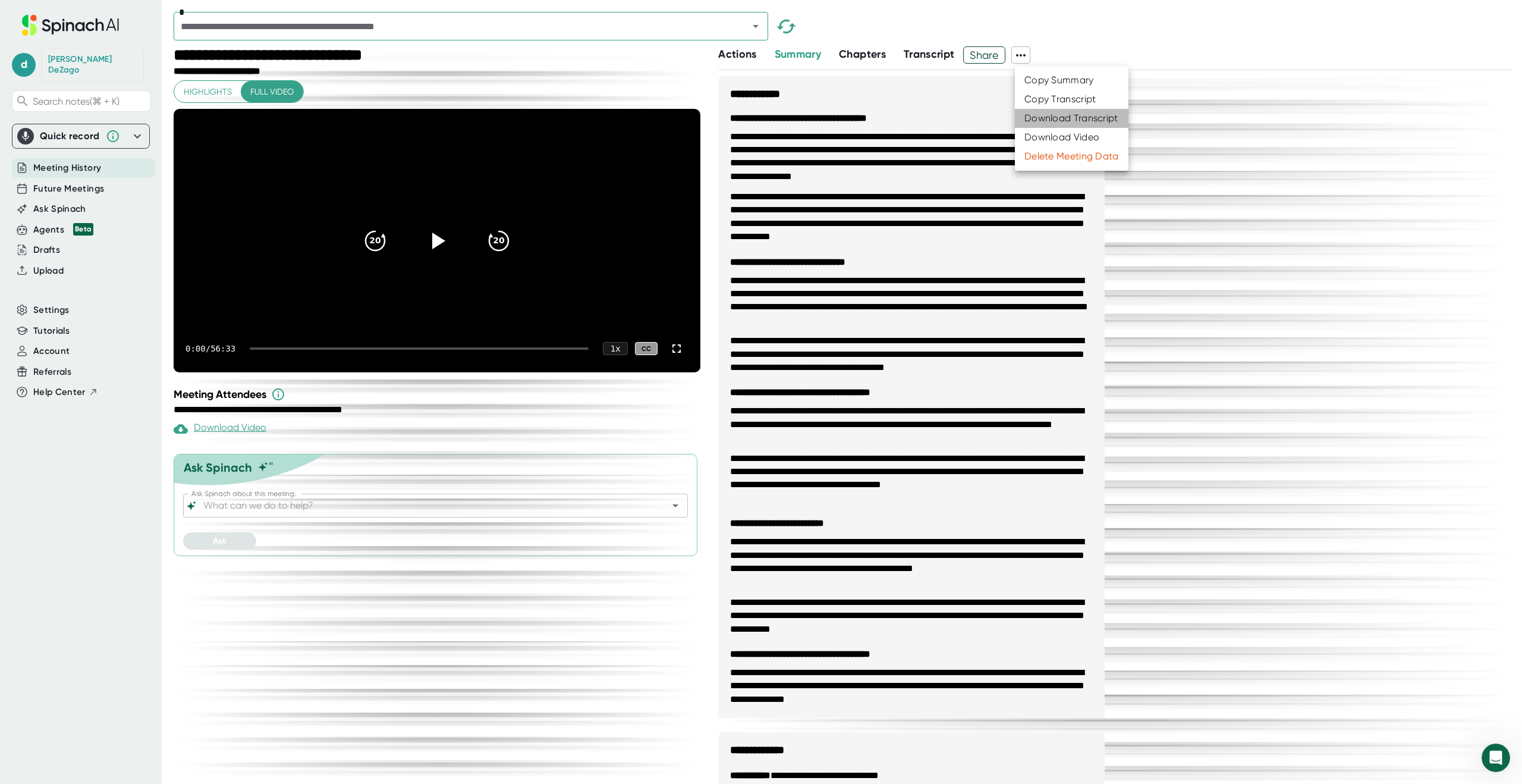
click at [1029, 116] on div "Download Transcript" at bounding box center [1071, 118] width 94 height 12
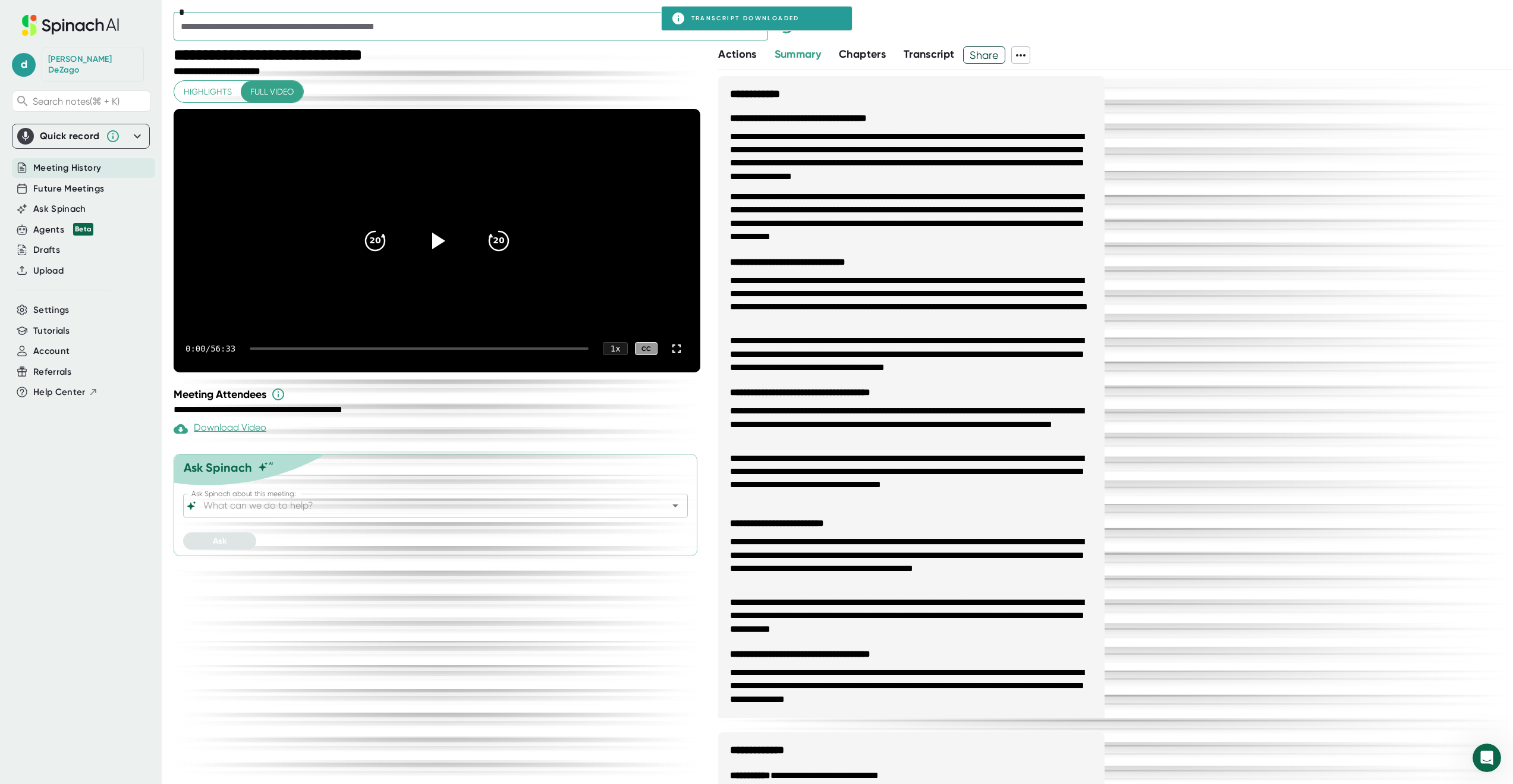
click at [758, 32] on icon "Open" at bounding box center [756, 26] width 14 height 14
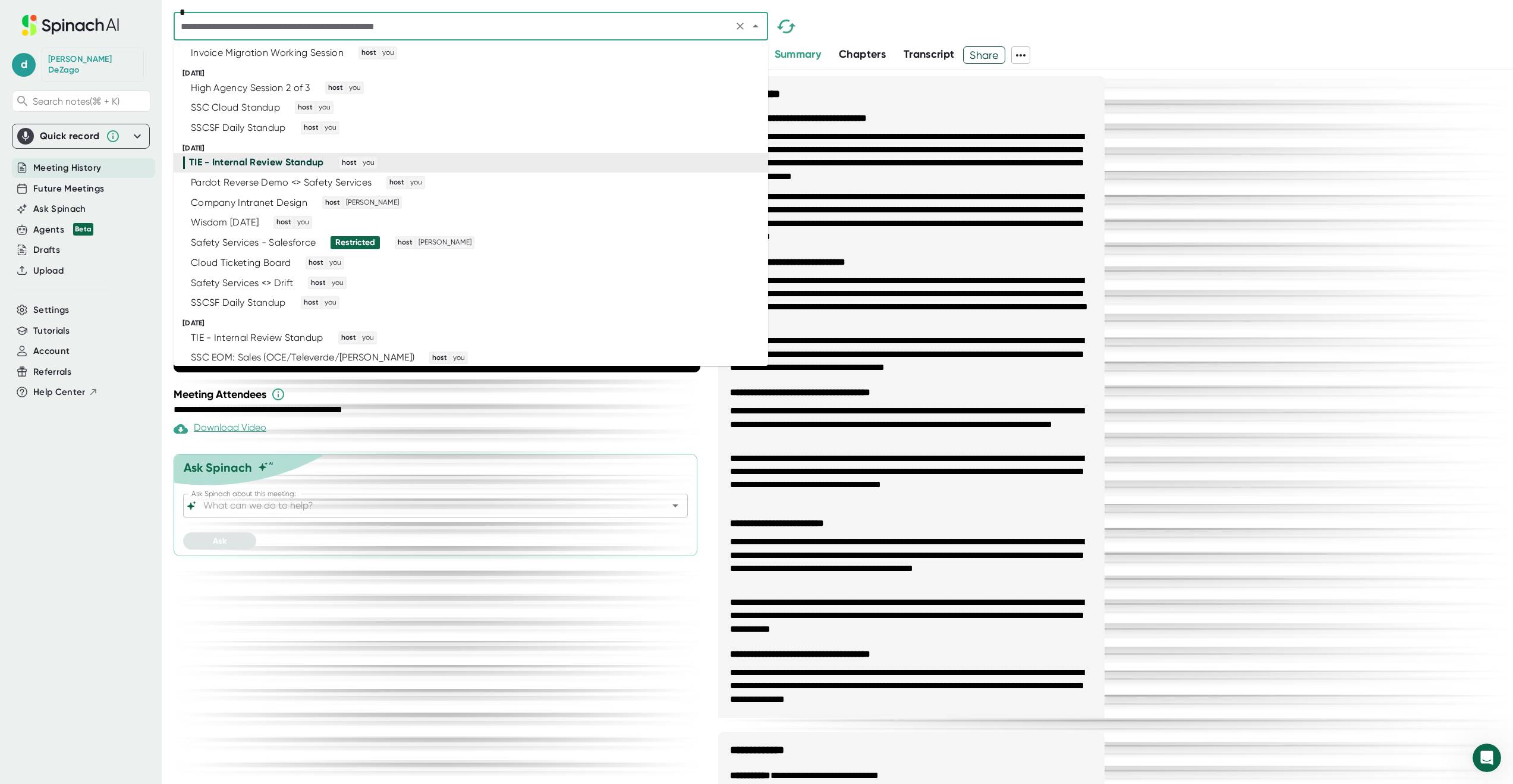
scroll to position [2399, 0]
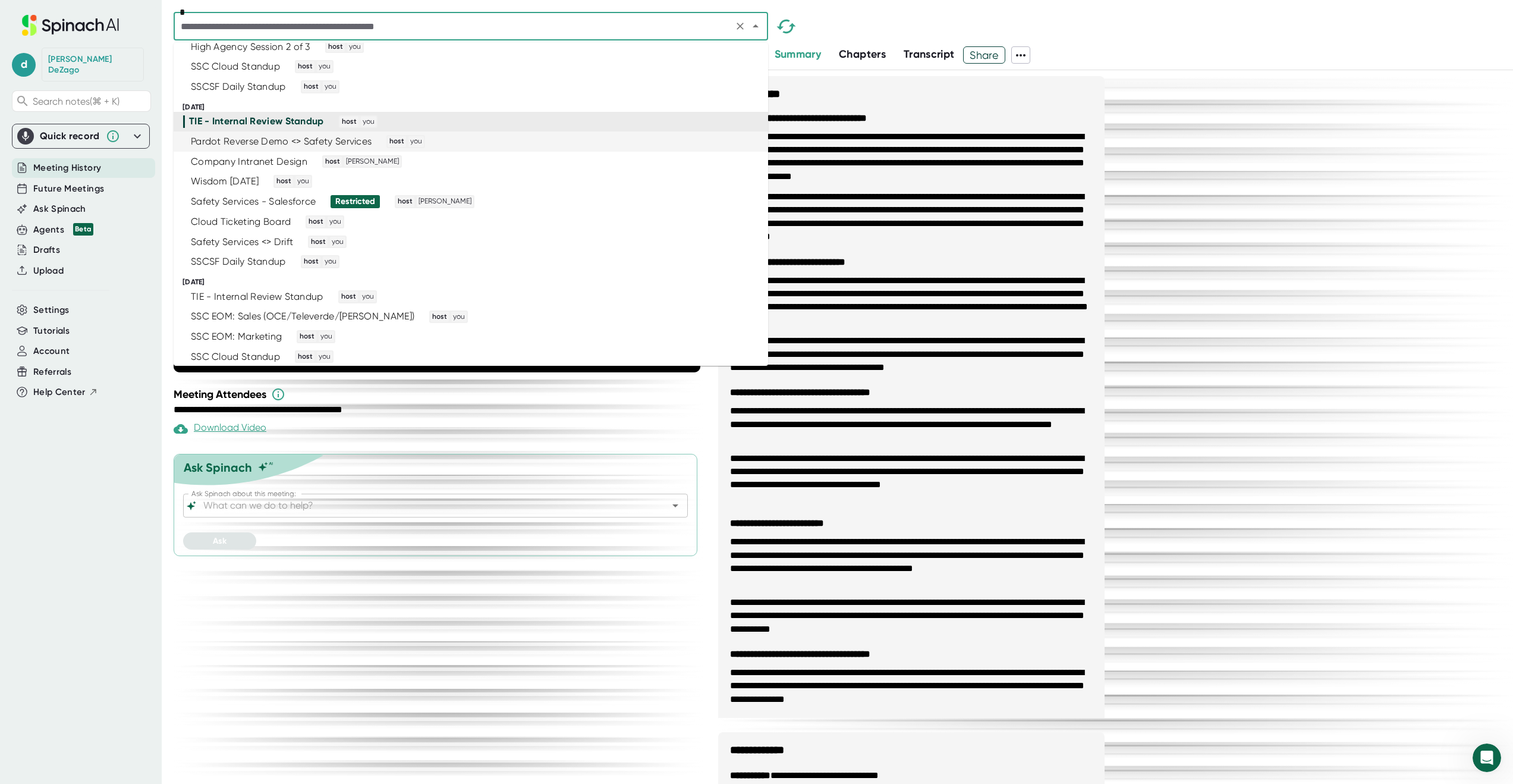
click at [653, 145] on div "Pardot Reverse Demo <> Safety Services host you" at bounding box center [466, 142] width 565 height 13
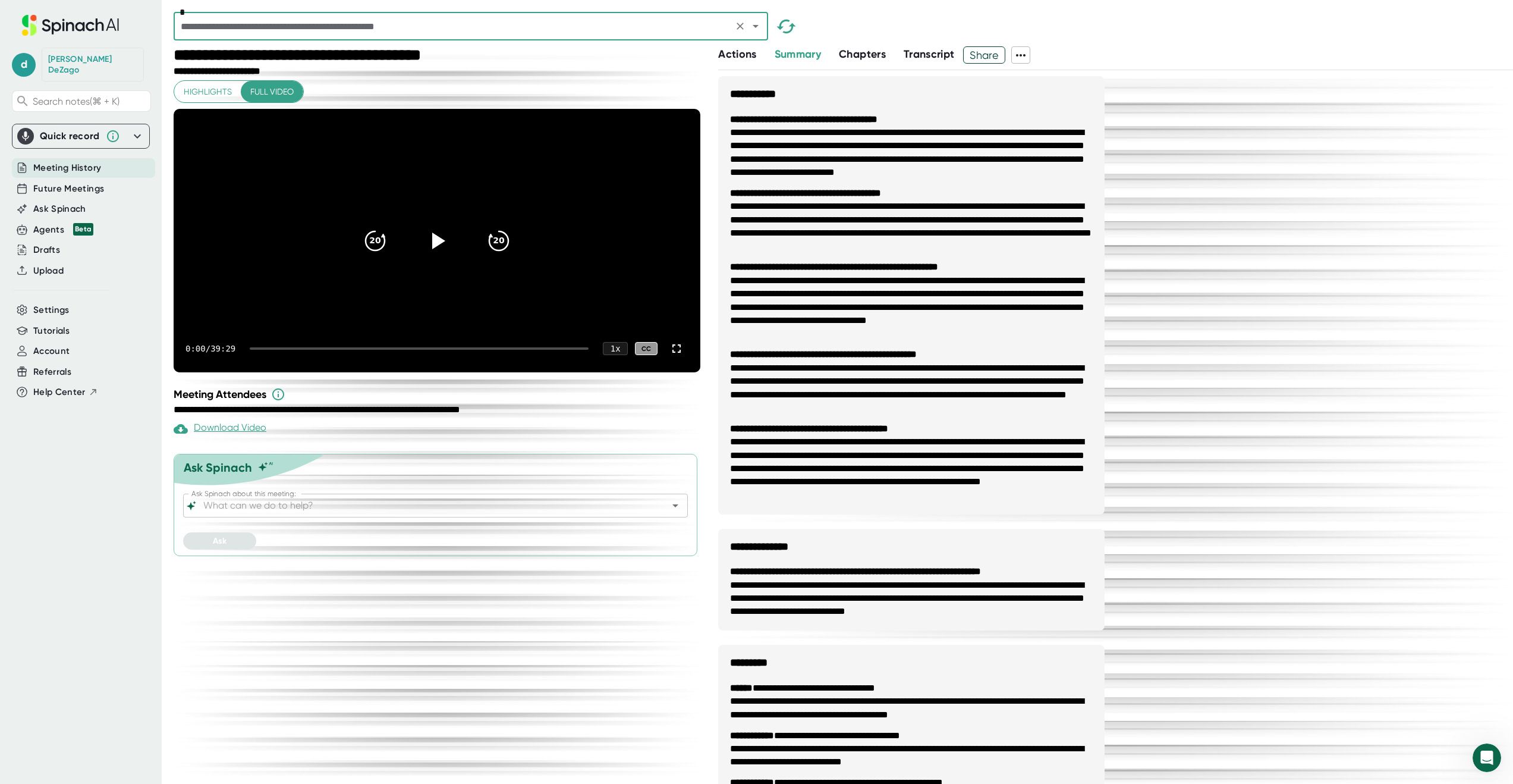
click at [1024, 57] on icon at bounding box center [1020, 54] width 14 height 14
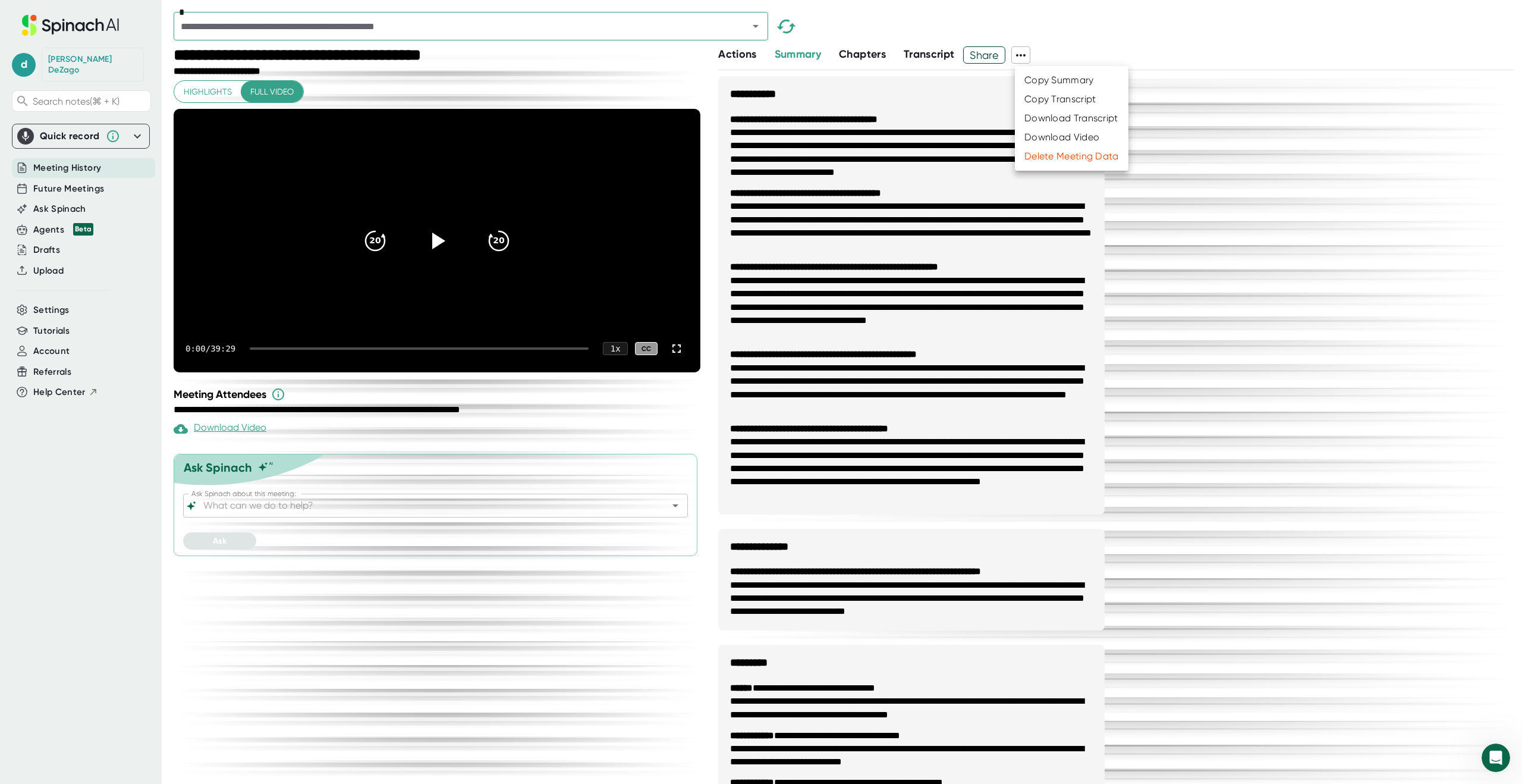
click at [1054, 122] on div "Download Transcript" at bounding box center [1071, 118] width 94 height 12
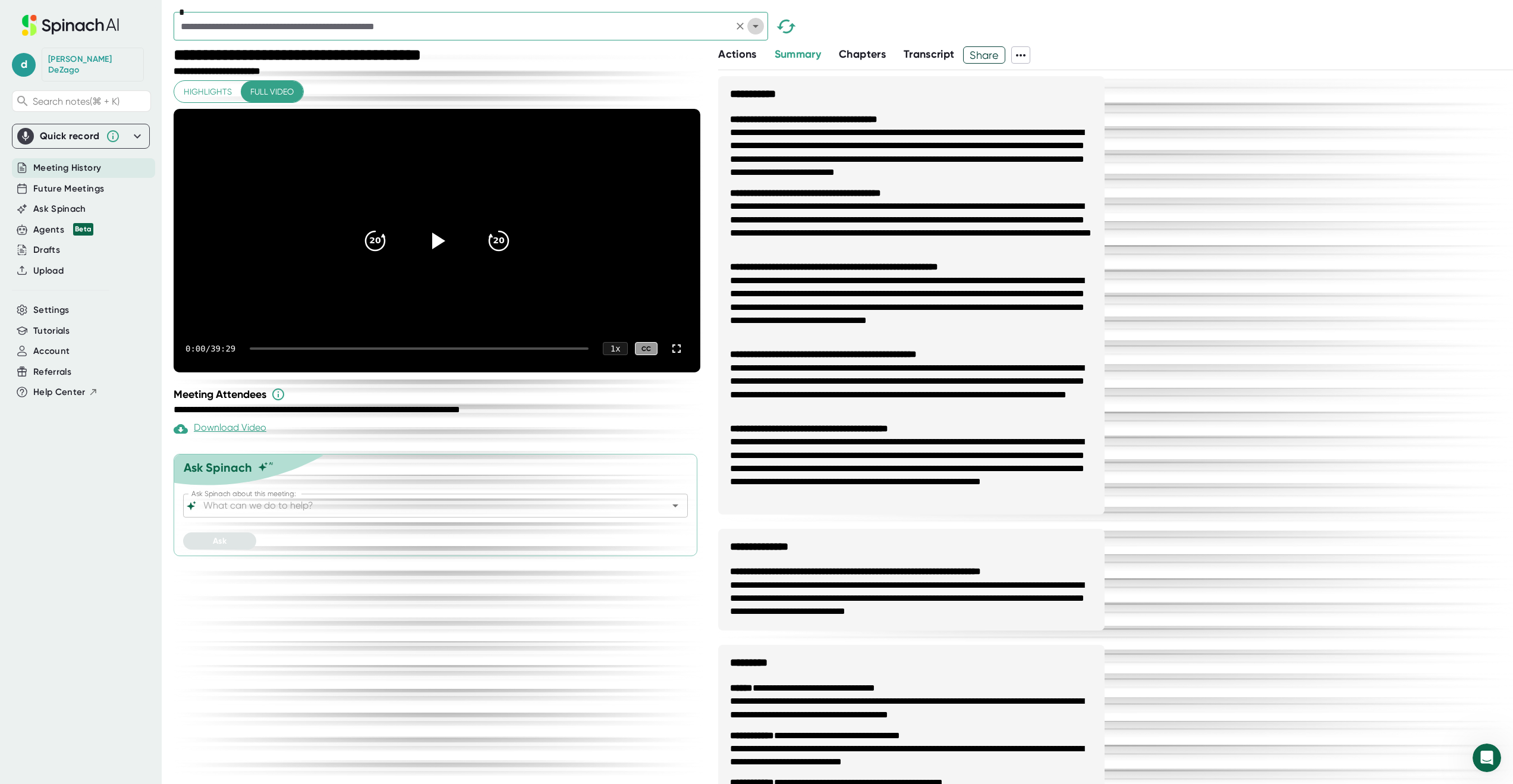
click at [755, 25] on icon "Open" at bounding box center [756, 27] width 6 height 3
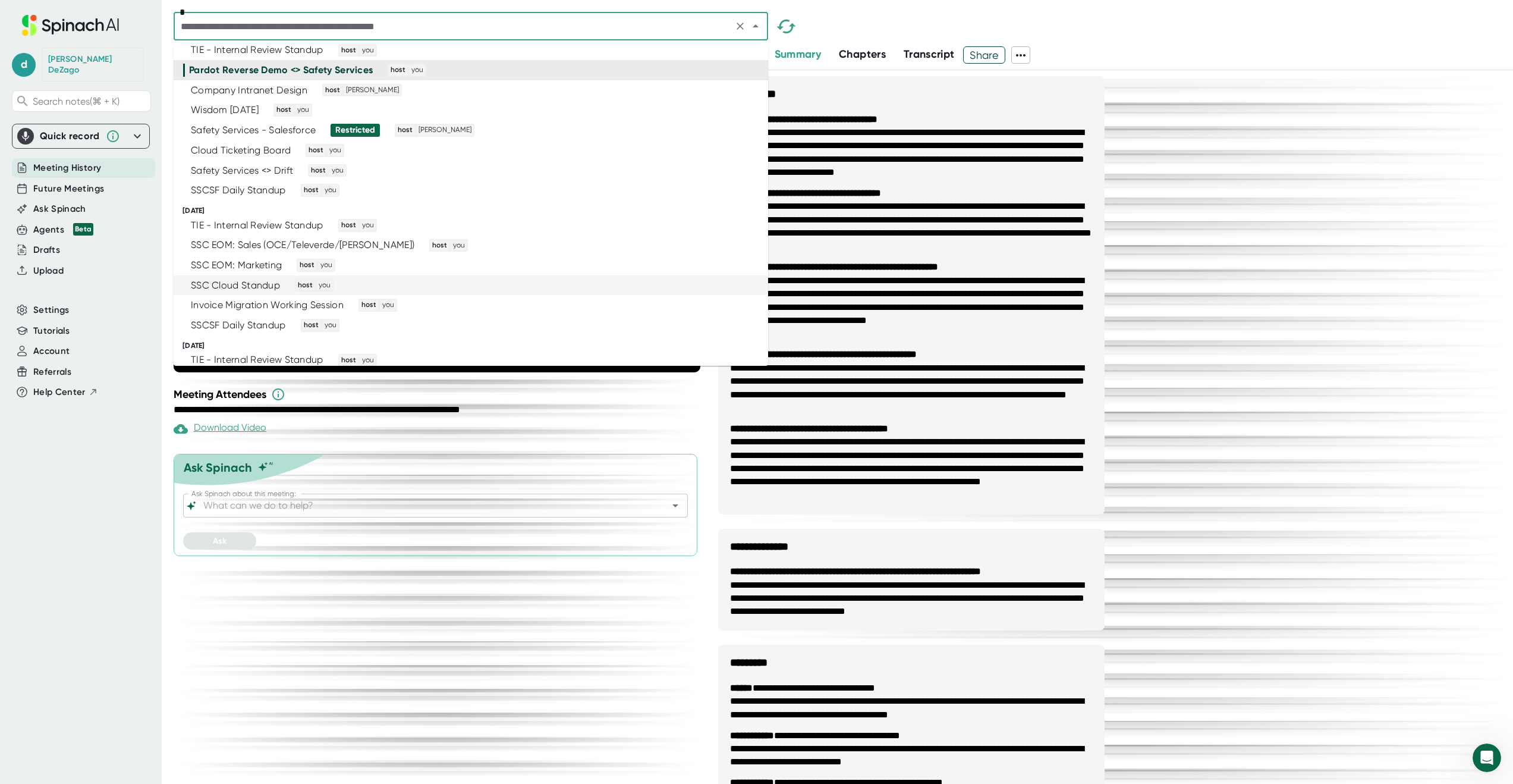
scroll to position [2452, 0]
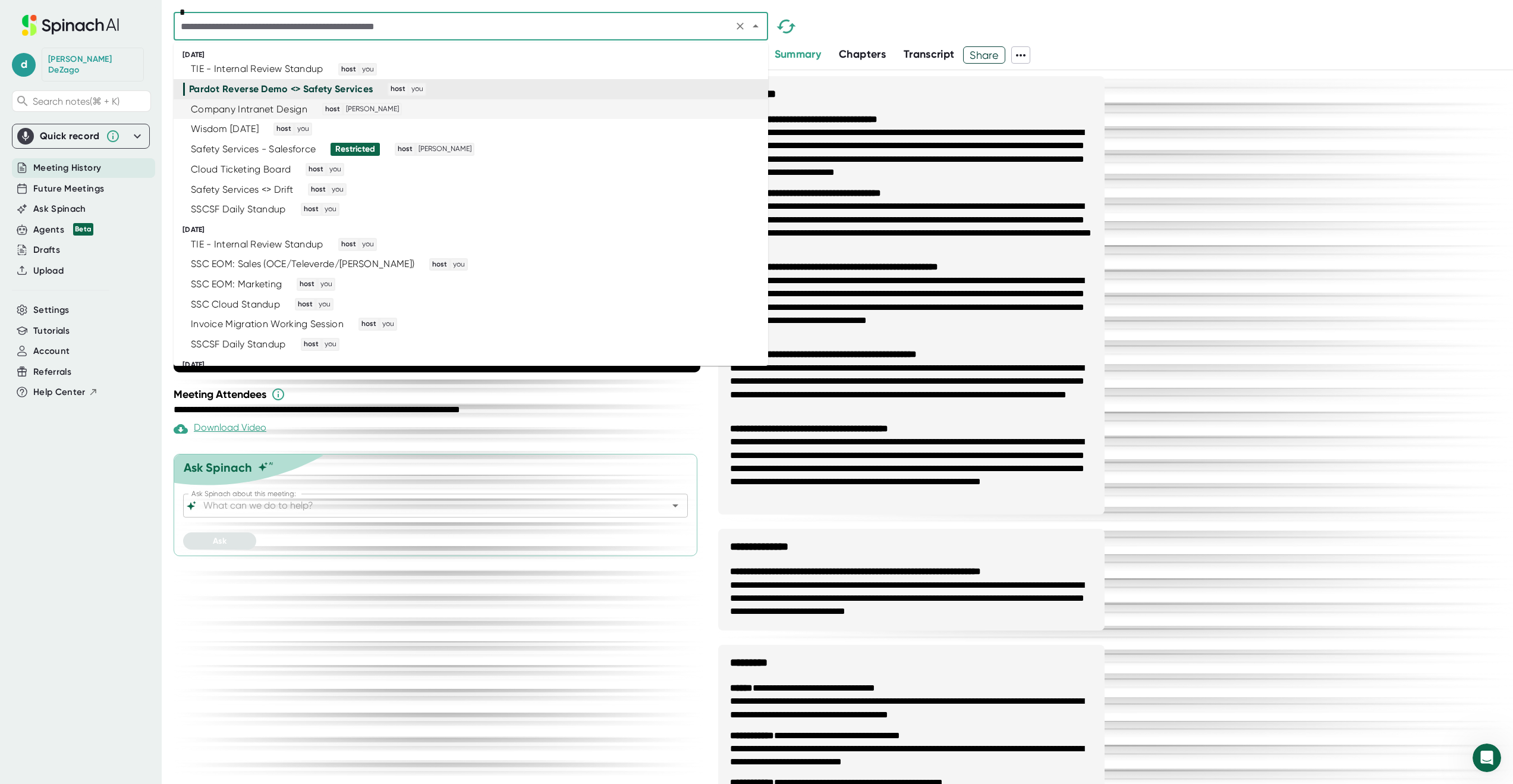
click at [528, 114] on div "Company Intranet Design host Josh Metzger" at bounding box center [466, 110] width 565 height 13
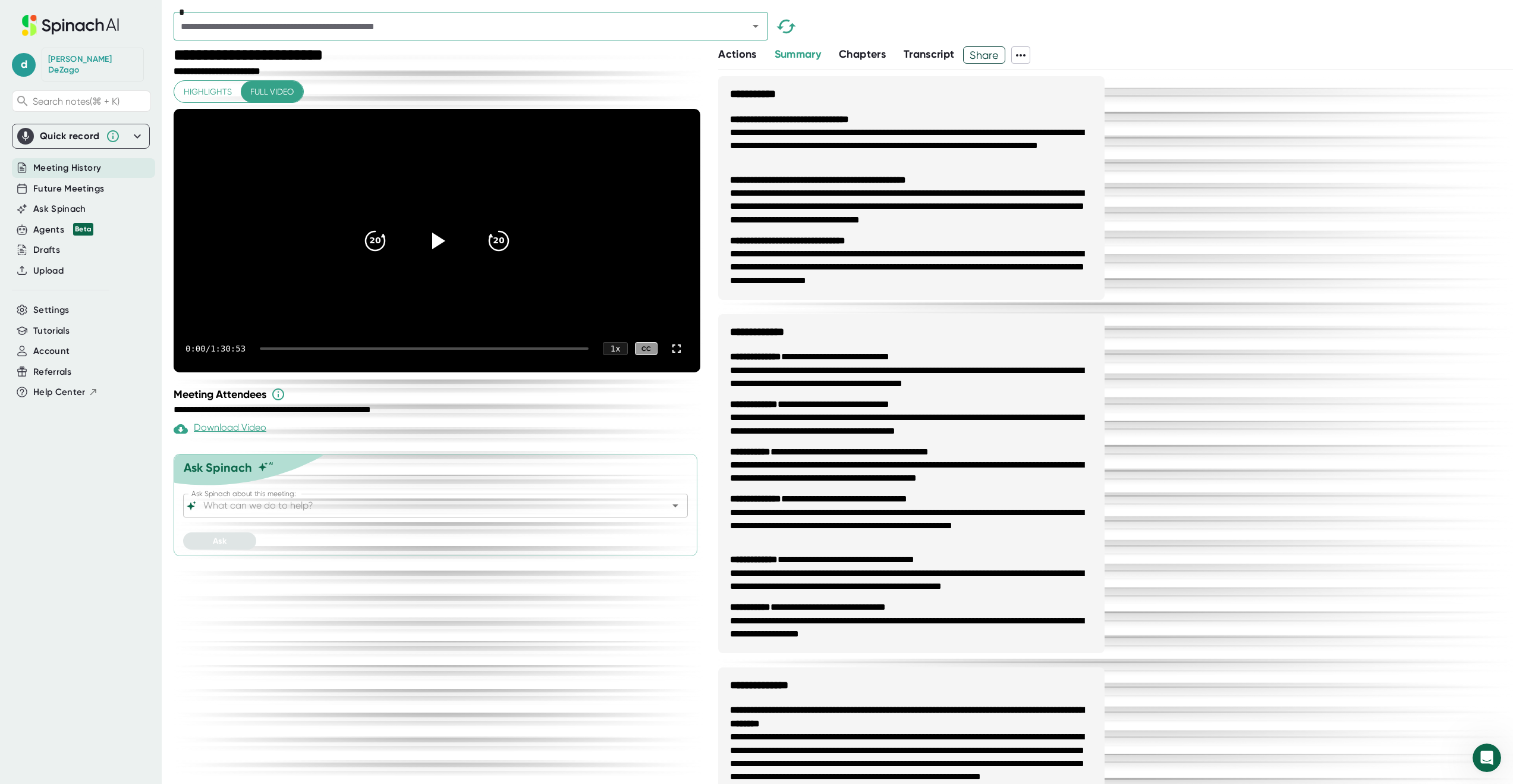
click at [1020, 51] on icon at bounding box center [1020, 54] width 14 height 14
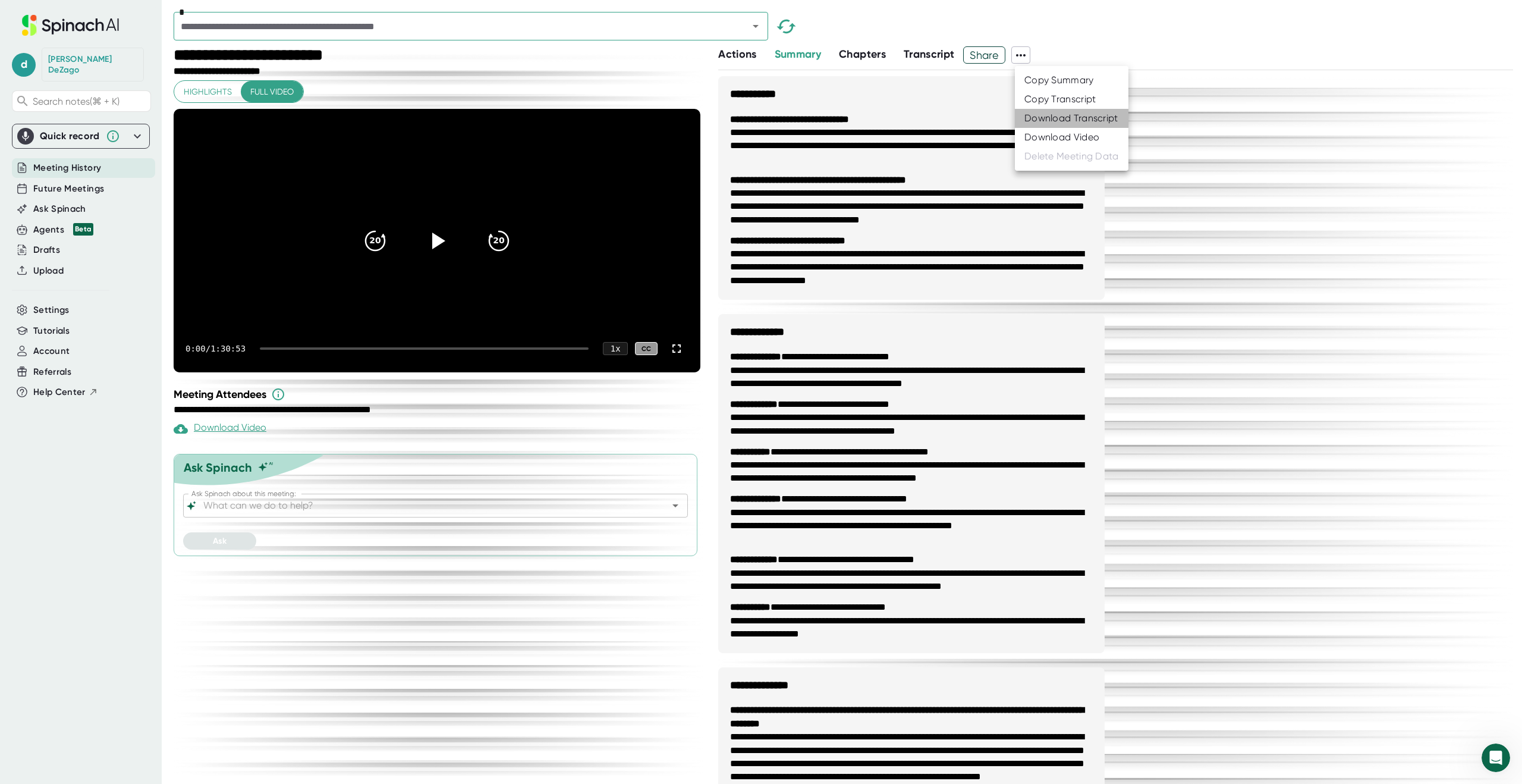
click at [1047, 122] on div "Download Transcript" at bounding box center [1071, 118] width 94 height 12
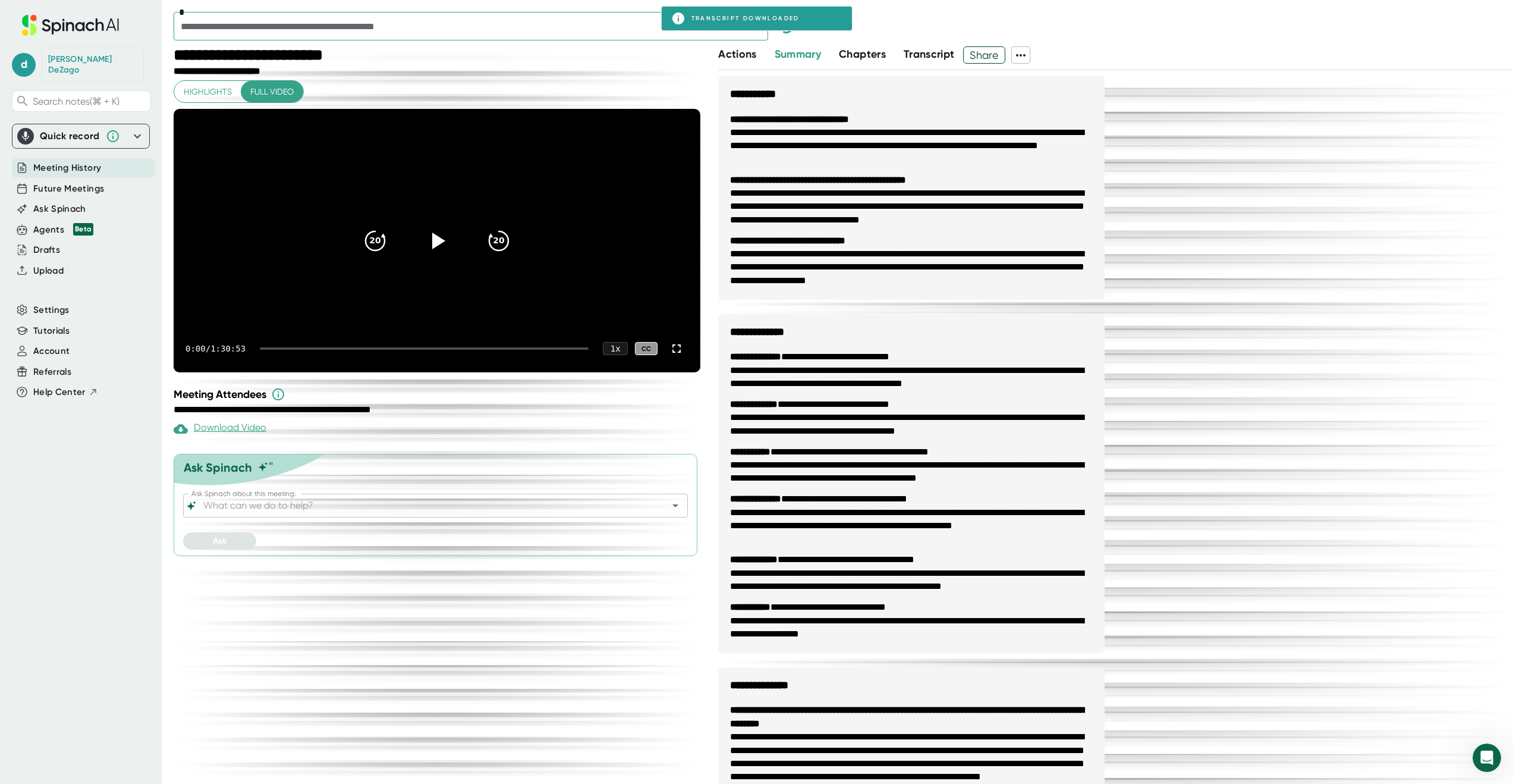
click at [968, 18] on div "*" at bounding box center [843, 28] width 1340 height 34
click at [755, 25] on icon "Open" at bounding box center [756, 27] width 6 height 3
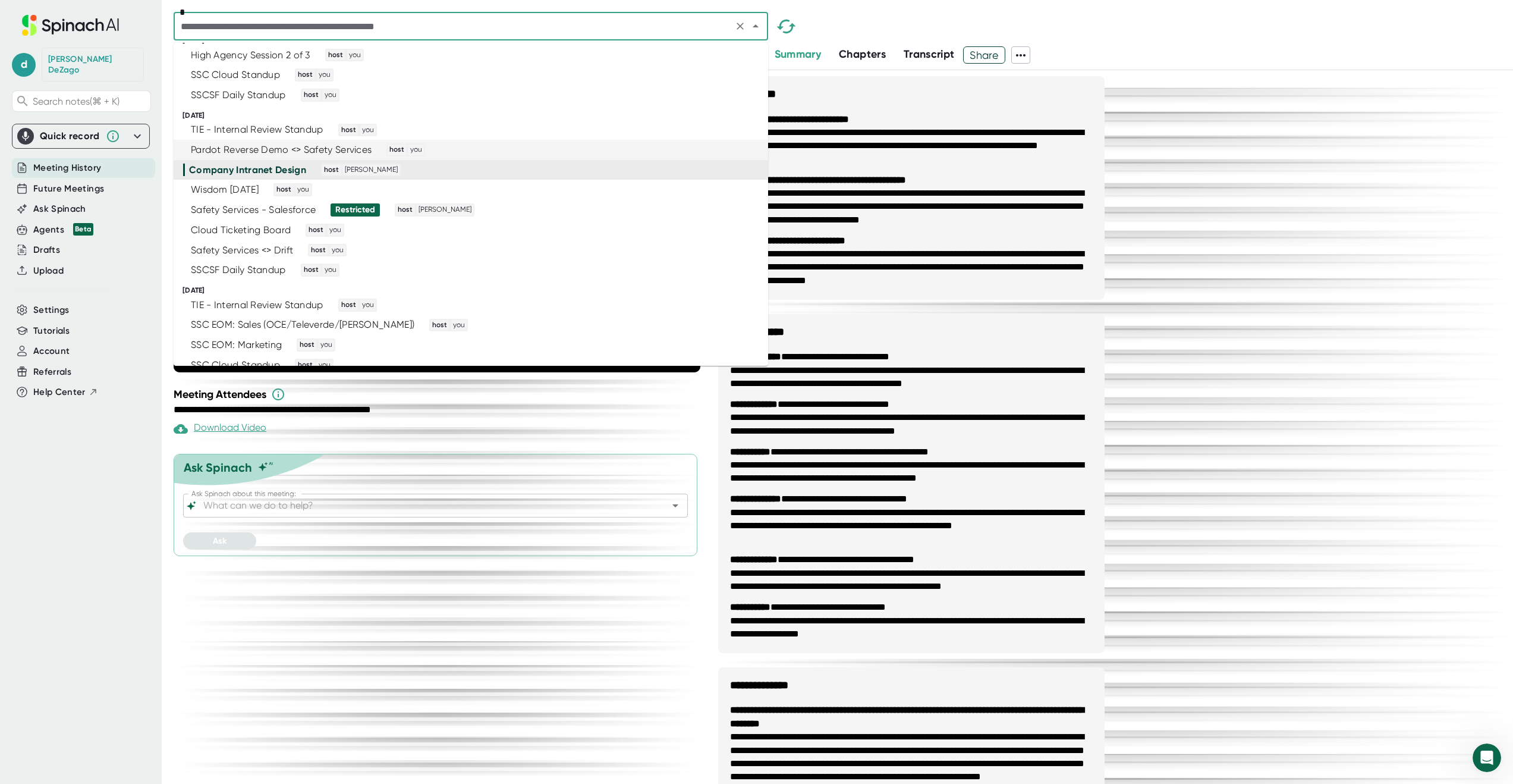
scroll to position [2391, 0]
click at [621, 191] on div "Wisdom Wednesday host you" at bounding box center [466, 189] width 565 height 13
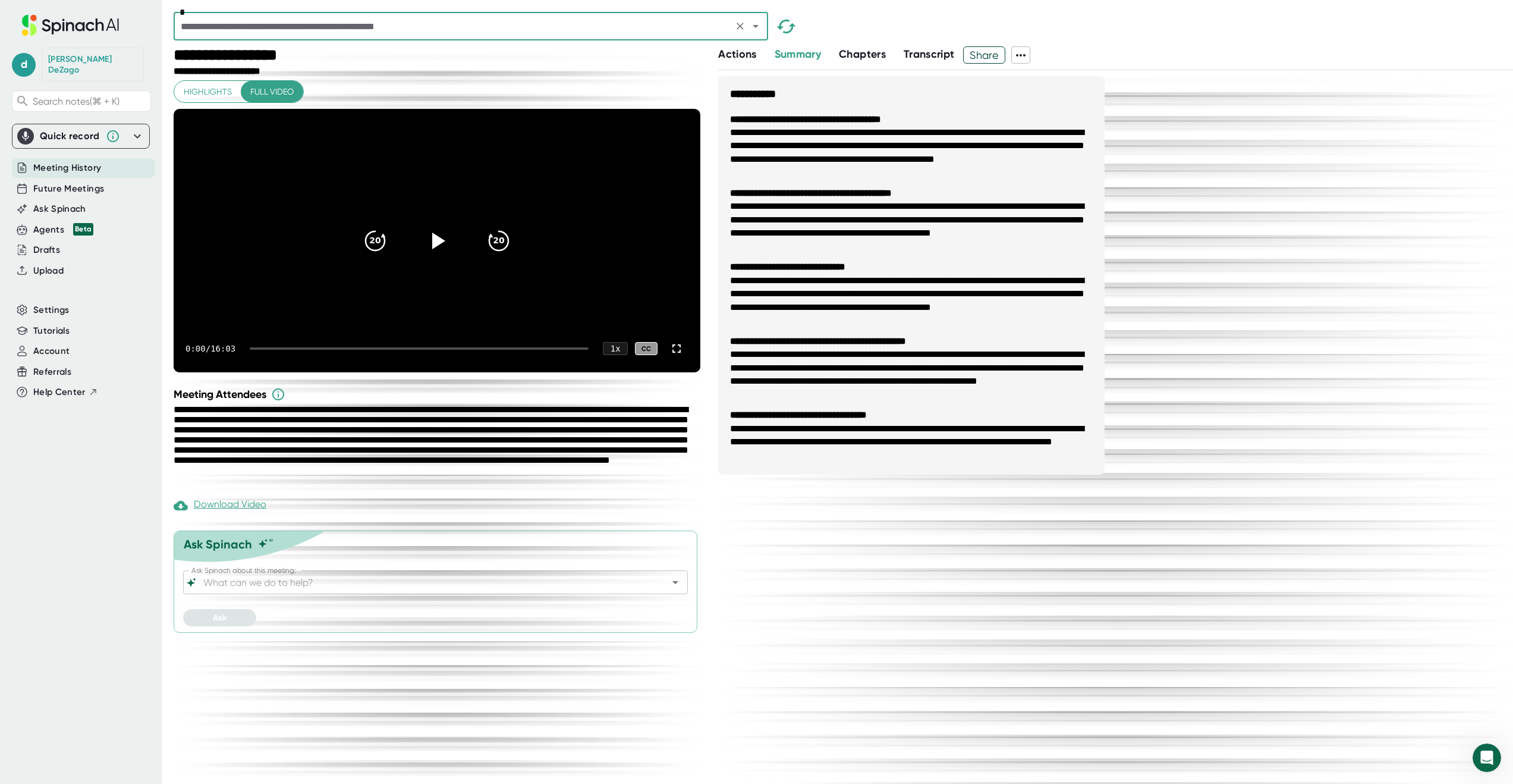
click at [1025, 54] on icon at bounding box center [1020, 55] width 9 height 3
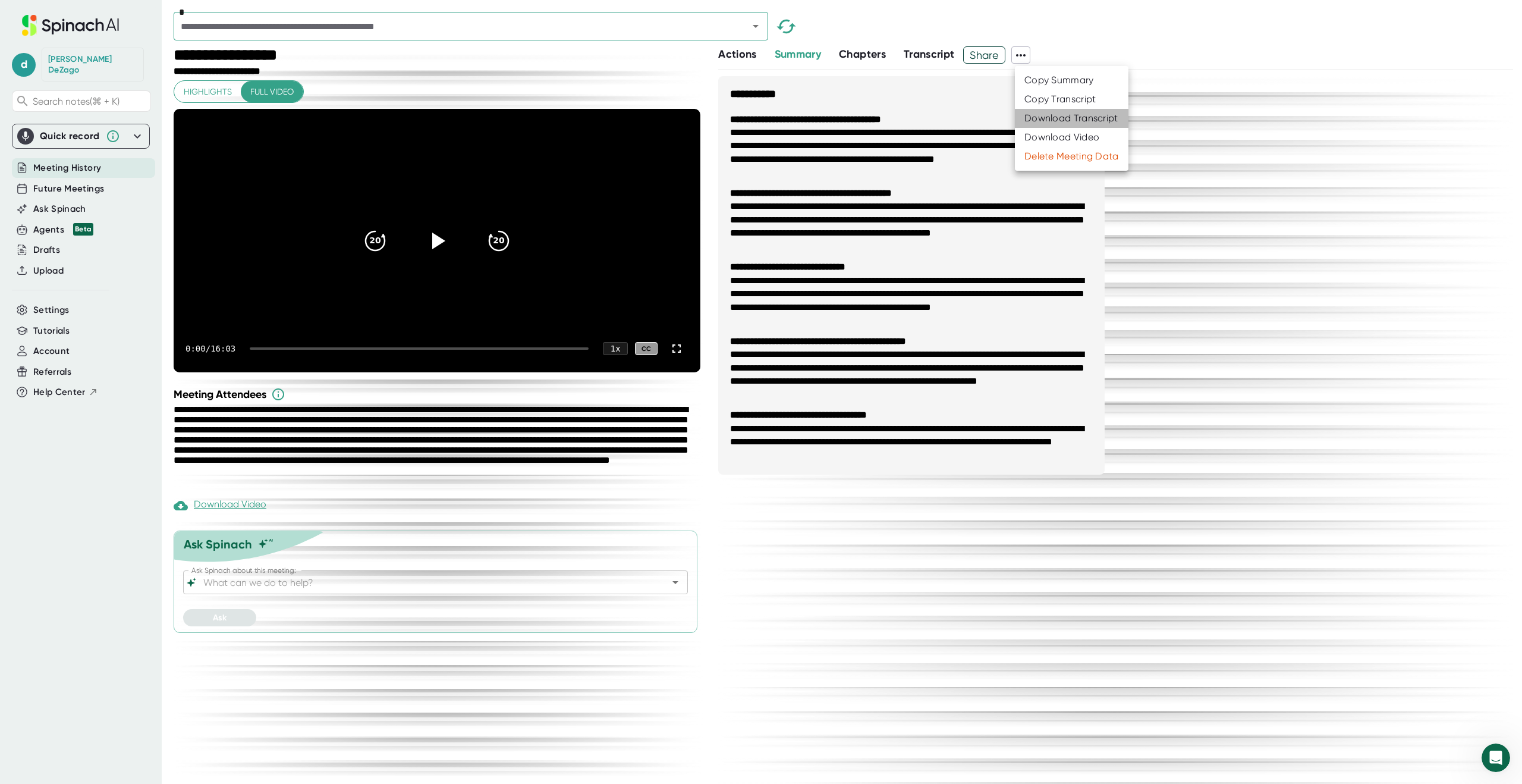
click at [1045, 117] on div "Download Transcript" at bounding box center [1071, 118] width 94 height 12
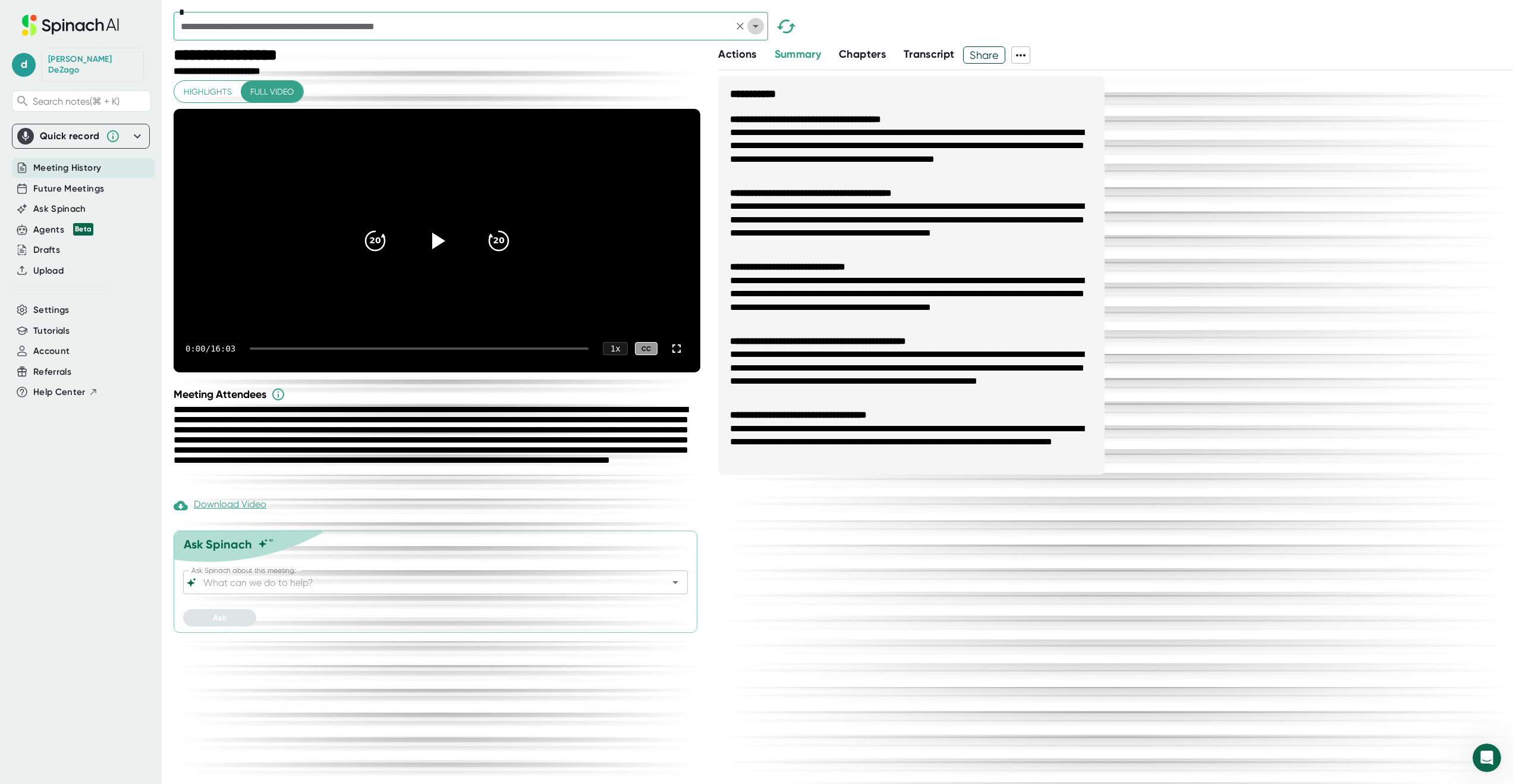
click at [761, 23] on icon "Open" at bounding box center [756, 26] width 14 height 14
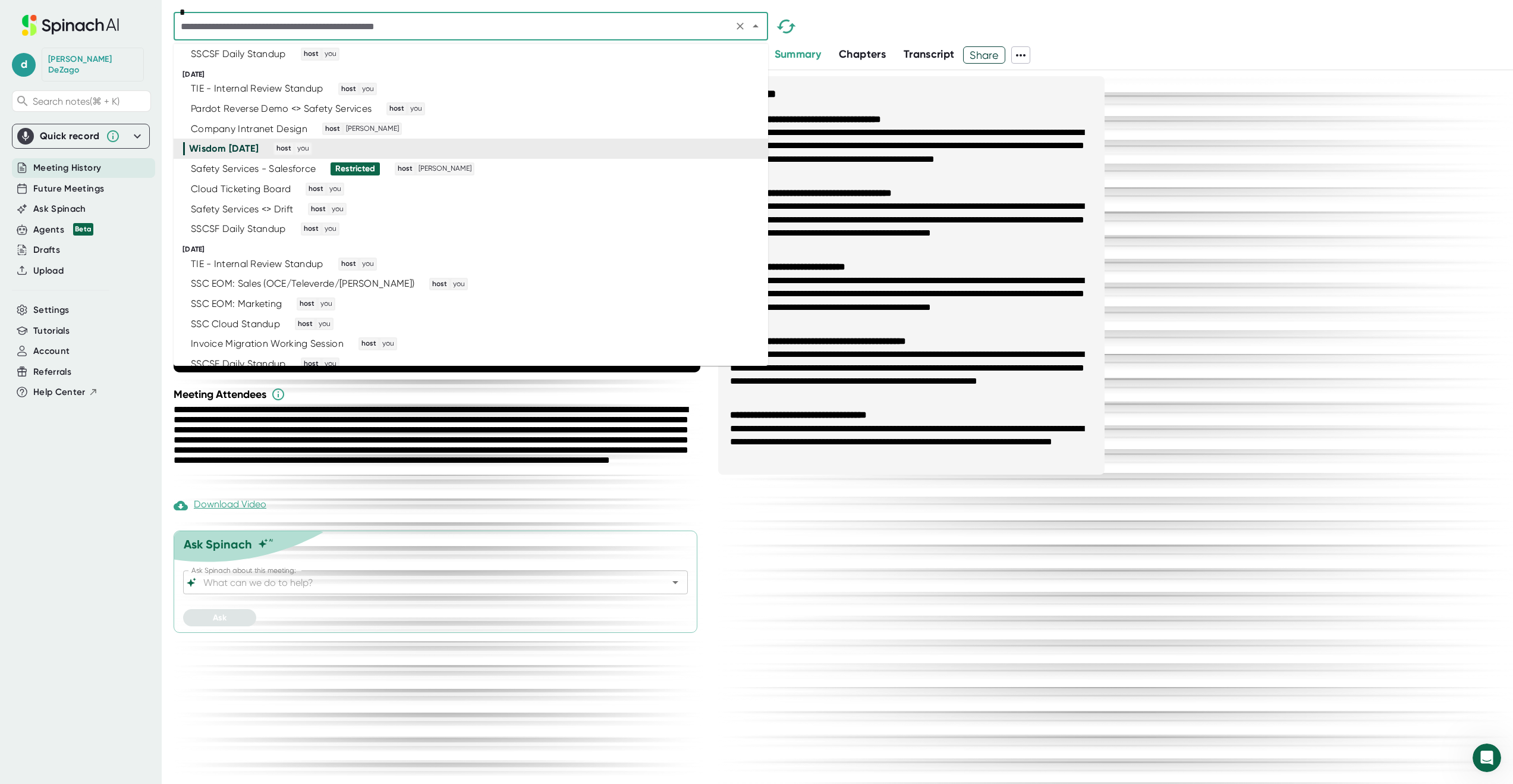
scroll to position [2517, 0]
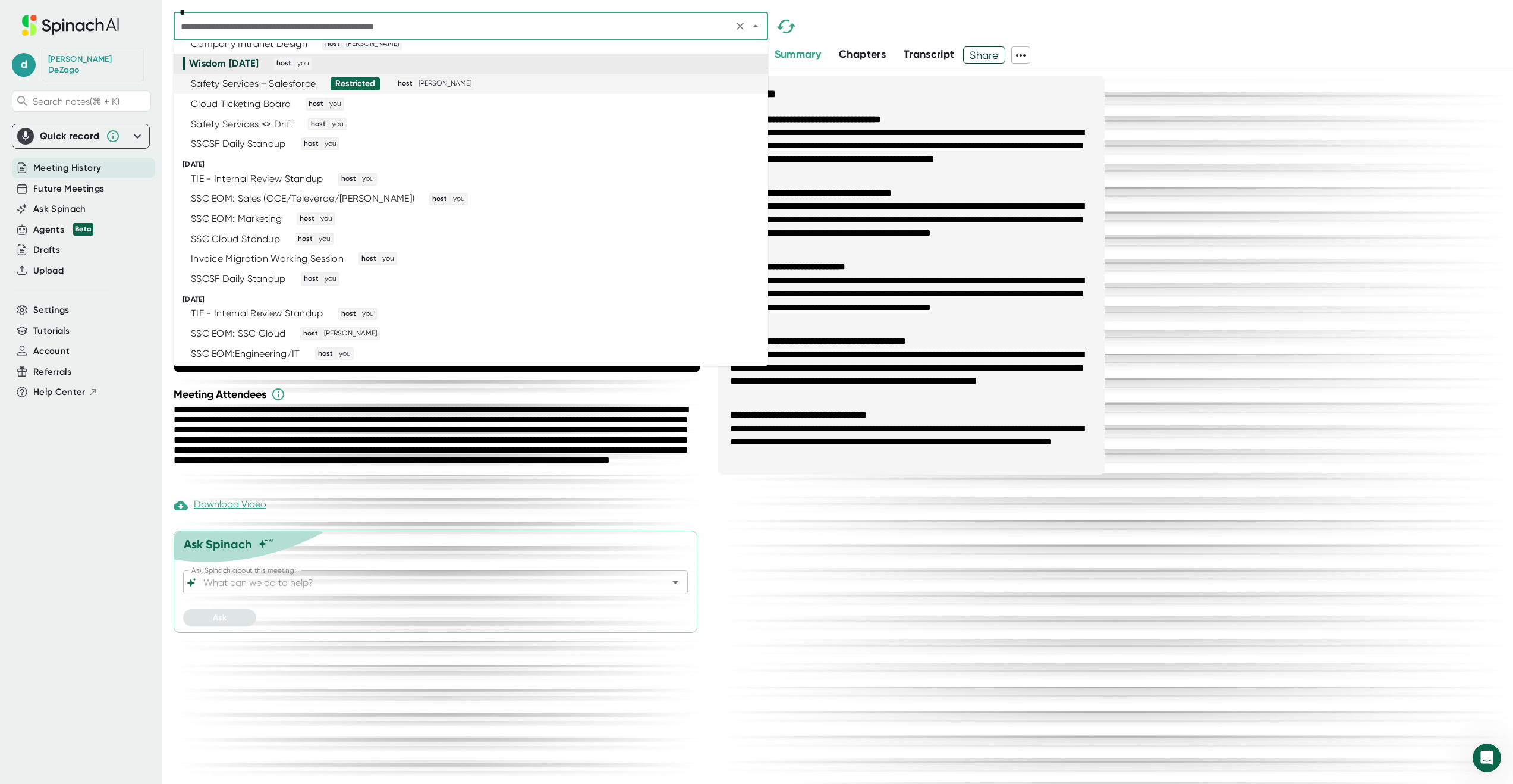
click at [574, 84] on div "Safety Services - Salesforce Restricted host Josh Metzger" at bounding box center [466, 84] width 565 height 13
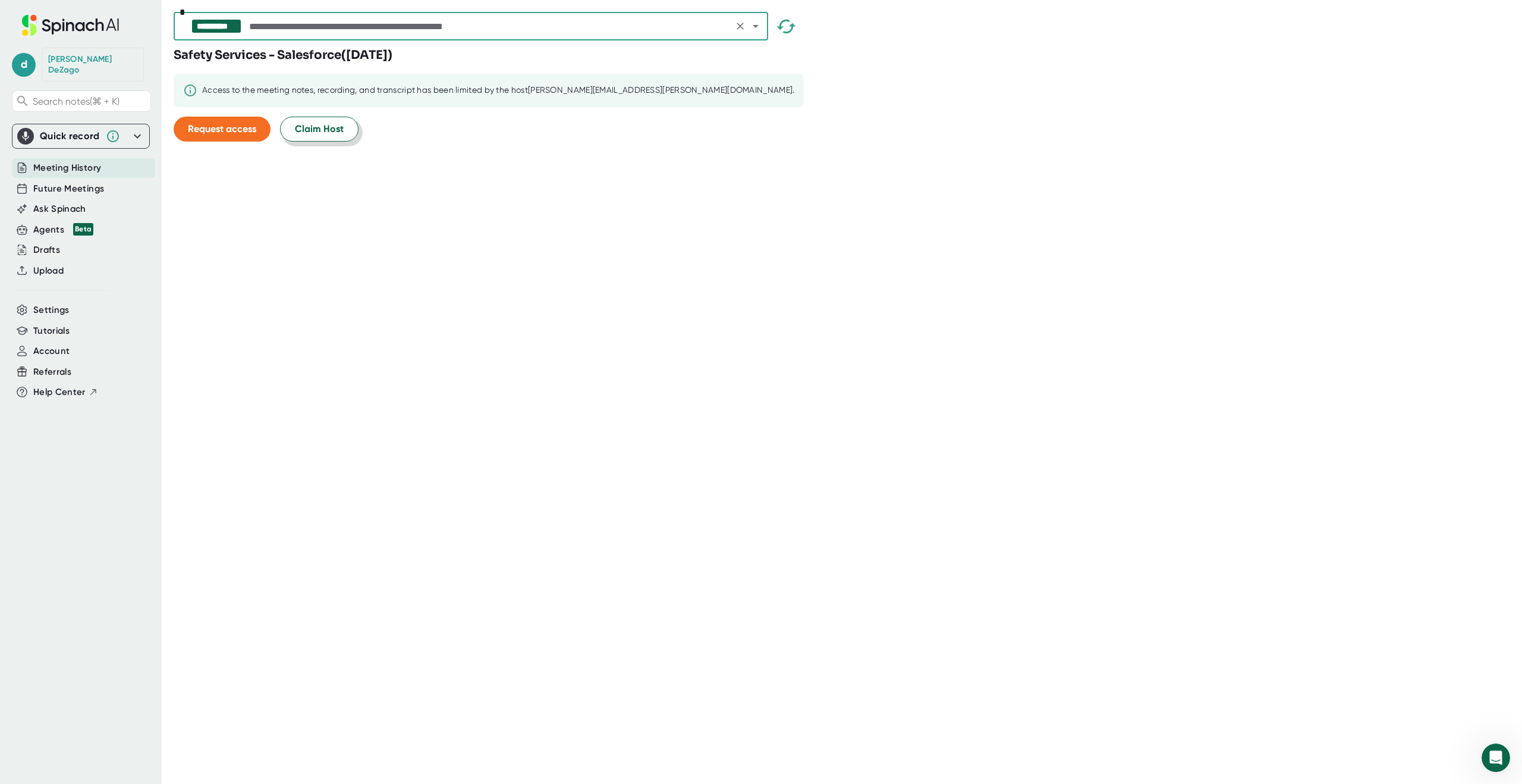
click at [344, 126] on button "Claim Host" at bounding box center [319, 129] width 79 height 25
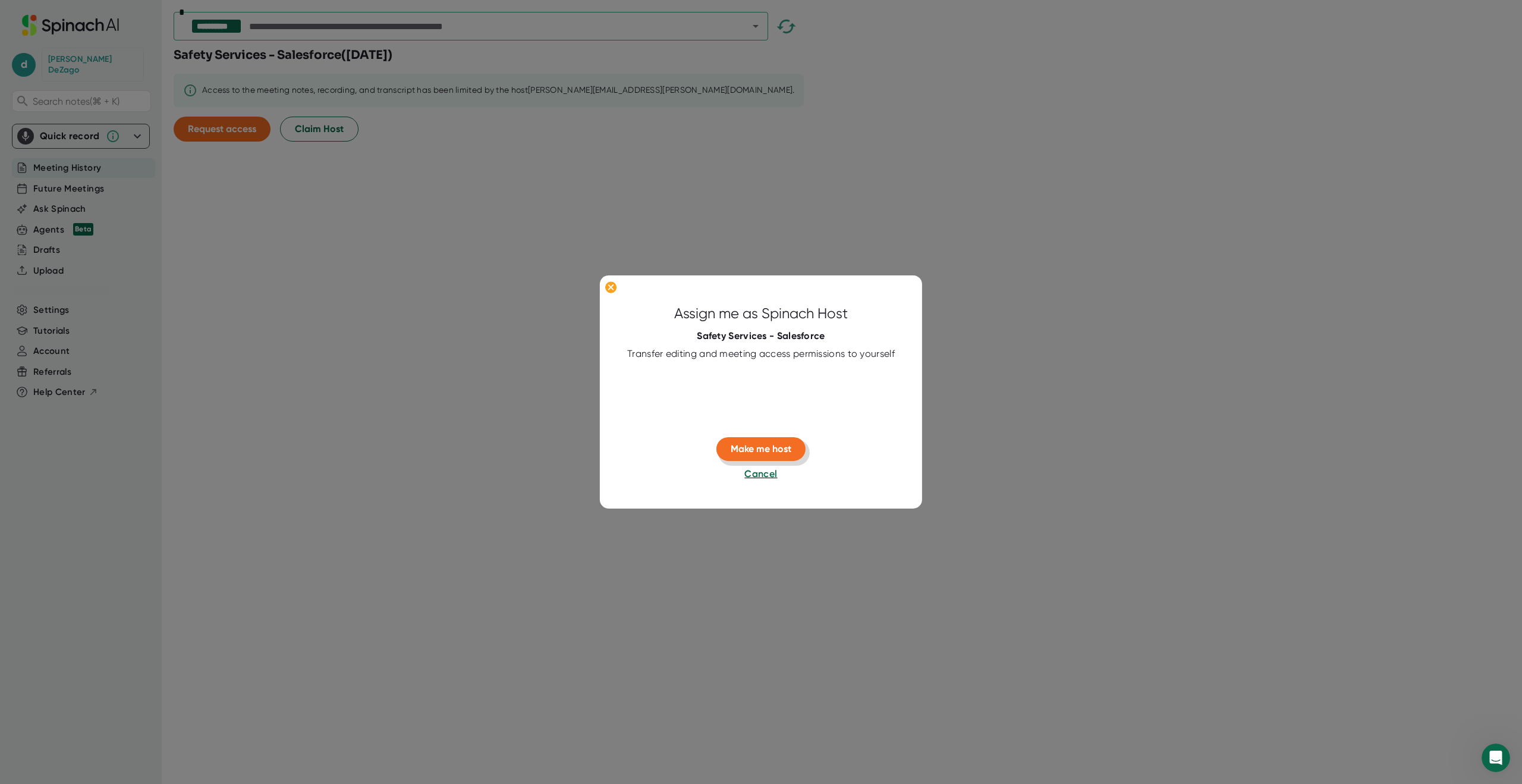
click at [783, 451] on span "Make me host" at bounding box center [761, 448] width 60 height 11
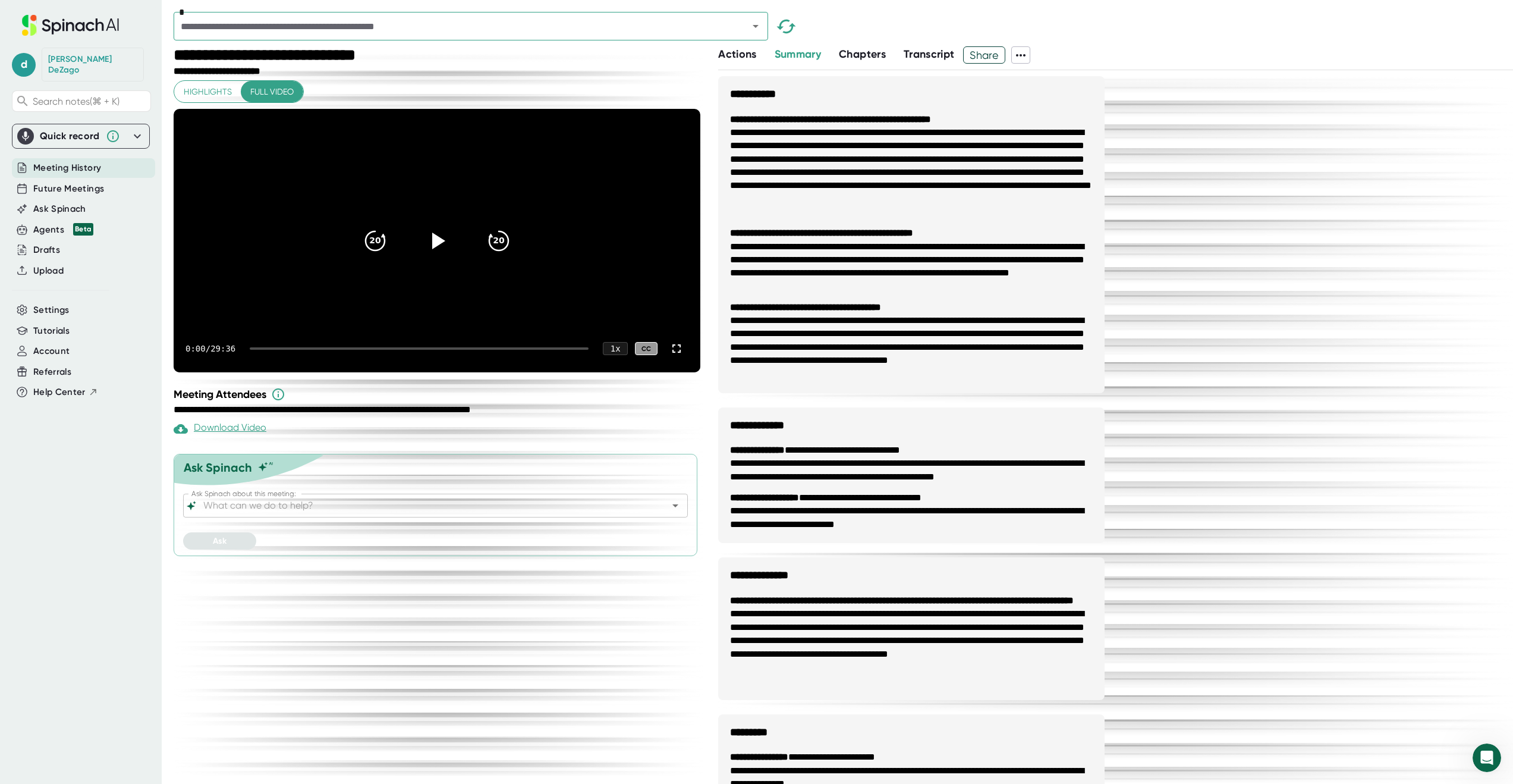
click at [1025, 56] on icon at bounding box center [1020, 54] width 14 height 14
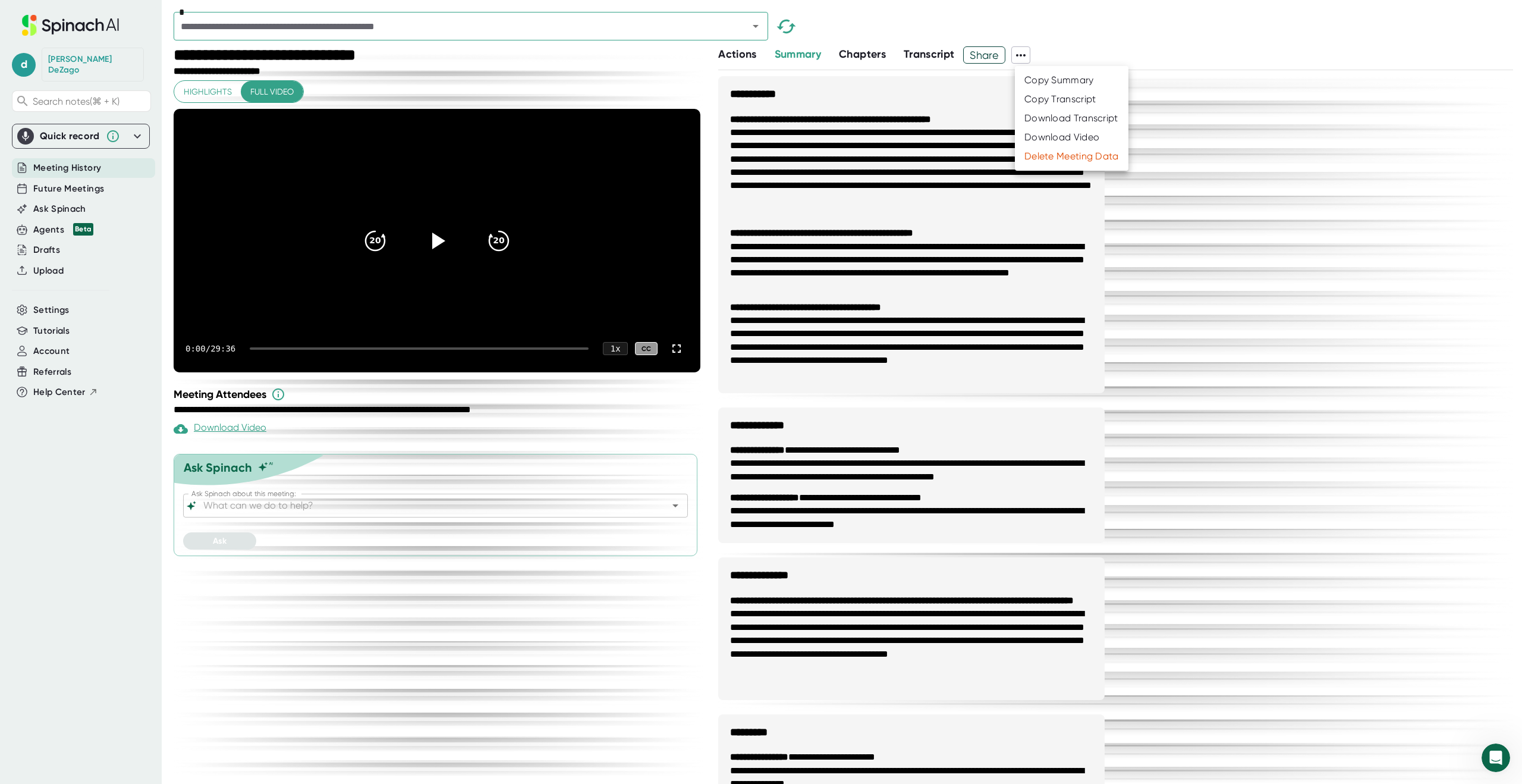
click at [1036, 118] on div "Download Transcript" at bounding box center [1071, 118] width 94 height 12
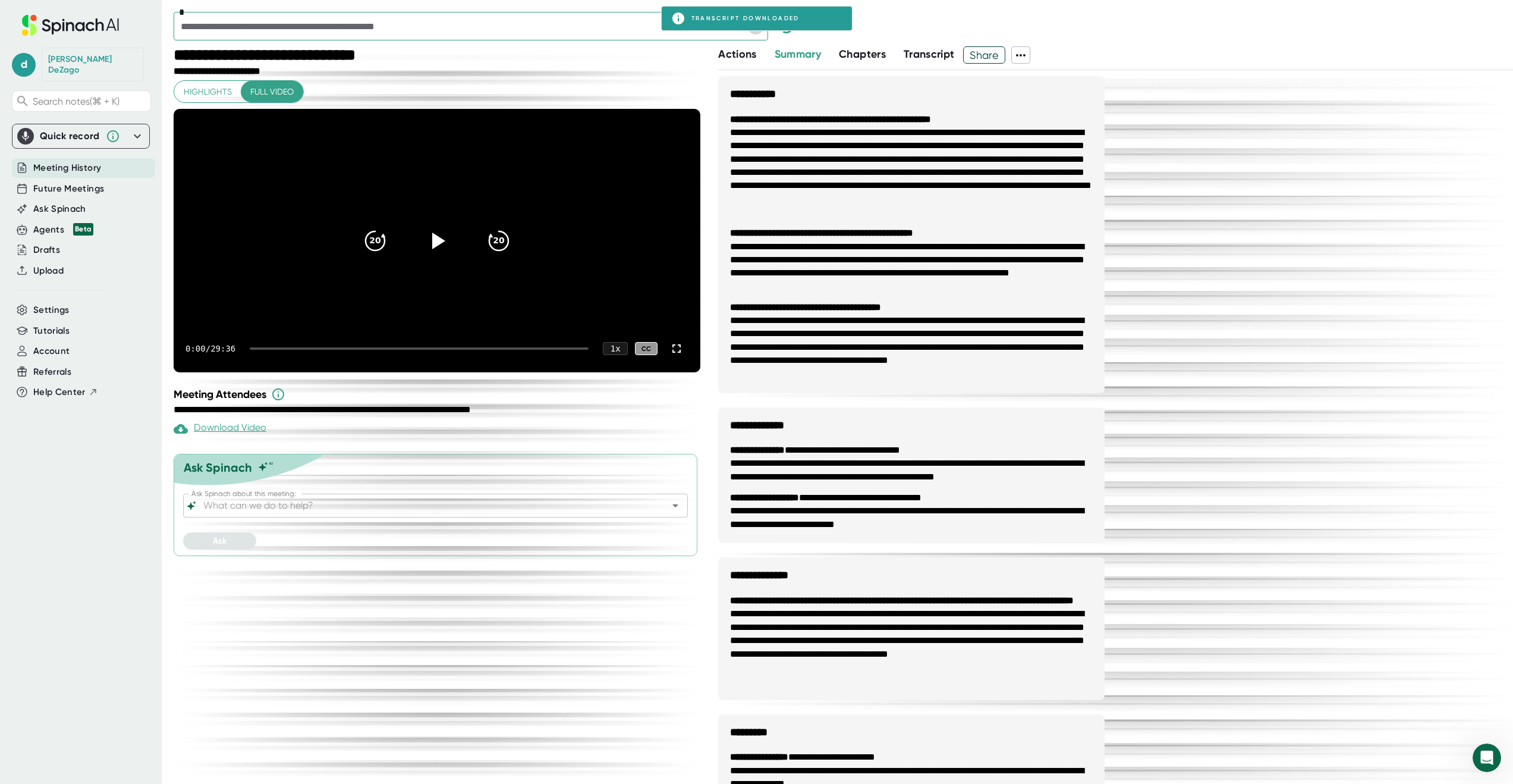
click at [759, 31] on icon "Open" at bounding box center [756, 26] width 14 height 14
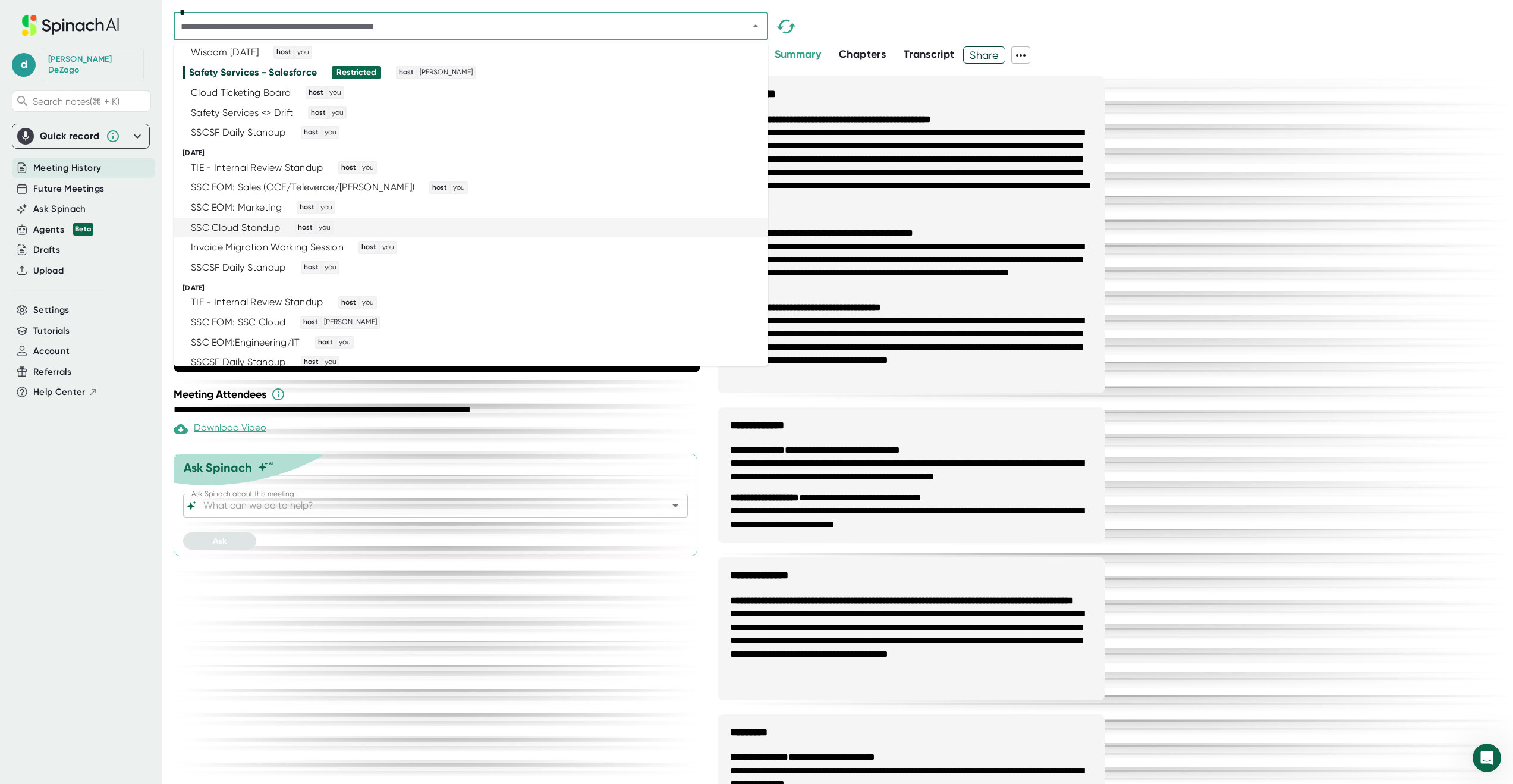
scroll to position [2530, 0]
click at [571, 94] on div "Cloud Ticketing Board host you" at bounding box center [466, 90] width 565 height 13
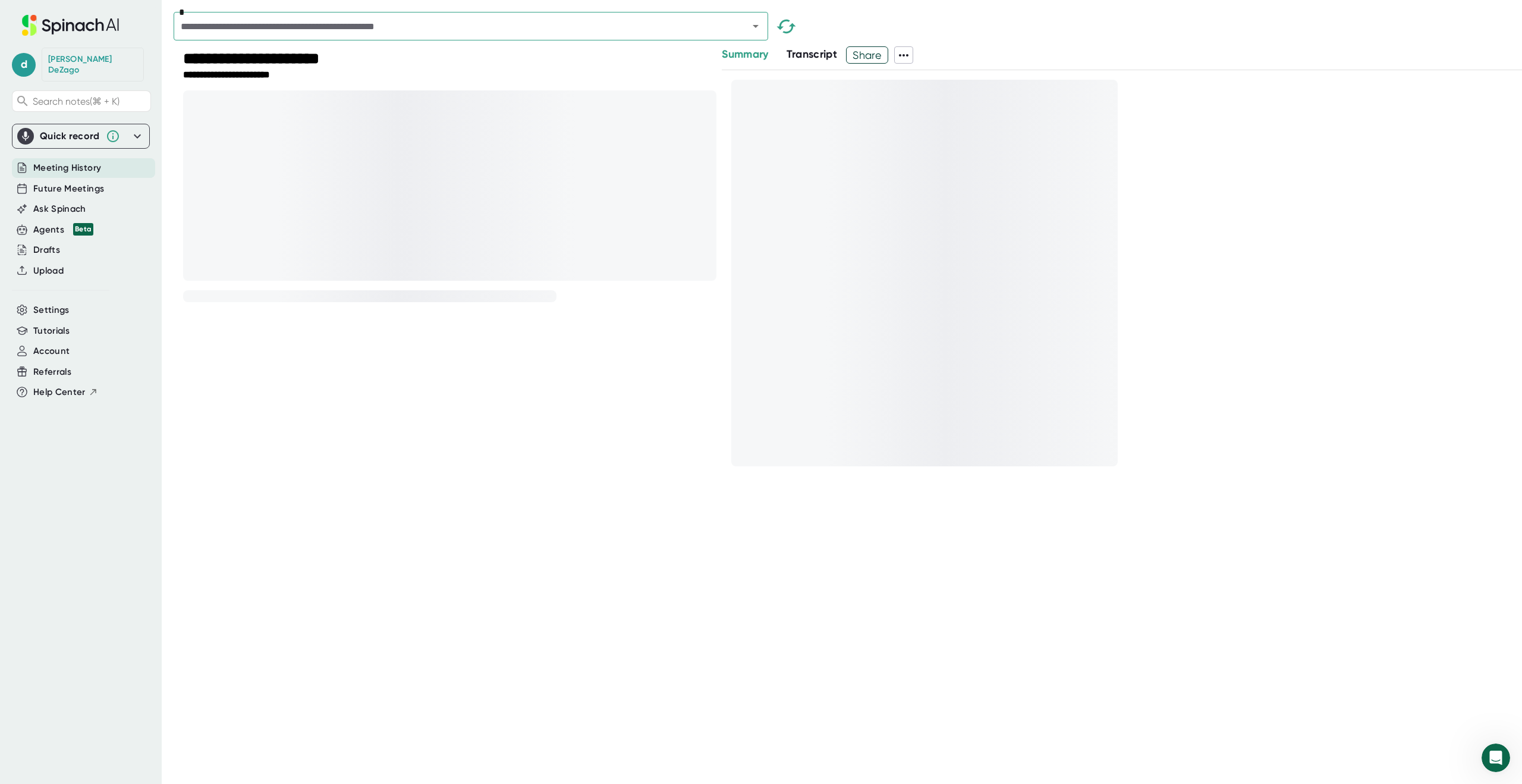
click at [905, 55] on icon at bounding box center [903, 55] width 9 height 3
click at [921, 44] on div at bounding box center [761, 392] width 1522 height 784
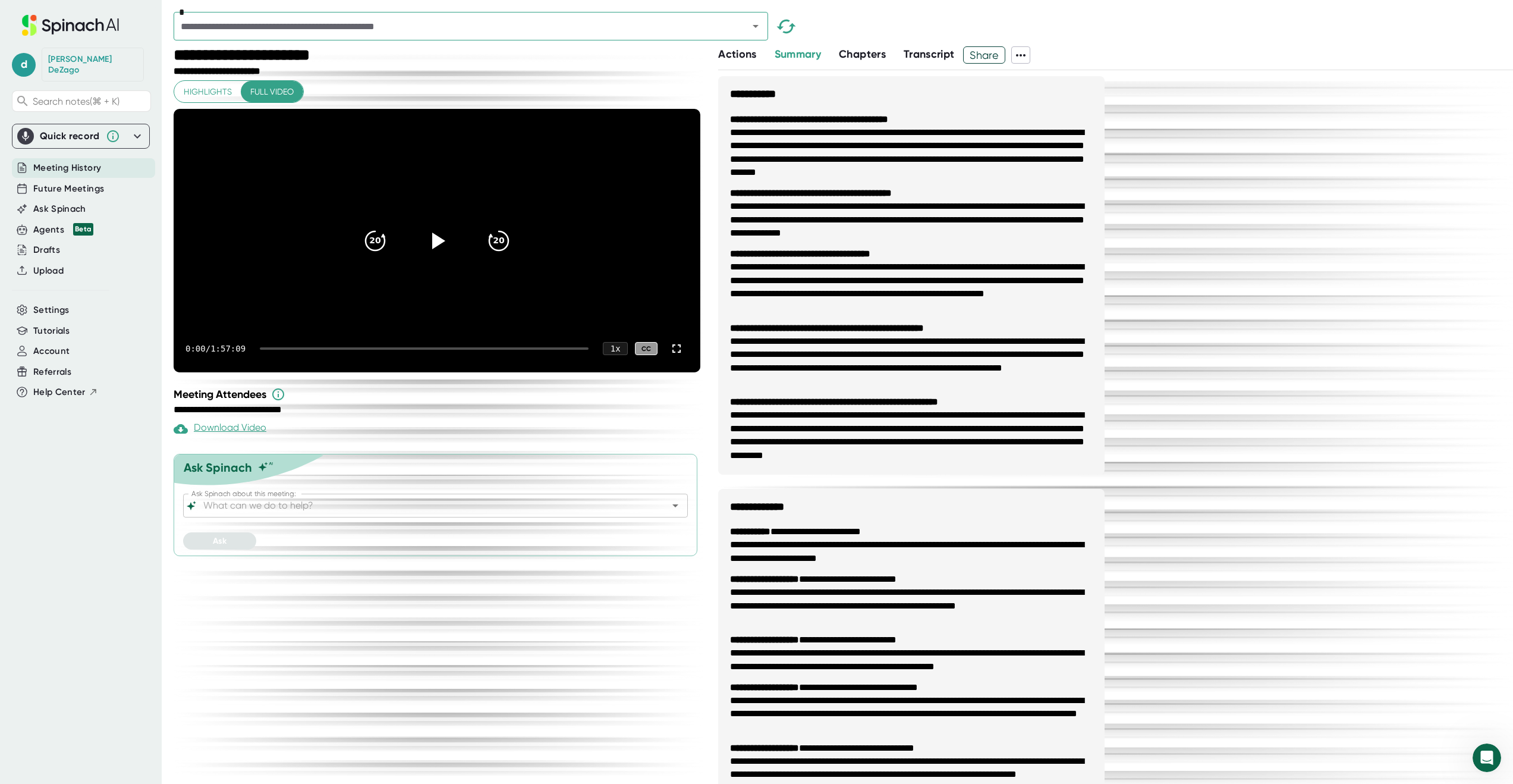
click at [1030, 56] on span at bounding box center [1020, 55] width 18 height 15
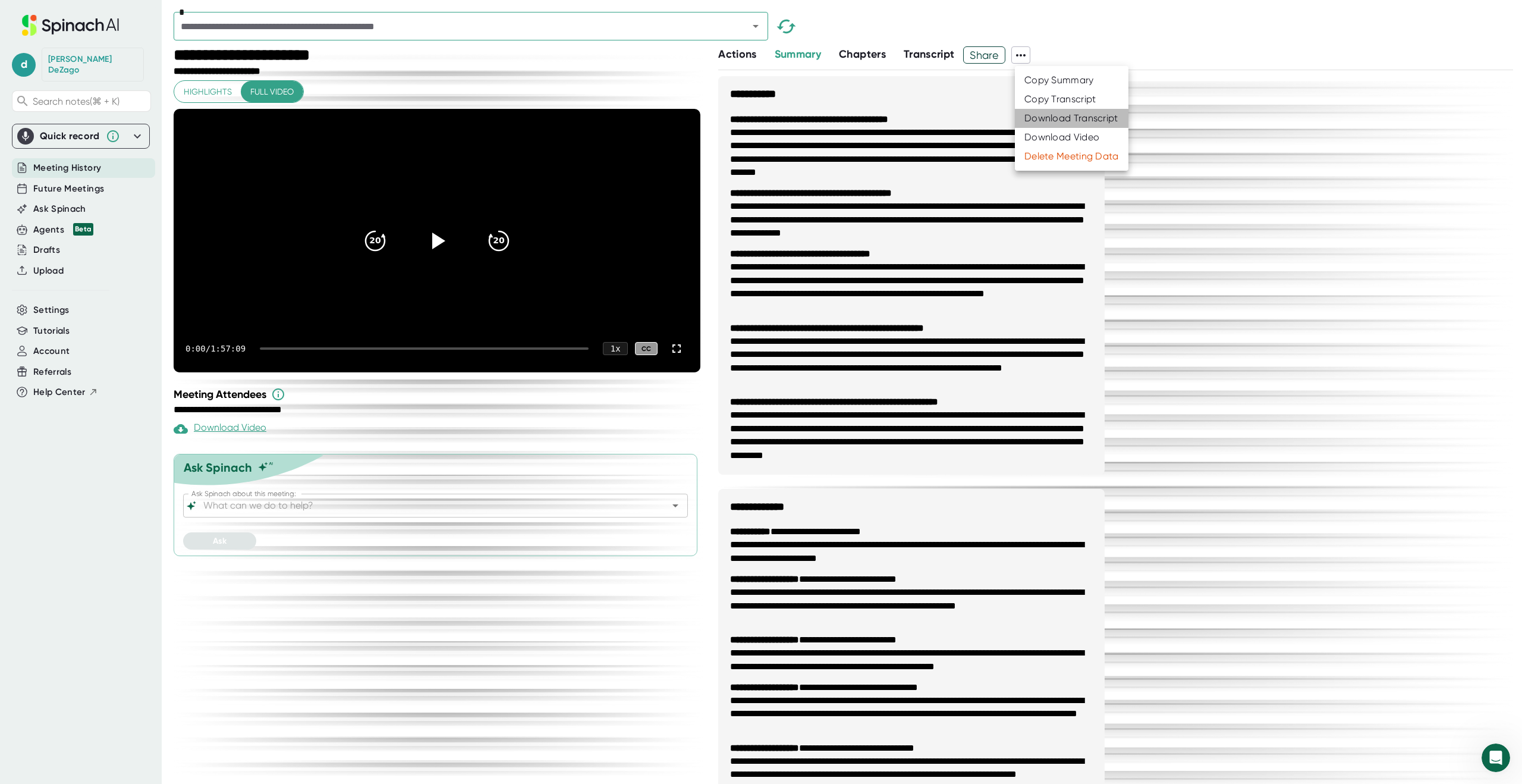
click at [1046, 123] on div "Download Transcript" at bounding box center [1071, 118] width 94 height 12
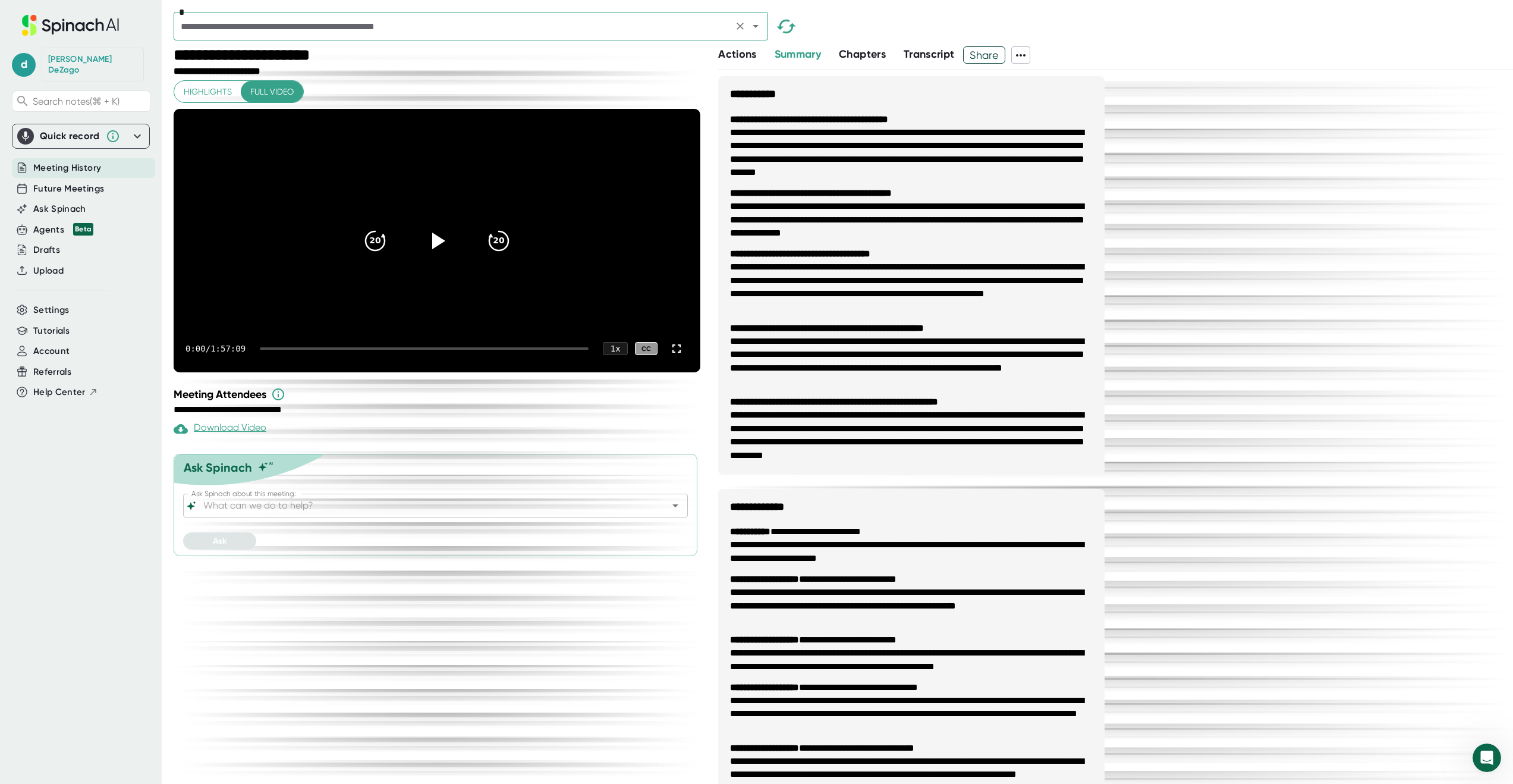
click at [755, 23] on icon "Open" at bounding box center [756, 26] width 14 height 14
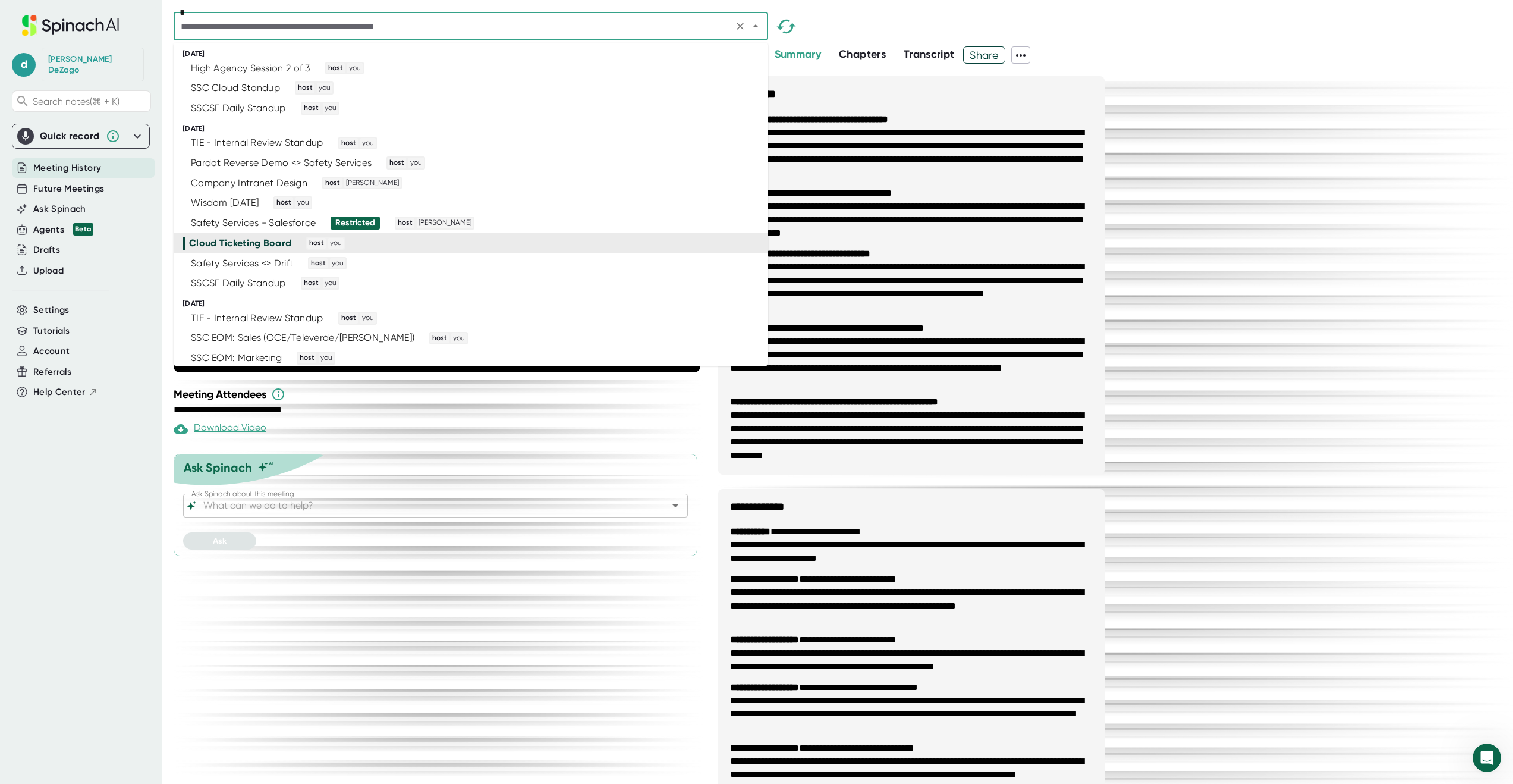
scroll to position [2380, 0]
click at [594, 259] on div "Safety Services <> Drift host you" at bounding box center [466, 261] width 565 height 13
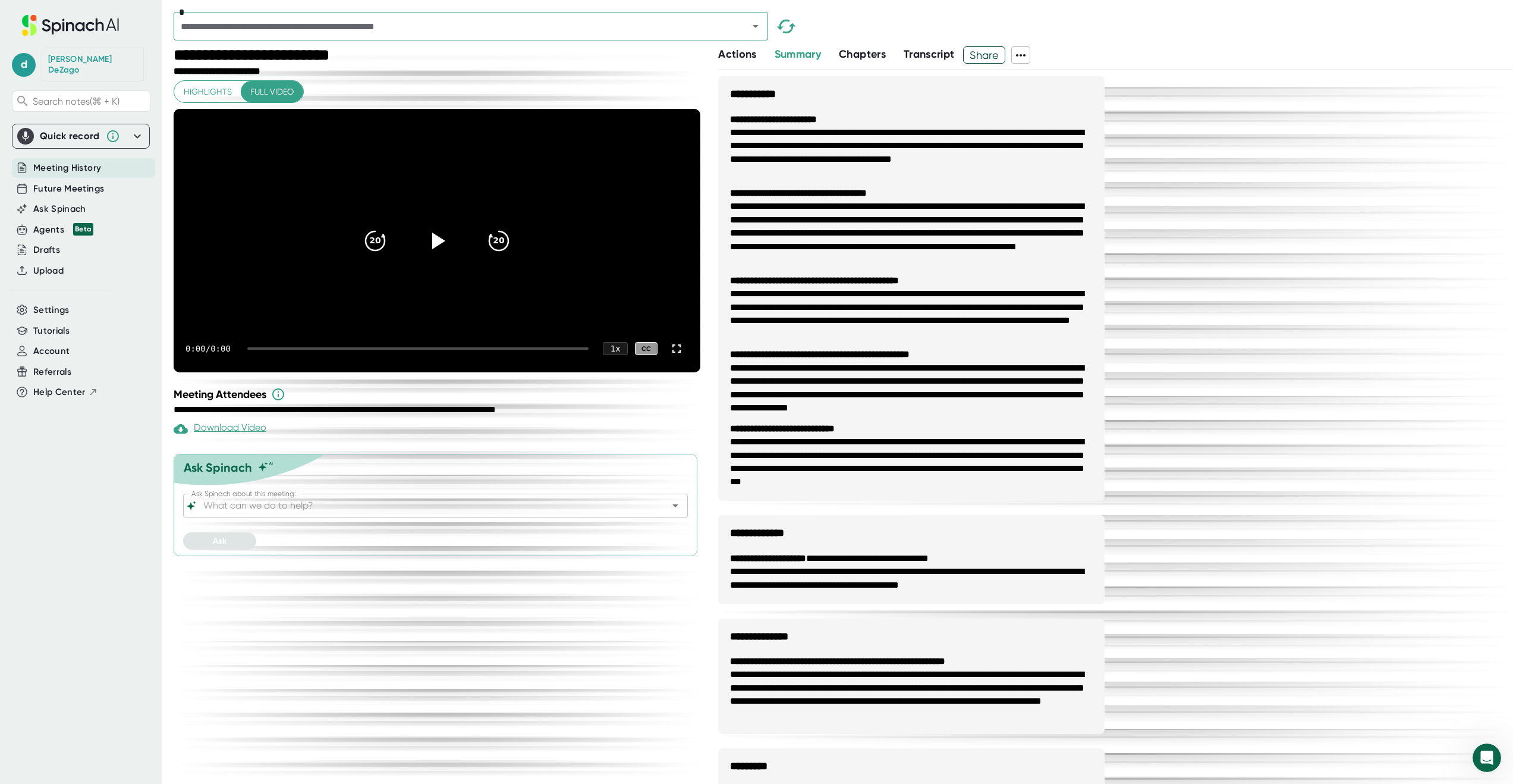
click at [904, 55] on div "Chapters" at bounding box center [871, 54] width 65 height 16
click at [757, 23] on icon "Open" at bounding box center [756, 26] width 14 height 14
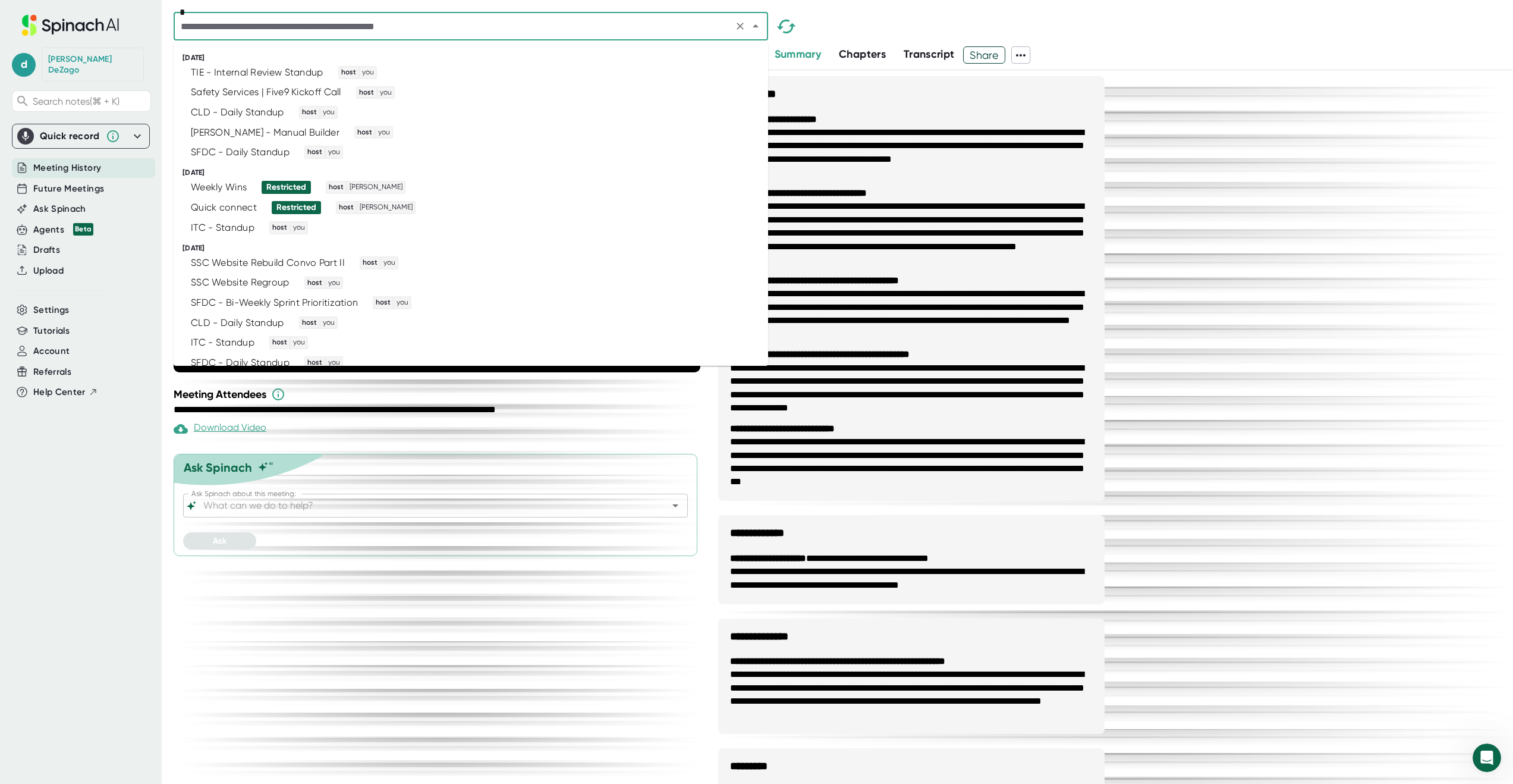
click at [754, 27] on icon "Close" at bounding box center [756, 26] width 6 height 3
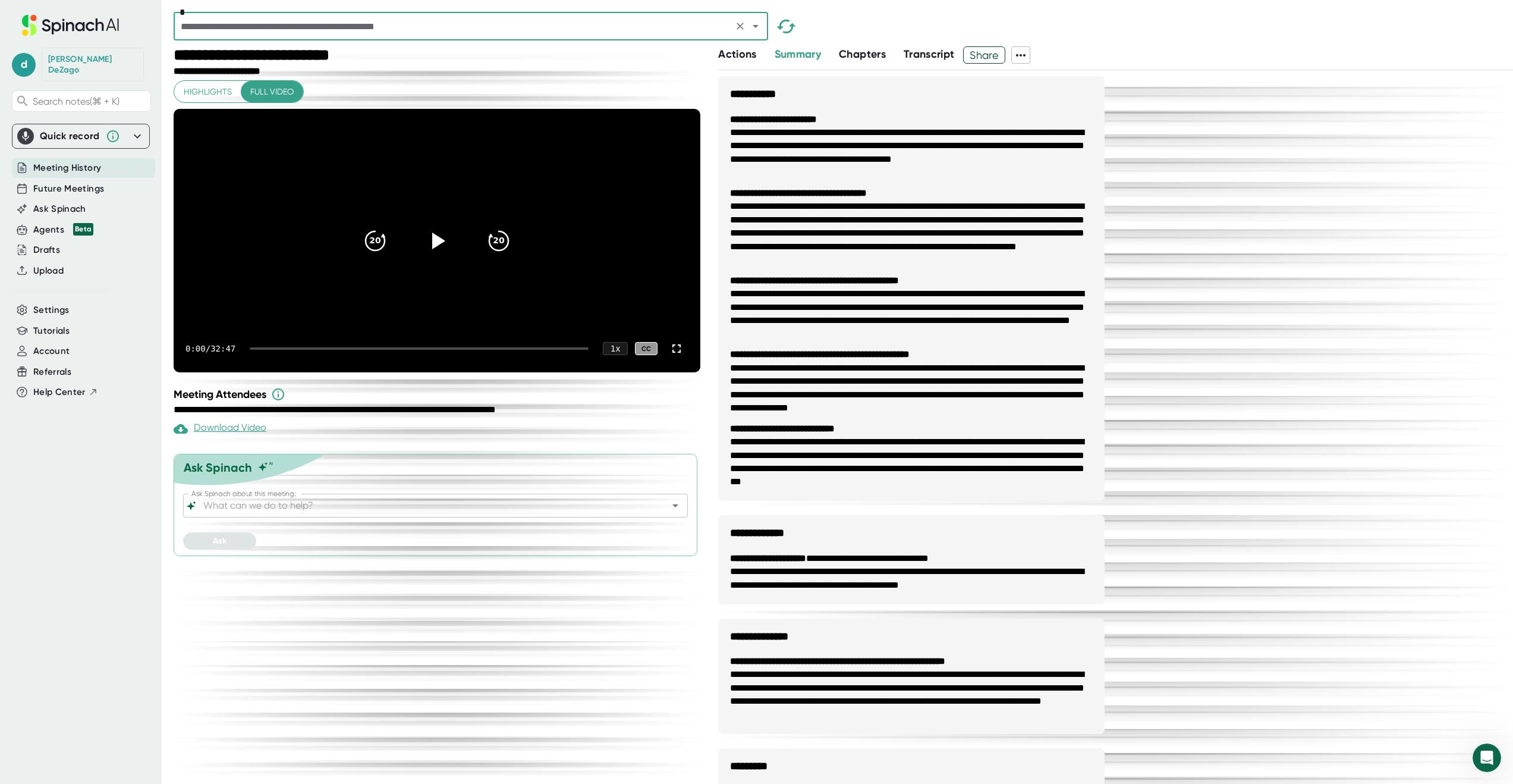
click at [754, 27] on icon "Open" at bounding box center [756, 26] width 14 height 14
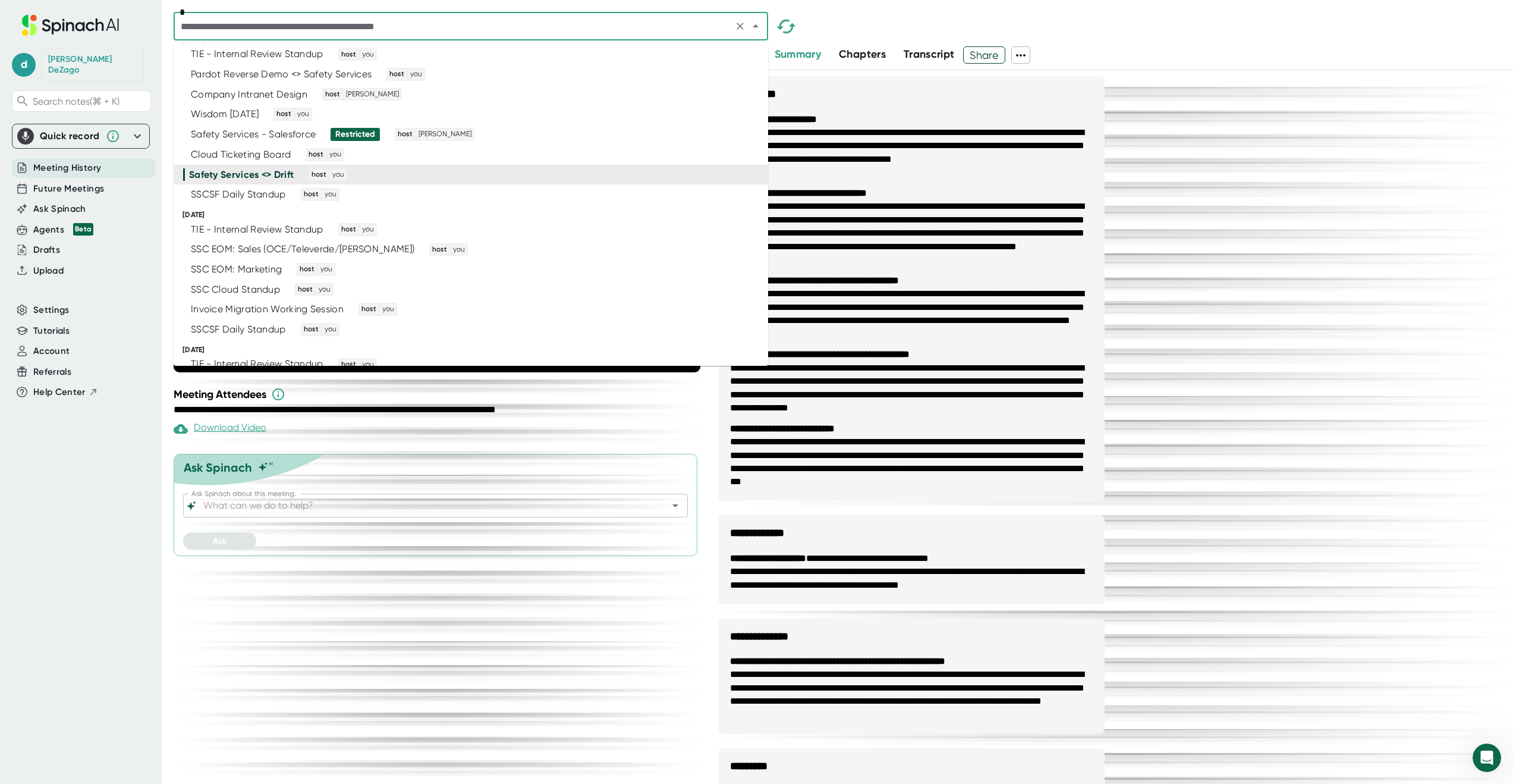
scroll to position [2470, 0]
click at [1023, 52] on icon at bounding box center [1020, 54] width 14 height 14
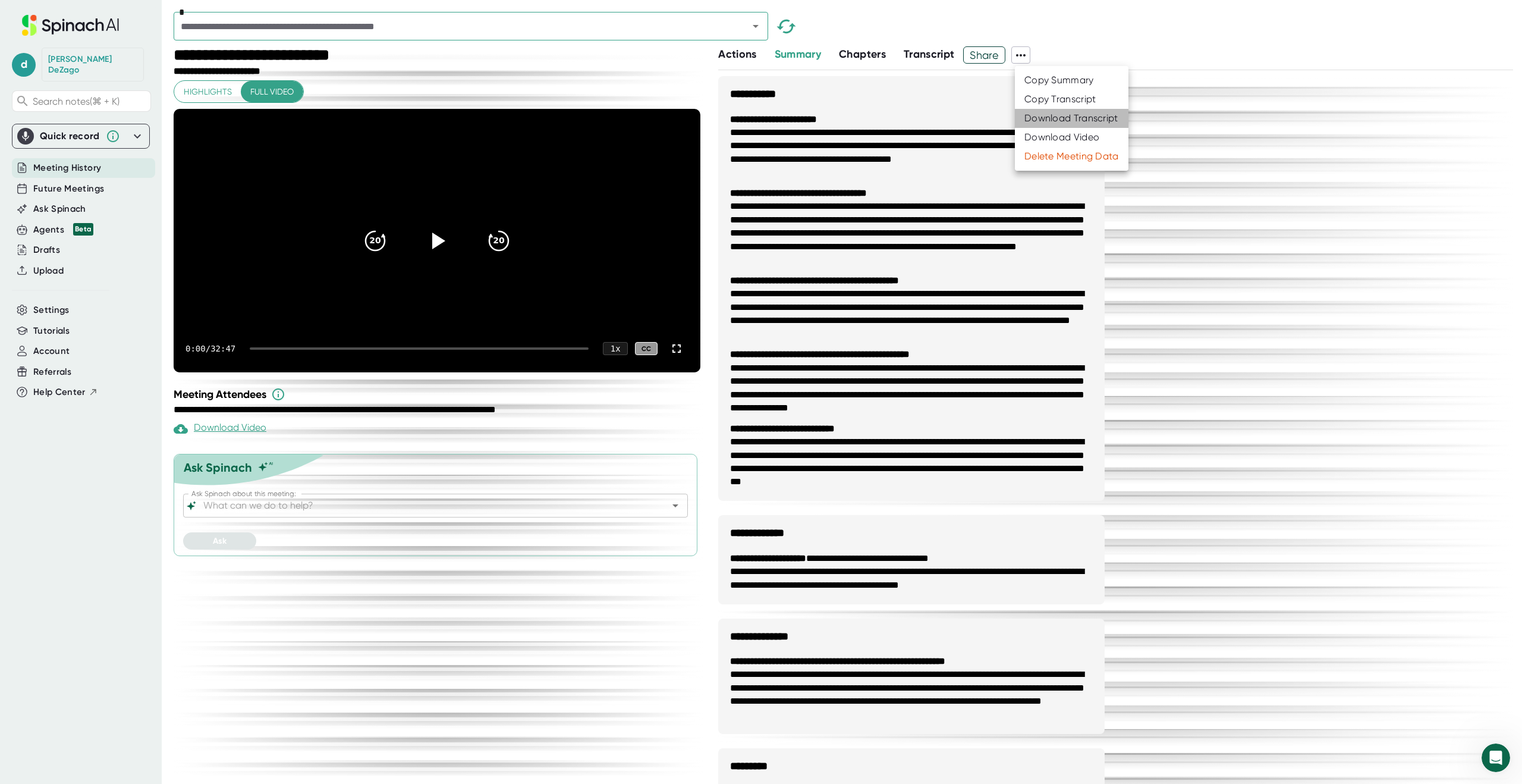
click at [1040, 116] on div "Download Transcript" at bounding box center [1071, 118] width 94 height 12
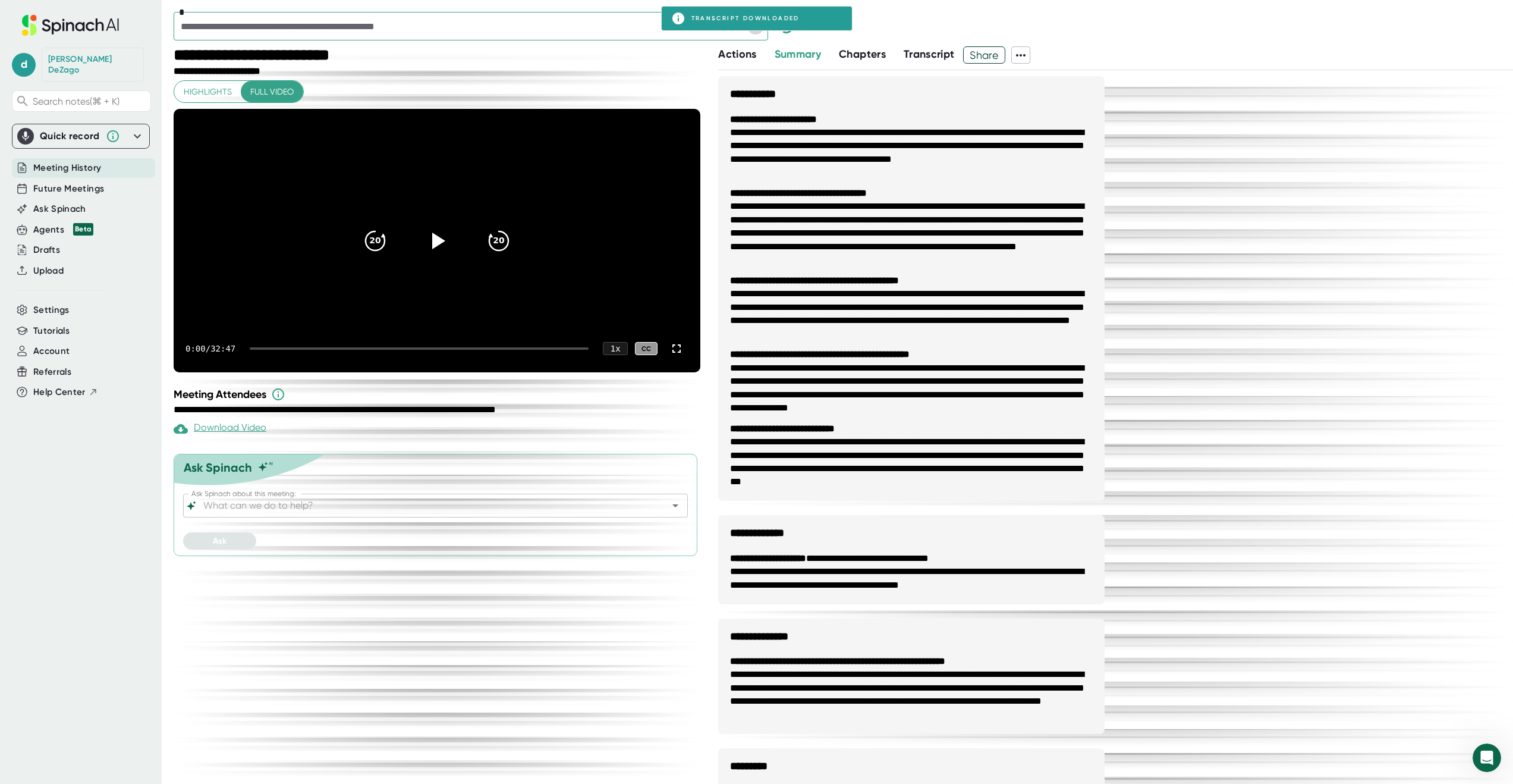
click at [759, 32] on icon "Open" at bounding box center [756, 26] width 14 height 14
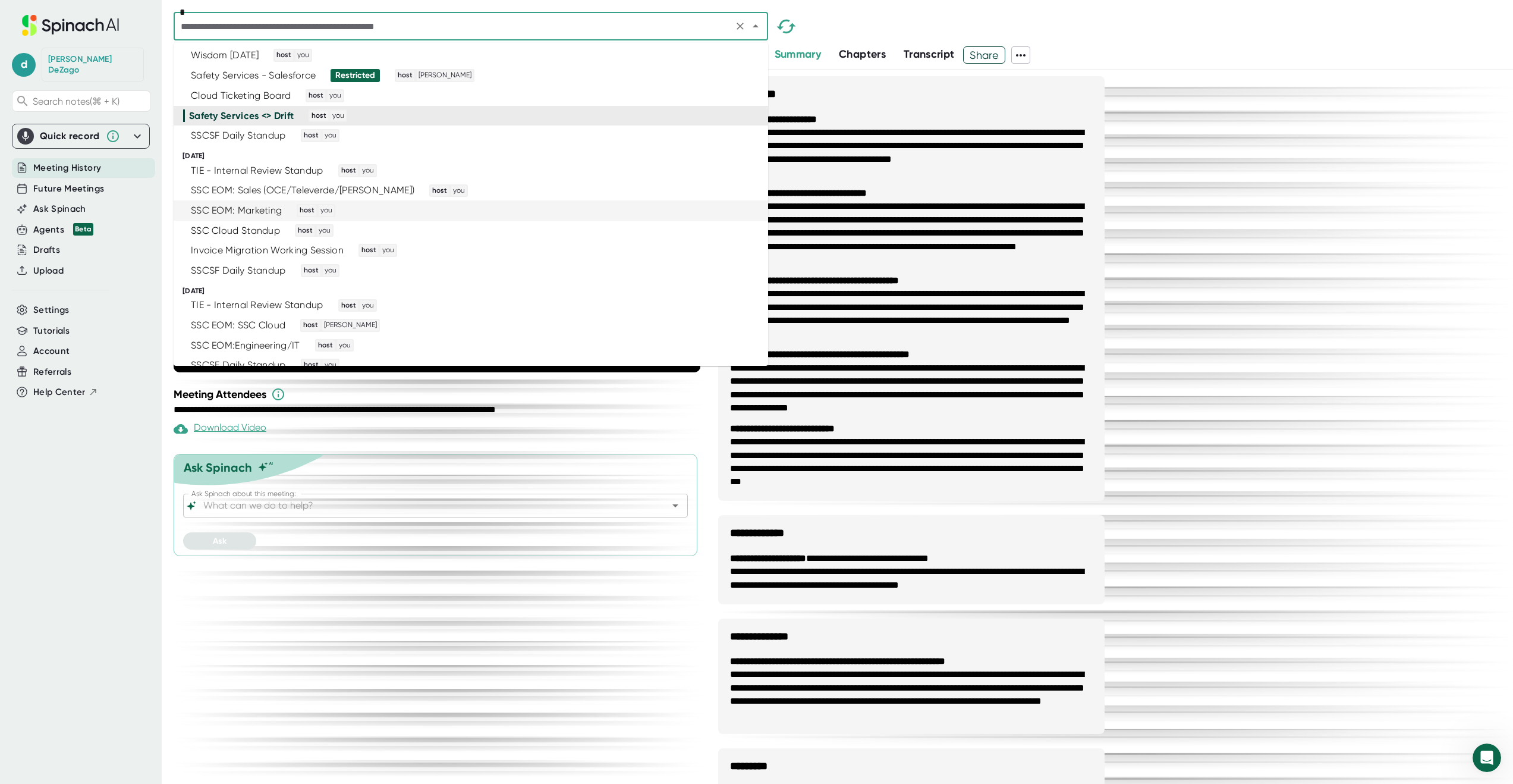
scroll to position [2527, 0]
click at [650, 138] on div "SSCSF Daily Standup host you" at bounding box center [466, 133] width 565 height 13
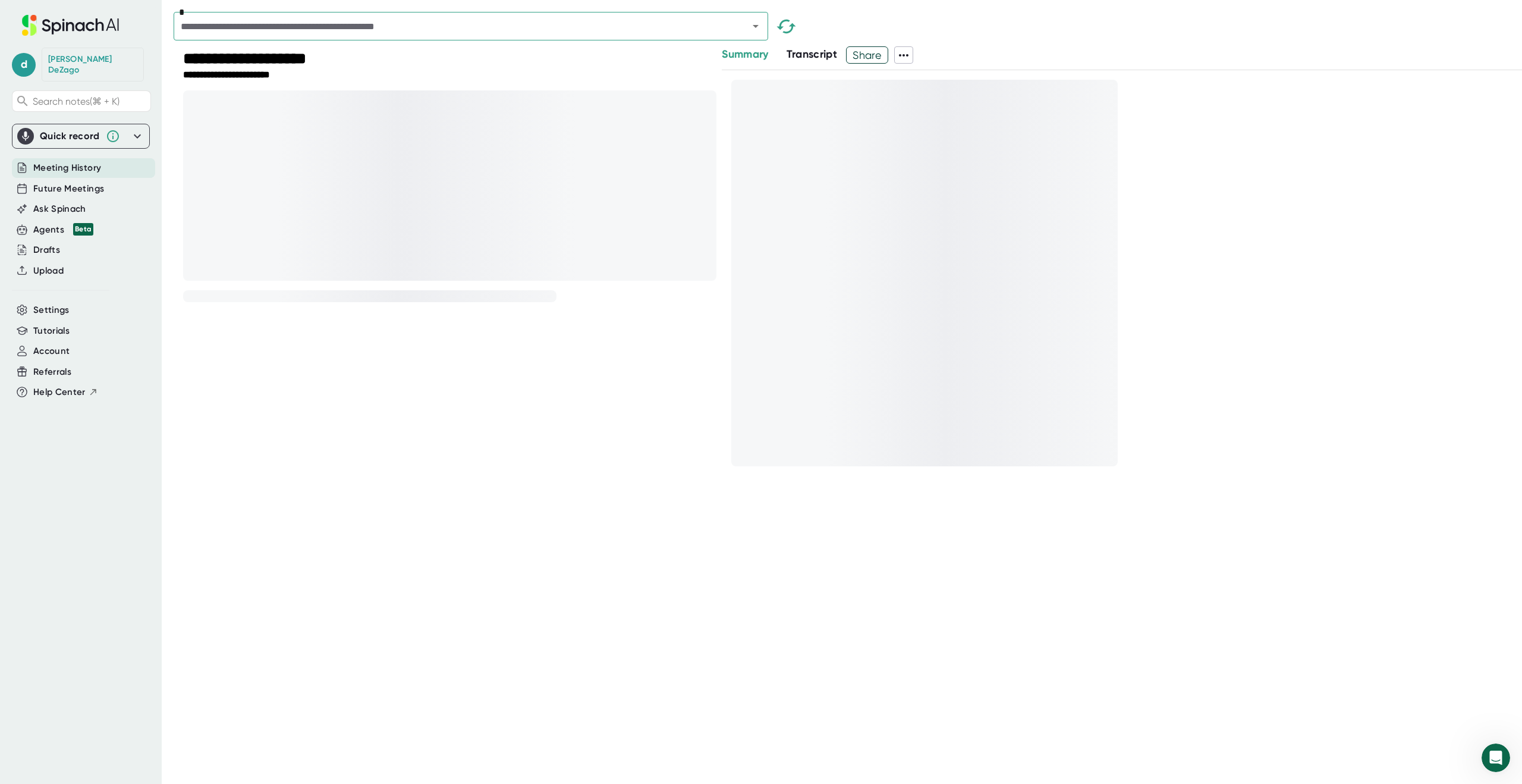
click at [907, 56] on icon at bounding box center [903, 54] width 14 height 14
click at [974, 39] on div at bounding box center [761, 392] width 1522 height 784
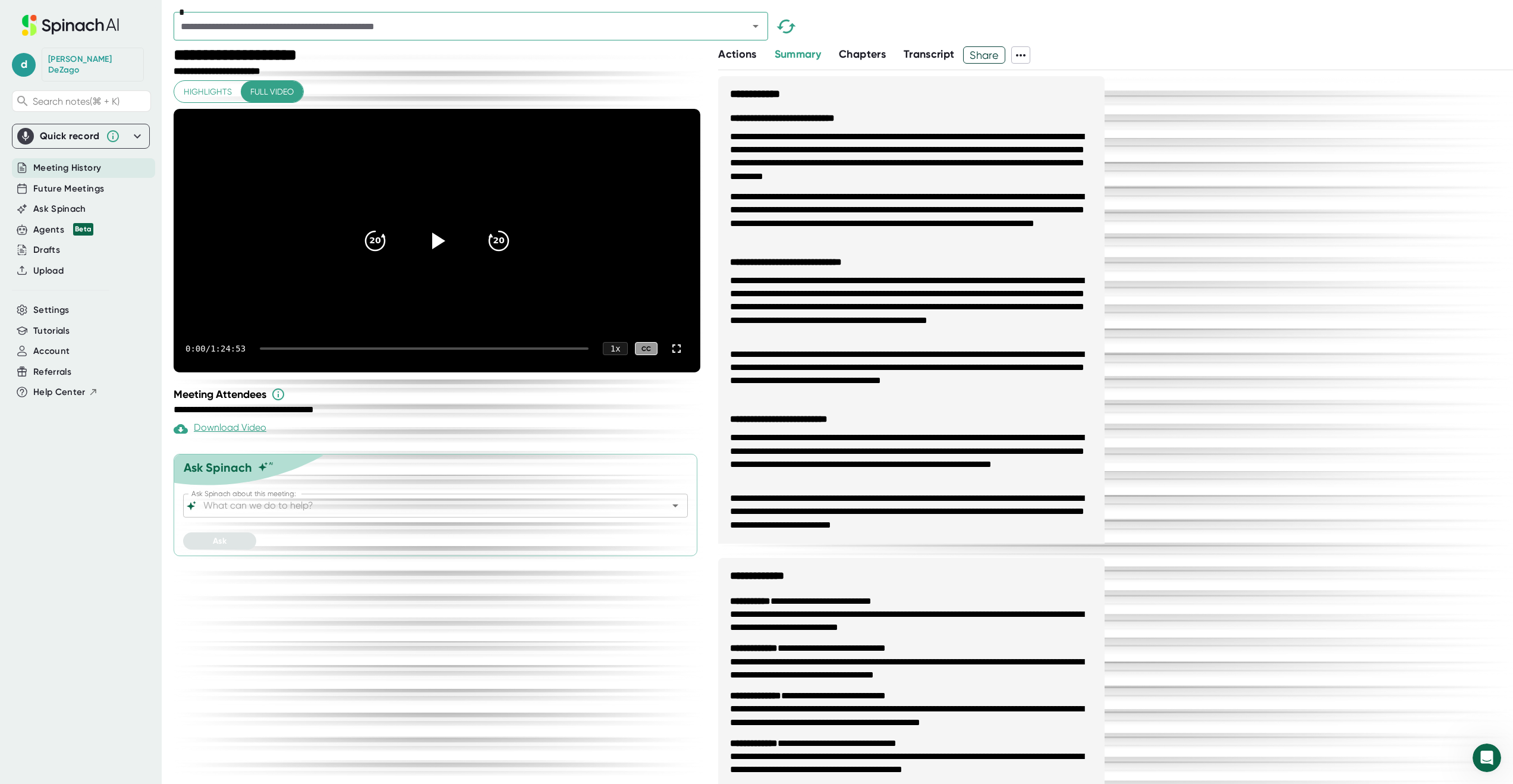
click at [1026, 54] on icon at bounding box center [1020, 54] width 14 height 14
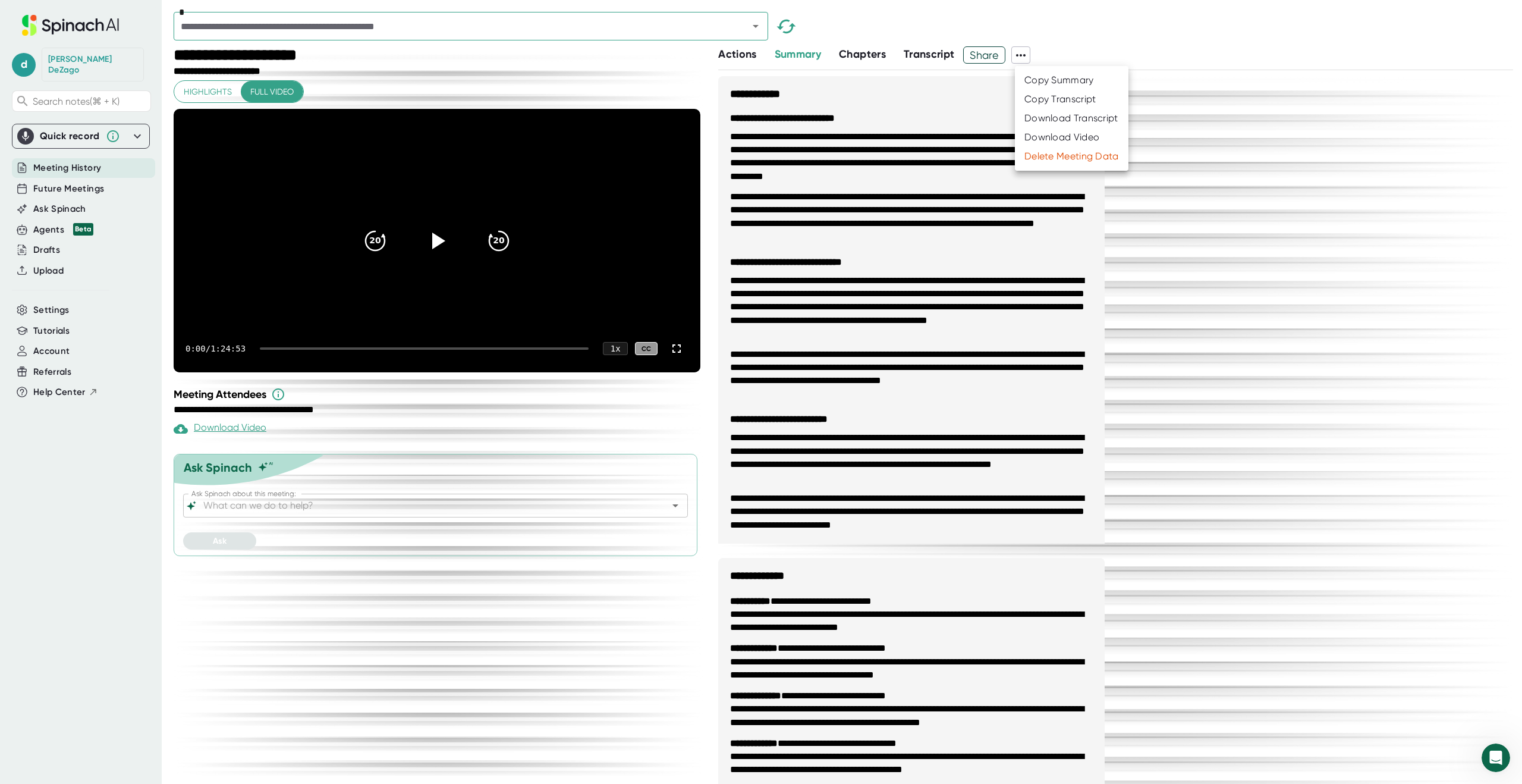
click at [1044, 118] on div "Download Transcript" at bounding box center [1071, 118] width 94 height 12
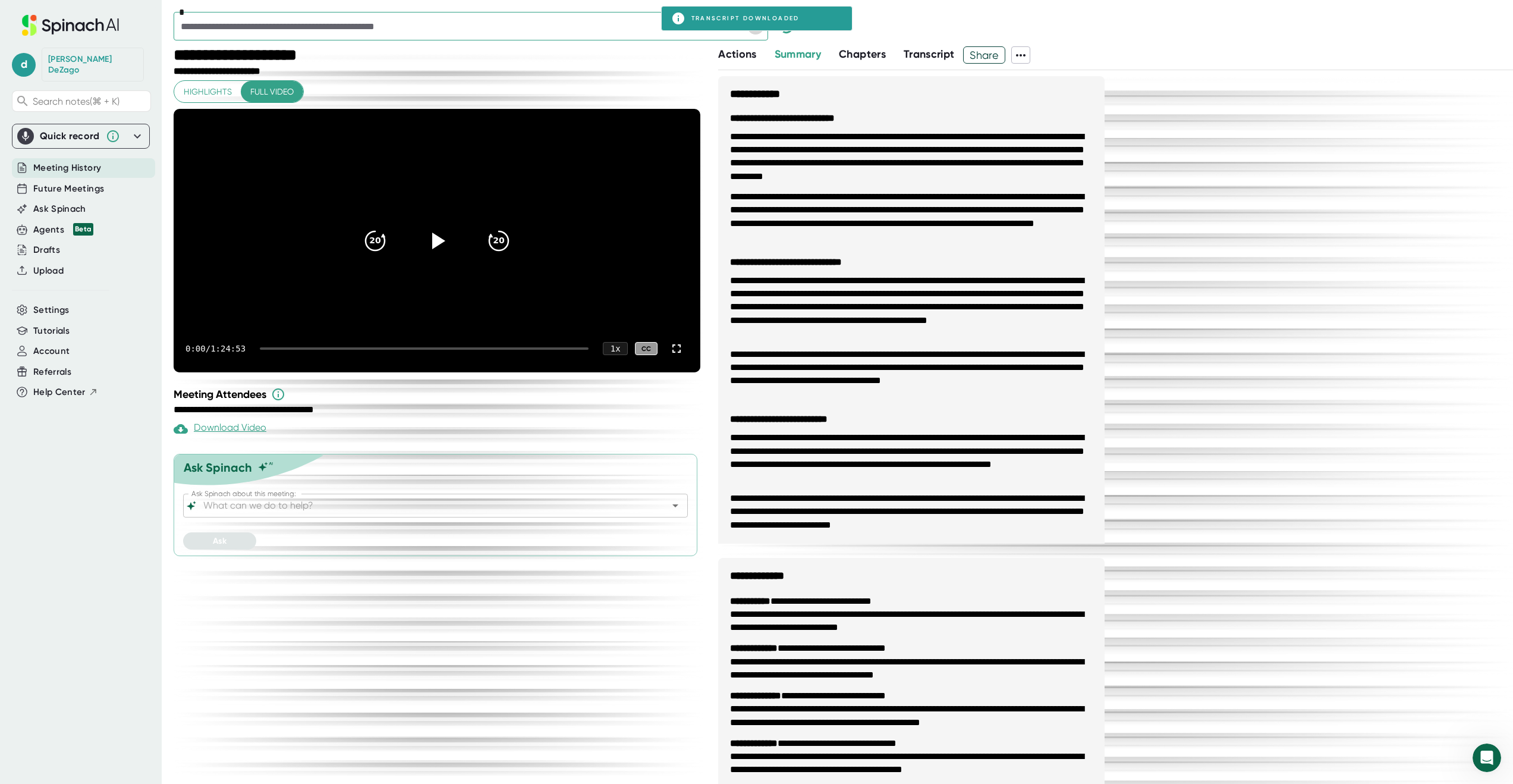
click at [757, 31] on icon "Open" at bounding box center [756, 26] width 14 height 14
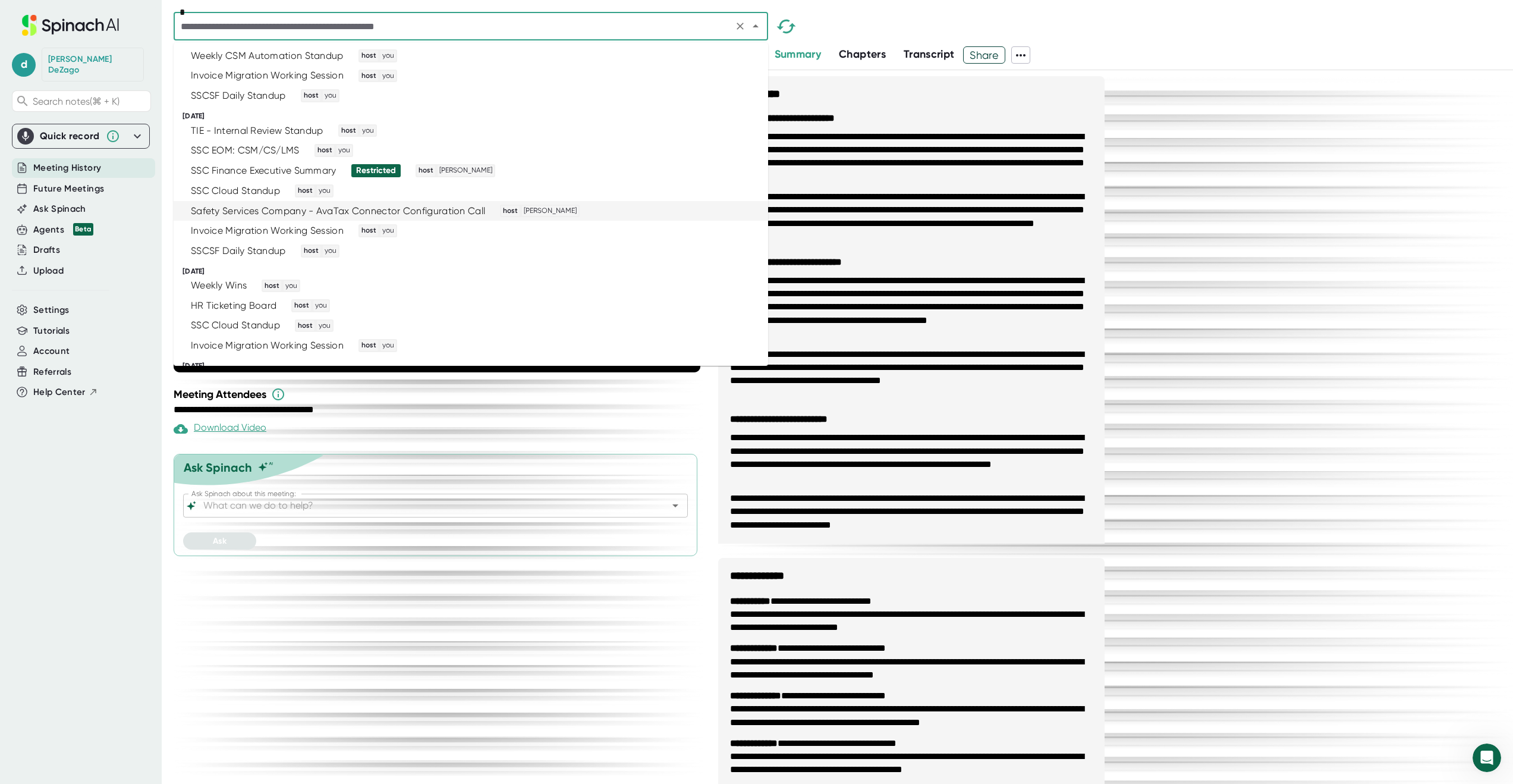
scroll to position [2063, 0]
click at [962, 125] on ul "**********" at bounding box center [911, 187] width 386 height 137
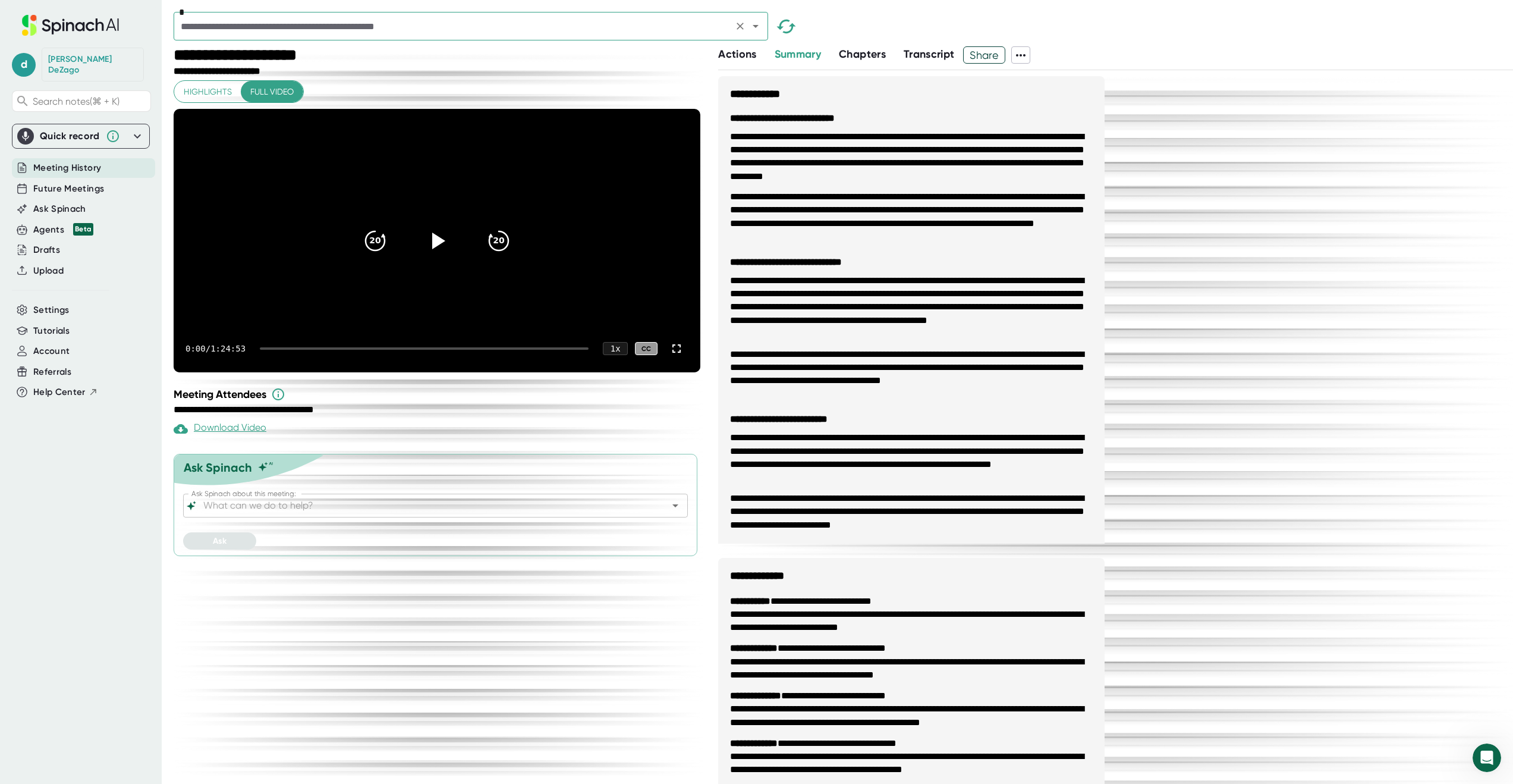
click at [758, 23] on icon "Open" at bounding box center [756, 26] width 14 height 14
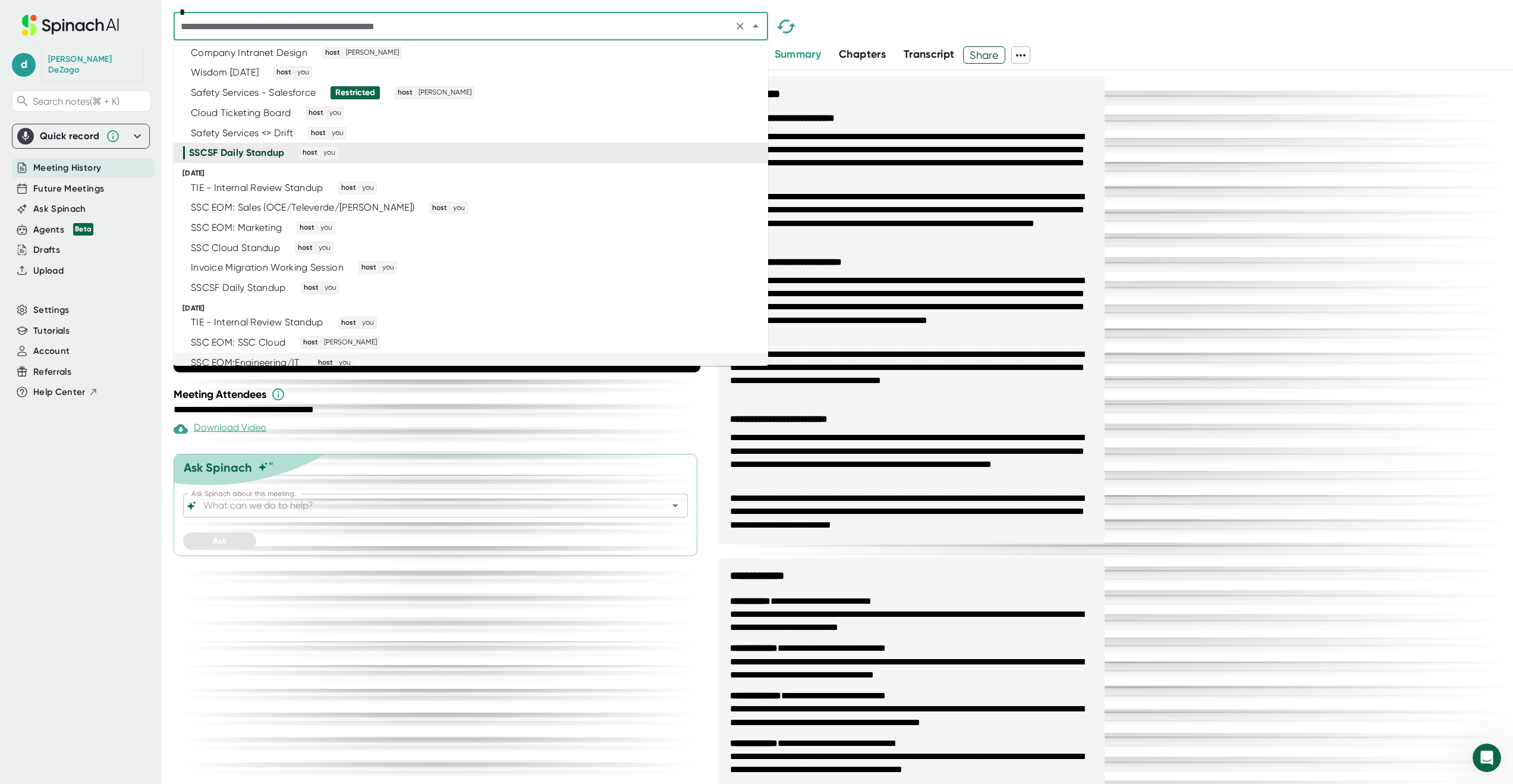
scroll to position [2503, 0]
click at [646, 199] on div "TIE - Internal Review Standup host you" at bounding box center [466, 193] width 565 height 13
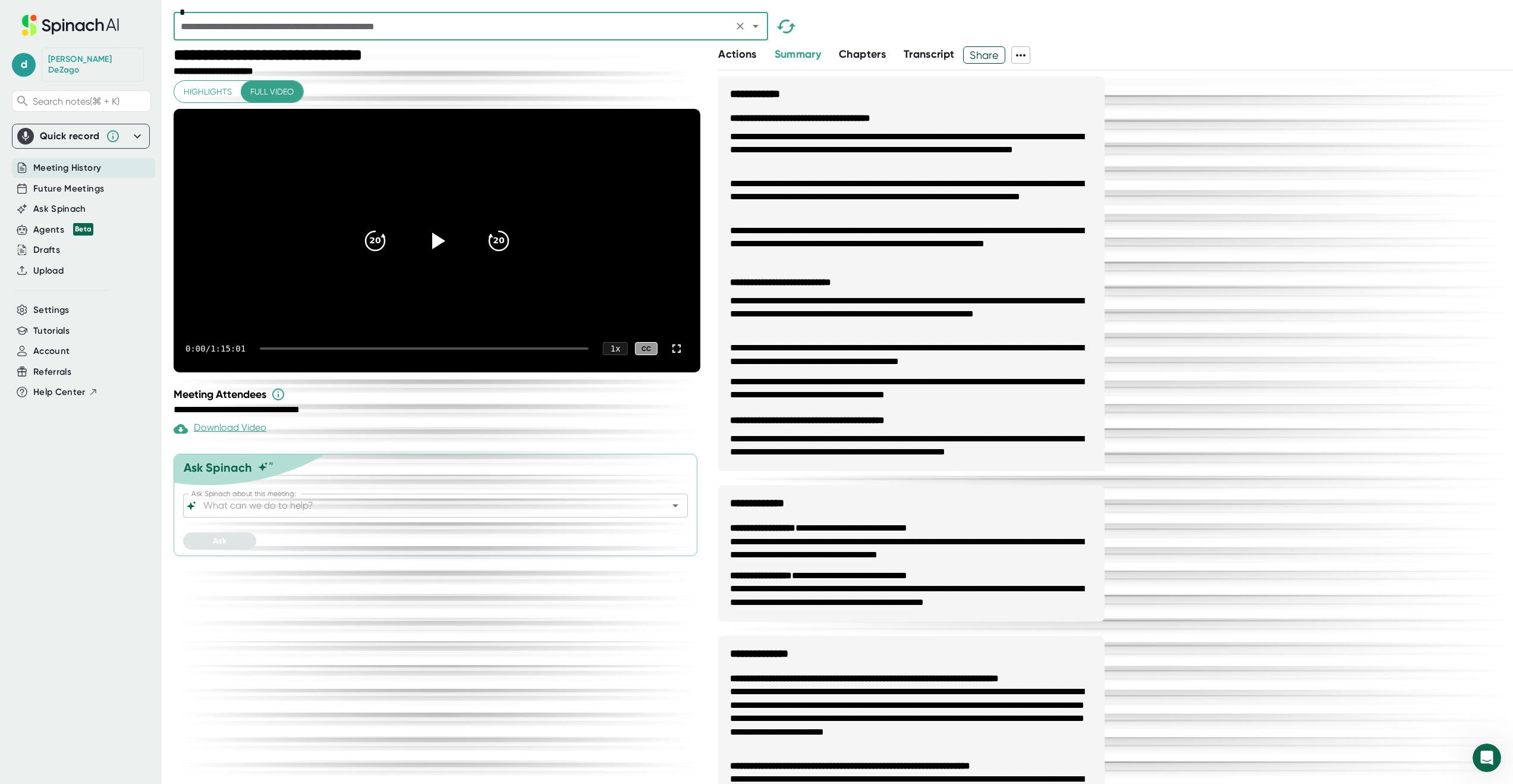
click at [1024, 56] on icon at bounding box center [1020, 54] width 14 height 14
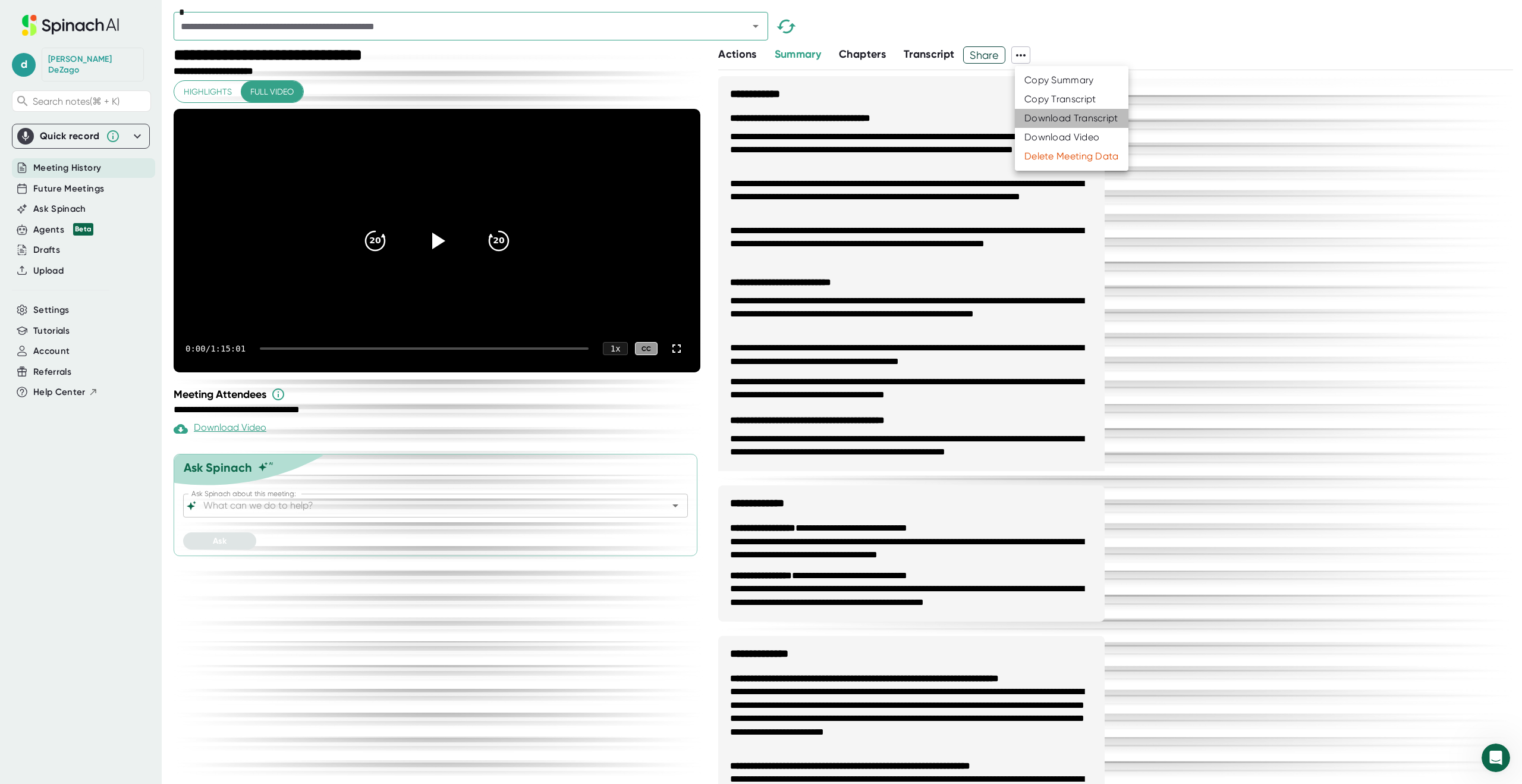
click at [1052, 114] on div "Download Transcript" at bounding box center [1071, 118] width 94 height 12
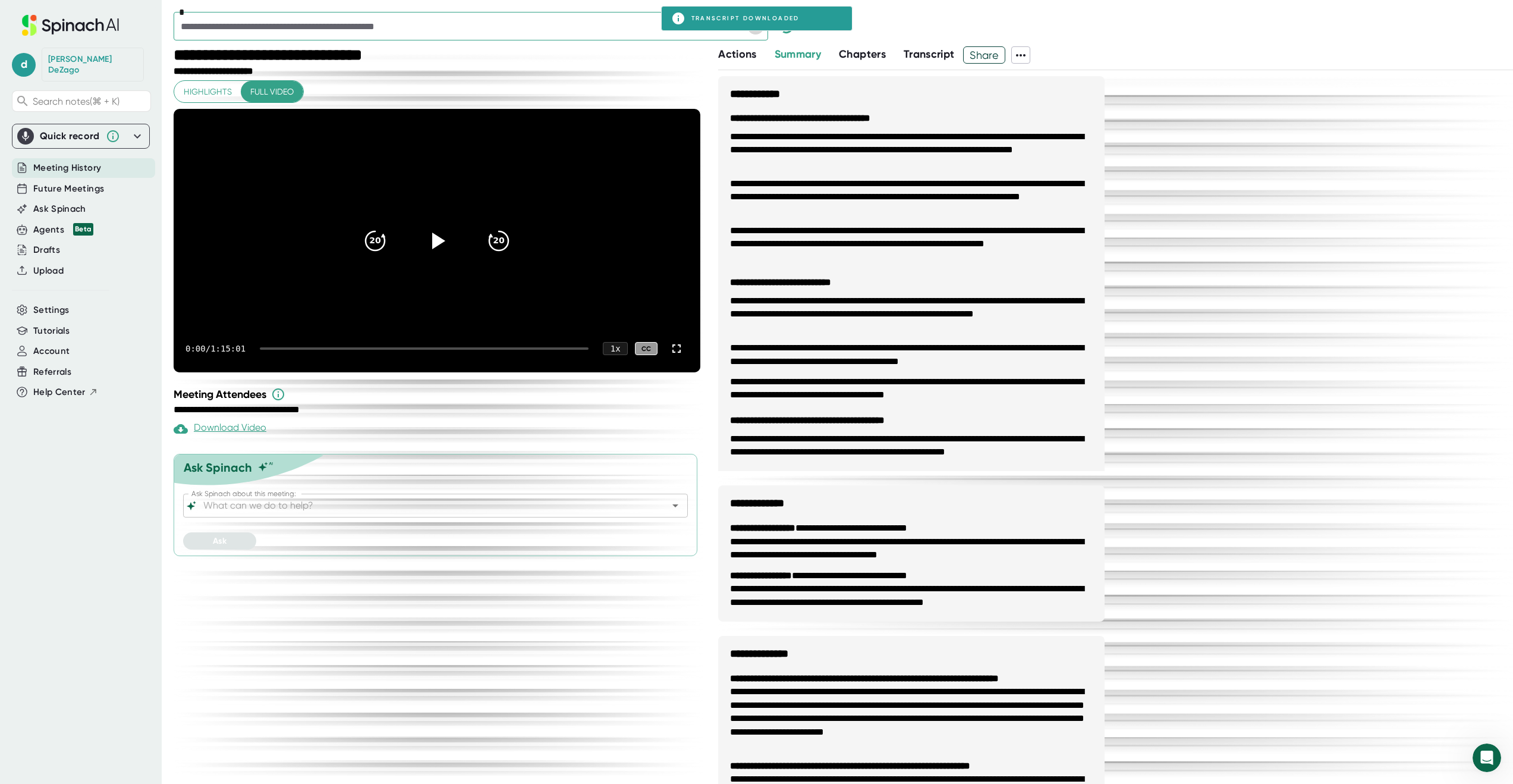
click at [757, 30] on icon "Open" at bounding box center [756, 26] width 14 height 14
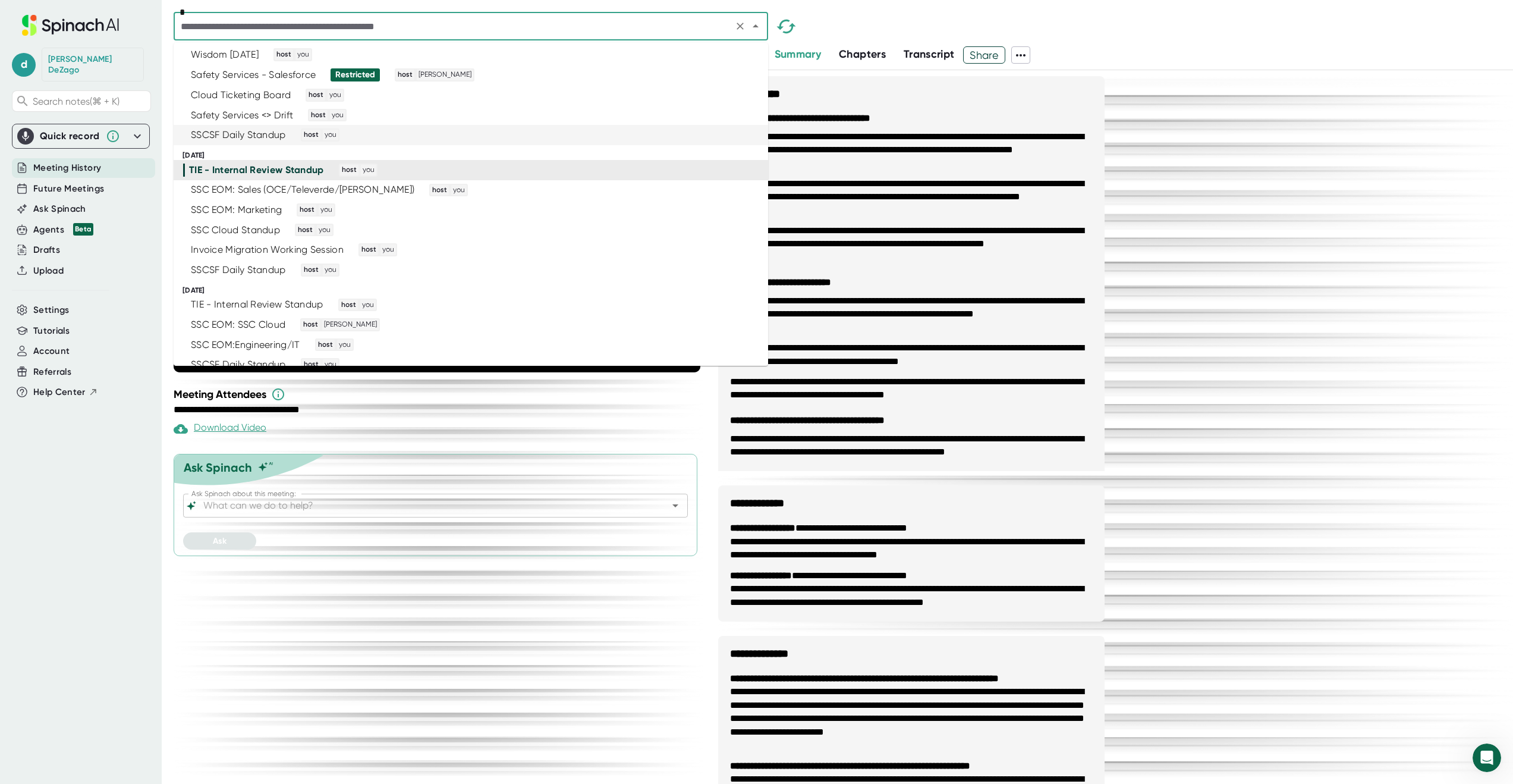
scroll to position [2566, 0]
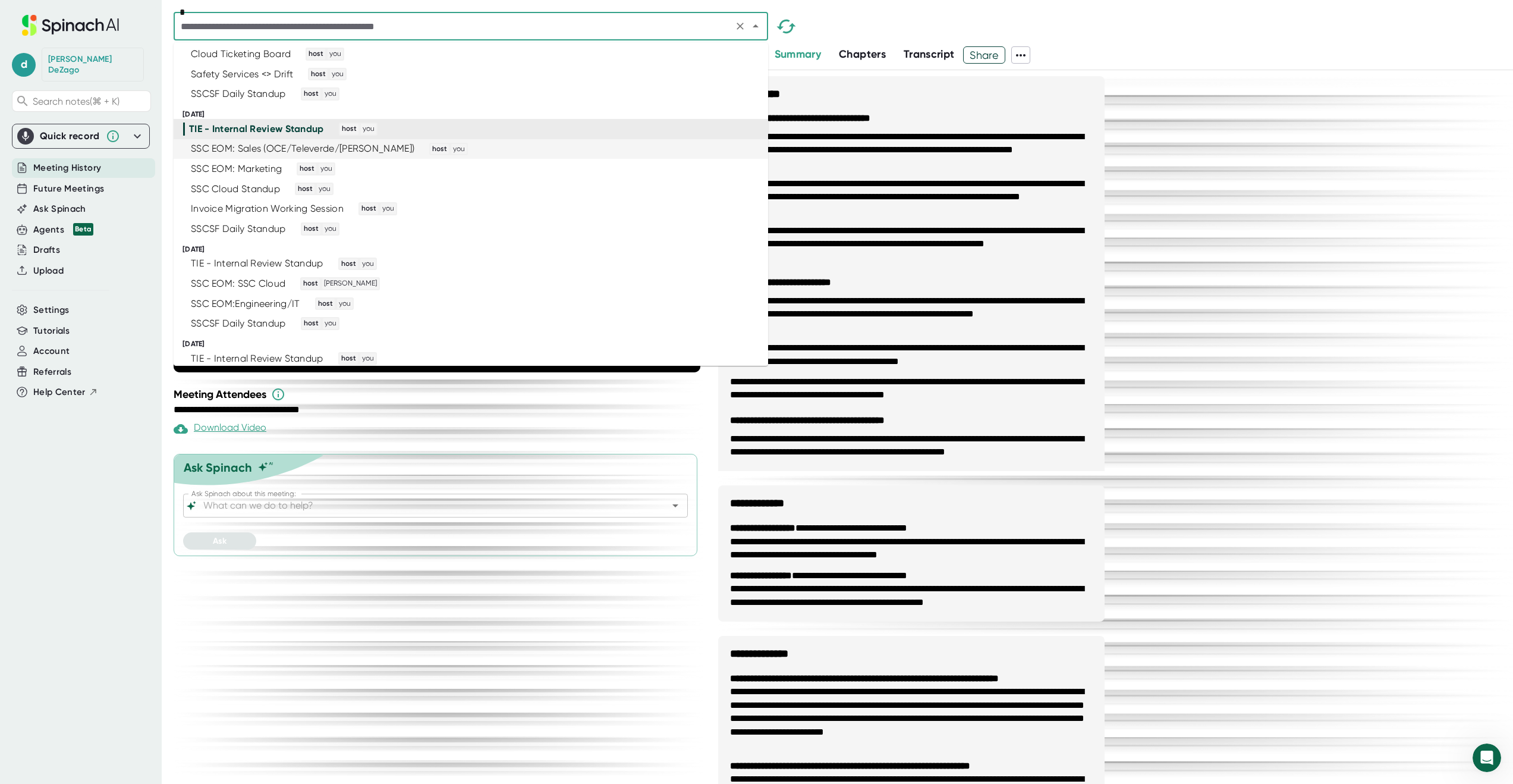
click at [576, 148] on div "SSC EOM: Sales (OCE/Televerde/Gilbert) host you" at bounding box center [466, 149] width 565 height 13
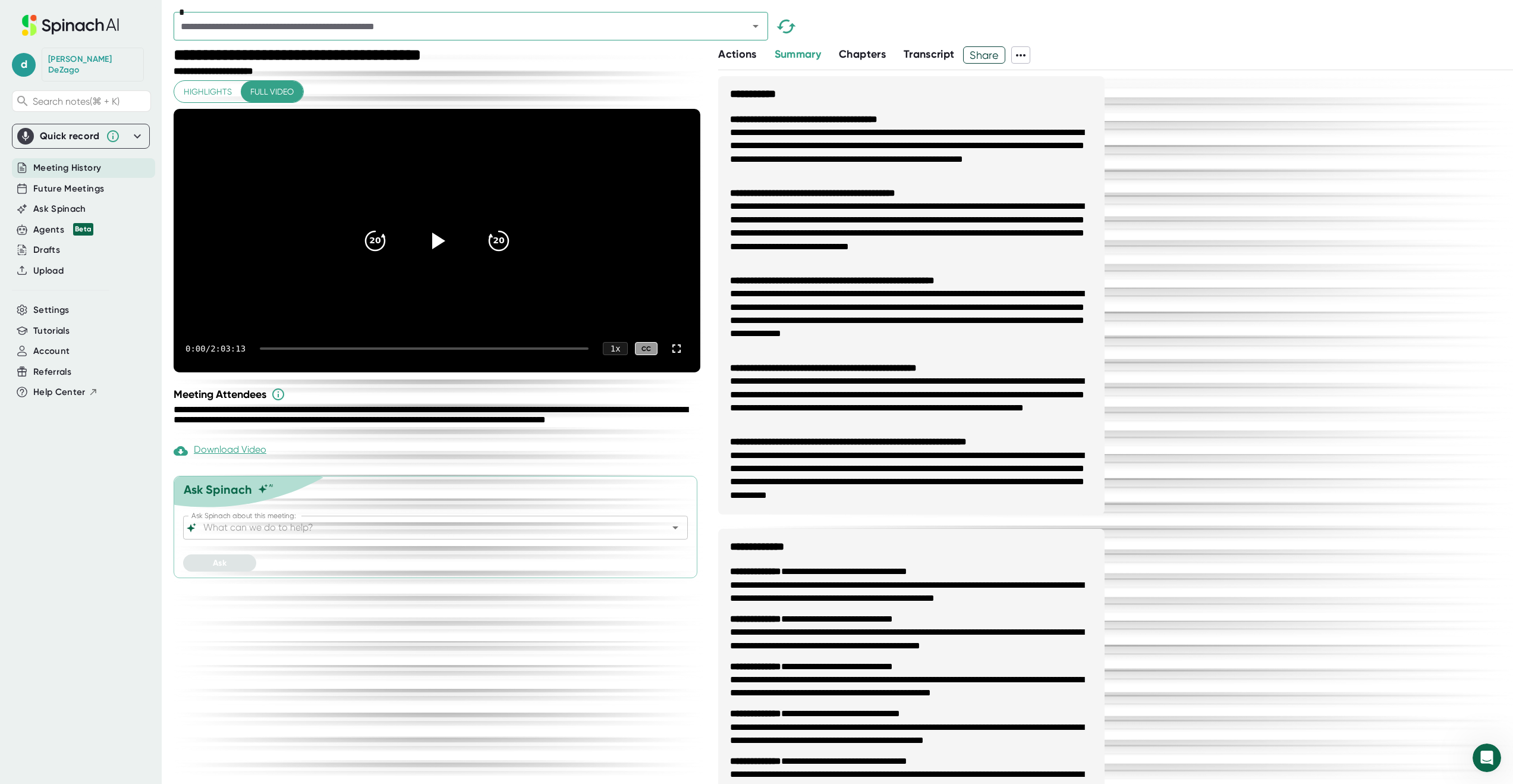
click at [922, 26] on div "*" at bounding box center [843, 28] width 1340 height 34
click at [1022, 52] on icon at bounding box center [1020, 54] width 14 height 14
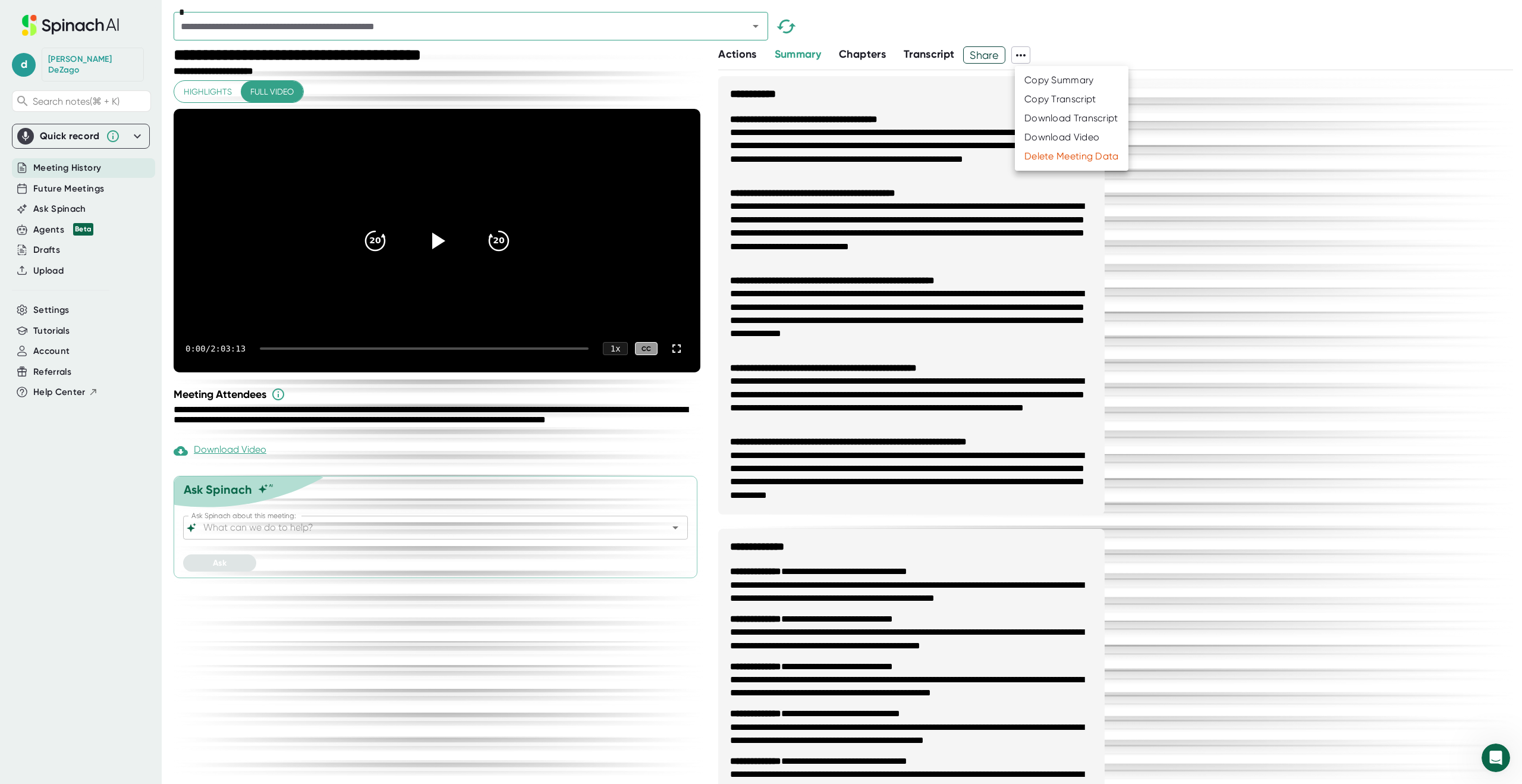
click at [1040, 118] on div "Download Transcript" at bounding box center [1071, 118] width 94 height 12
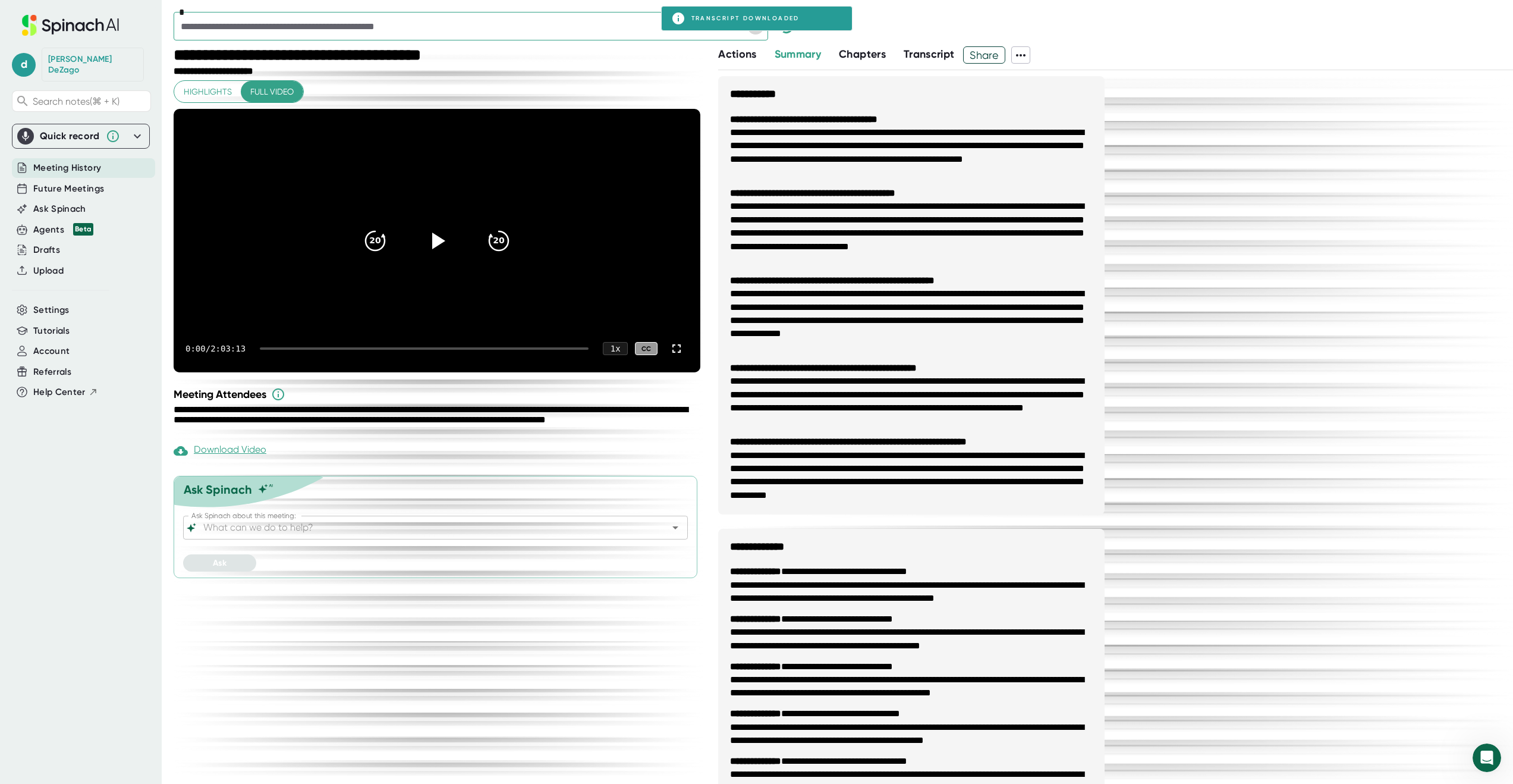
click at [761, 32] on icon "Open" at bounding box center [756, 26] width 14 height 14
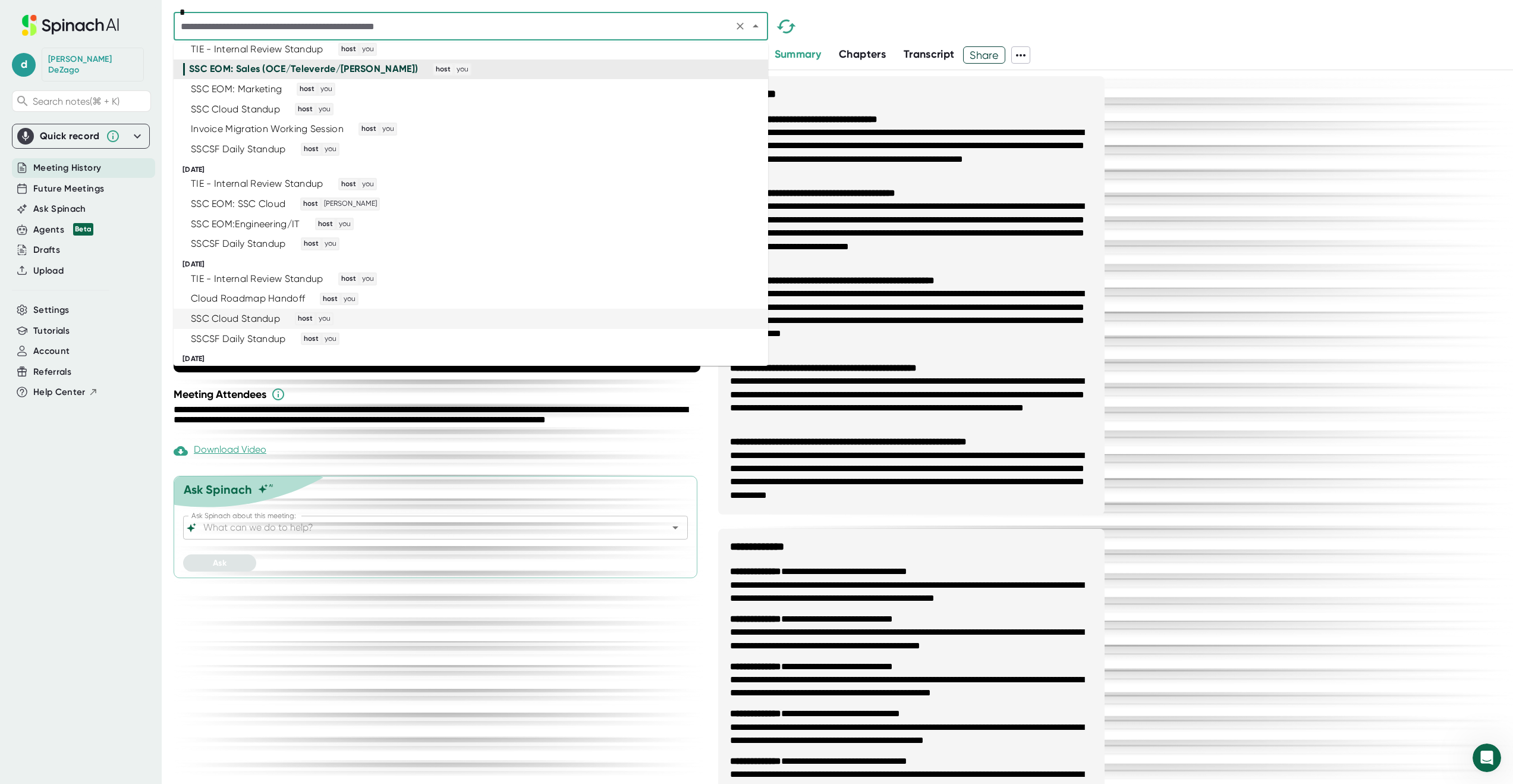
scroll to position [2633, 0]
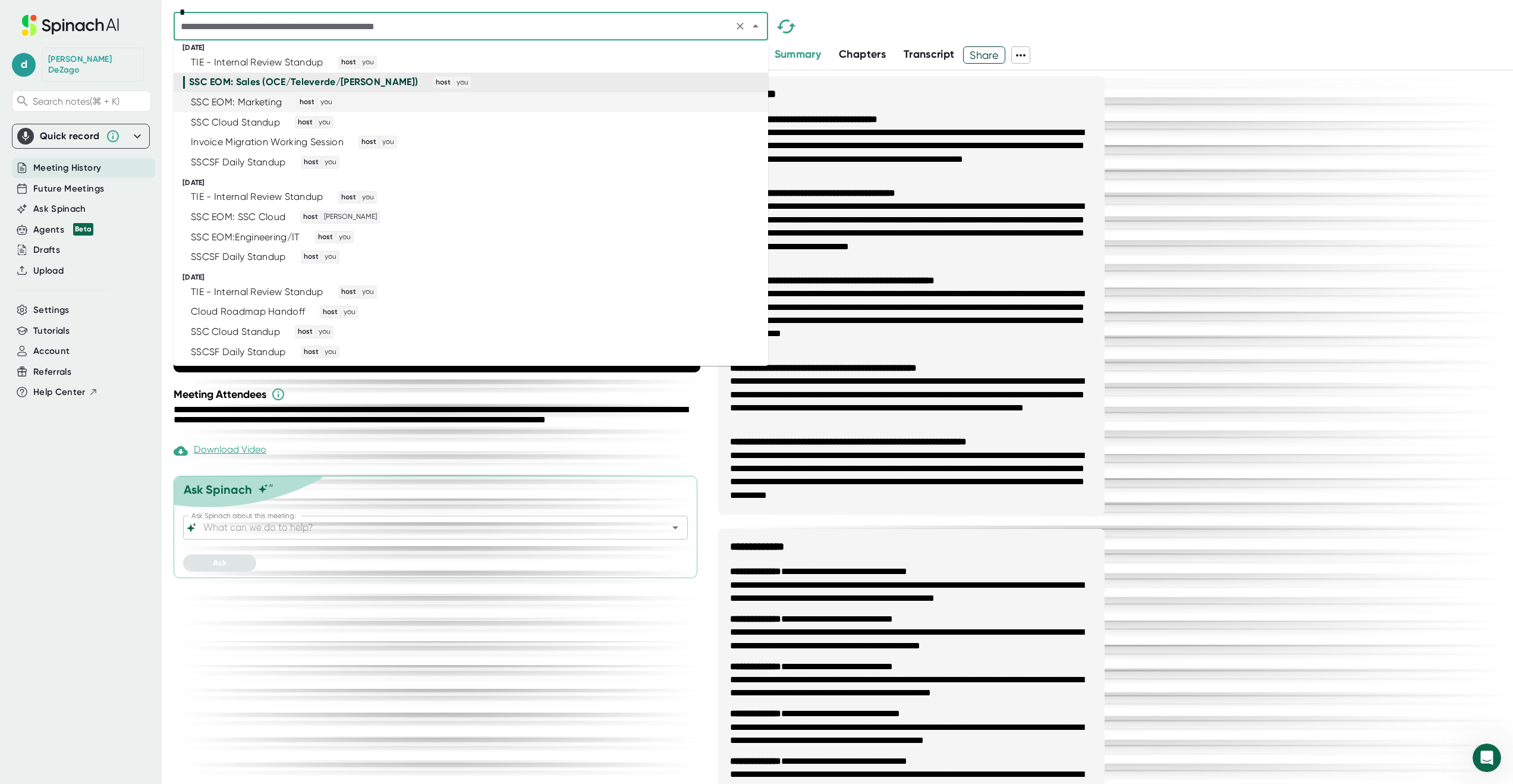
click at [638, 101] on div "SSC EOM: Marketing host you" at bounding box center [466, 102] width 565 height 13
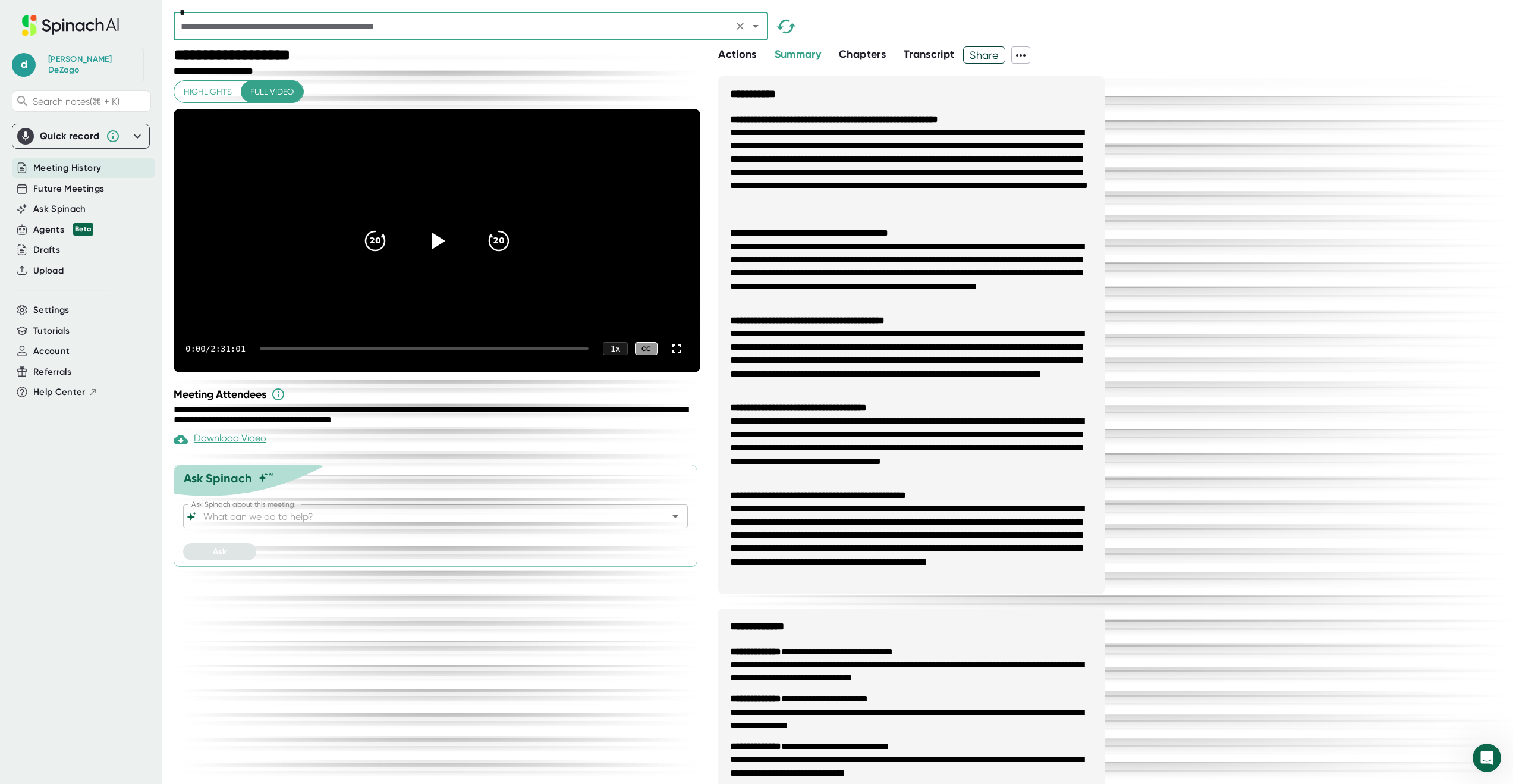
click at [1025, 54] on icon at bounding box center [1020, 54] width 14 height 14
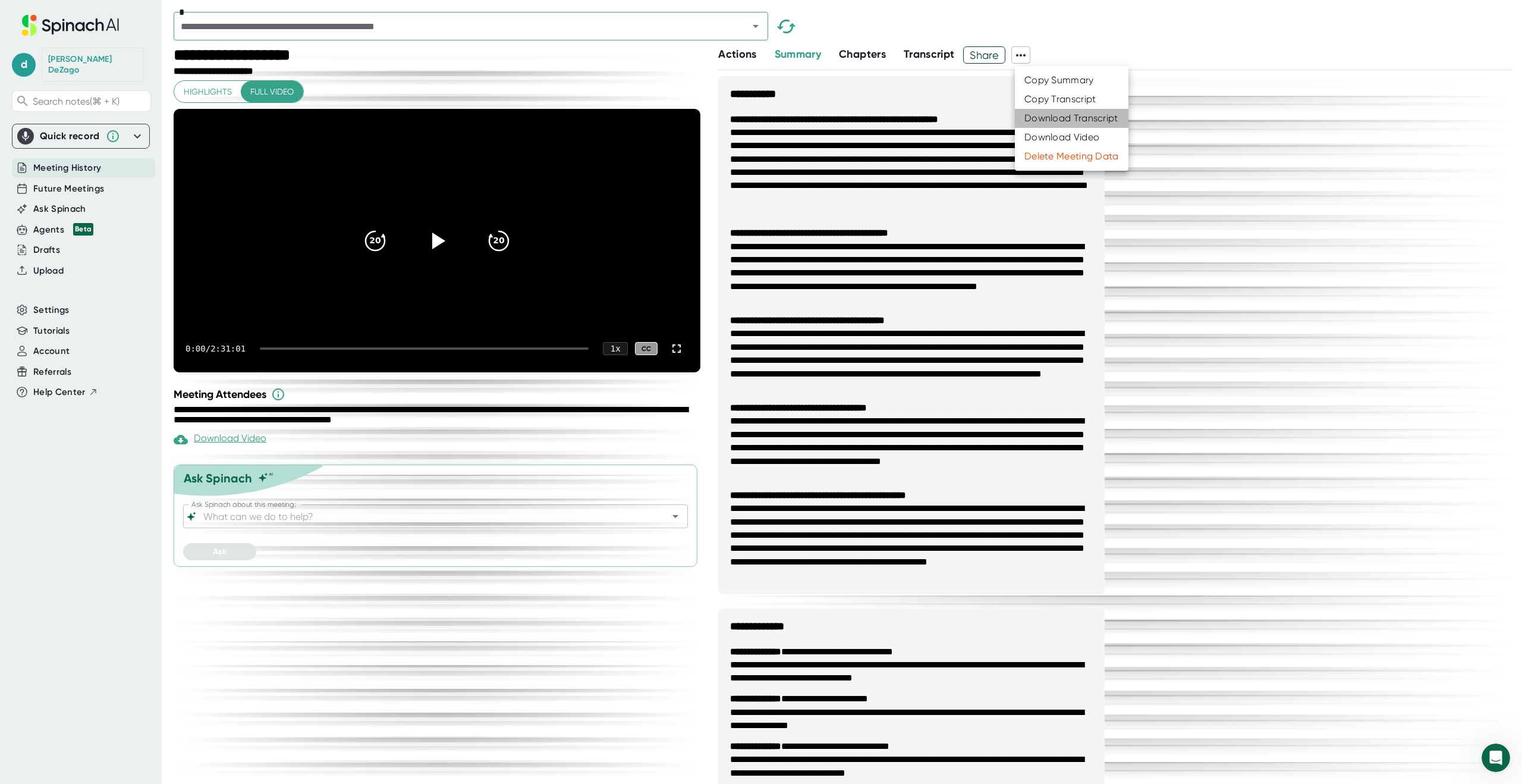
click at [1038, 120] on div "Download Transcript" at bounding box center [1071, 118] width 94 height 12
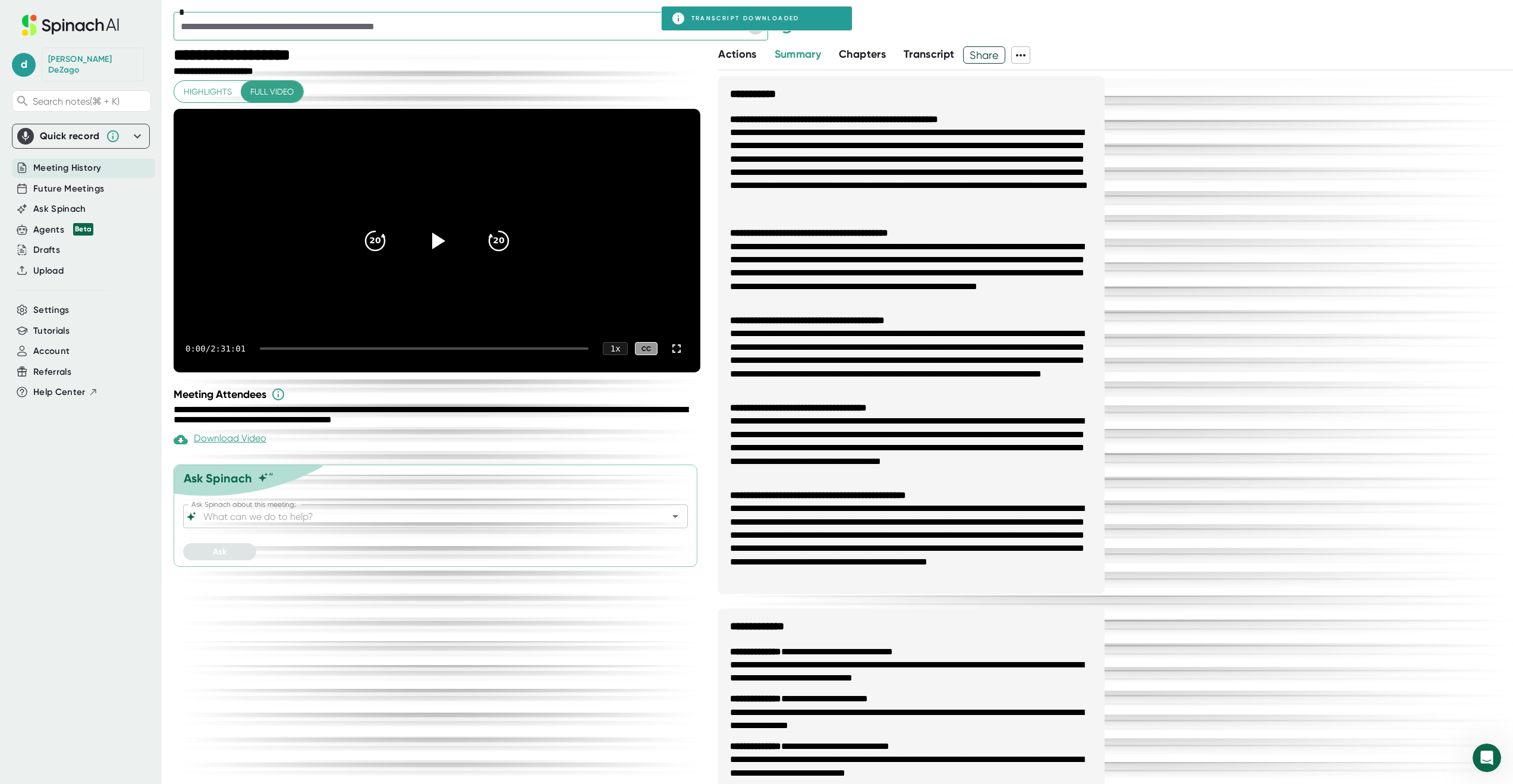
click at [759, 32] on icon "Open" at bounding box center [756, 26] width 14 height 14
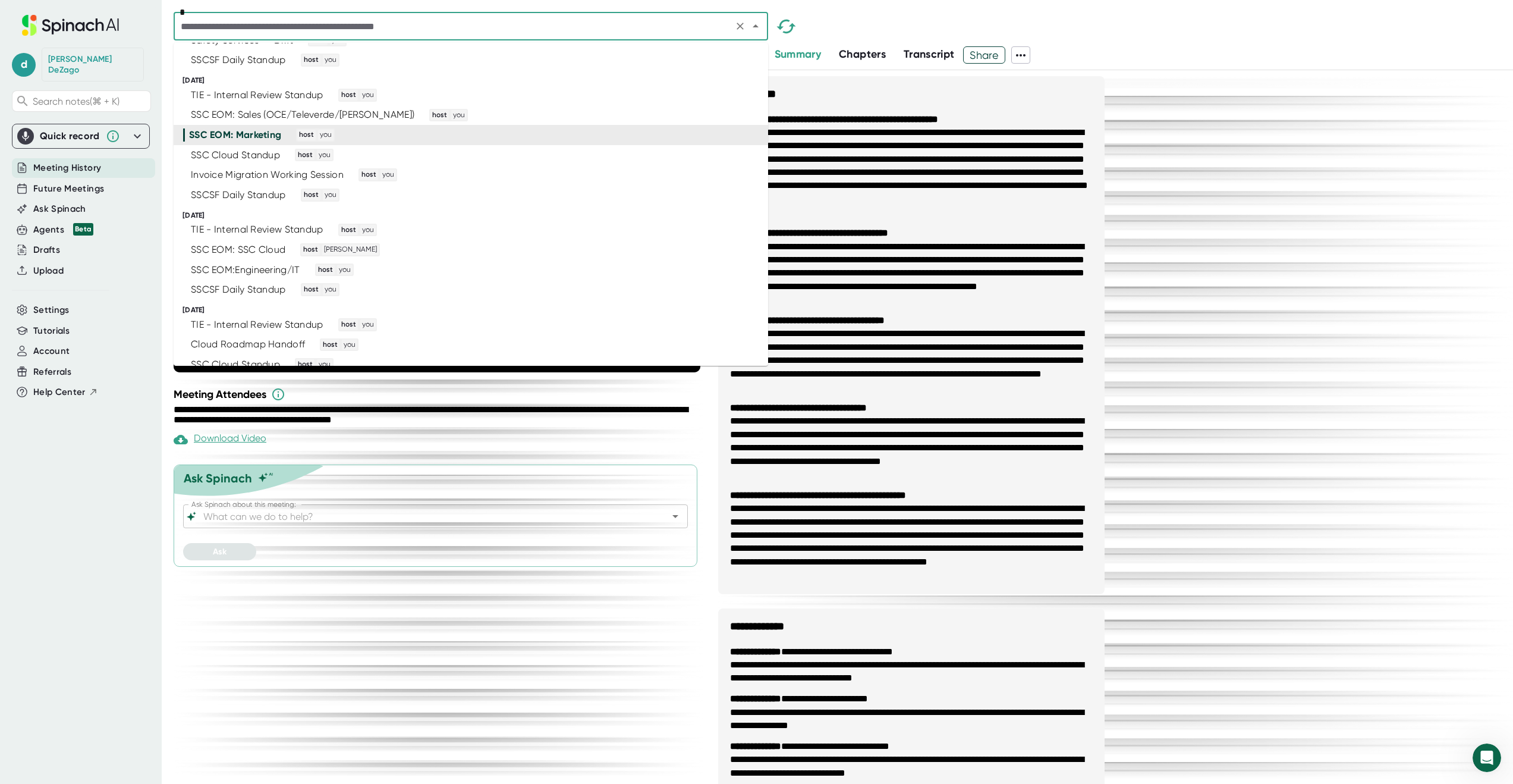
scroll to position [2601, 0]
click at [626, 160] on div "SSC Cloud Standup host you" at bounding box center [466, 155] width 565 height 13
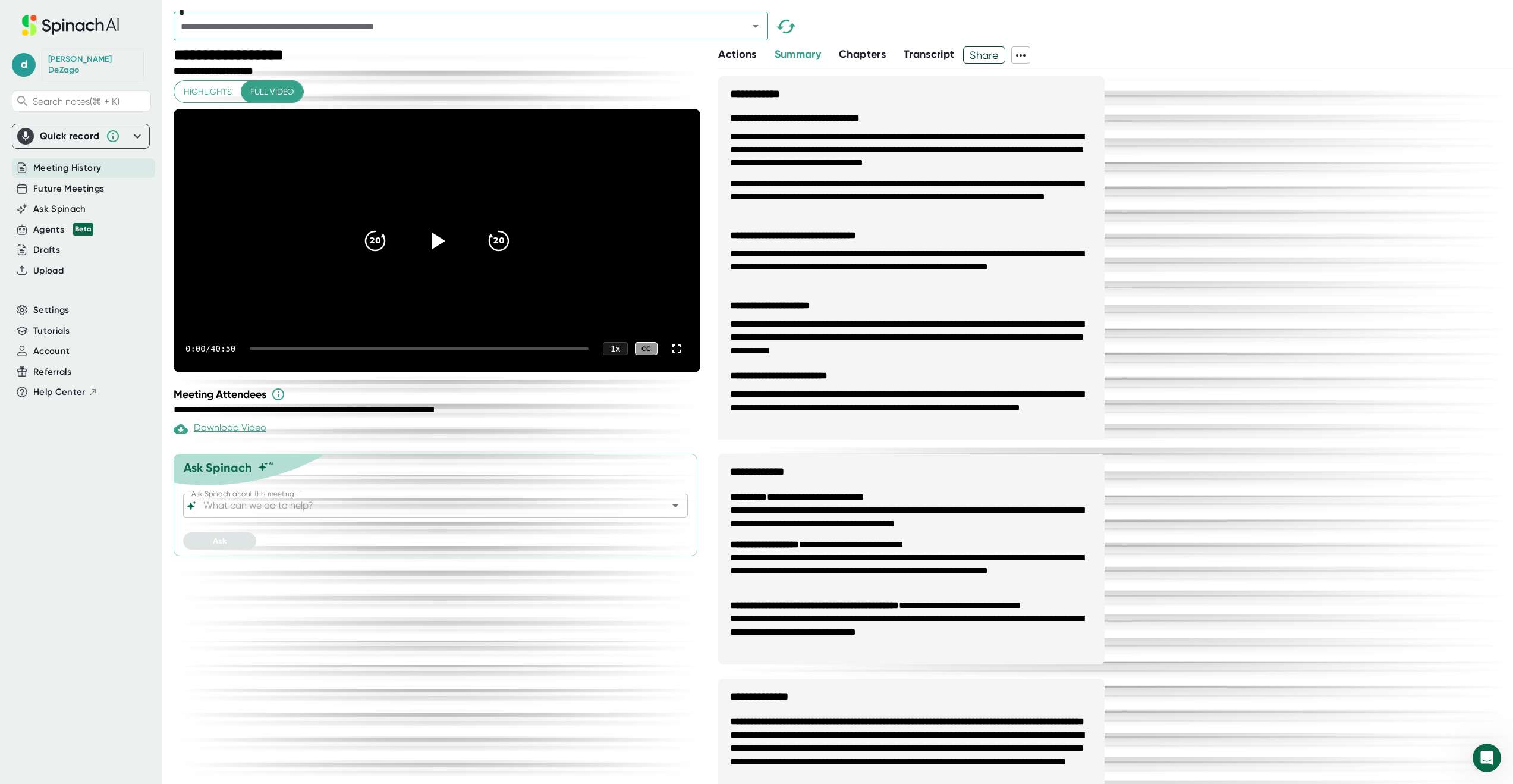
click at [1021, 57] on icon at bounding box center [1020, 54] width 14 height 14
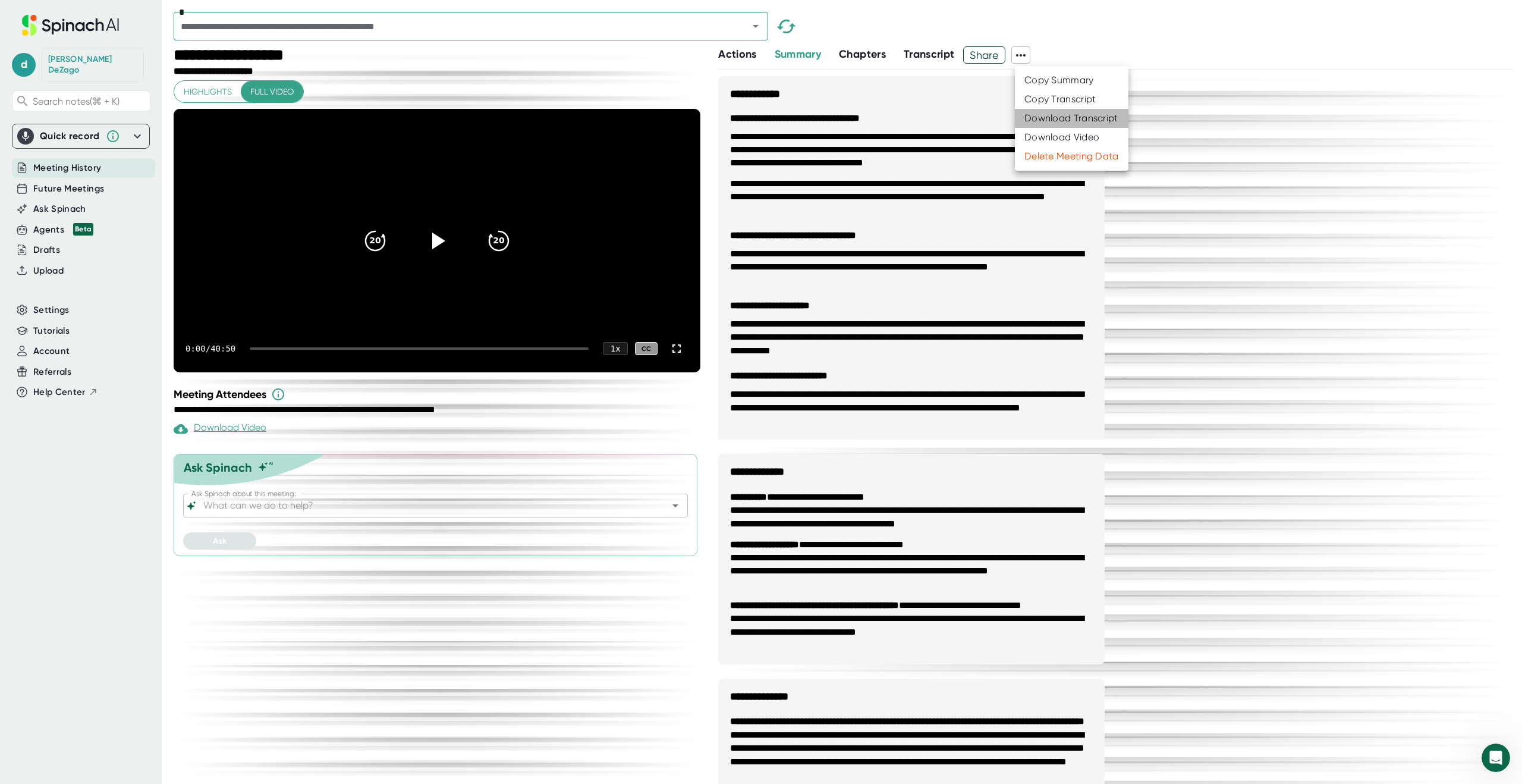
click at [1037, 117] on div "Download Transcript" at bounding box center [1071, 118] width 94 height 12
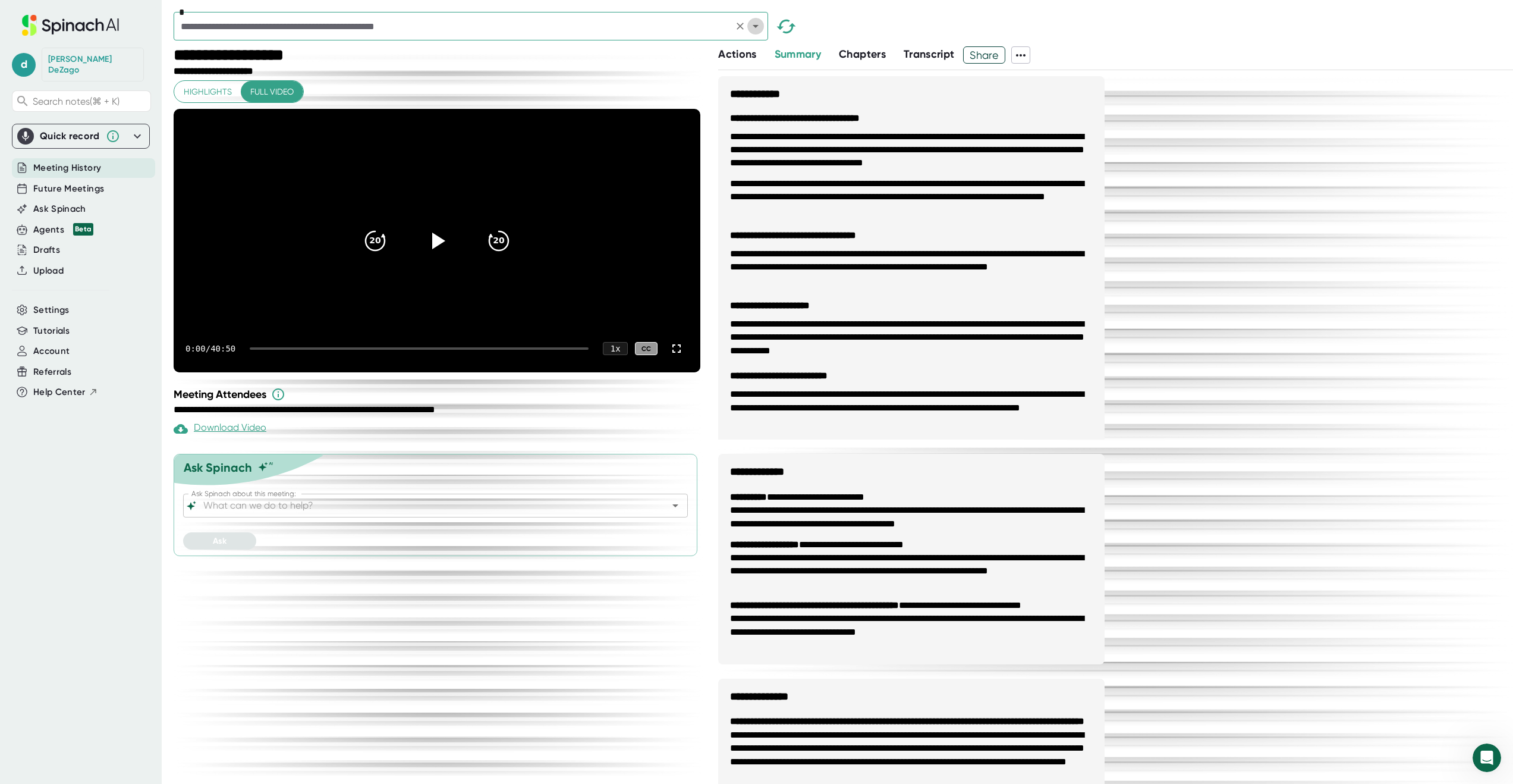
click at [758, 28] on icon "Open" at bounding box center [756, 26] width 14 height 14
click at [887, 28] on div "*" at bounding box center [843, 28] width 1340 height 34
click at [756, 28] on icon "Open" at bounding box center [756, 26] width 14 height 14
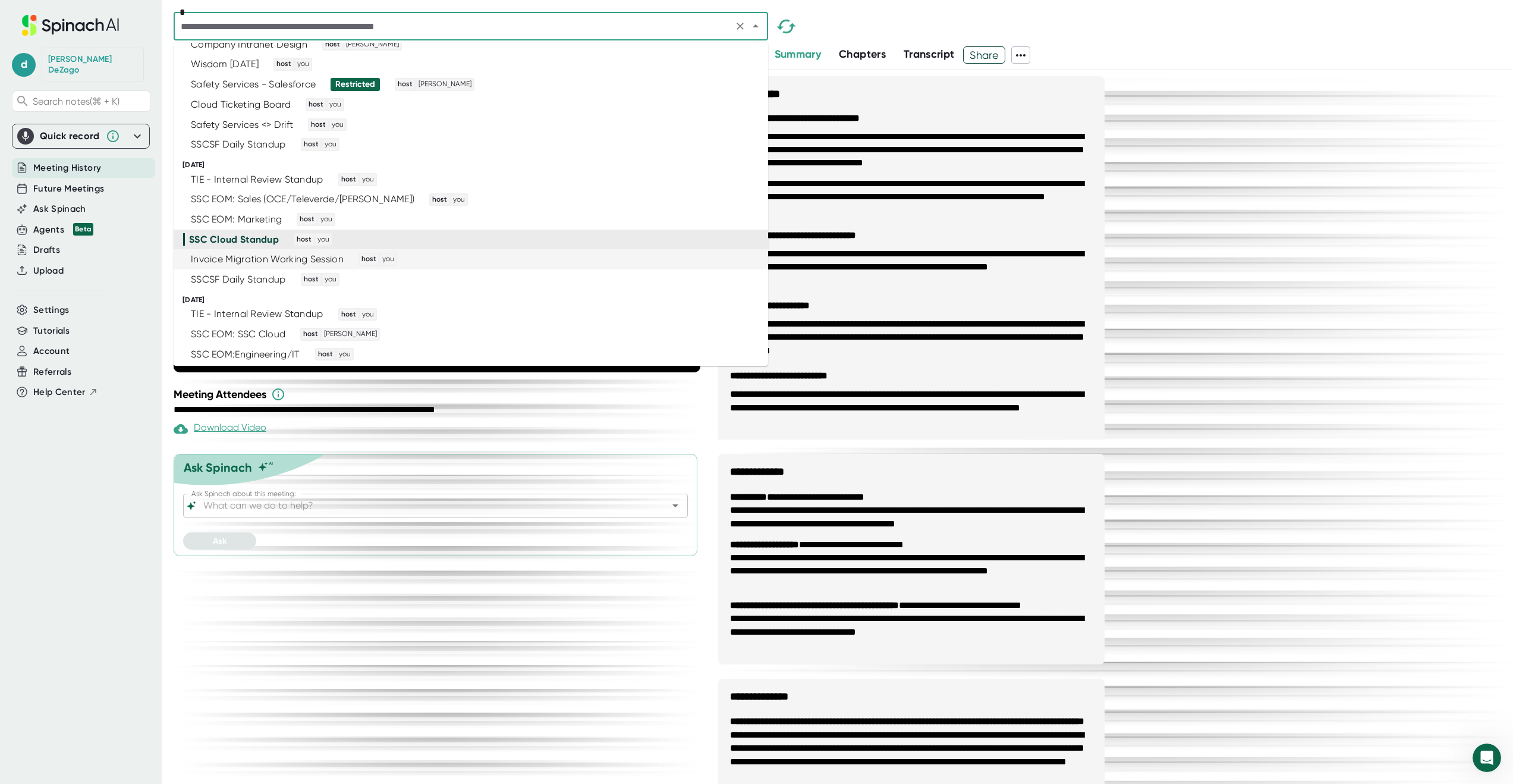
scroll to position [2602, 0]
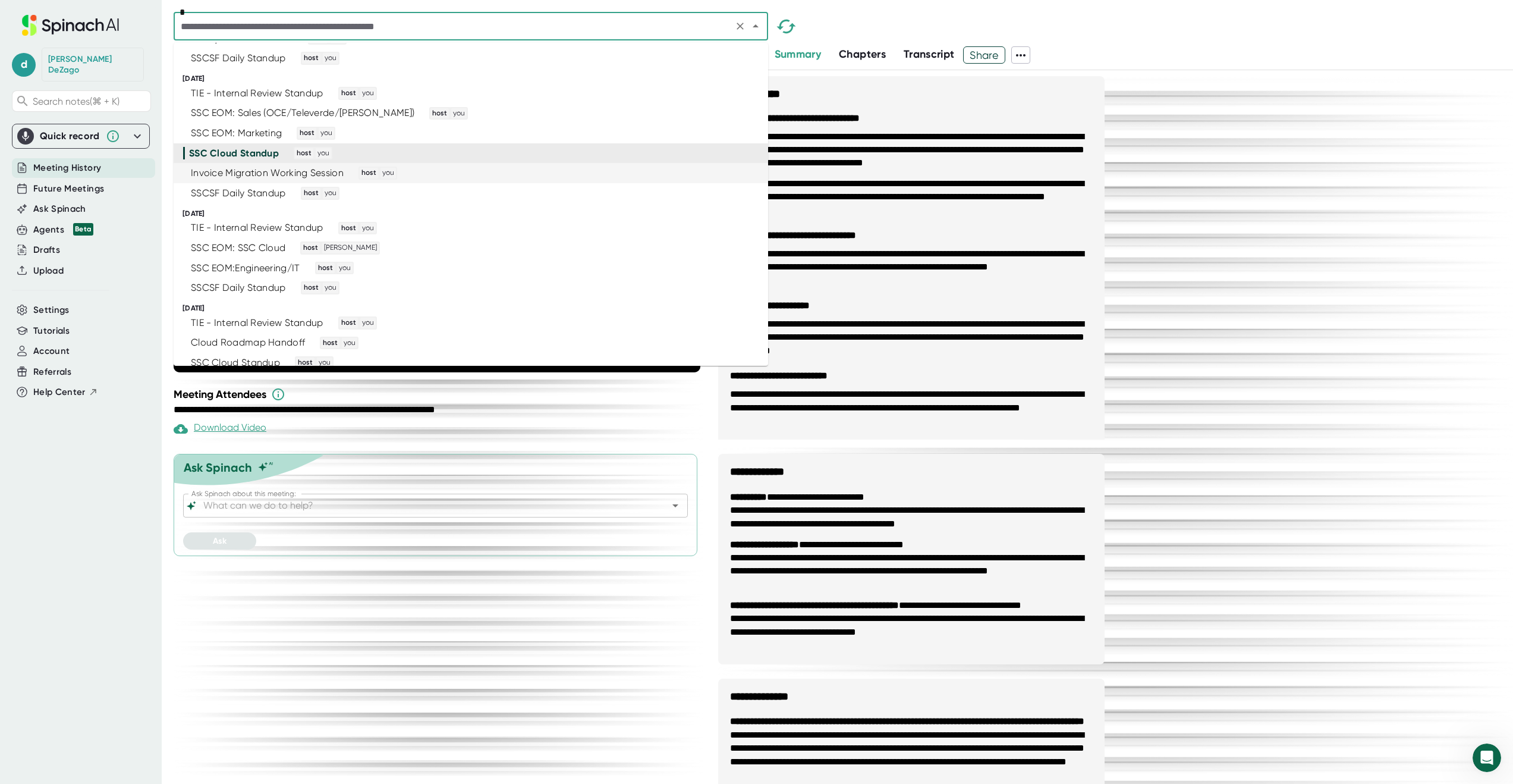
click at [623, 174] on div "Invoice Migration Working Session host you" at bounding box center [466, 173] width 565 height 13
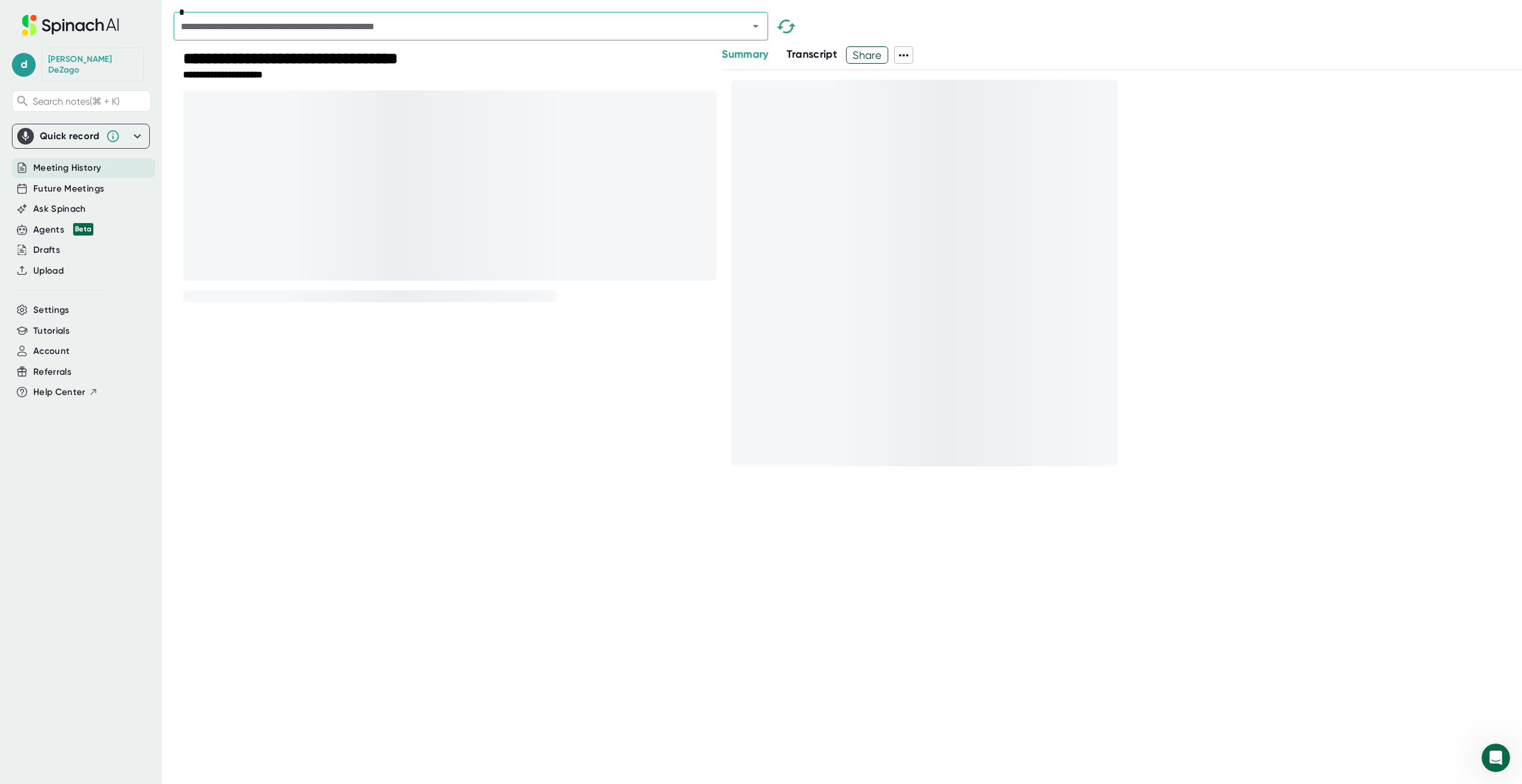
click at [903, 52] on icon at bounding box center [903, 54] width 14 height 14
click at [958, 36] on div at bounding box center [761, 392] width 1522 height 784
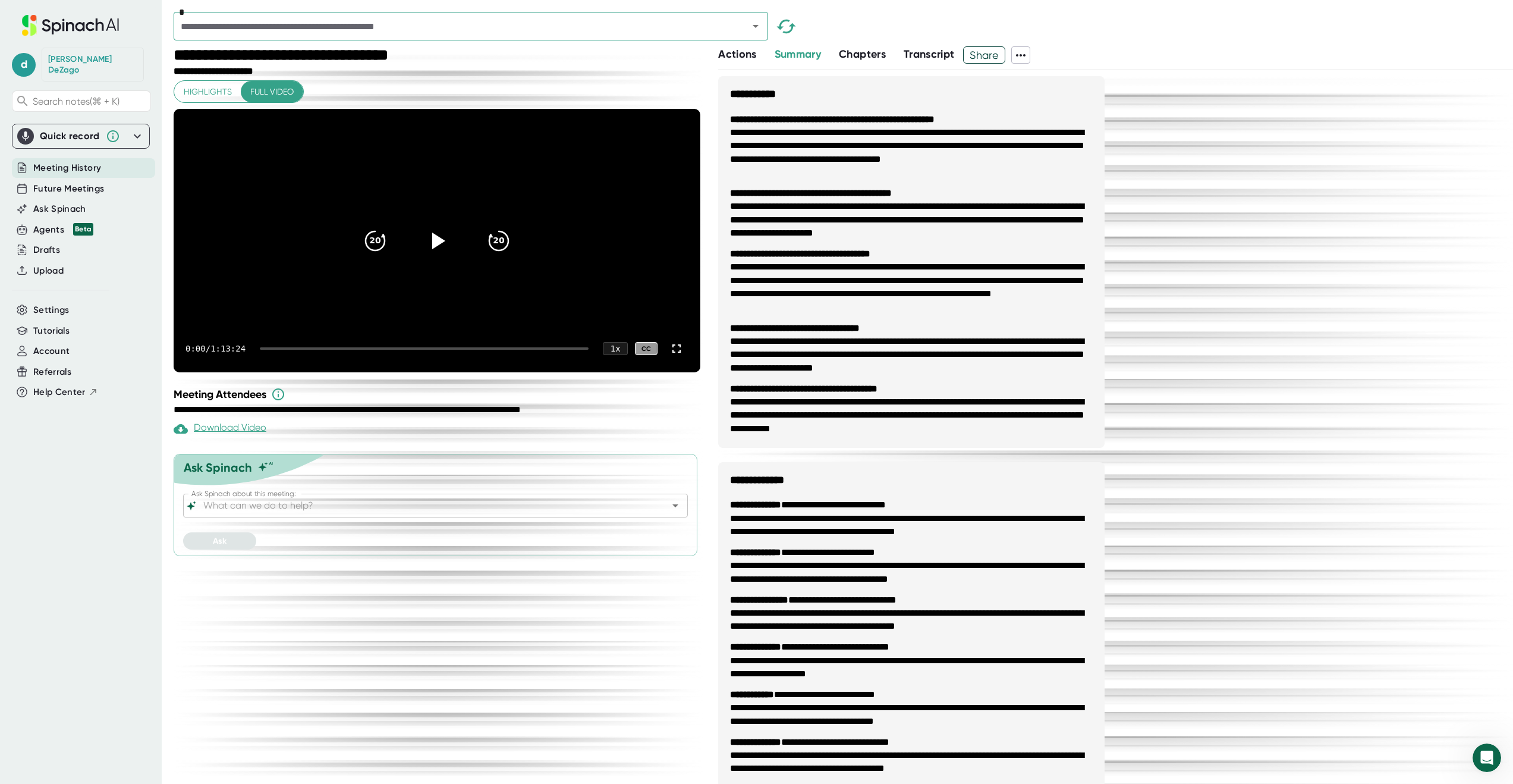
click at [1023, 54] on icon at bounding box center [1020, 54] width 14 height 14
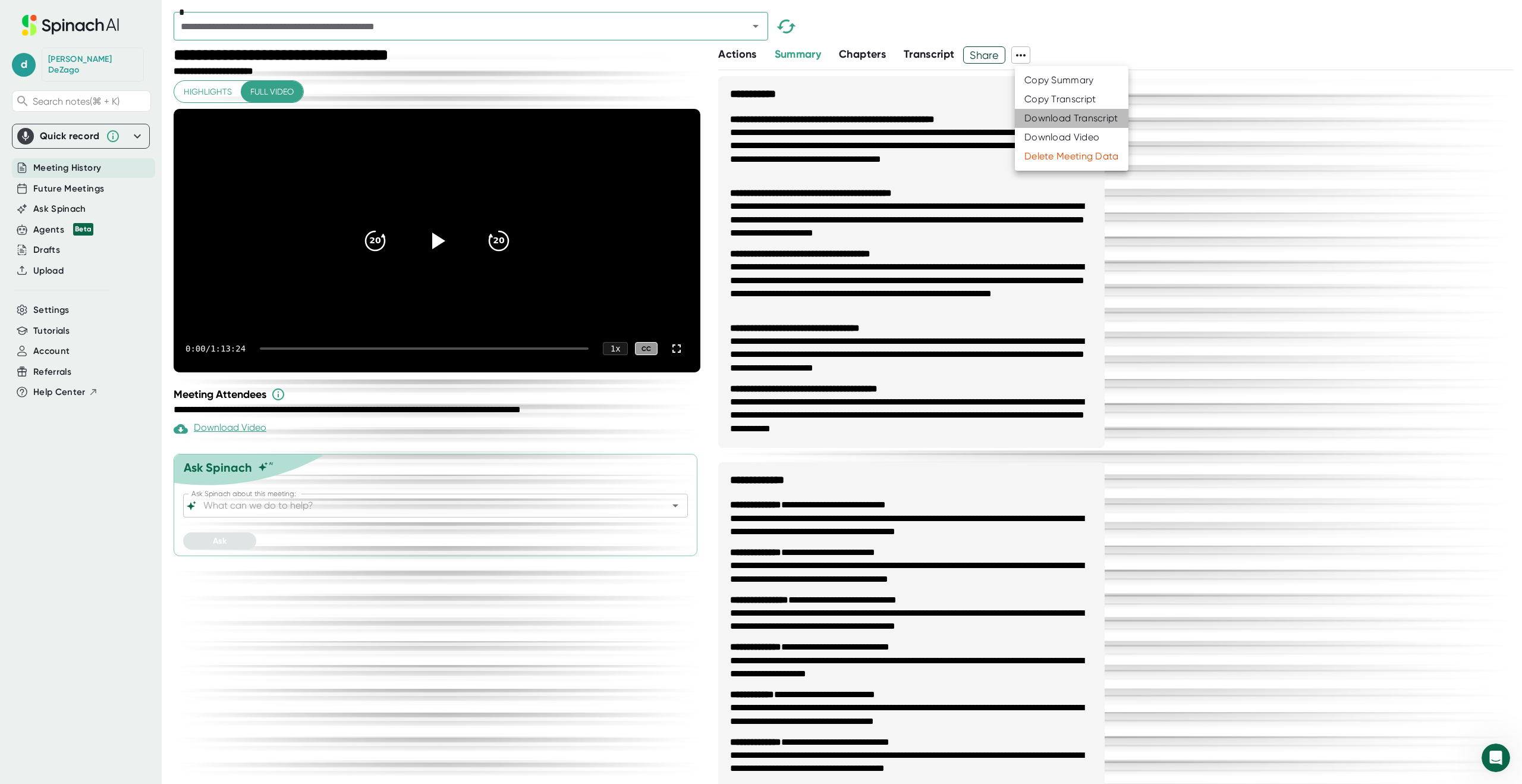
click at [1041, 116] on div "Download Transcript" at bounding box center [1071, 118] width 94 height 12
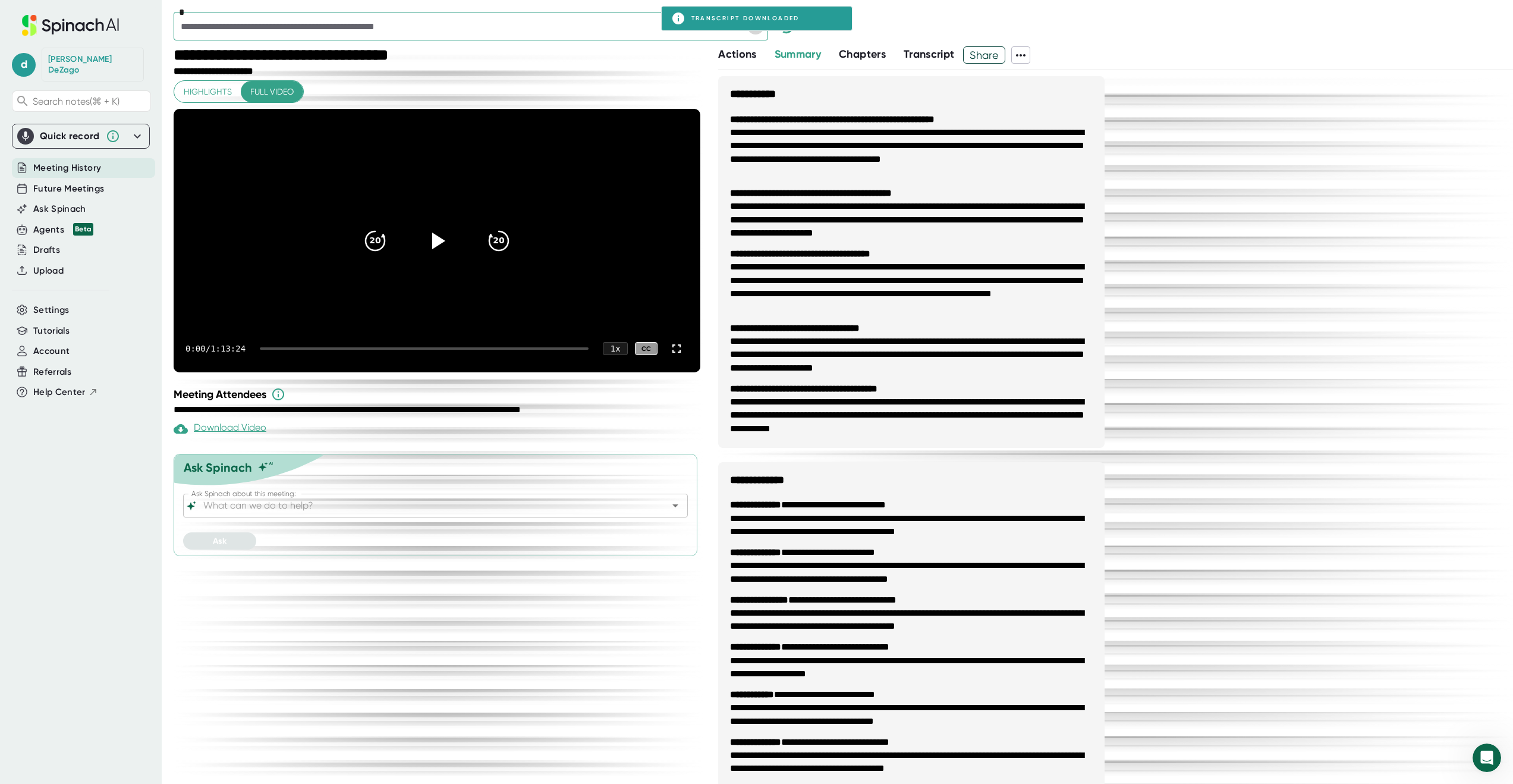
click at [755, 31] on icon "Open" at bounding box center [756, 26] width 14 height 14
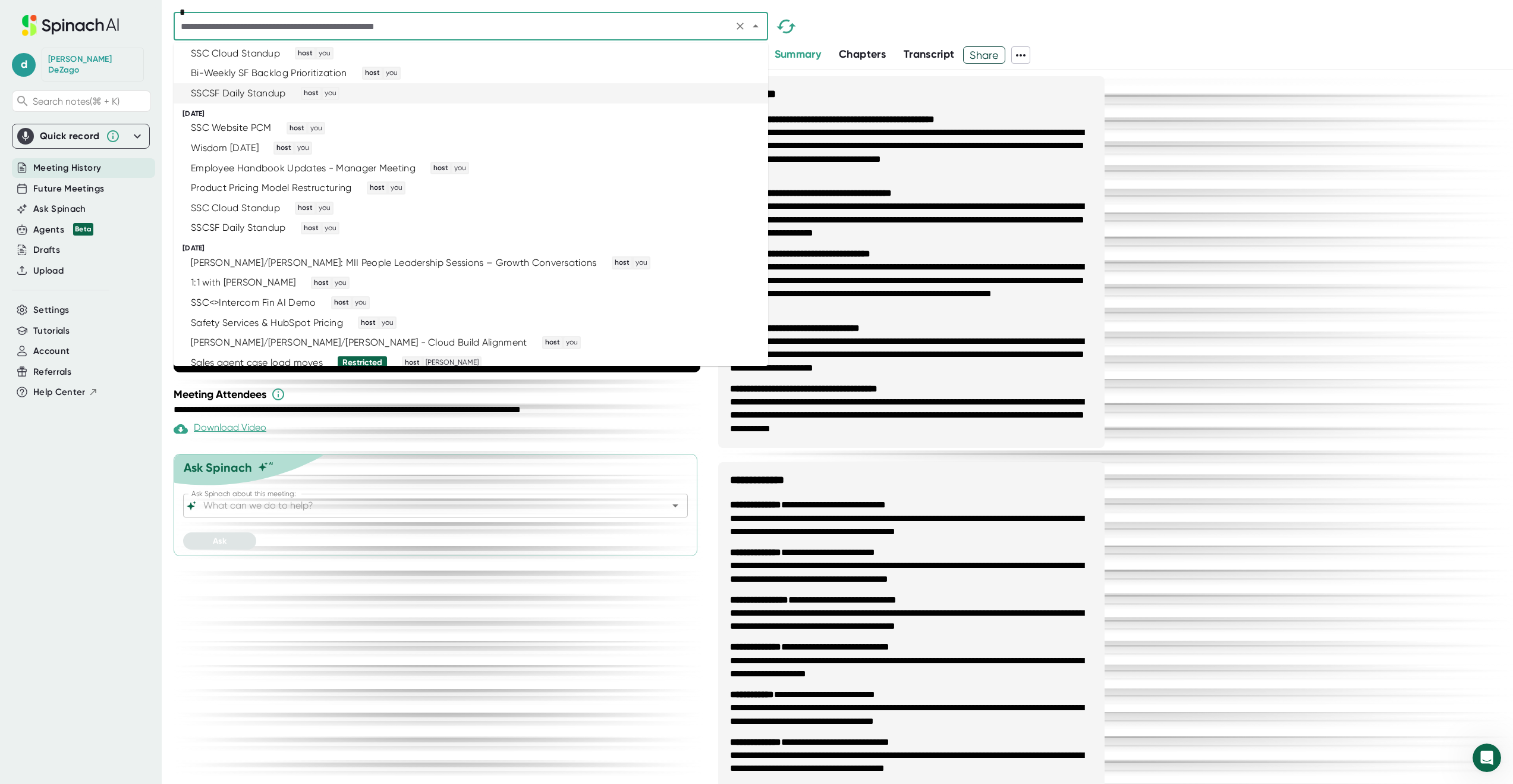
scroll to position [864, 0]
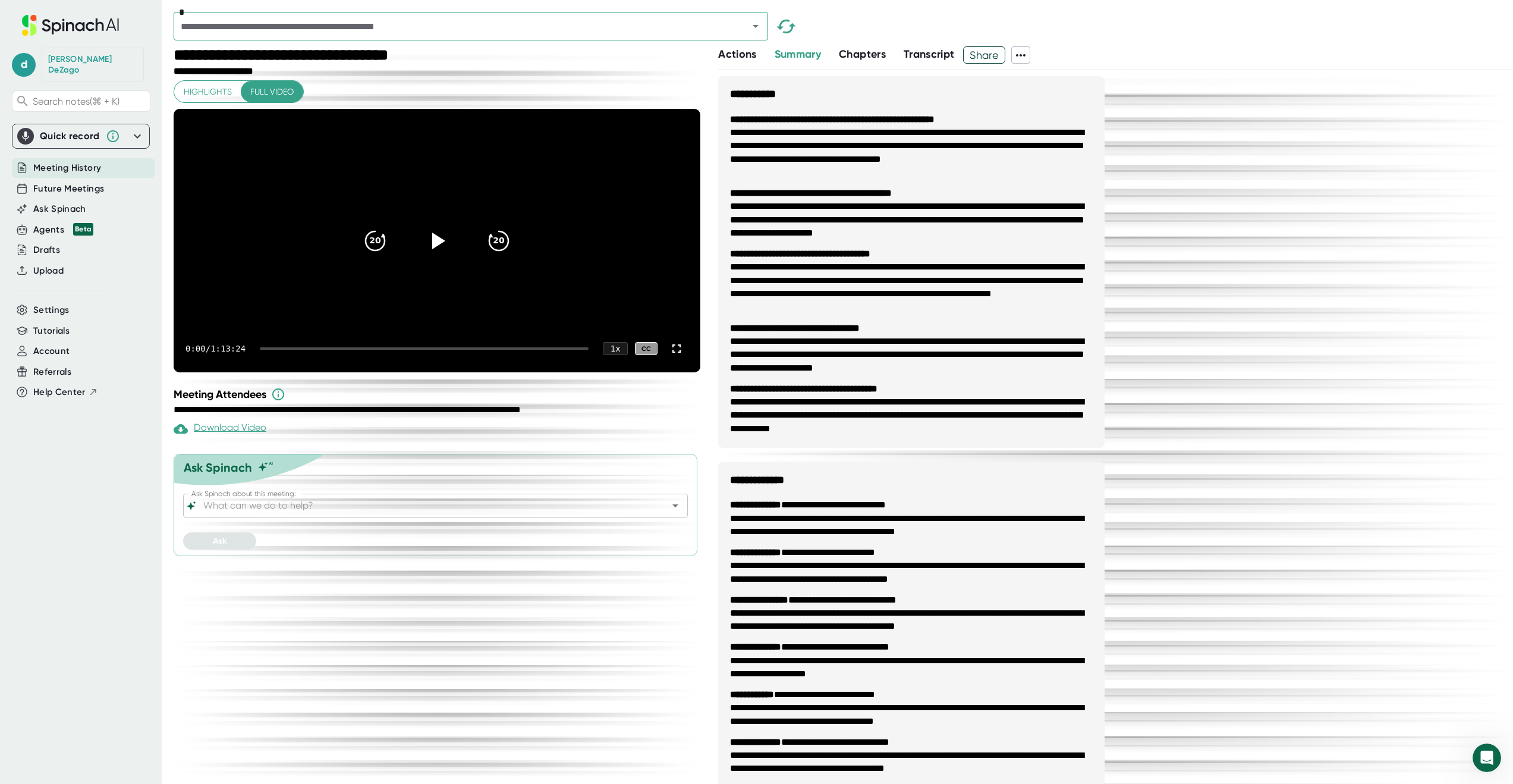
click at [1113, 100] on div "**********" at bounding box center [1115, 608] width 795 height 1064
click at [759, 28] on icon "Open" at bounding box center [756, 26] width 14 height 14
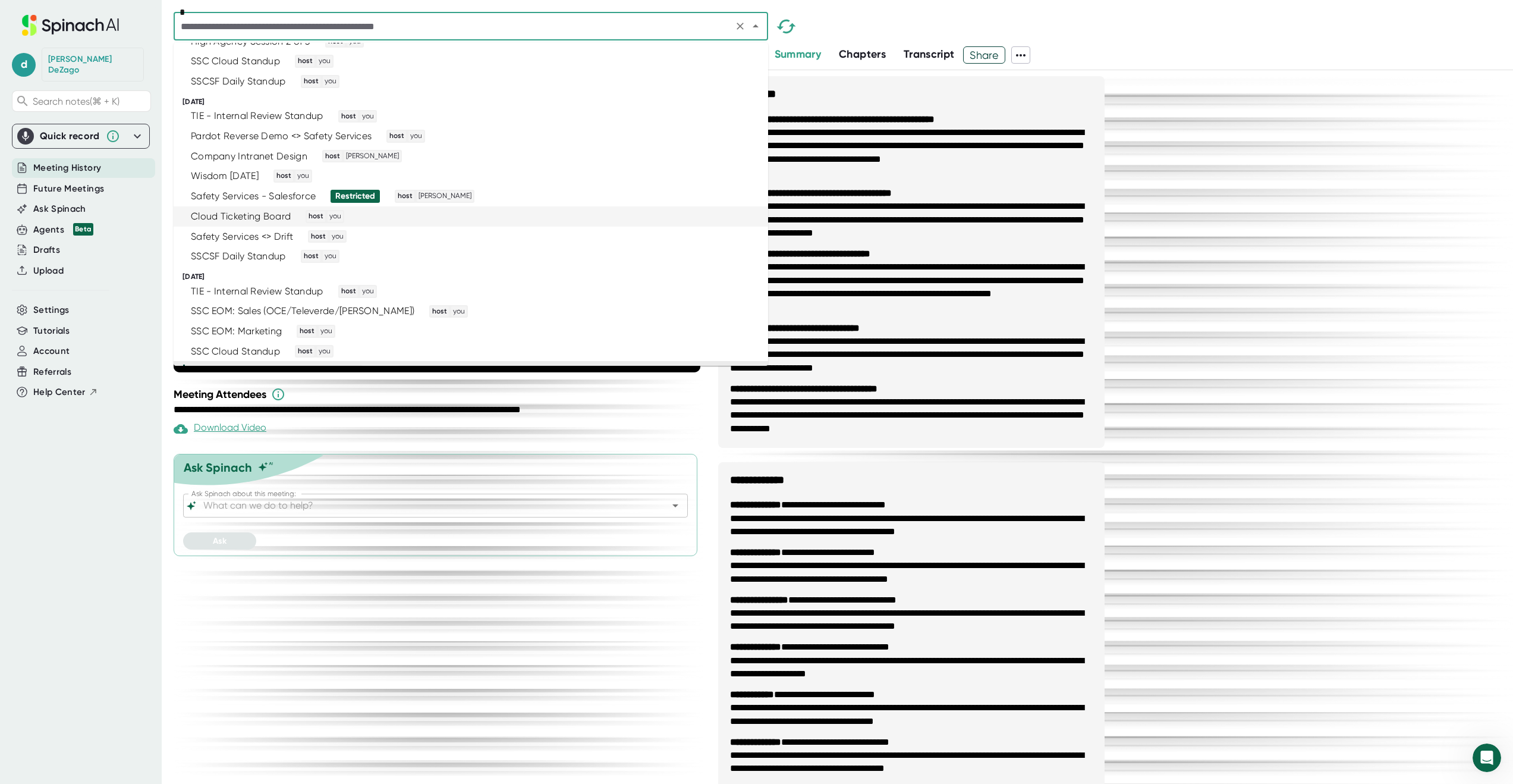
scroll to position [2561, 0]
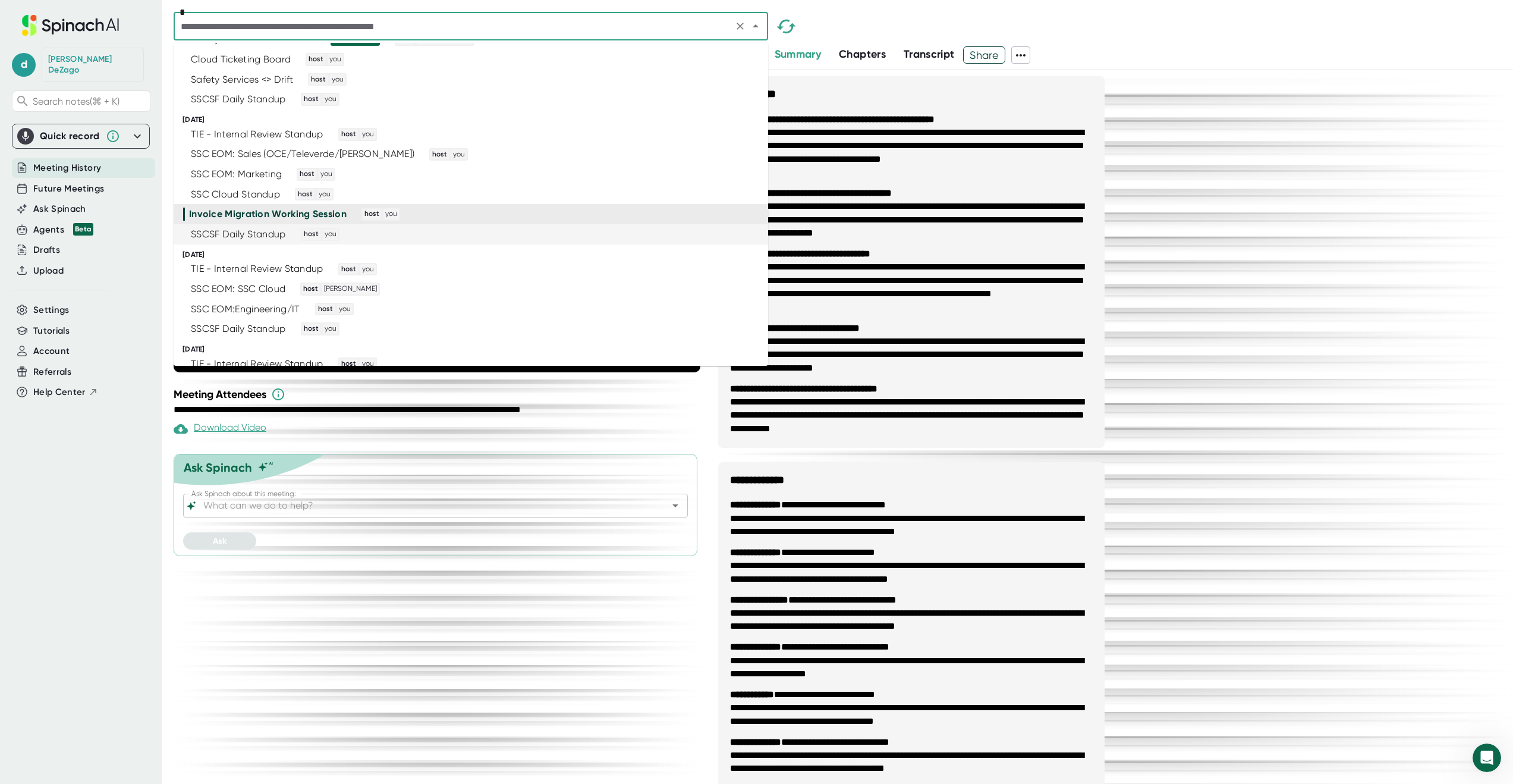
click at [625, 233] on div "SSCSF Daily Standup host you" at bounding box center [466, 235] width 565 height 13
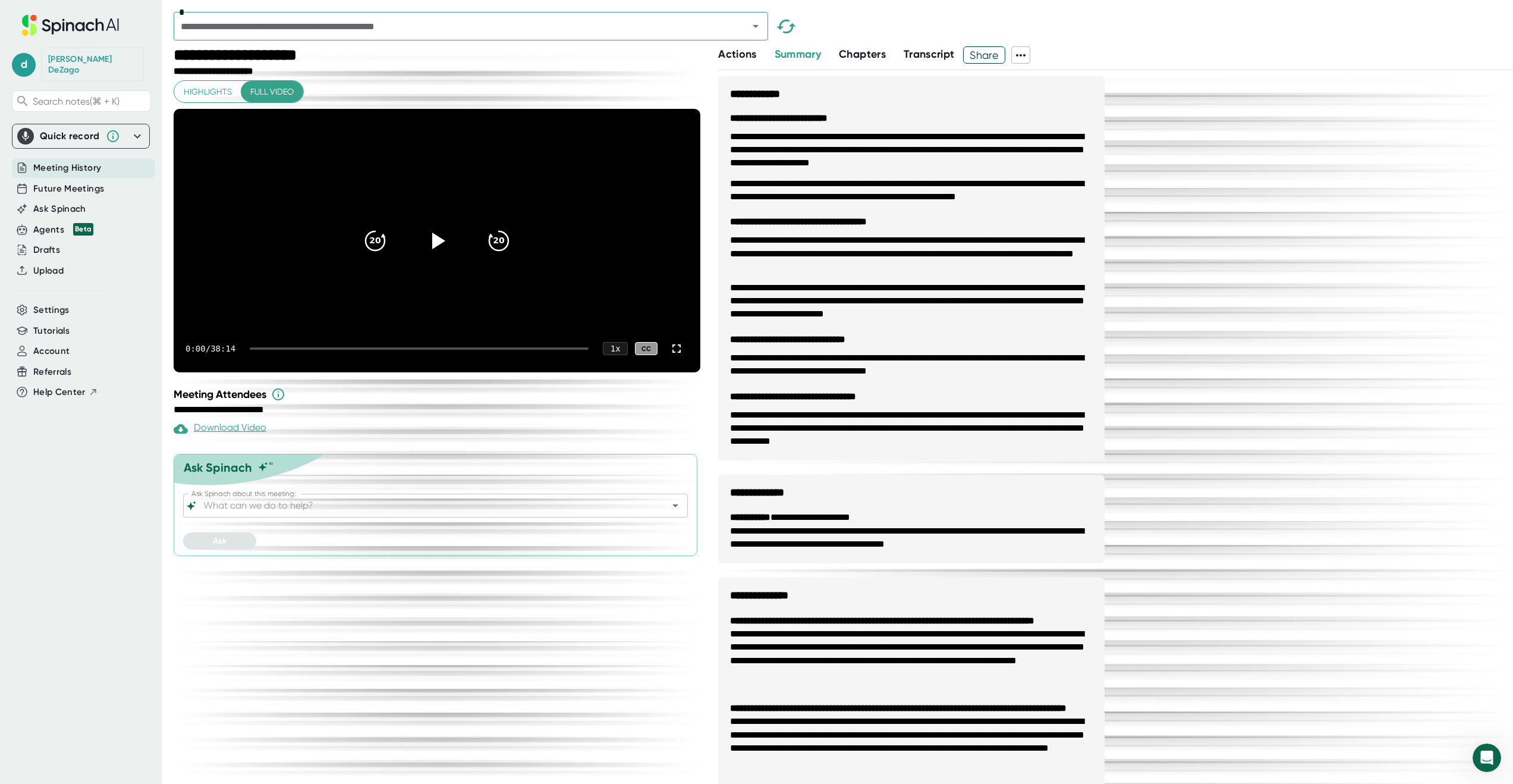
click at [1025, 54] on icon at bounding box center [1020, 55] width 9 height 3
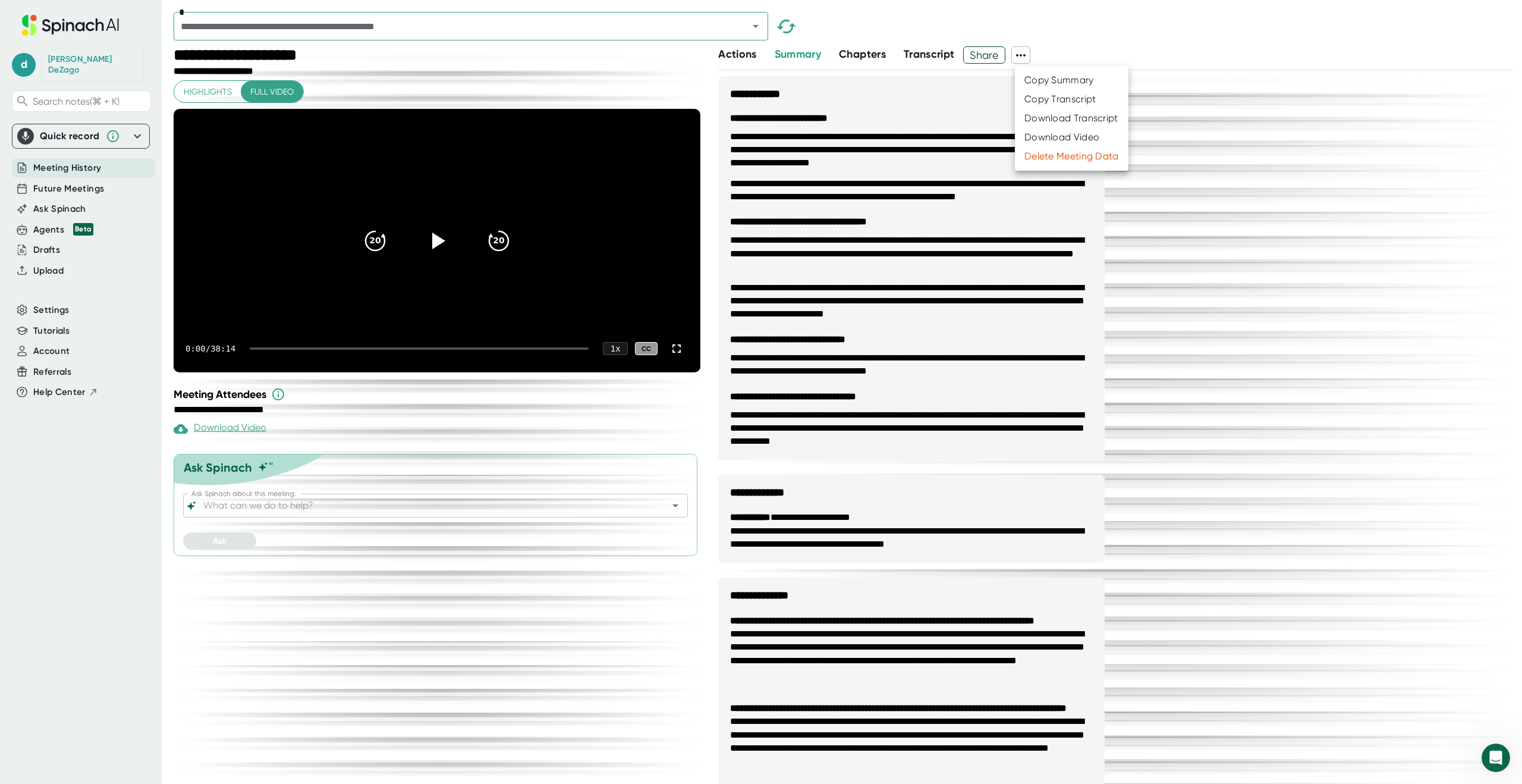
click at [1045, 117] on div "Download Transcript" at bounding box center [1071, 118] width 94 height 12
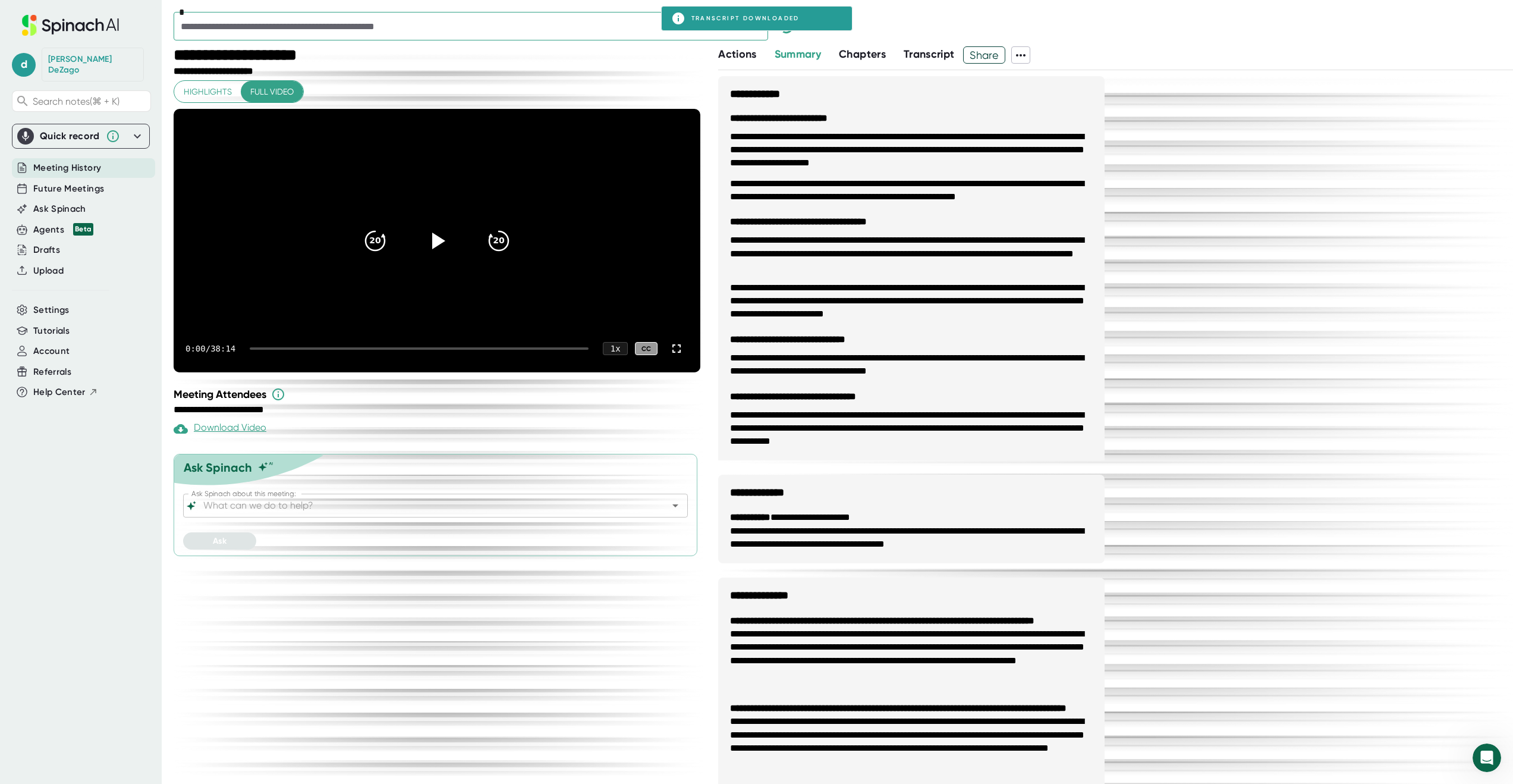
click at [700, 66] on div "**********" at bounding box center [438, 71] width 529 height 11
click at [759, 25] on icon "Open" at bounding box center [756, 26] width 14 height 14
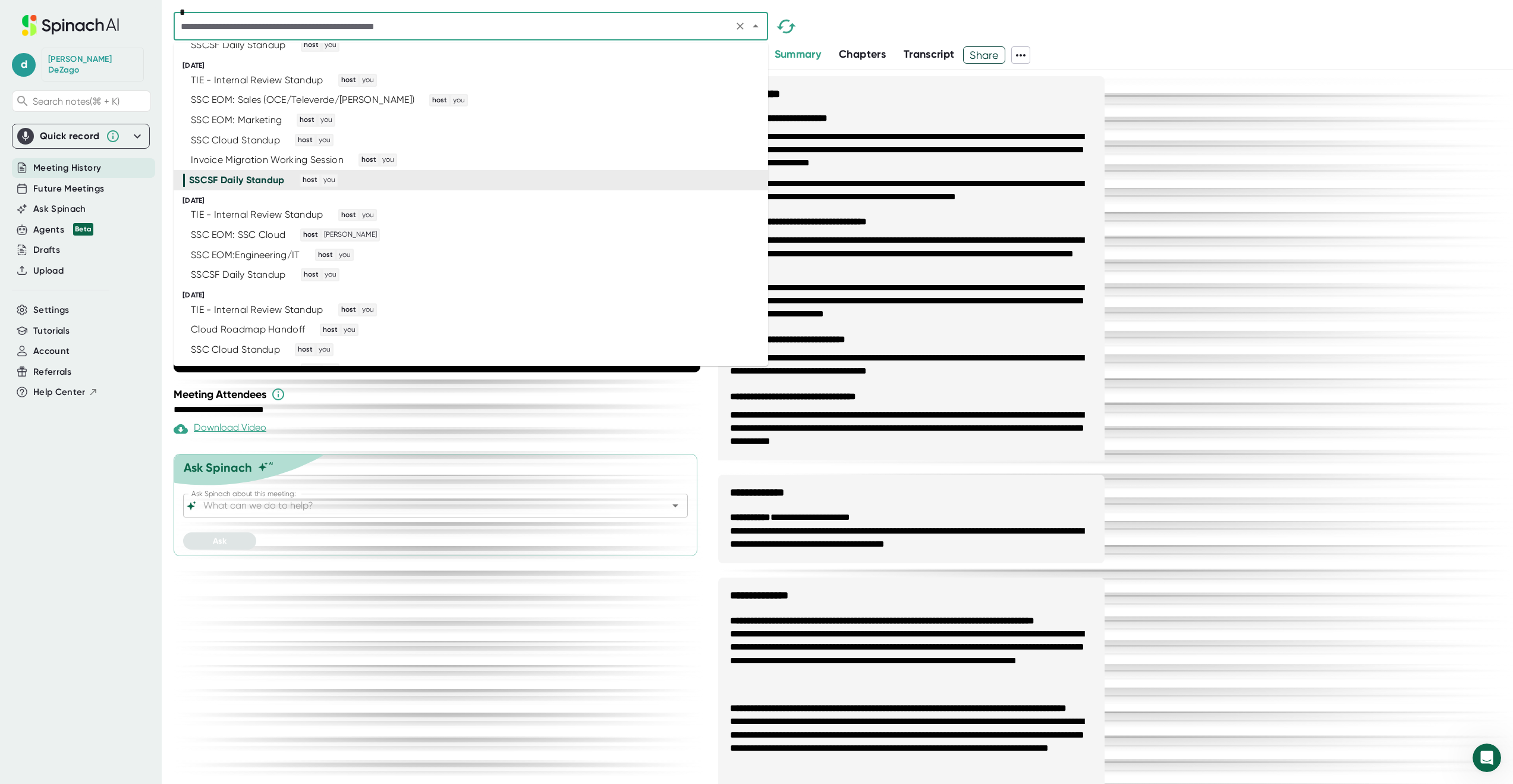
scroll to position [2632, 0]
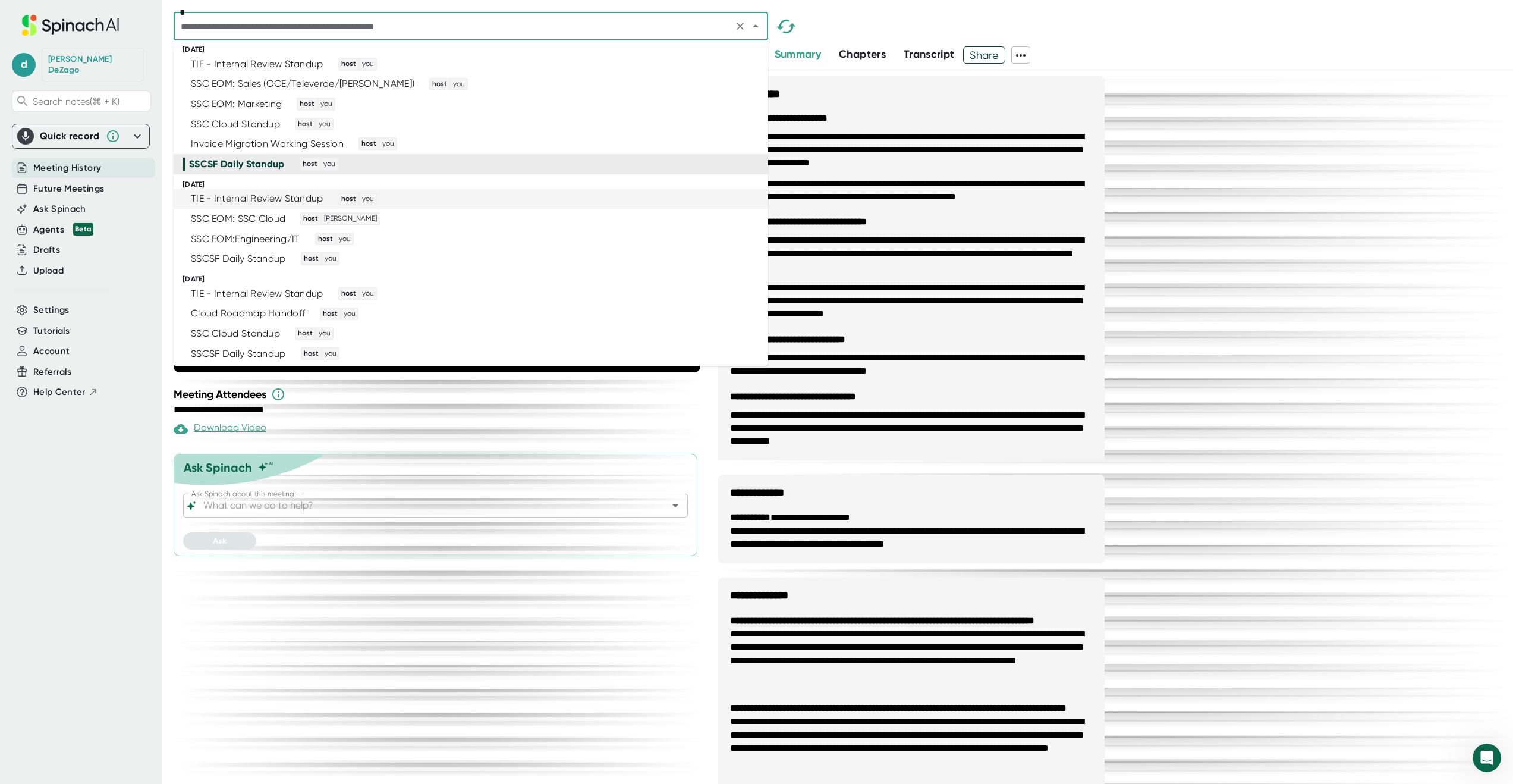
click at [643, 202] on div "TIE - Internal Review Standup host you" at bounding box center [466, 199] width 565 height 13
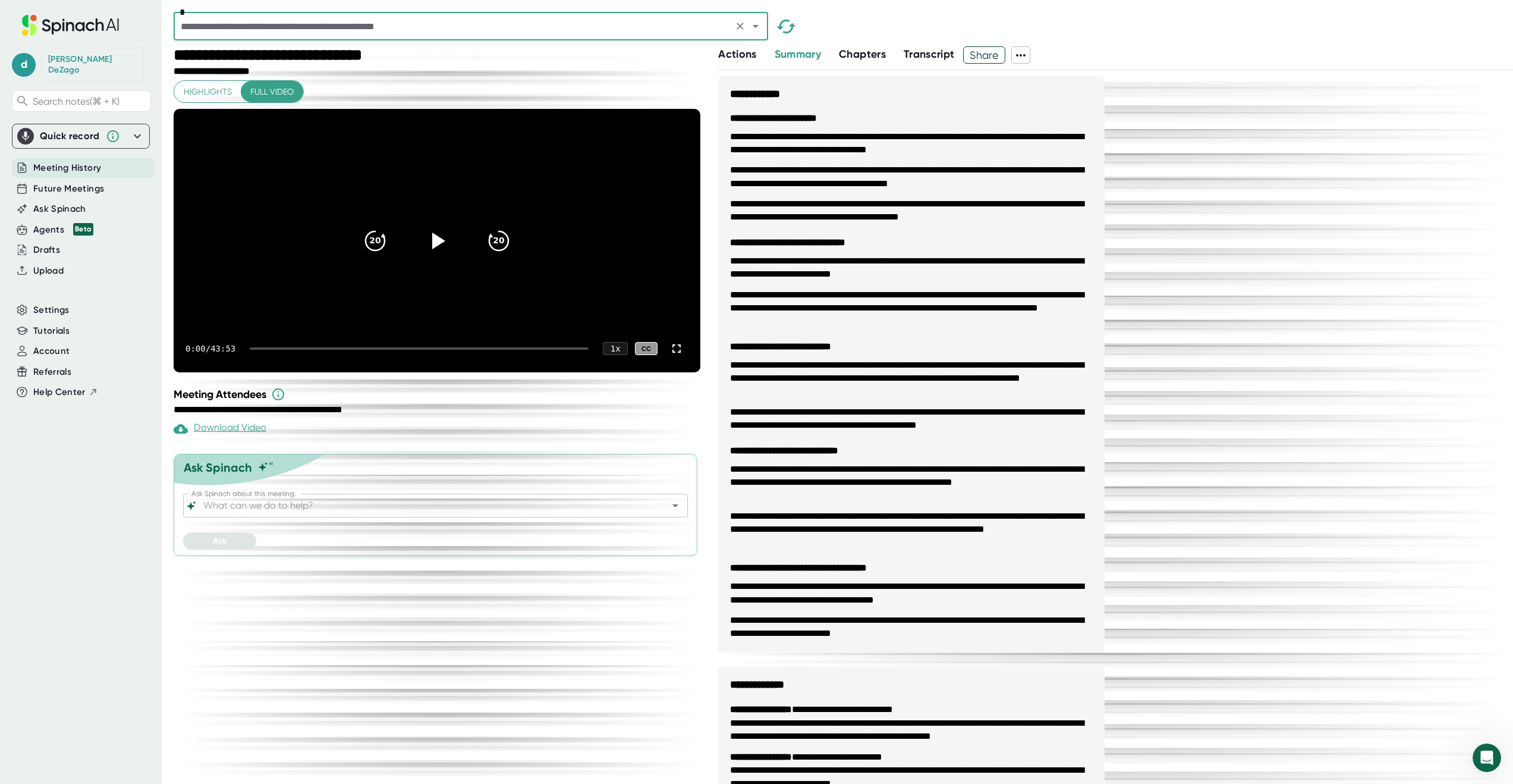
click at [1022, 54] on icon at bounding box center [1020, 54] width 14 height 14
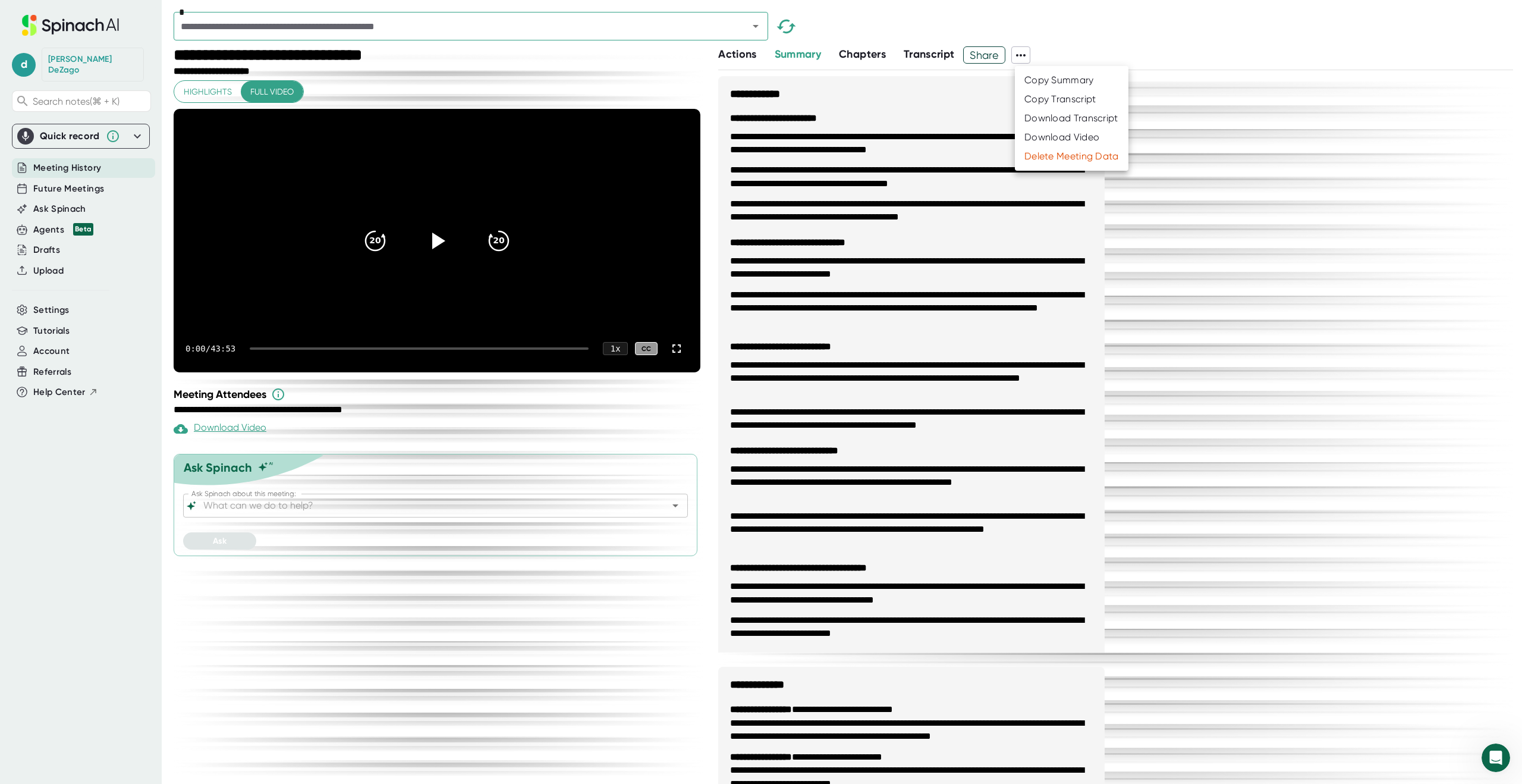
click at [1034, 118] on div "Download Transcript" at bounding box center [1071, 118] width 94 height 12
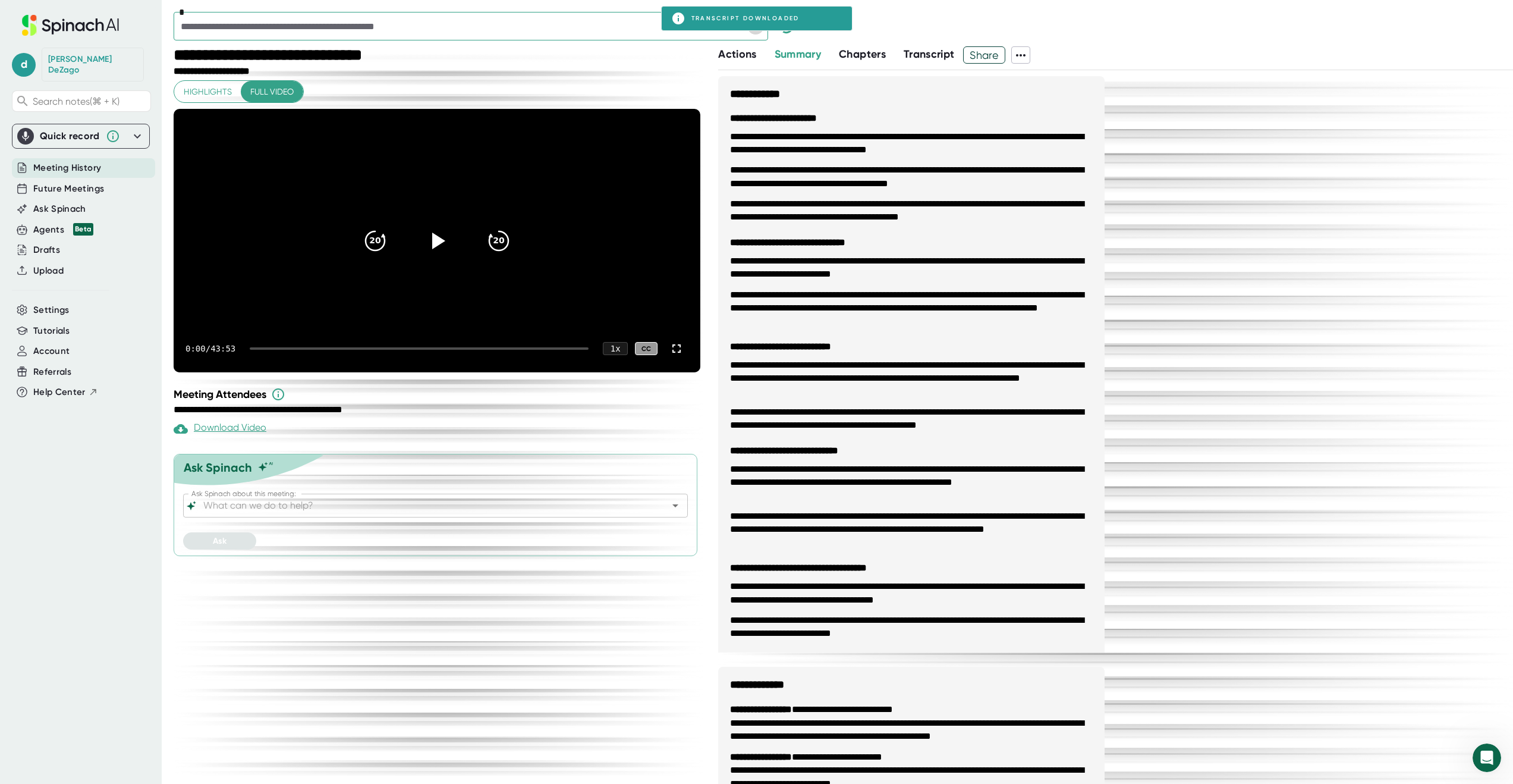
click at [758, 31] on icon "Open" at bounding box center [756, 26] width 14 height 14
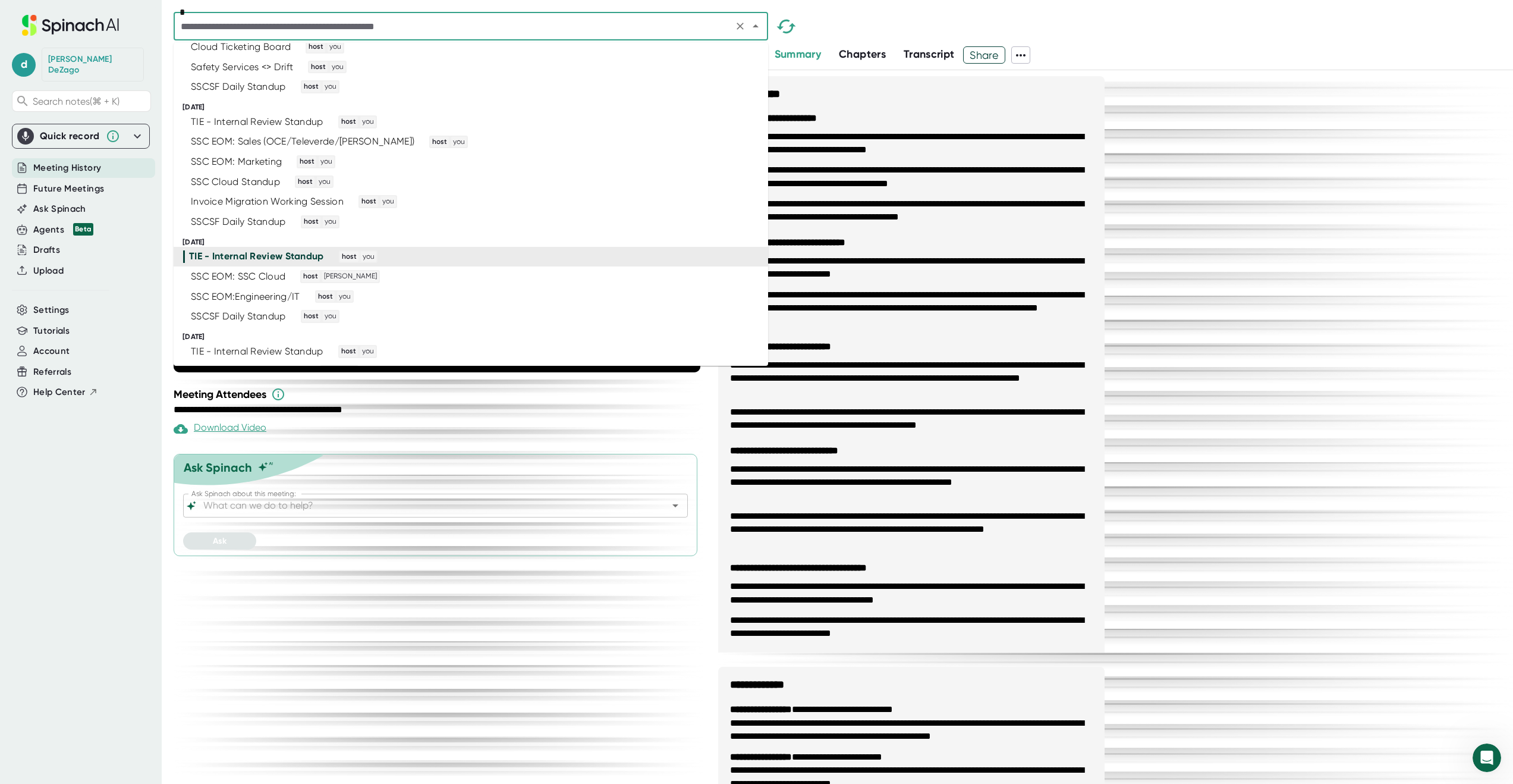
scroll to position [2671, 0]
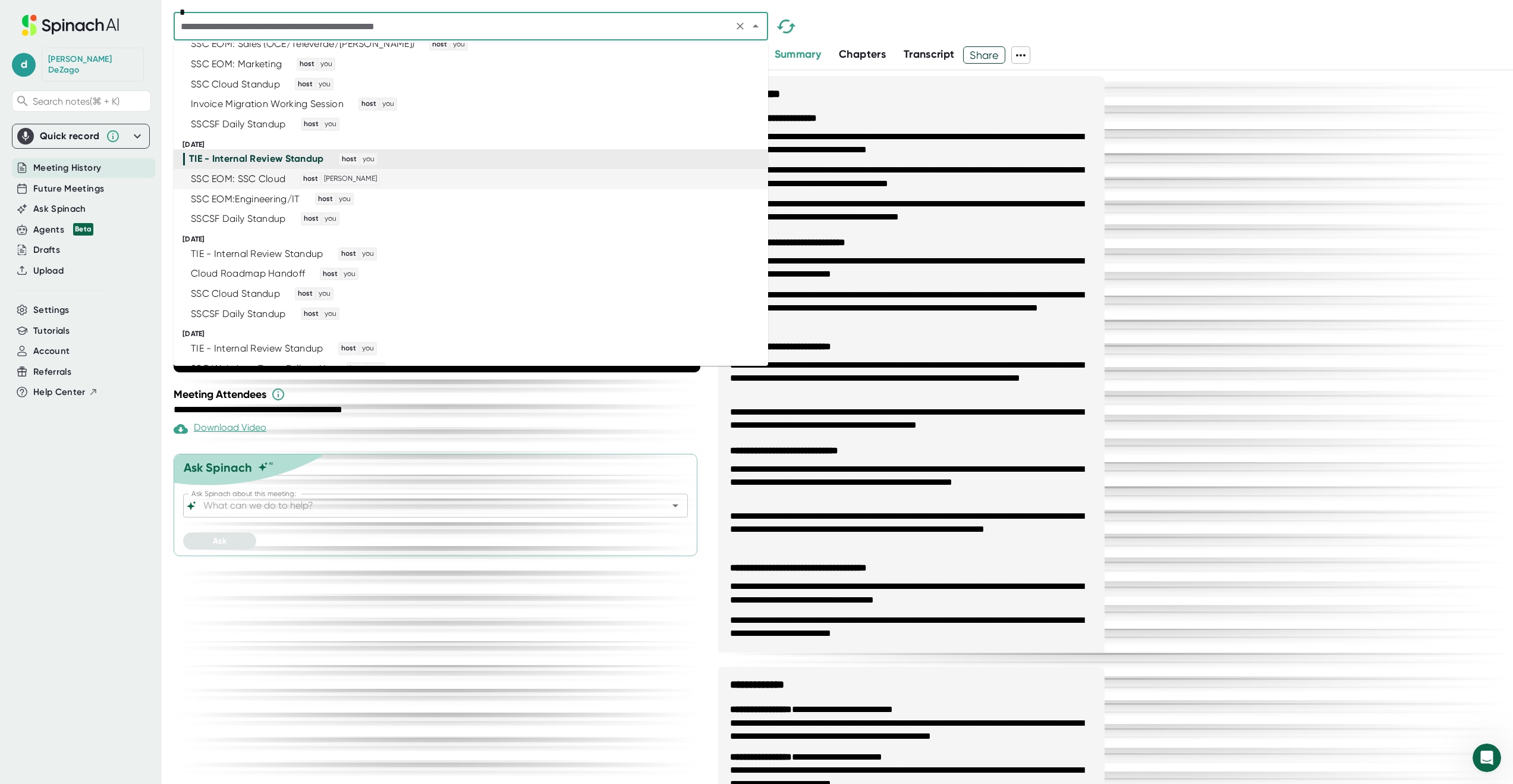
click at [586, 183] on div "SSC EOM: SSC Cloud host Josh Metzger" at bounding box center [466, 179] width 565 height 13
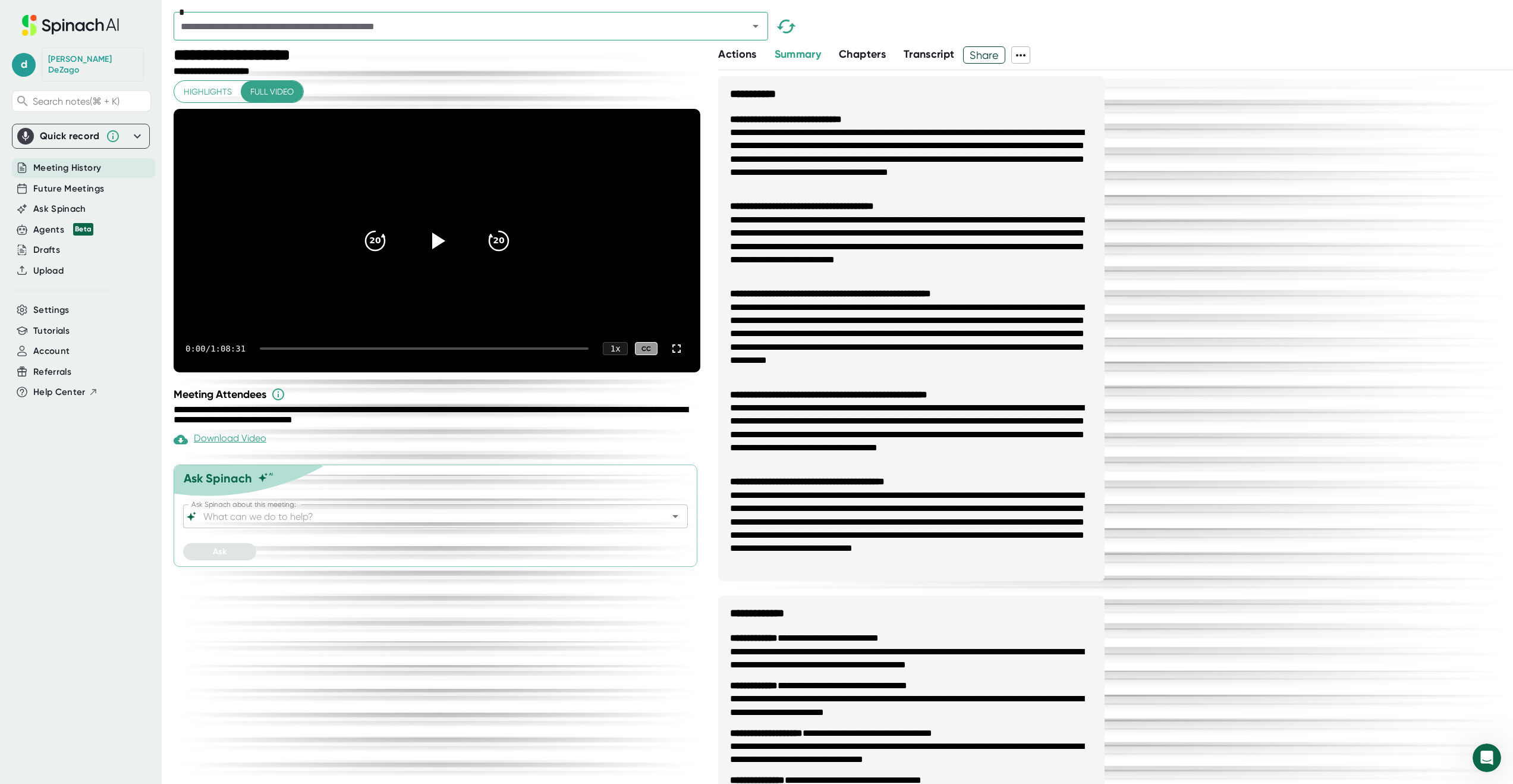
click at [1021, 52] on icon at bounding box center [1020, 54] width 14 height 14
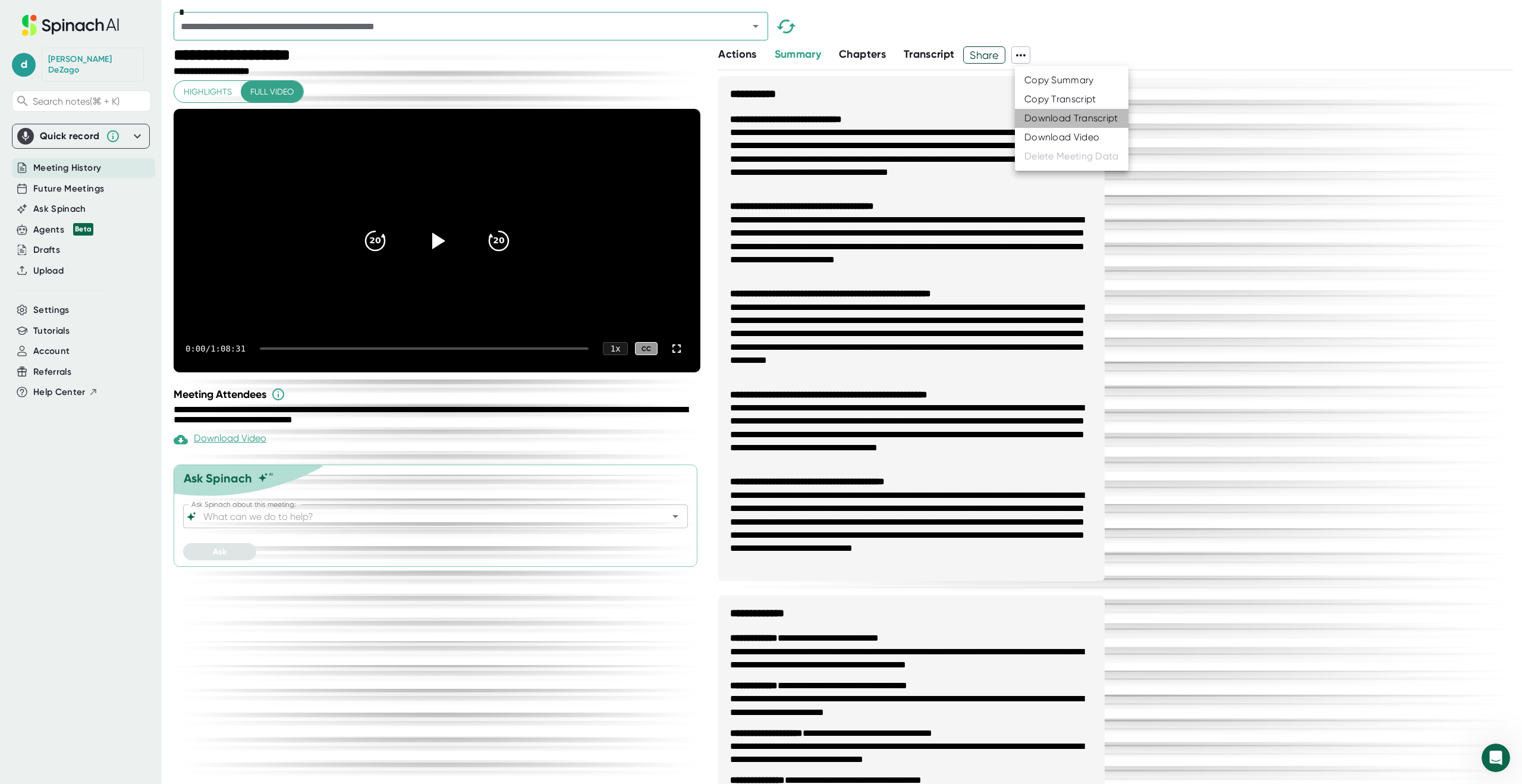
click at [1040, 123] on div "Download Transcript" at bounding box center [1071, 118] width 94 height 12
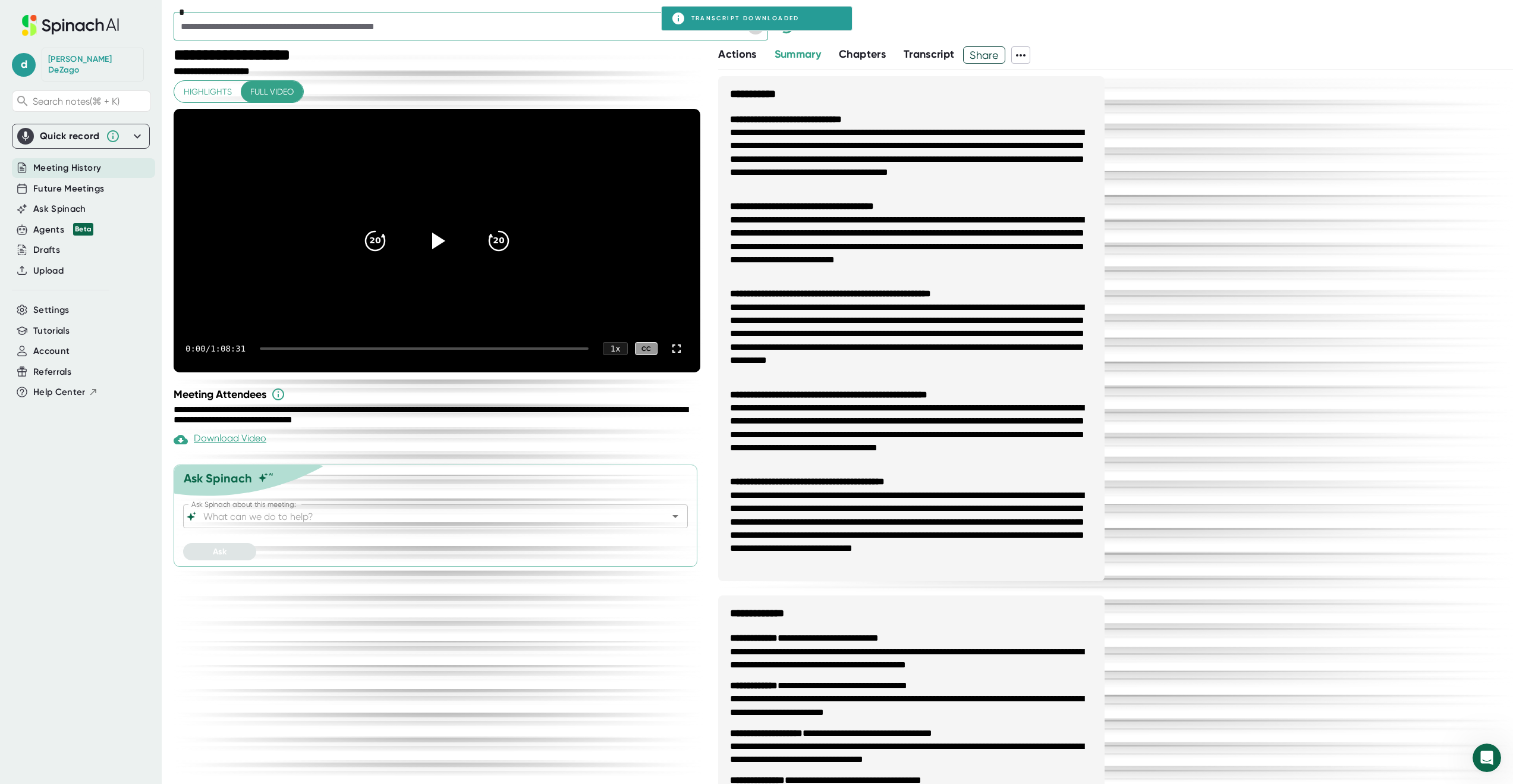
click at [759, 29] on icon "Open" at bounding box center [756, 26] width 14 height 14
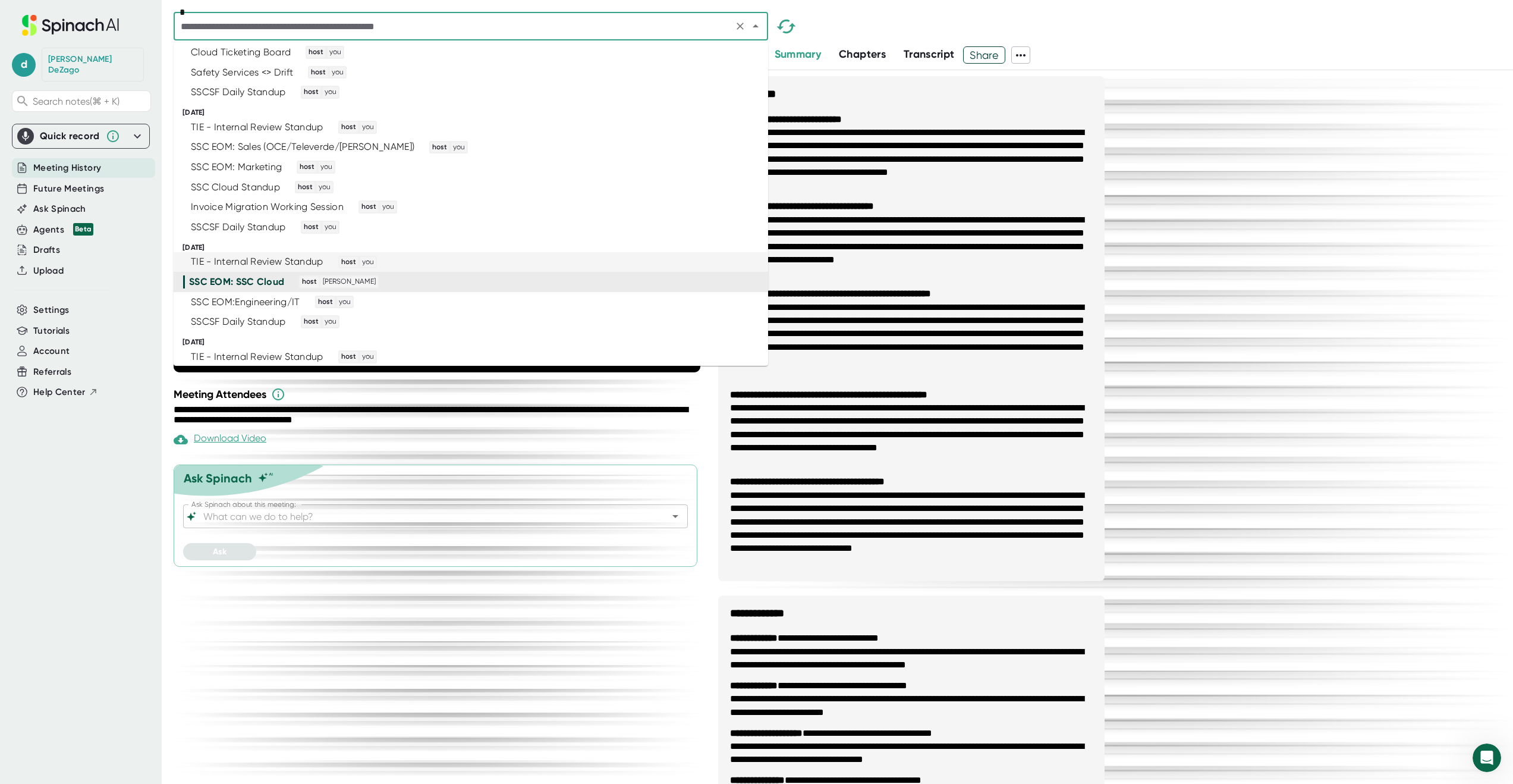
scroll to position [2569, 0]
click at [490, 301] on div "SSC EOM:Engineering/IT host you" at bounding box center [466, 302] width 565 height 13
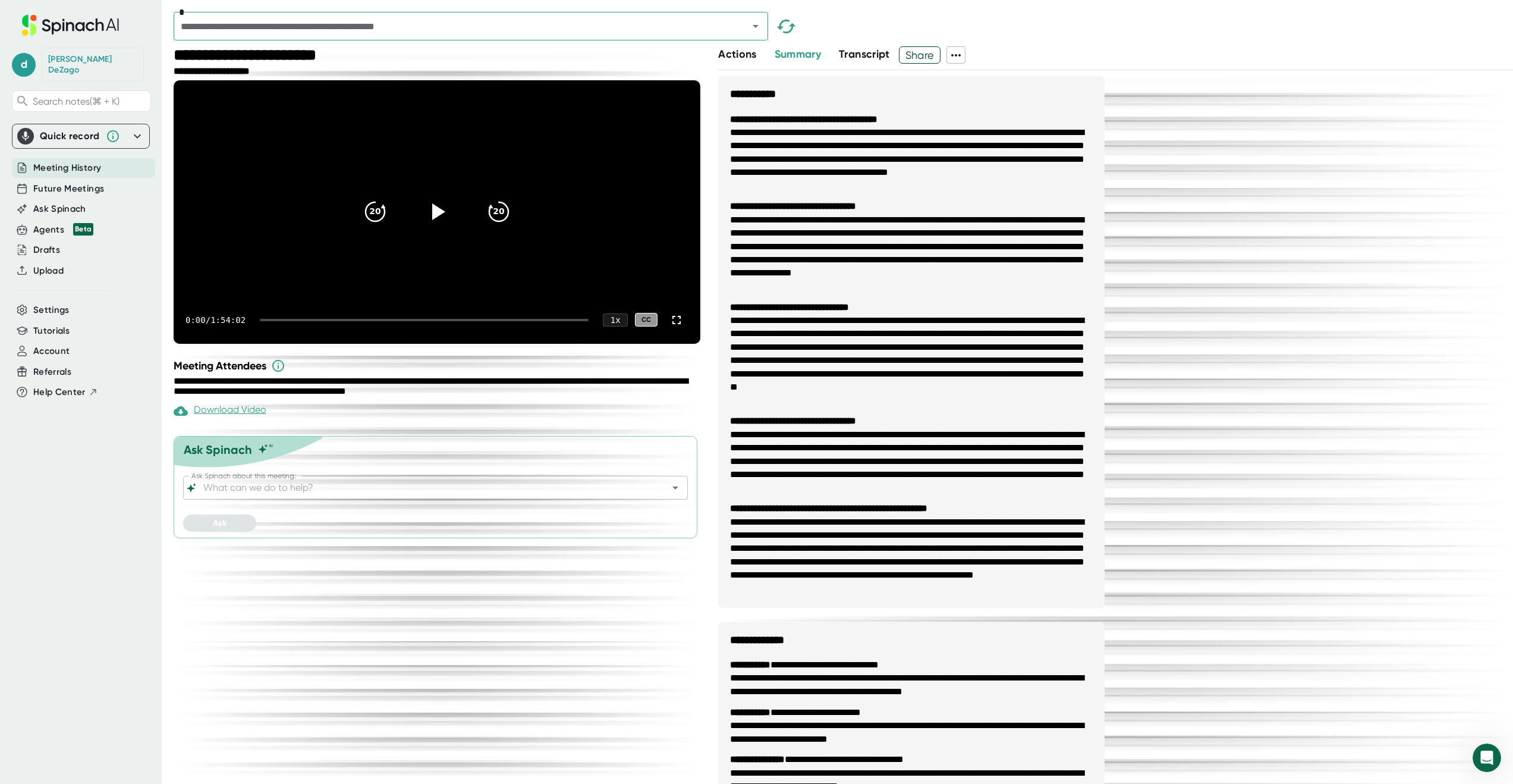
drag, startPoint x: 370, startPoint y: 327, endPoint x: 40, endPoint y: 358, distance: 331.5
click at [753, 27] on icon "Open" at bounding box center [756, 26] width 14 height 14
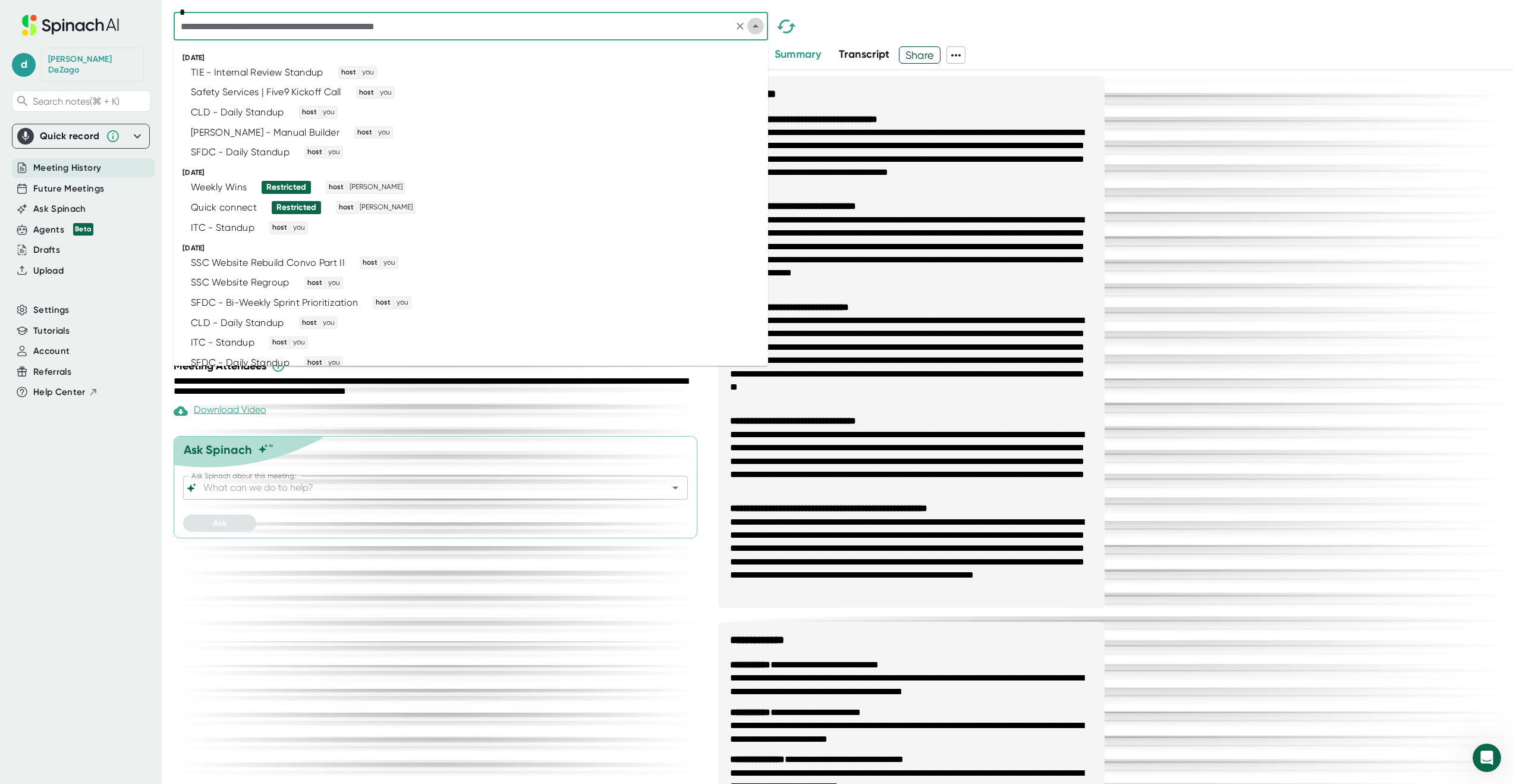
click at [756, 26] on icon "Close" at bounding box center [756, 26] width 6 height 3
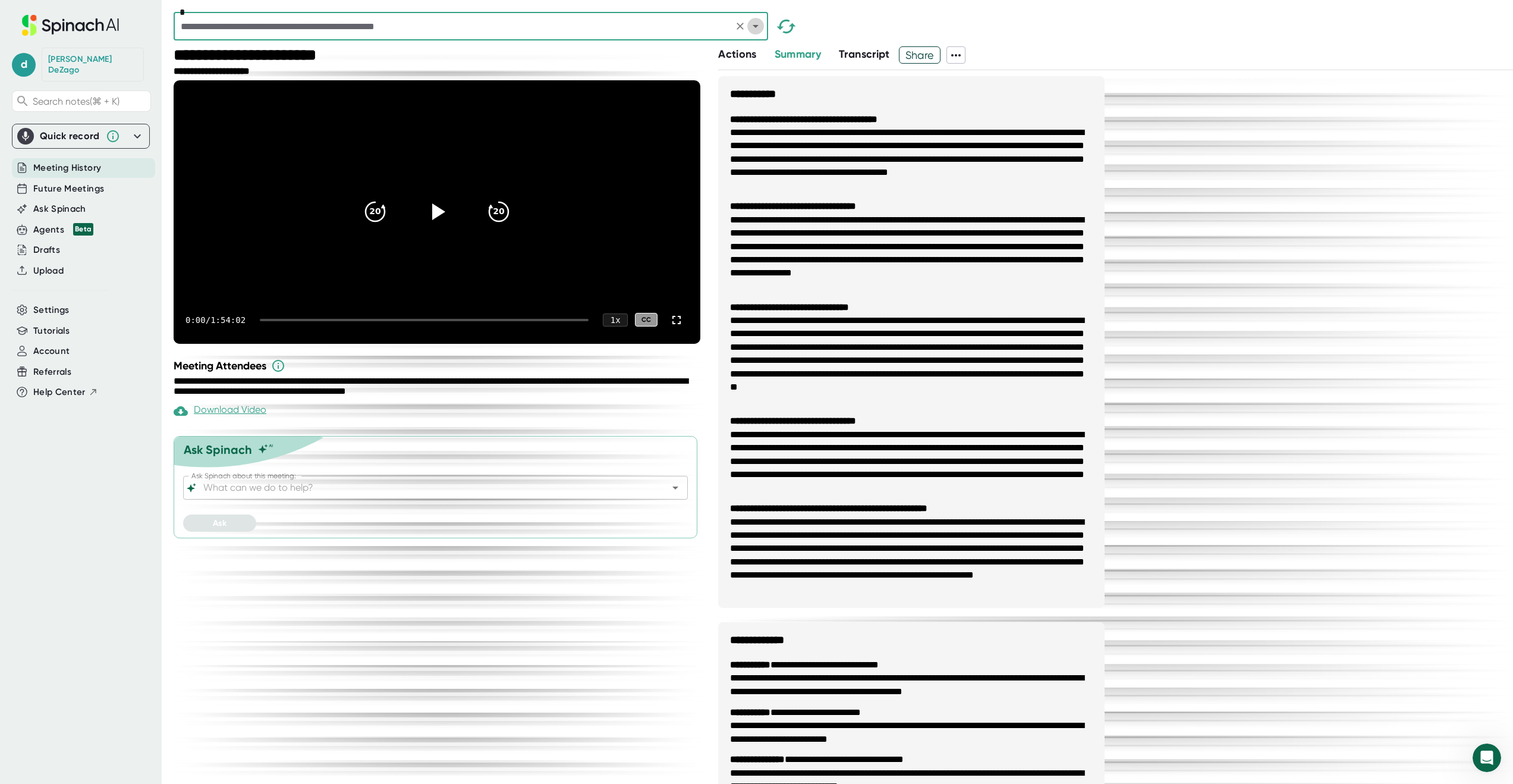
click at [756, 26] on icon "Open" at bounding box center [756, 27] width 6 height 3
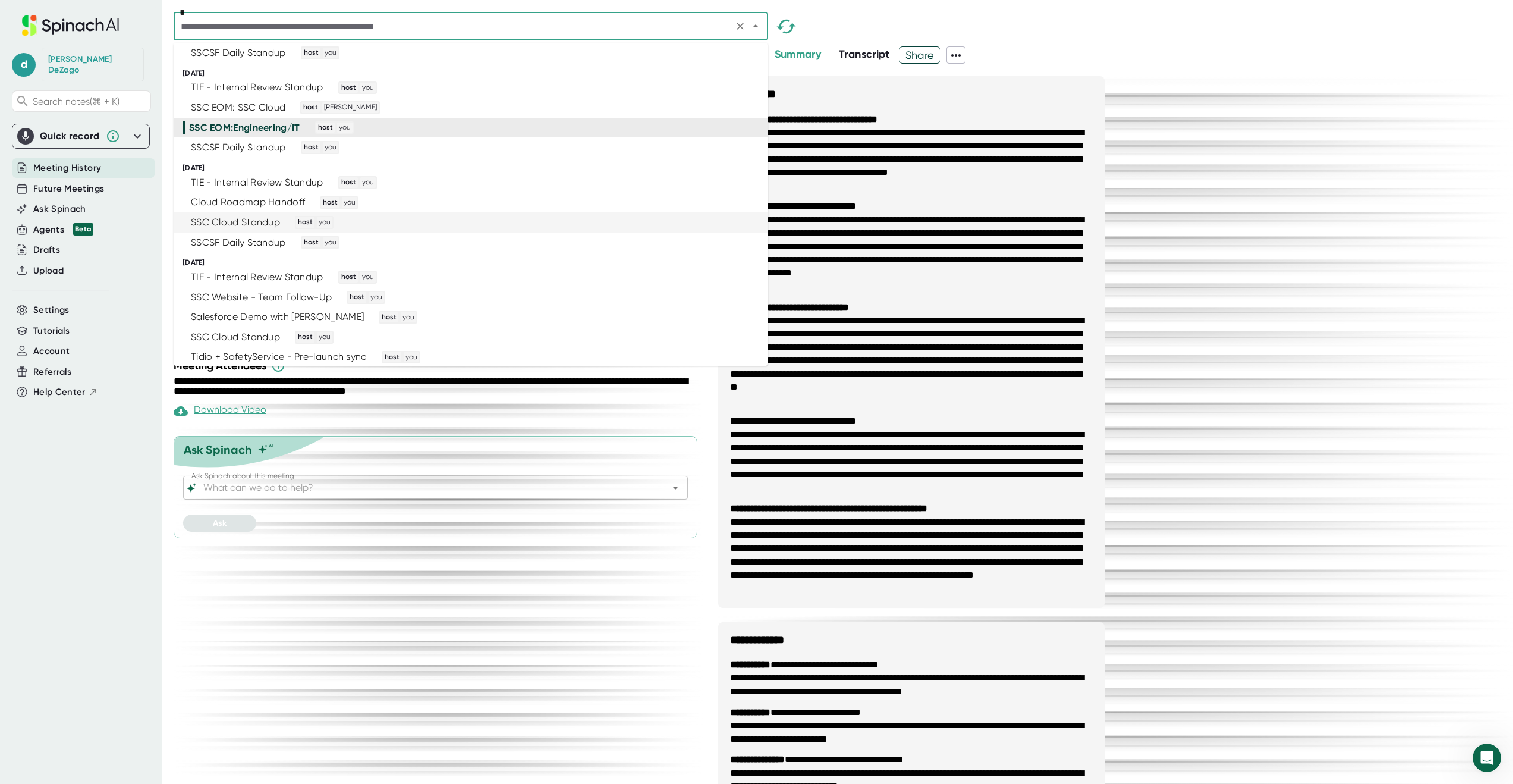
scroll to position [2745, 0]
click at [574, 139] on div "SSCSF Daily Standup host you" at bounding box center [466, 145] width 565 height 13
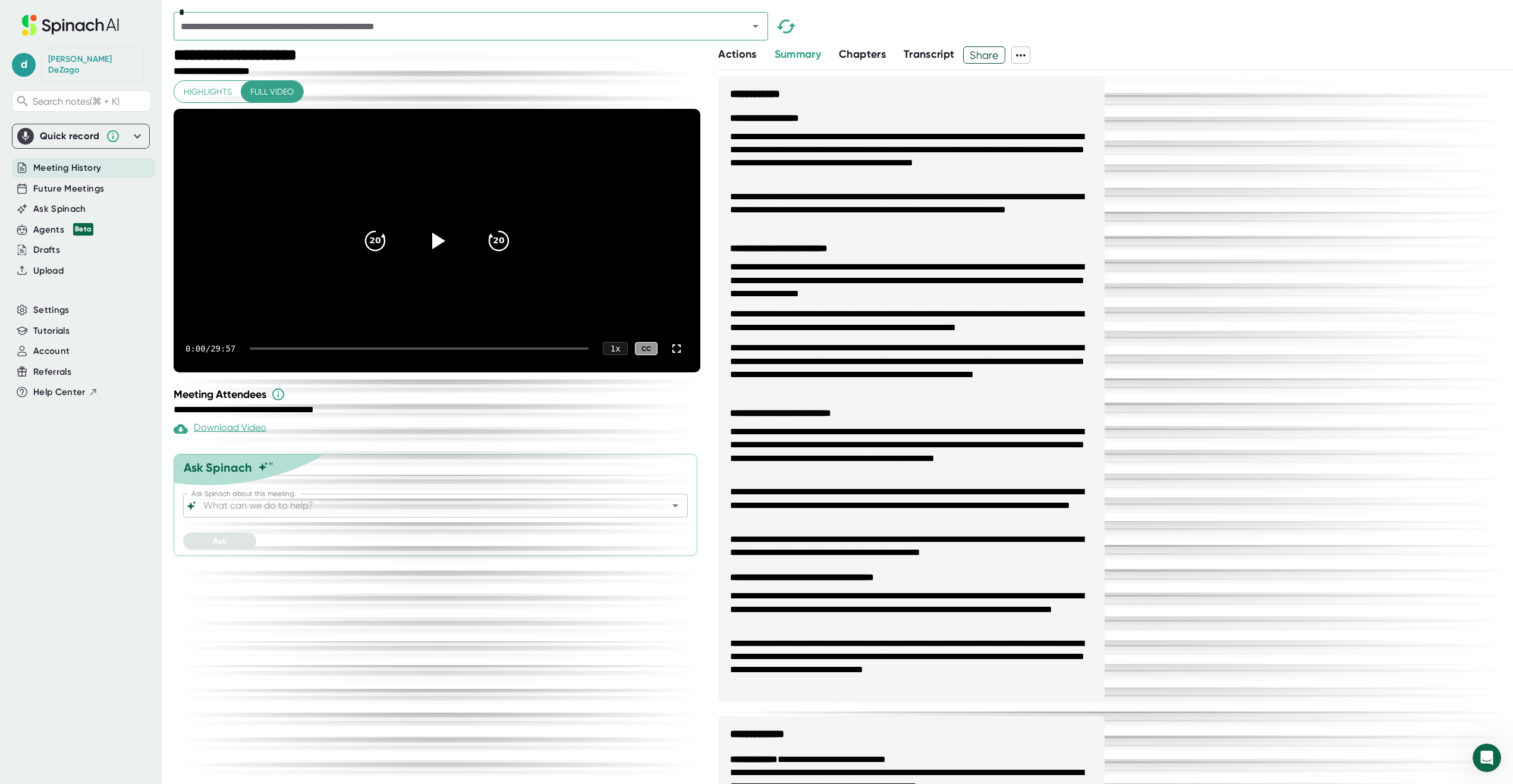
click at [1025, 54] on icon at bounding box center [1020, 55] width 9 height 3
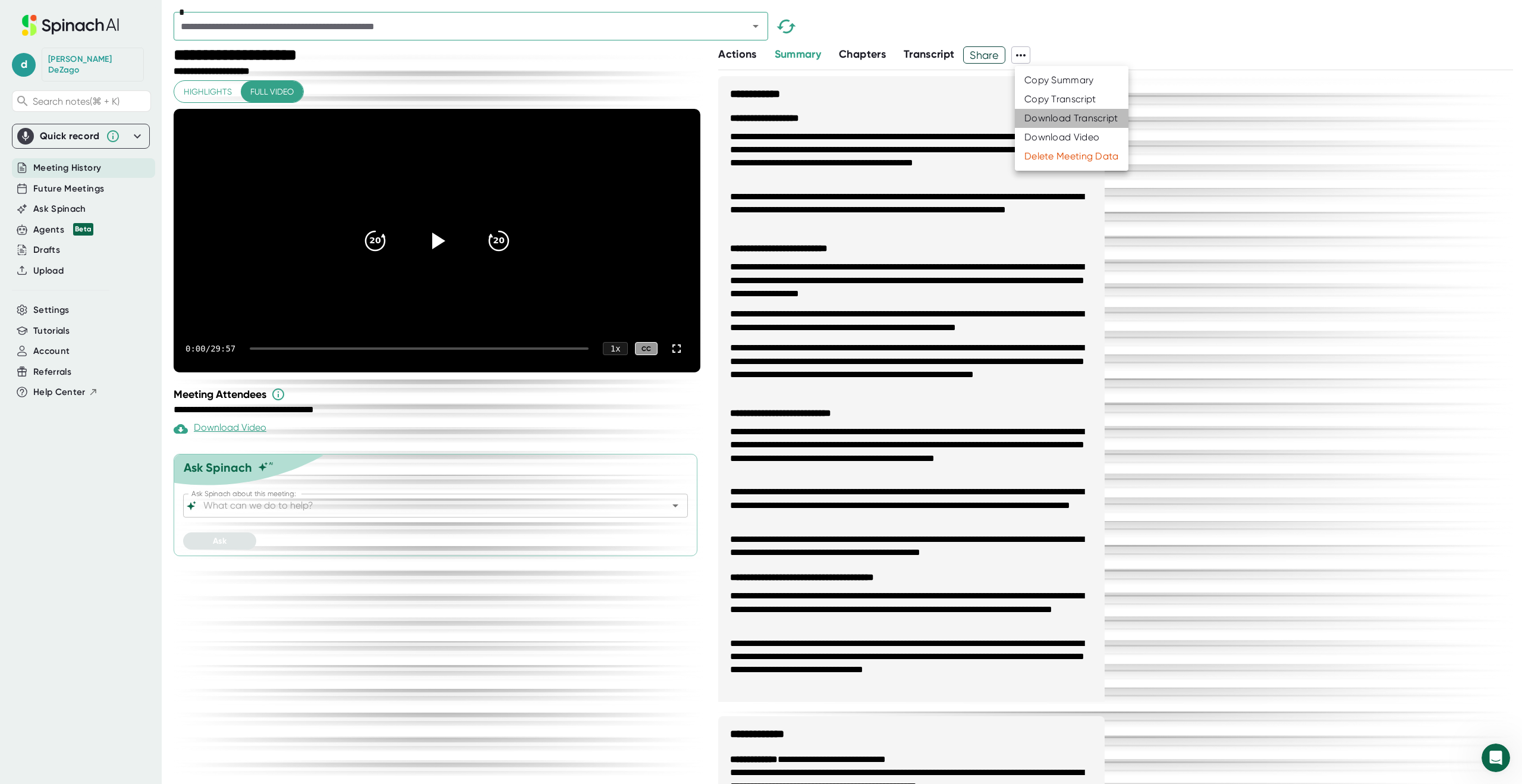
click at [1029, 124] on div "Download Transcript" at bounding box center [1071, 118] width 94 height 12
